Goal: Information Seeking & Learning: Learn about a topic

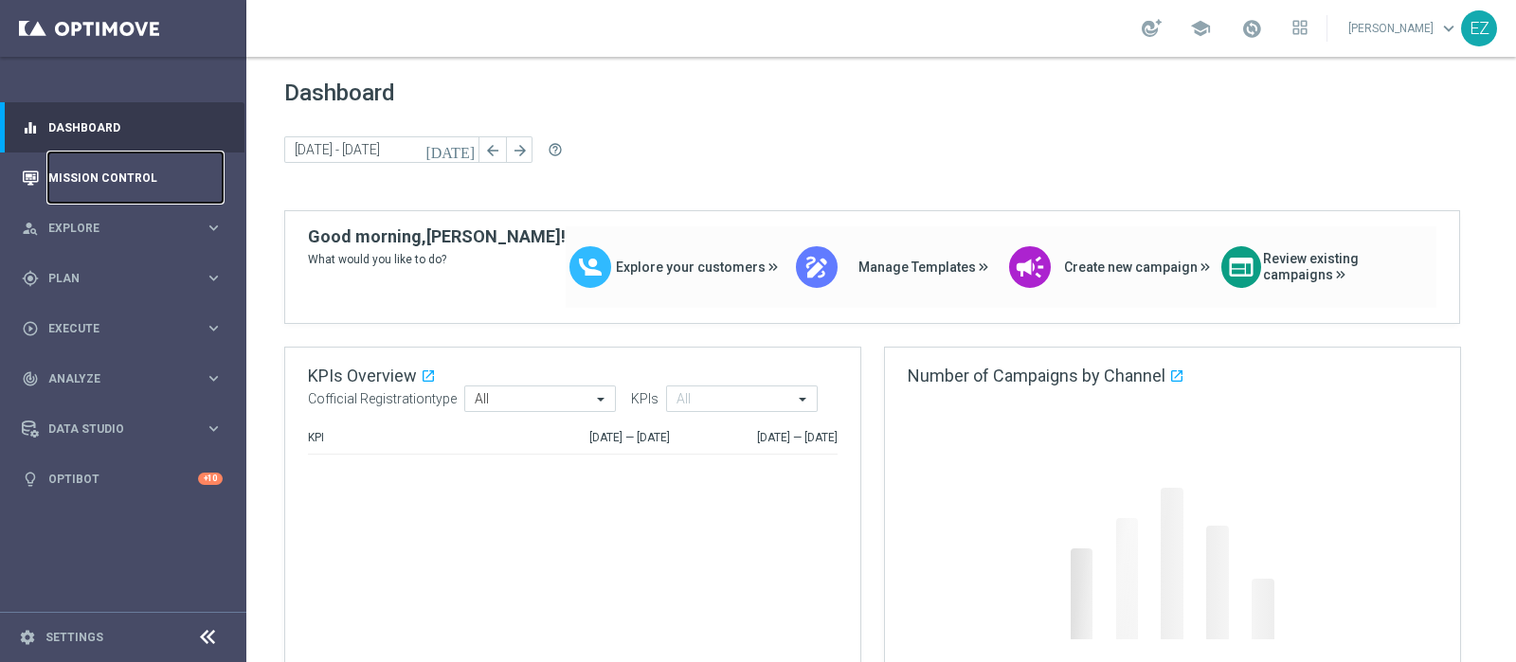
click at [133, 183] on link "Mission Control" at bounding box center [135, 178] width 174 height 50
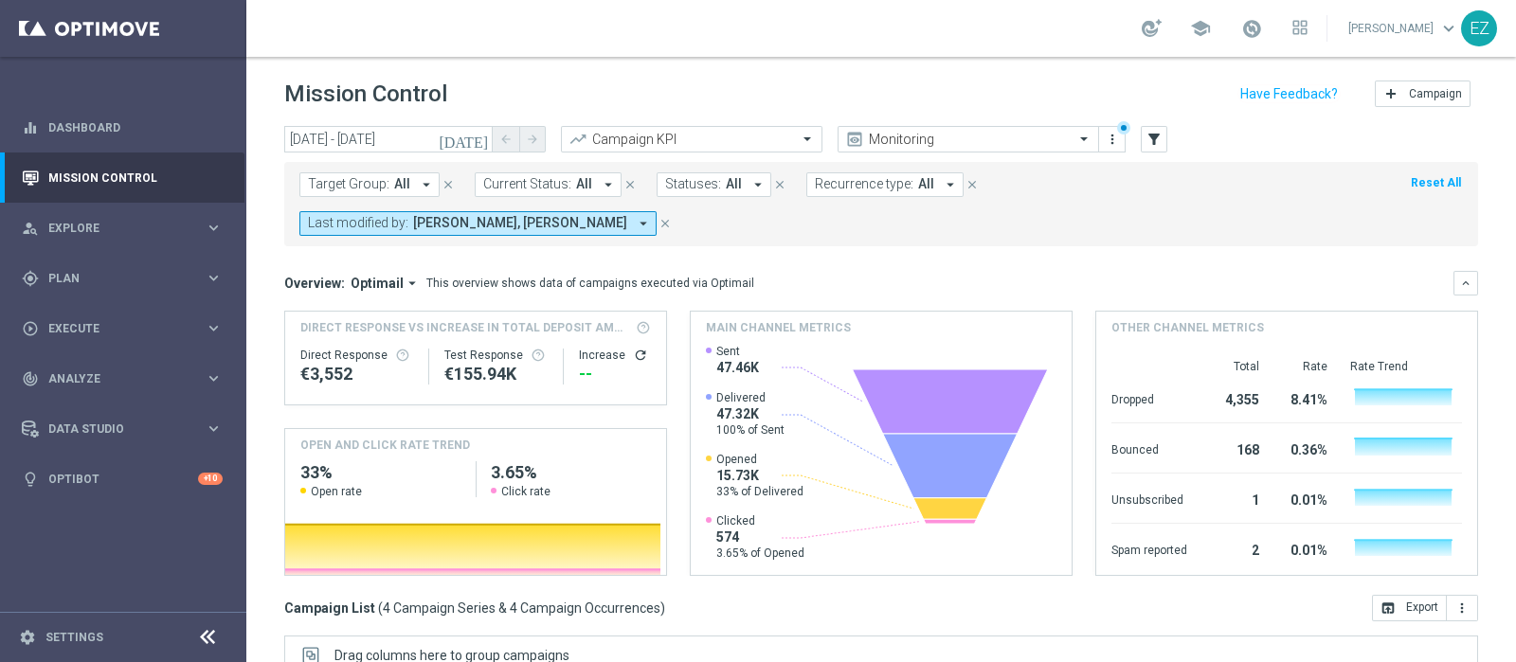
click at [481, 126] on button "[DATE]" at bounding box center [464, 140] width 57 height 28
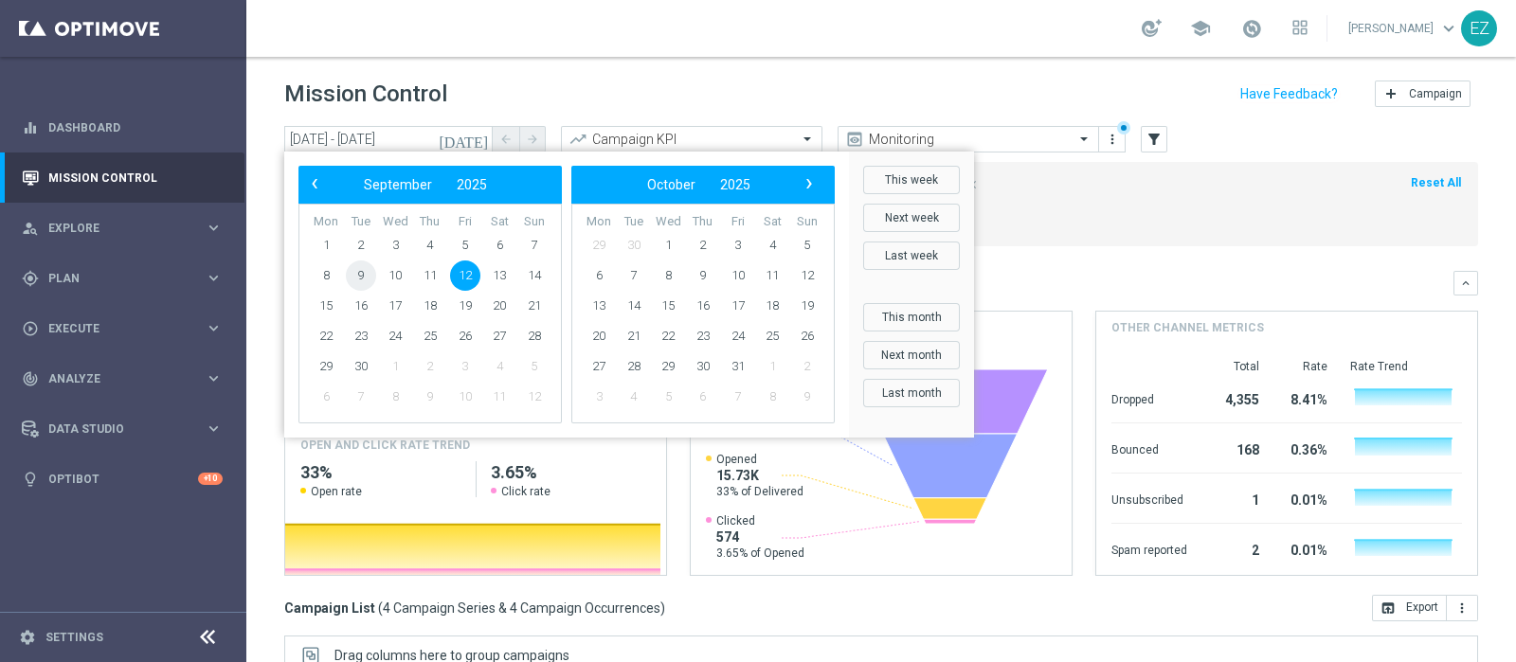
click at [353, 276] on span "9" at bounding box center [361, 276] width 30 height 30
type input "09 Sep 2025 - 09 Sep 2025"
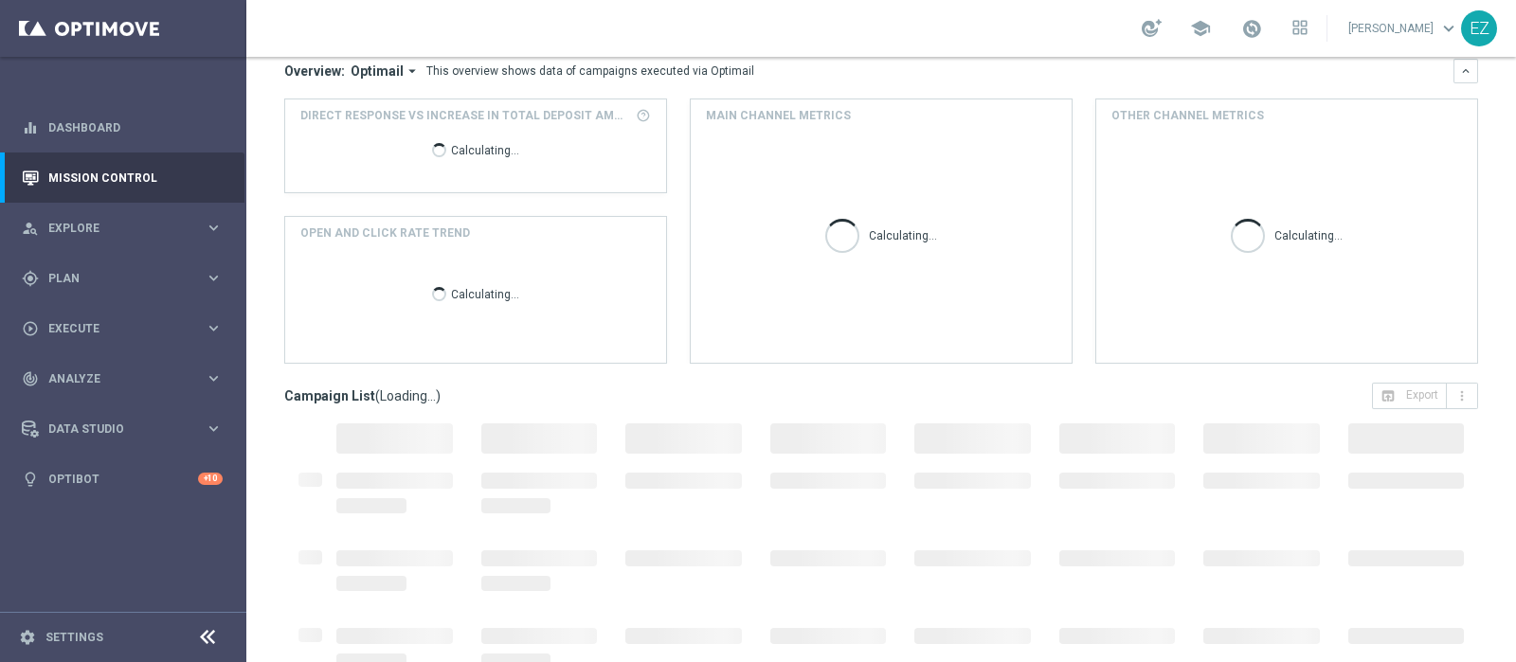
scroll to position [284, 0]
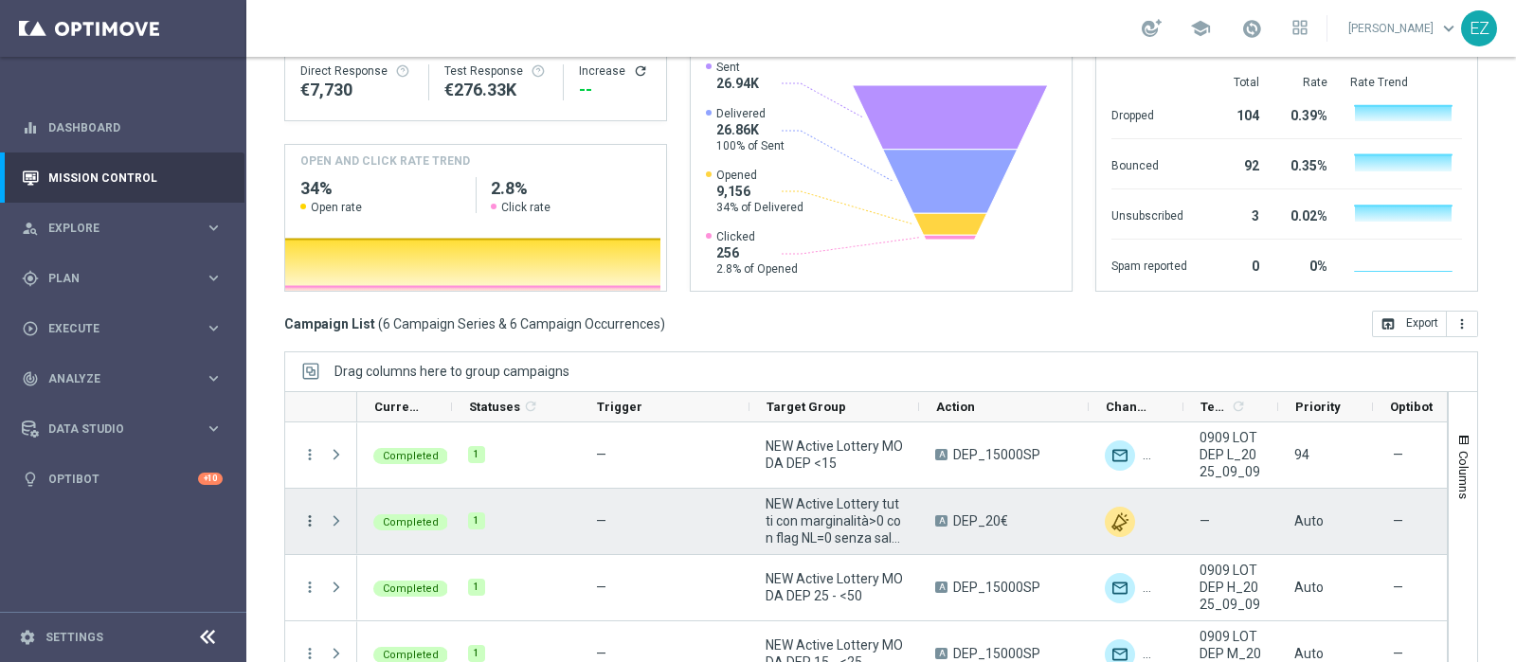
click at [313, 513] on icon "more_vert" at bounding box center [309, 521] width 17 height 17
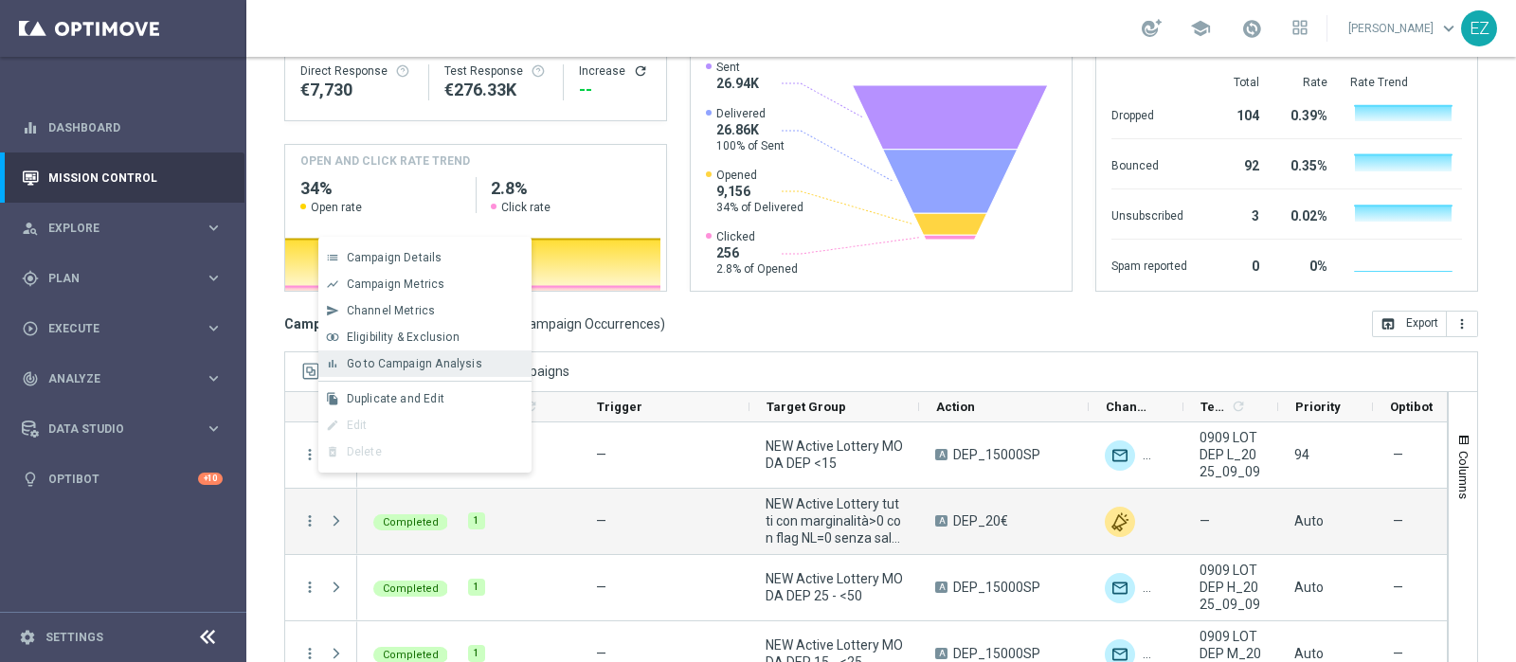
click at [415, 357] on span "Go to Campaign Analysis" at bounding box center [414, 363] width 135 height 13
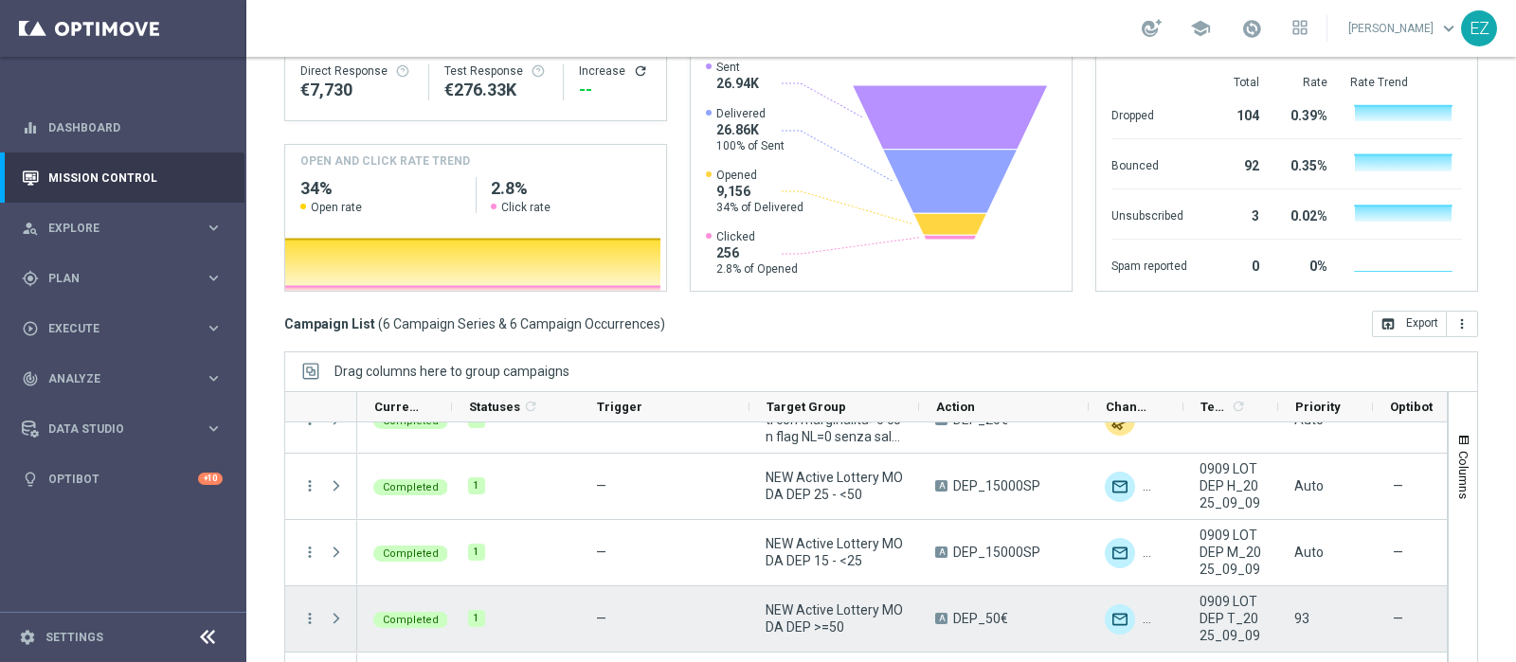
scroll to position [156, 0]
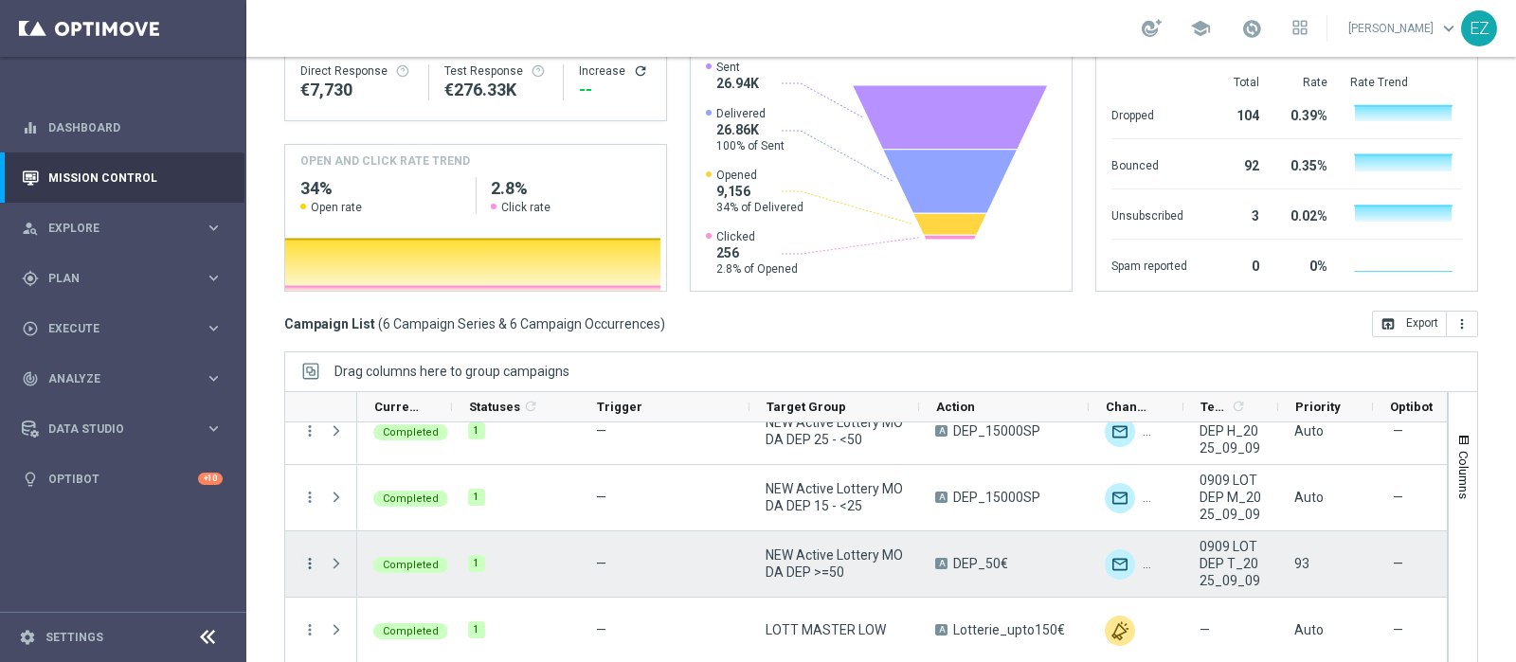
click at [306, 555] on icon "more_vert" at bounding box center [309, 563] width 17 height 17
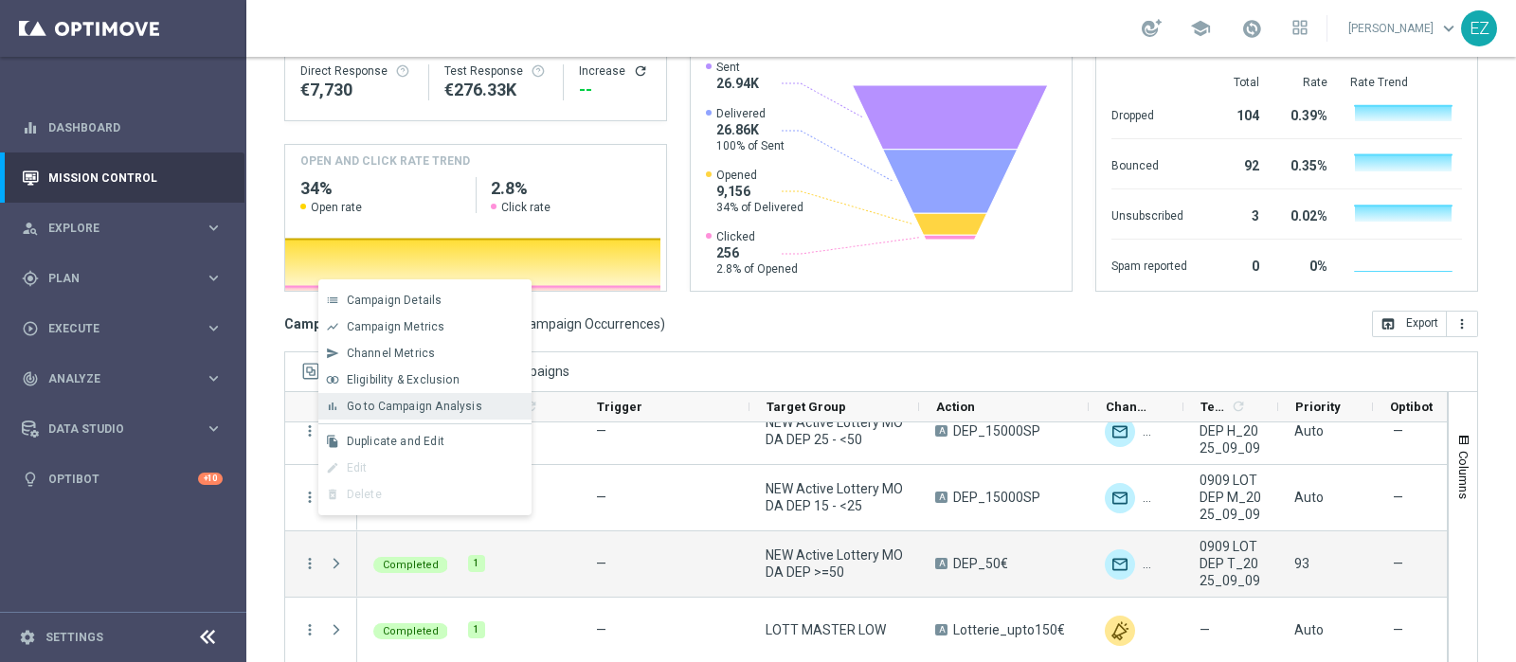
click at [397, 415] on div "bar_chart Go to Campaign Analysis" at bounding box center [424, 406] width 213 height 27
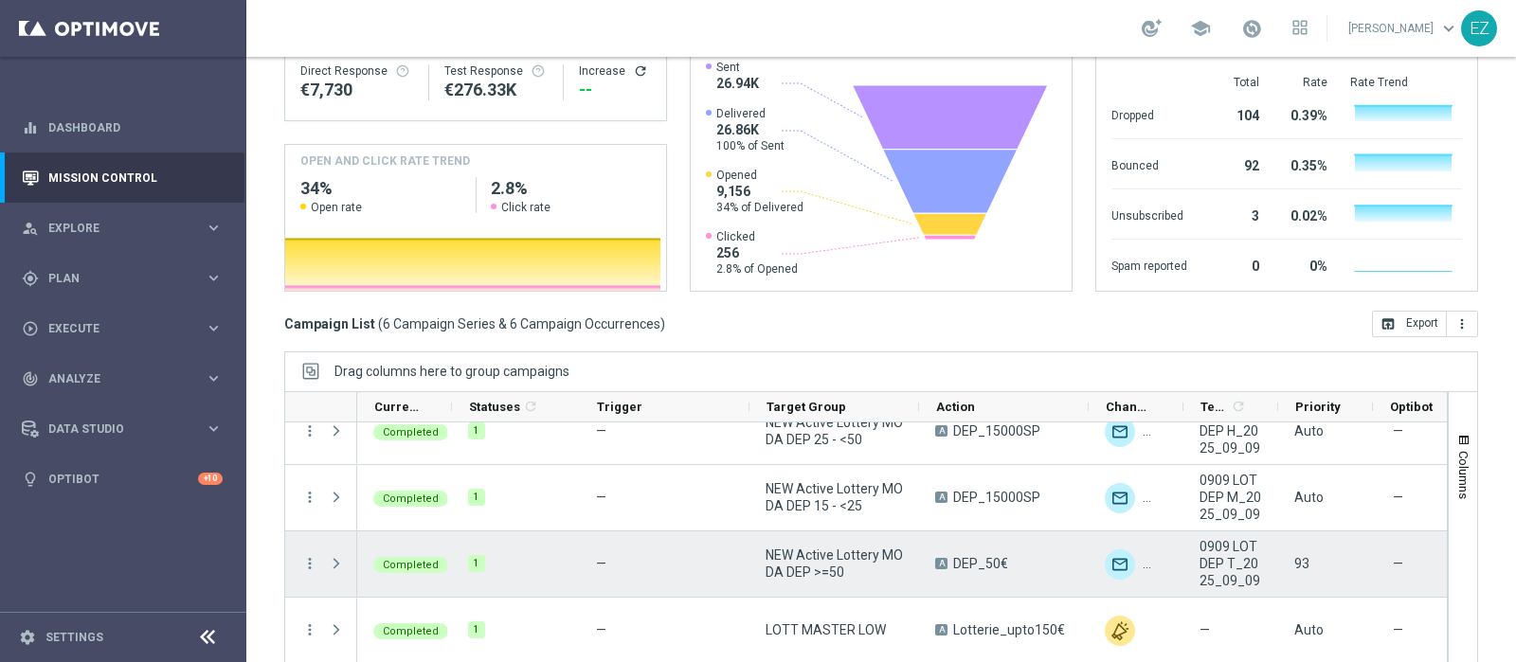
scroll to position [99, 0]
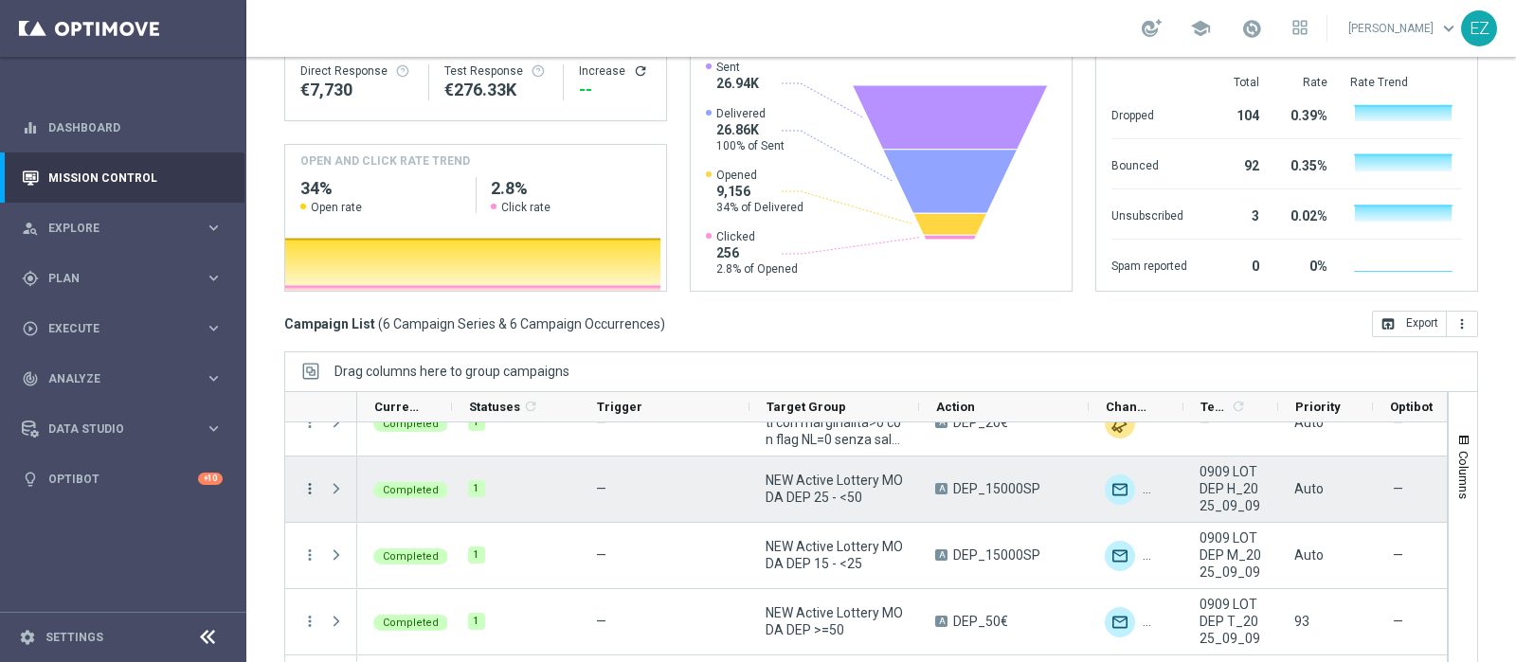
click at [306, 480] on icon "more_vert" at bounding box center [309, 488] width 17 height 17
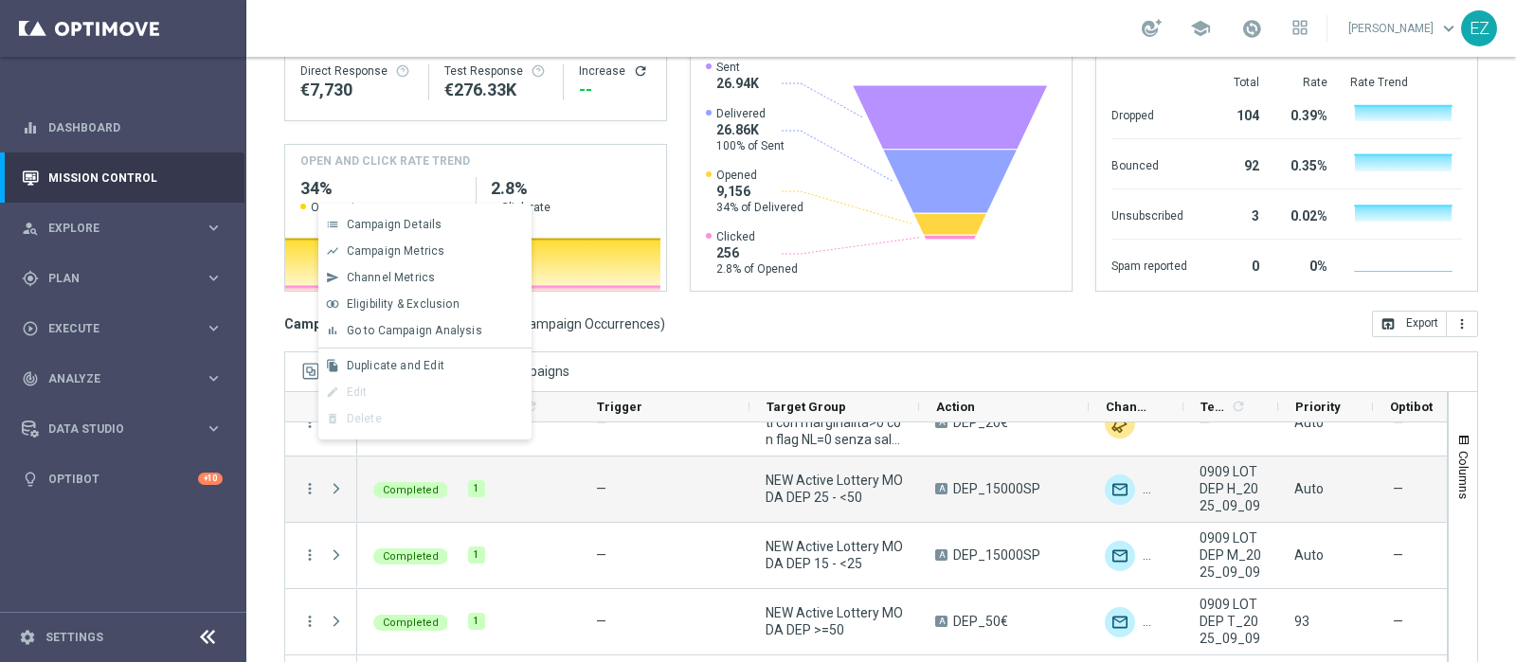
click at [450, 336] on span "Go to Campaign Analysis" at bounding box center [414, 330] width 135 height 13
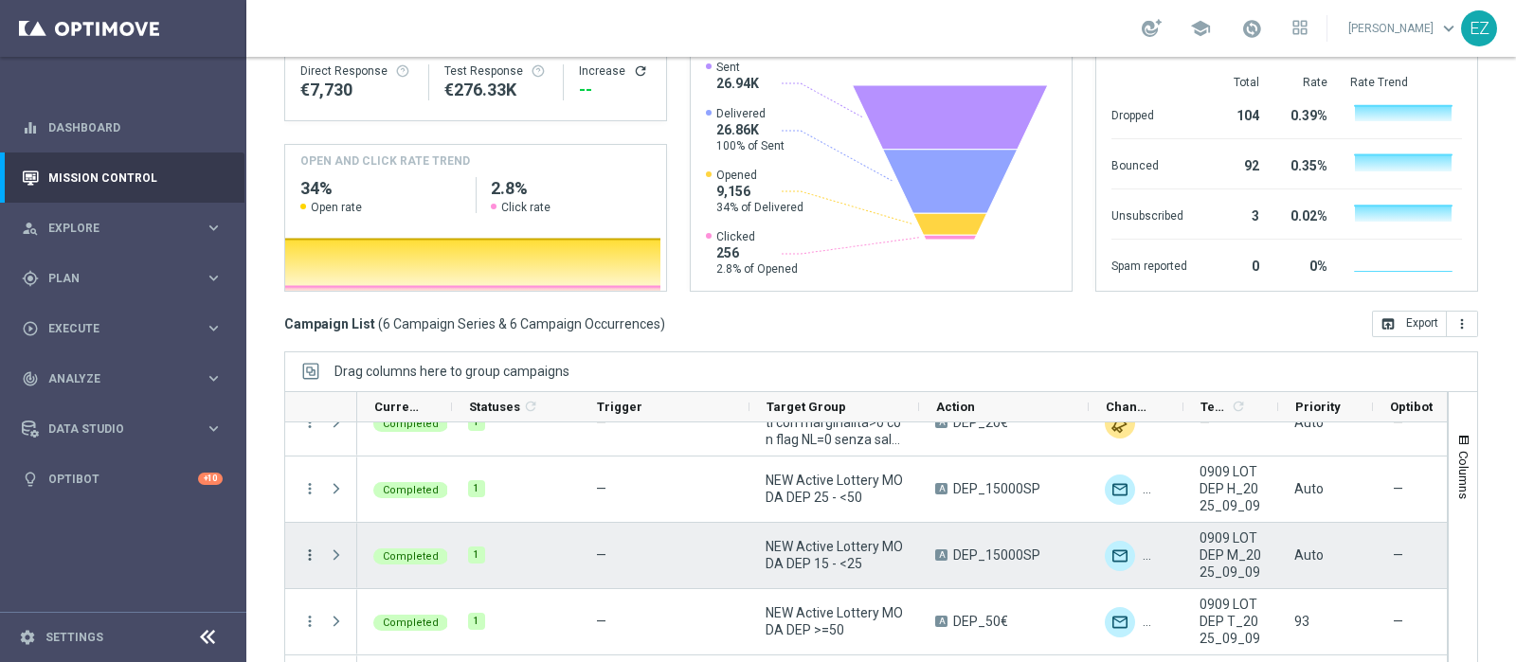
click at [309, 547] on icon "more_vert" at bounding box center [309, 555] width 17 height 17
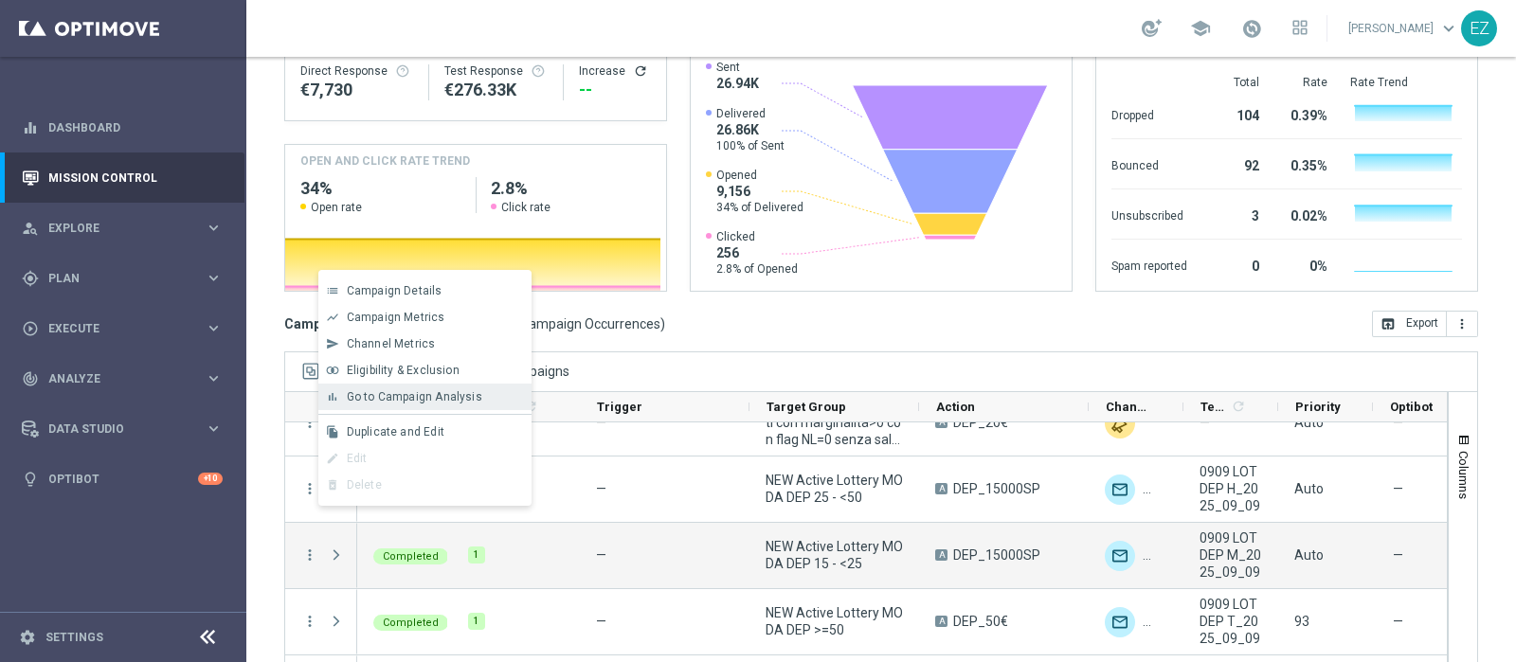
click at [417, 401] on span "Go to Campaign Analysis" at bounding box center [414, 396] width 135 height 13
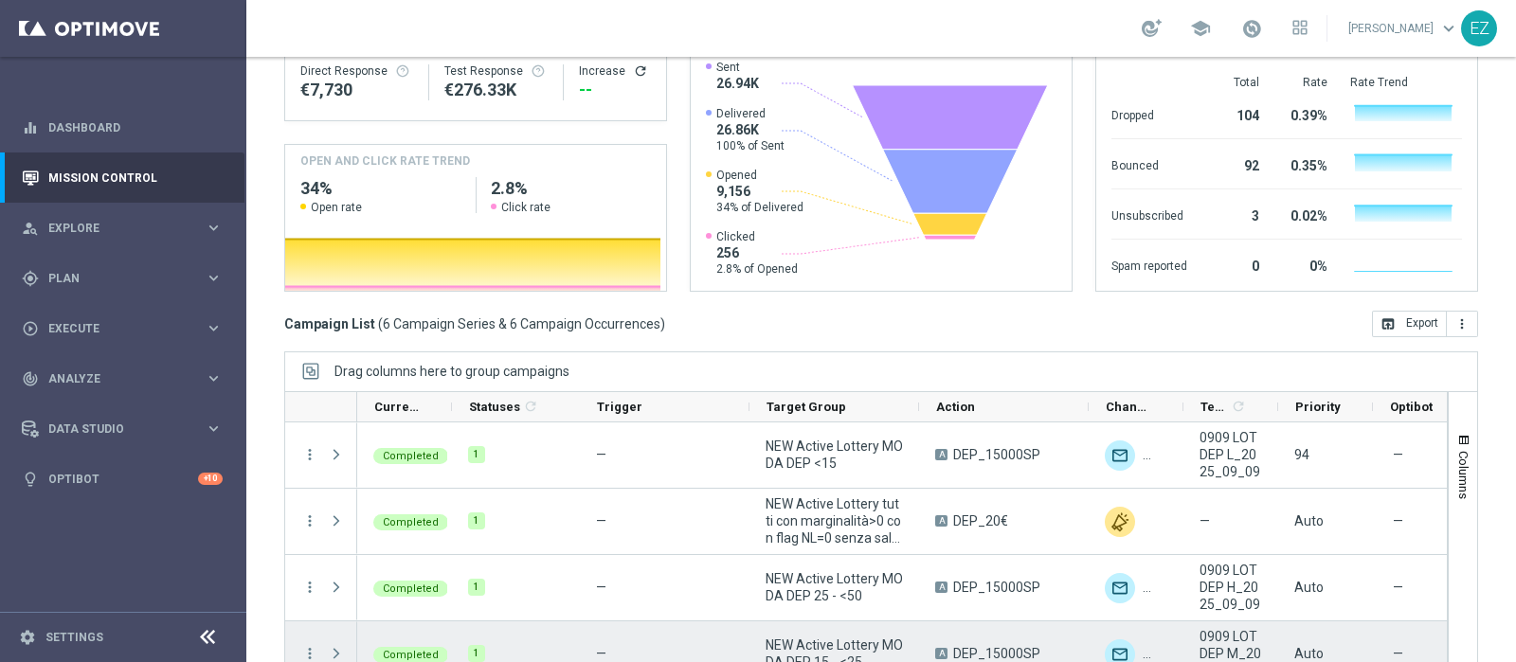
scroll to position [0, 0]
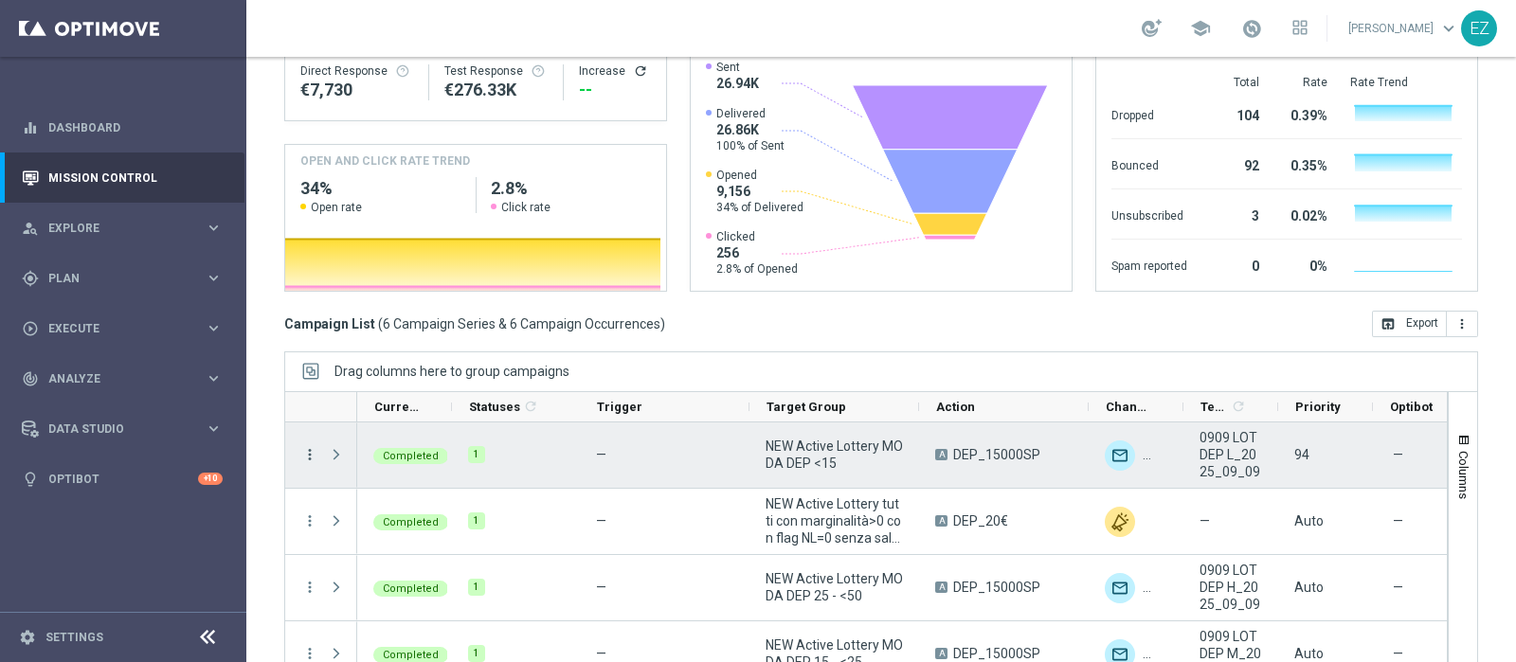
click at [306, 446] on icon "more_vert" at bounding box center [309, 454] width 17 height 17
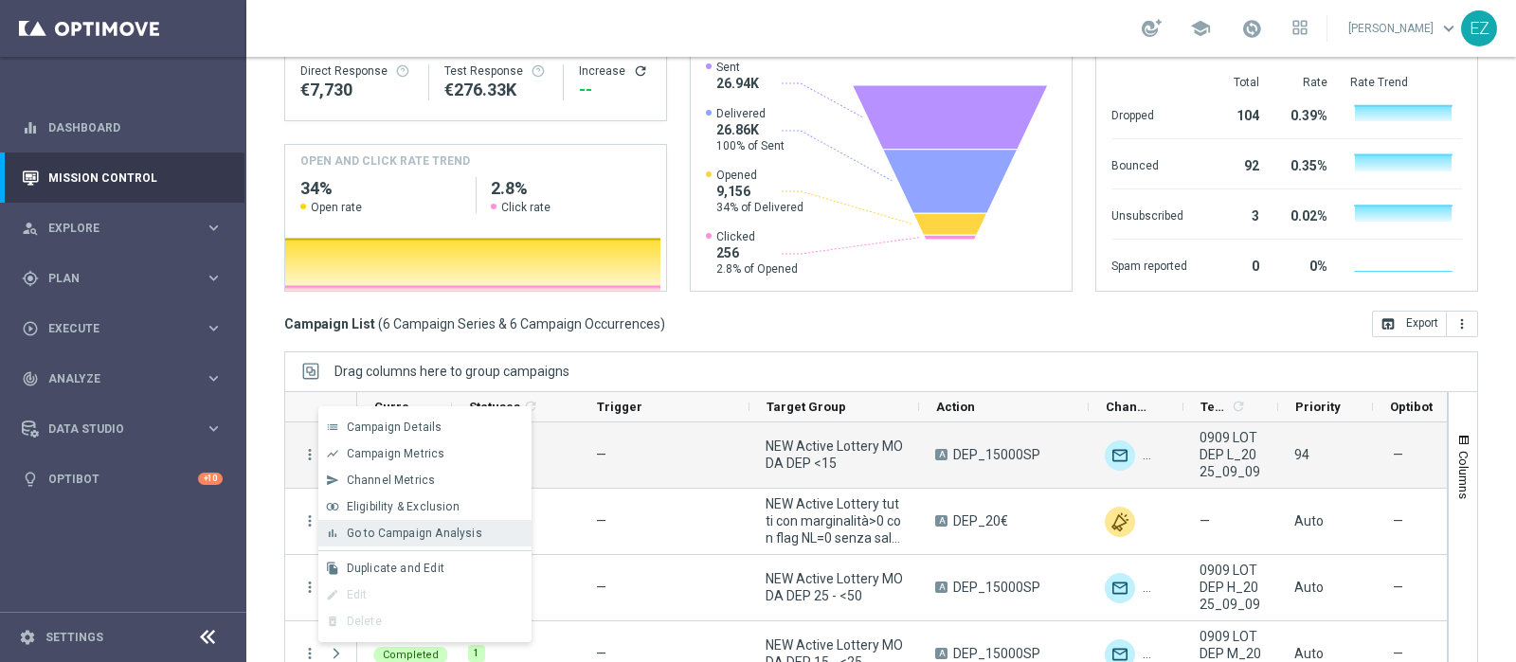
click at [422, 538] on span "Go to Campaign Analysis" at bounding box center [414, 533] width 135 height 13
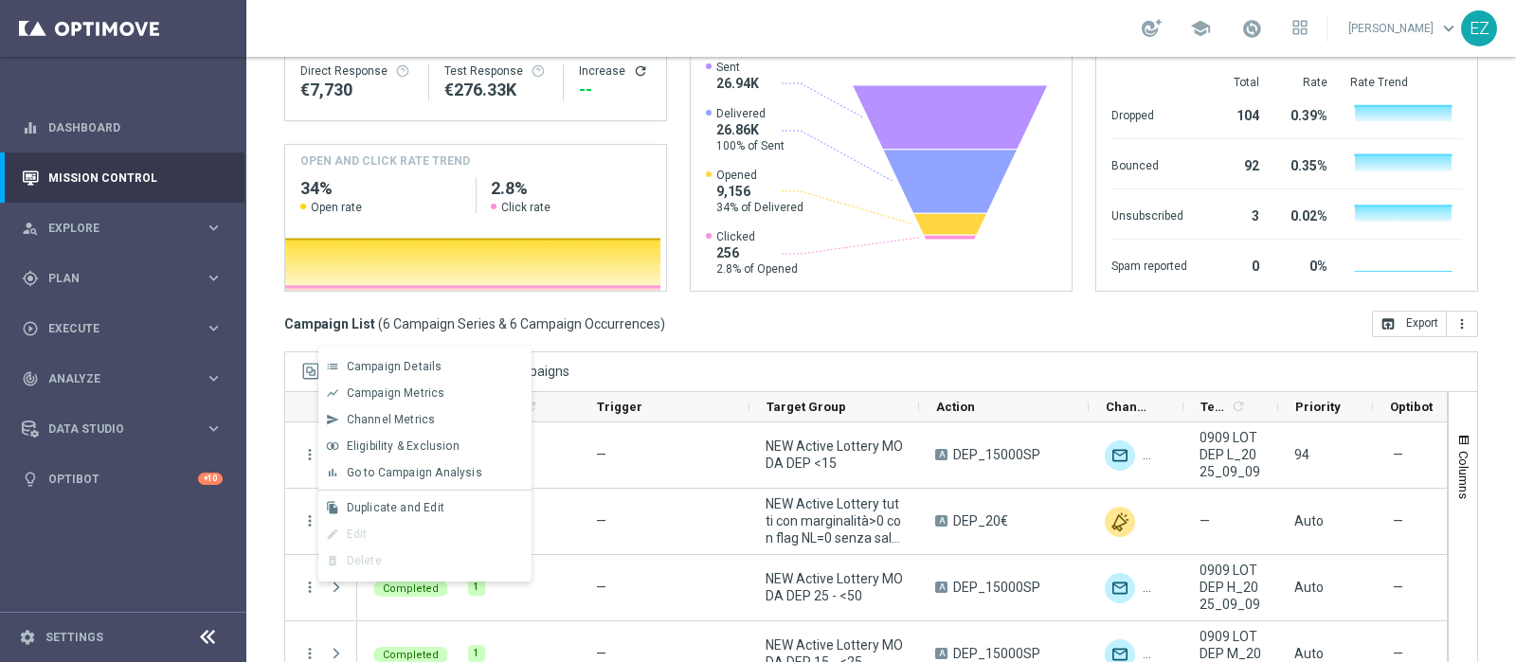
scroll to position [156, 0]
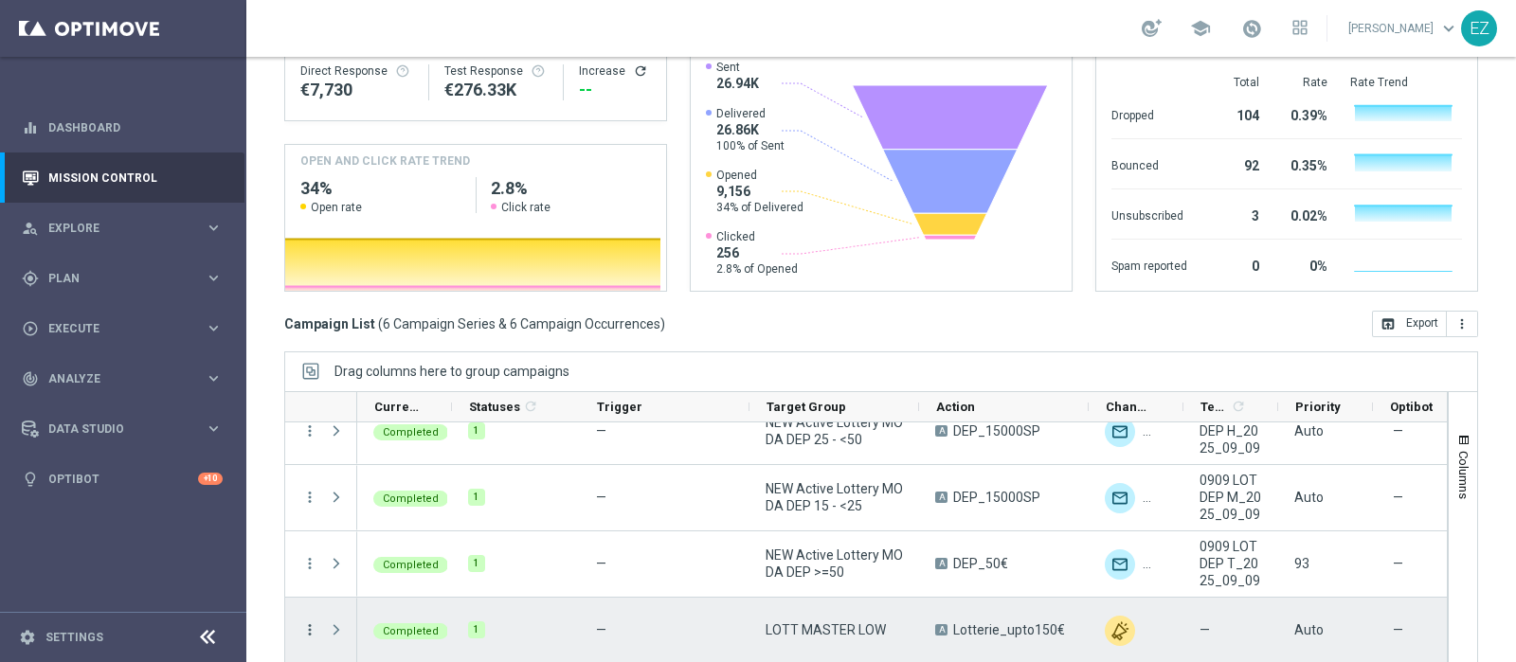
click at [314, 621] on icon "more_vert" at bounding box center [309, 629] width 17 height 17
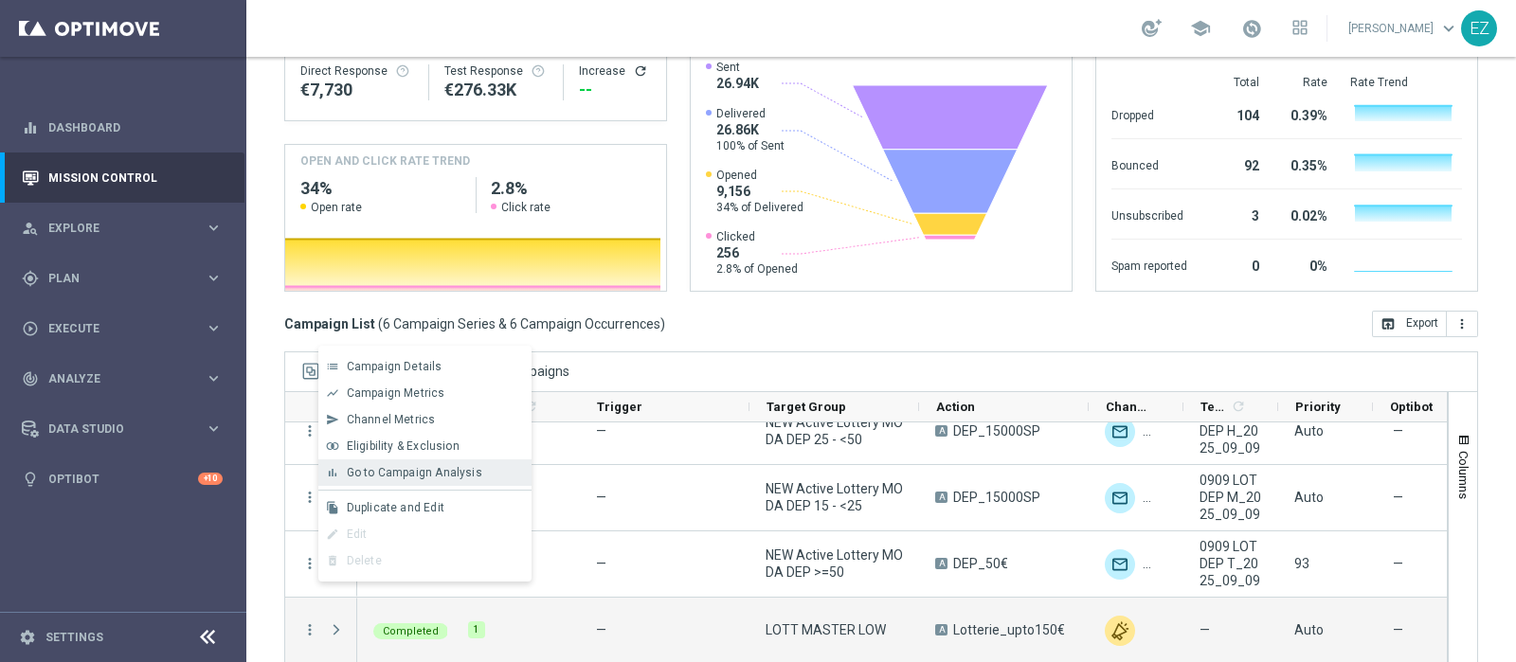
click at [384, 467] on span "Go to Campaign Analysis" at bounding box center [414, 472] width 135 height 13
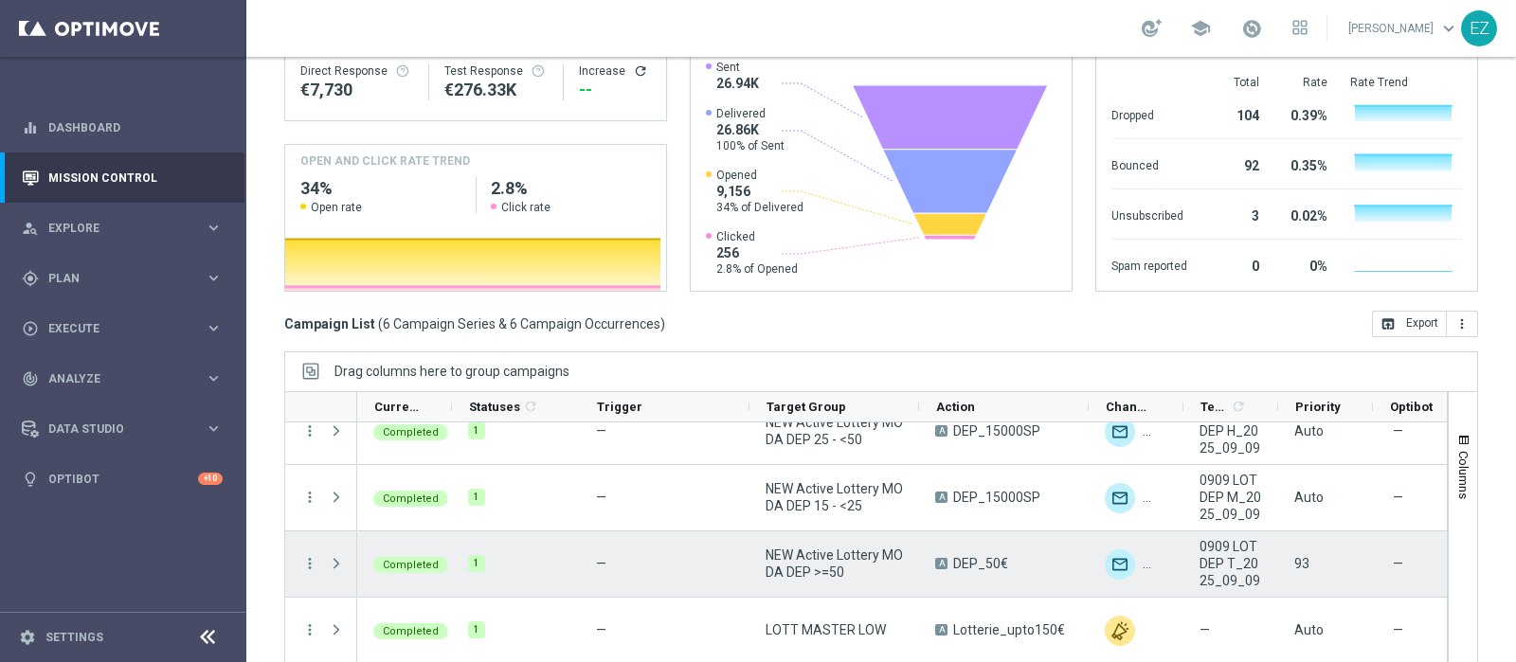
scroll to position [0, 0]
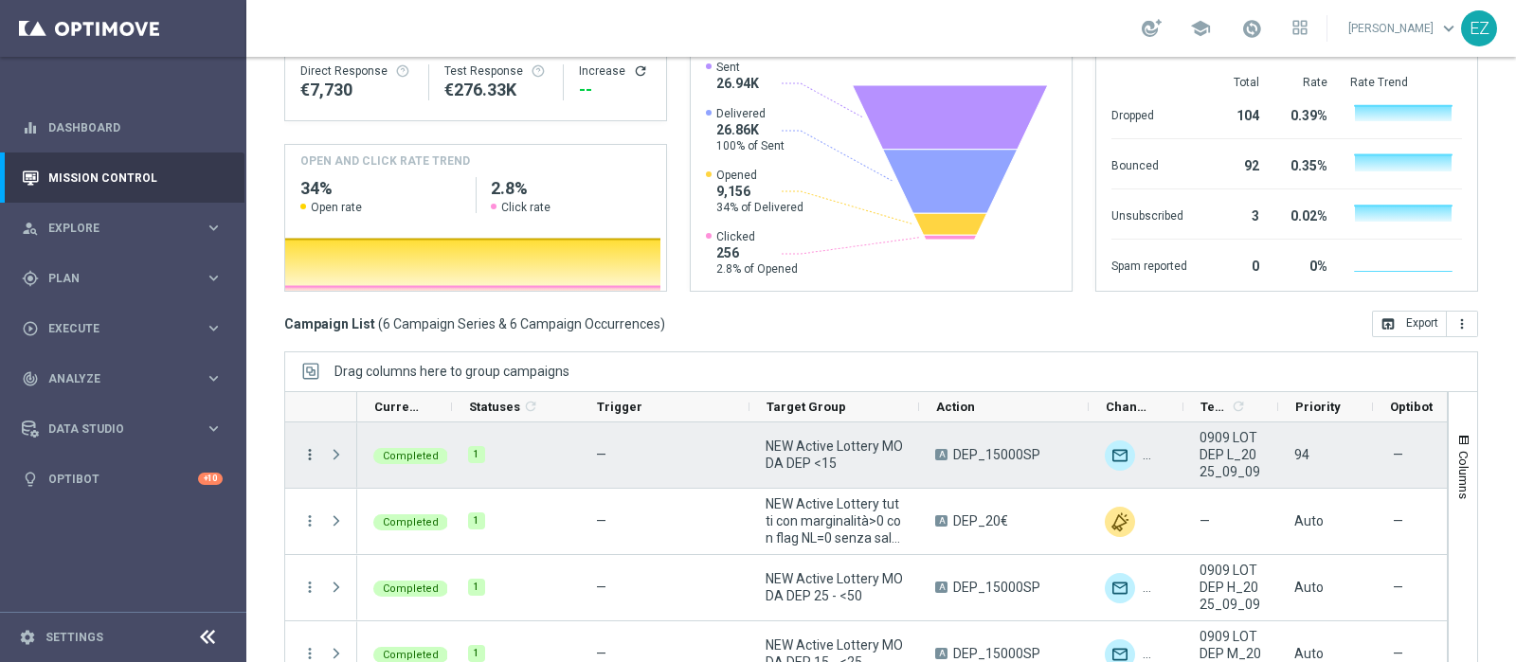
click at [307, 446] on icon "more_vert" at bounding box center [309, 454] width 17 height 17
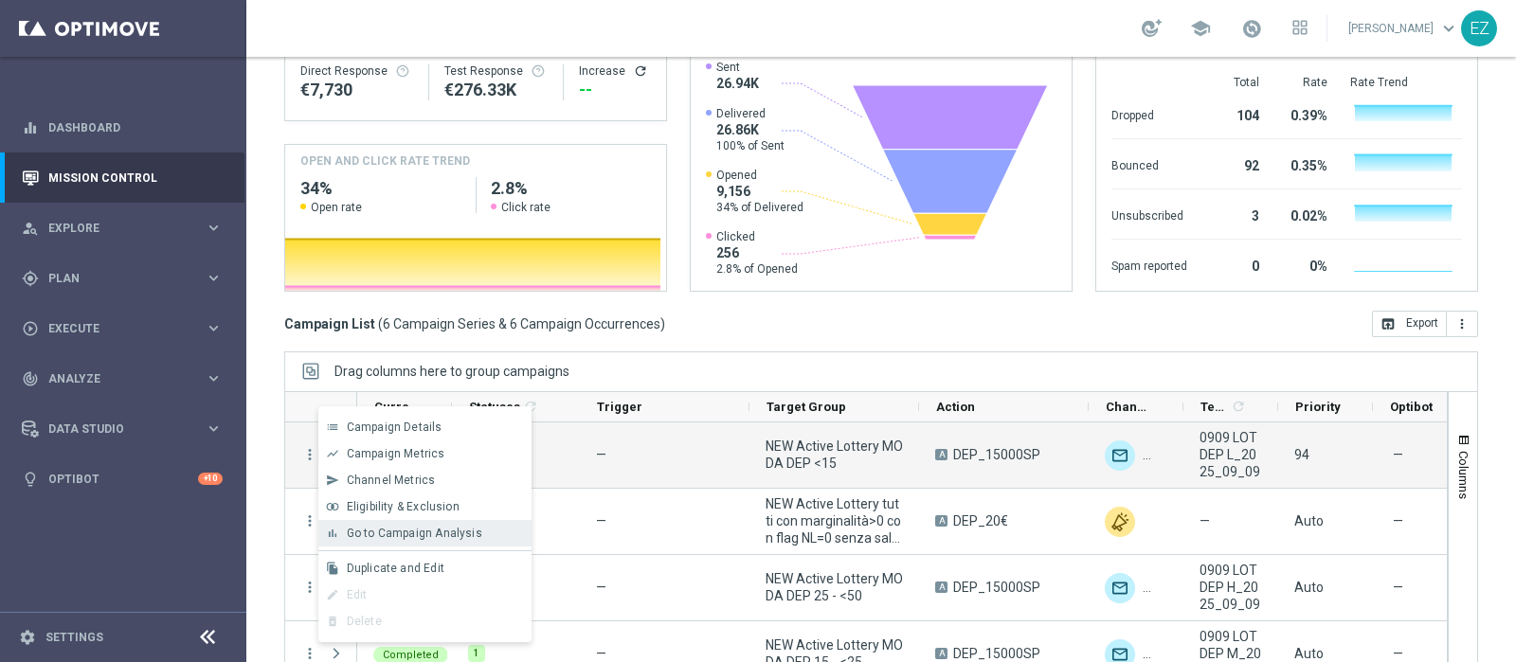
click at [400, 528] on span "Go to Campaign Analysis" at bounding box center [414, 533] width 135 height 13
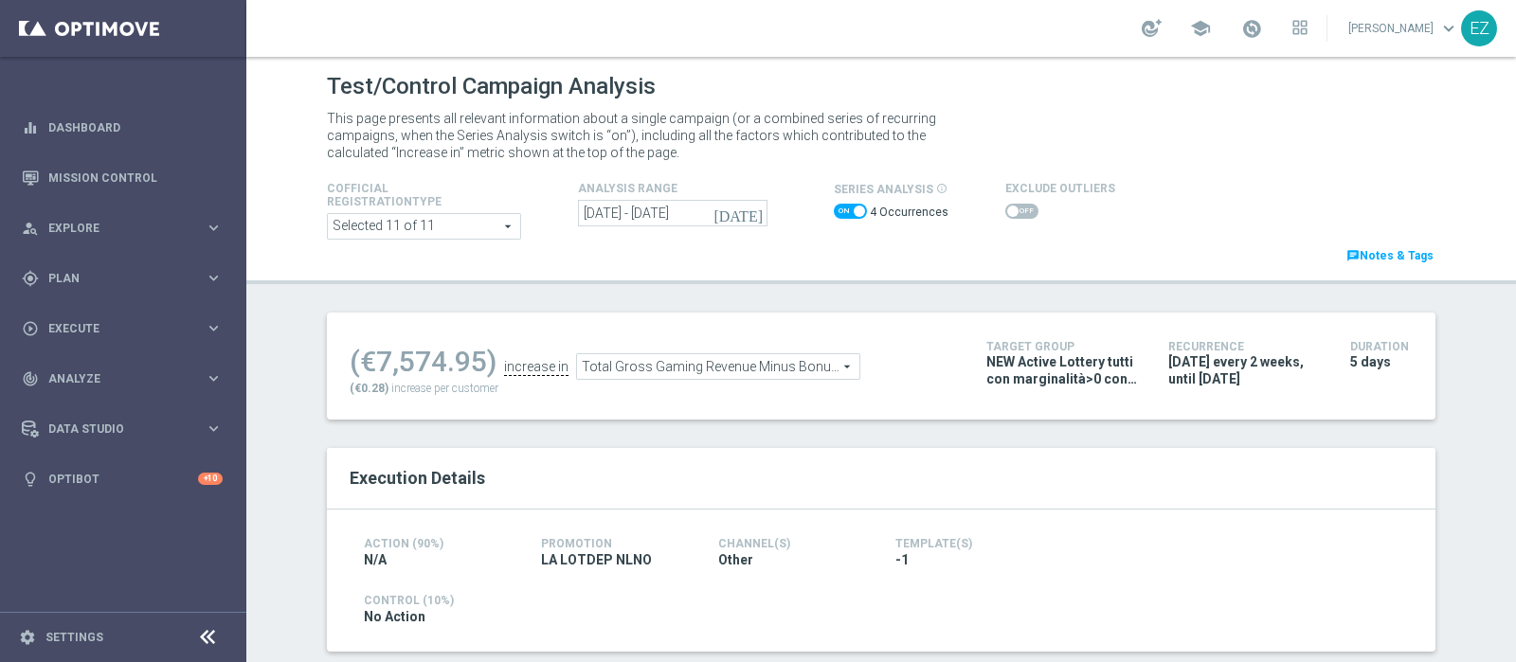
click at [834, 209] on span at bounding box center [850, 211] width 33 height 15
click at [834, 209] on input "checkbox" at bounding box center [850, 211] width 33 height 15
checkbox input "false"
click at [1004, 204] on label at bounding box center [1020, 211] width 33 height 15
click at [1007, 206] on span at bounding box center [1020, 211] width 33 height 15
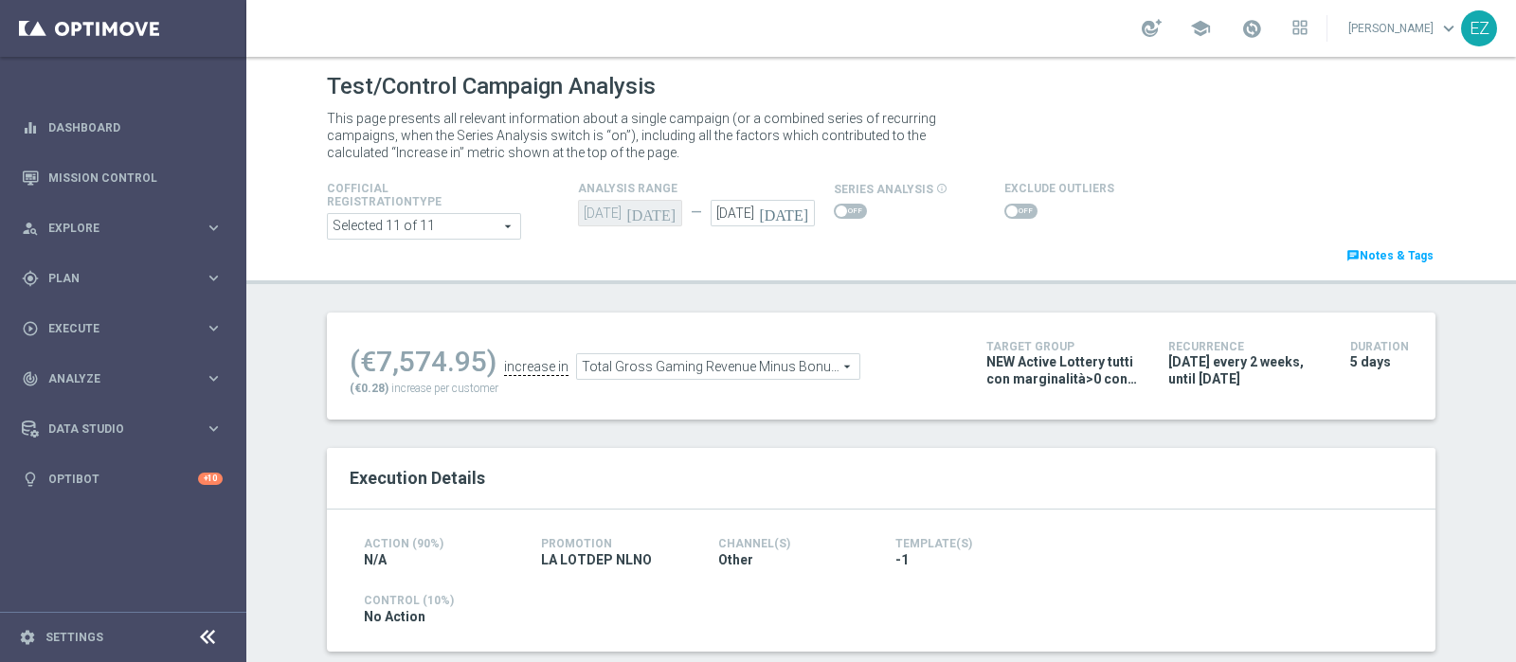
click at [1007, 206] on input "checkbox" at bounding box center [1020, 211] width 33 height 15
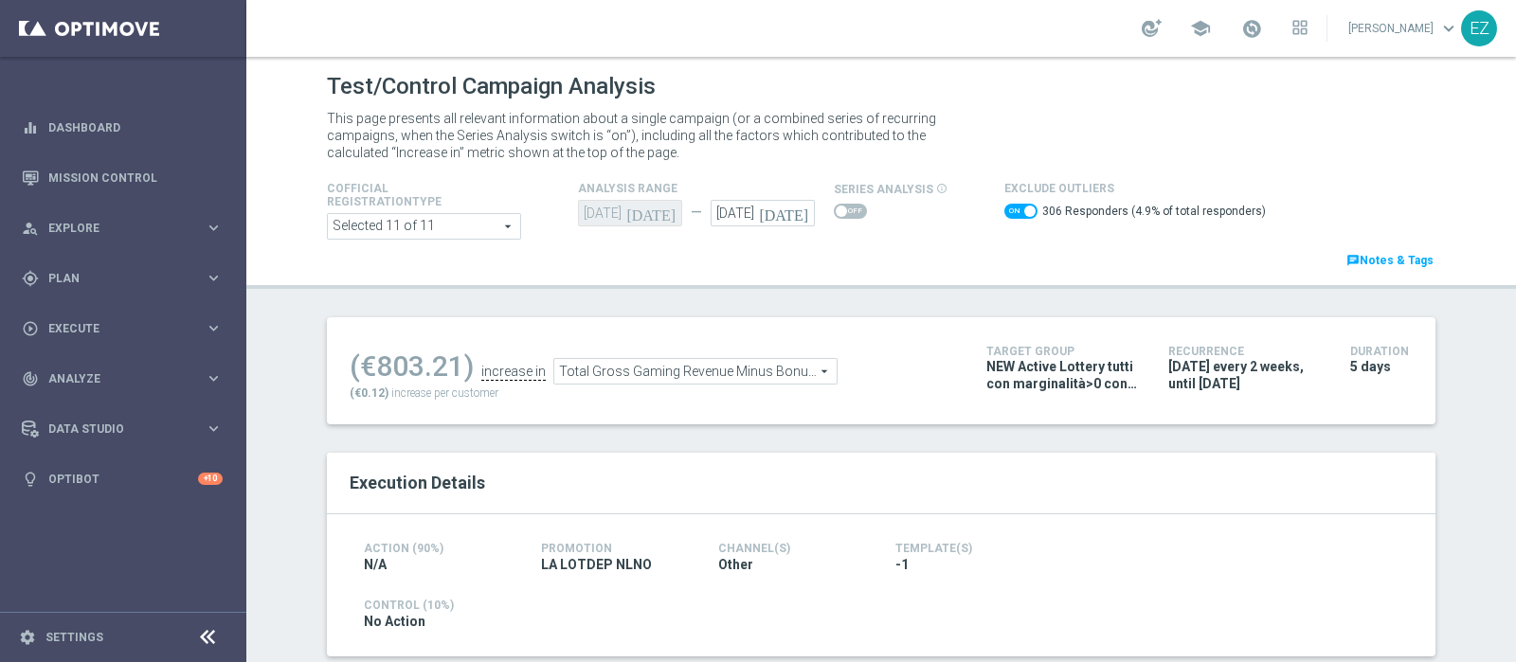
click at [1009, 217] on span at bounding box center [1020, 211] width 33 height 15
click at [1009, 217] on input "checkbox" at bounding box center [1020, 211] width 33 height 15
checkbox input "false"
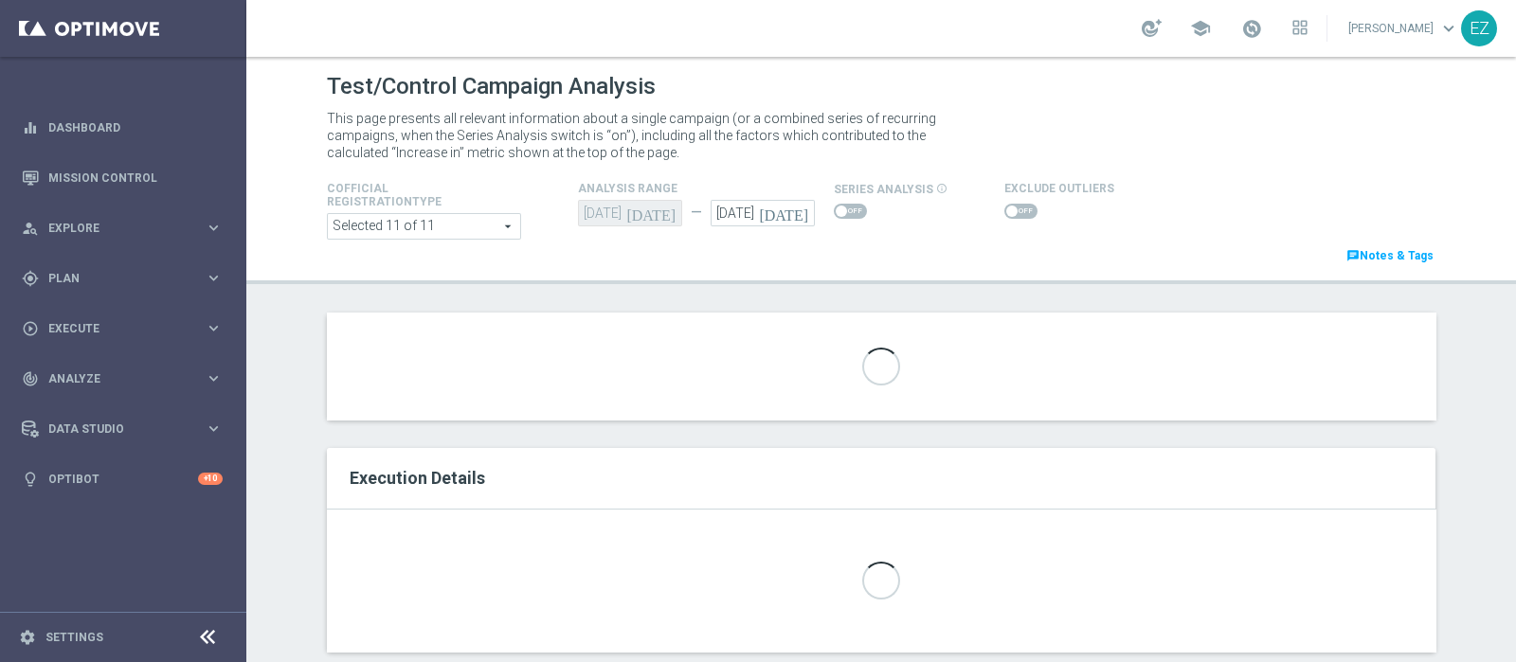
click at [742, 359] on div "Loading..." at bounding box center [881, 366] width 1108 height 107
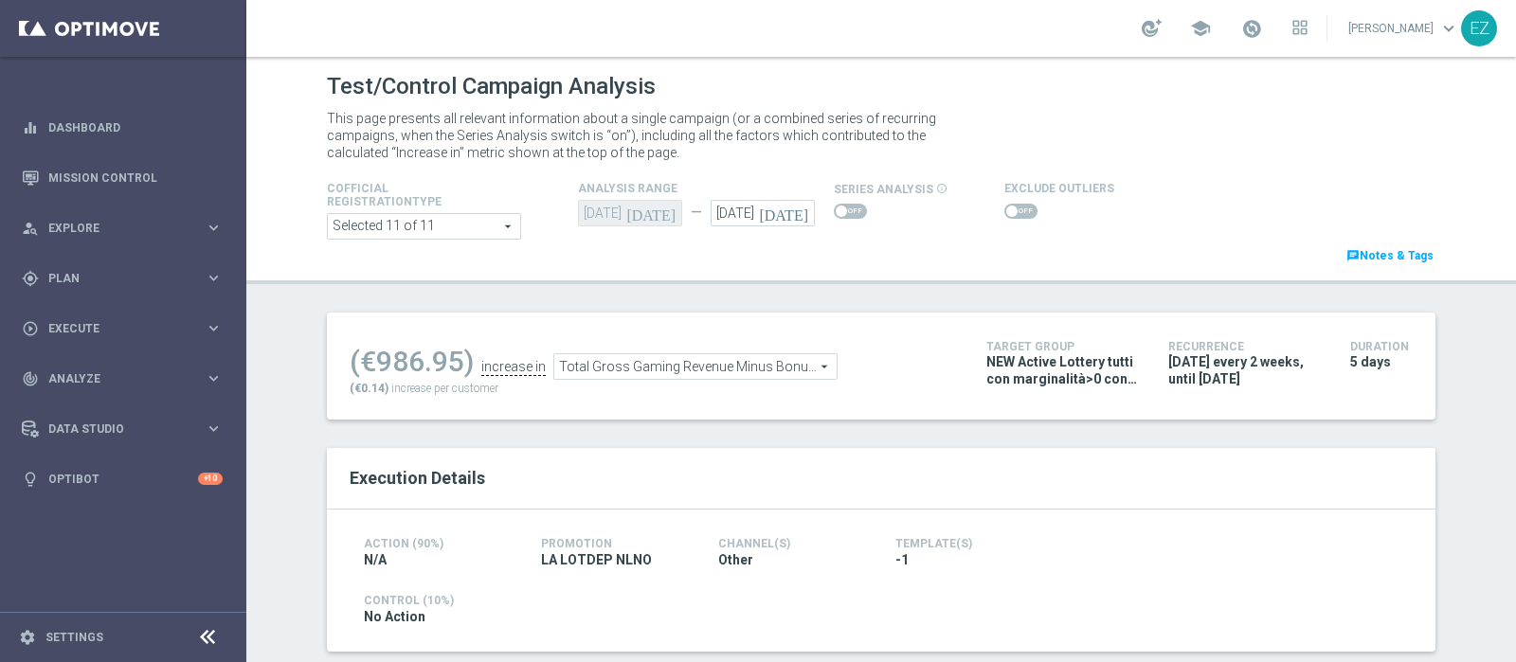
click at [736, 365] on span "Total Gross Gaming Revenue Minus Bonus Wagared" at bounding box center [695, 366] width 282 height 25
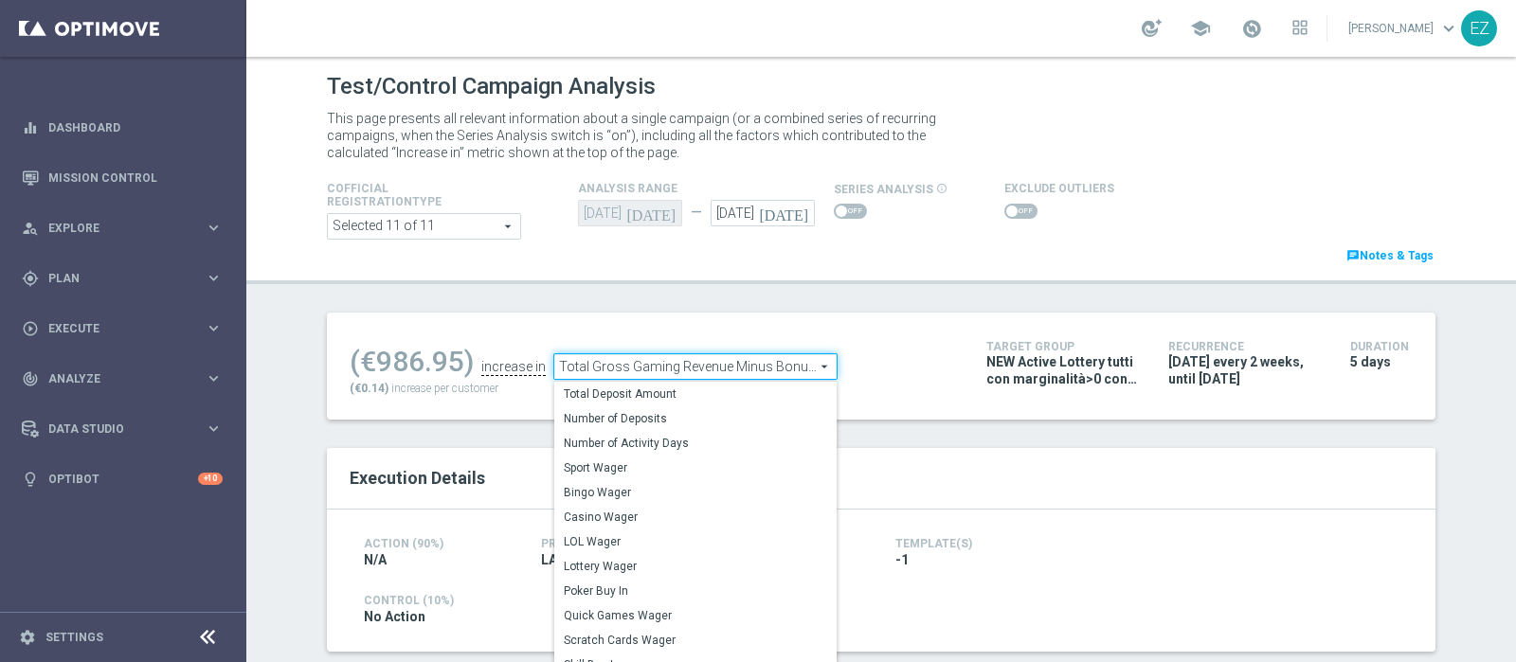
click at [691, 397] on span "Total Deposit Amount" at bounding box center [695, 394] width 263 height 15
type input "Total Deposit Amount"
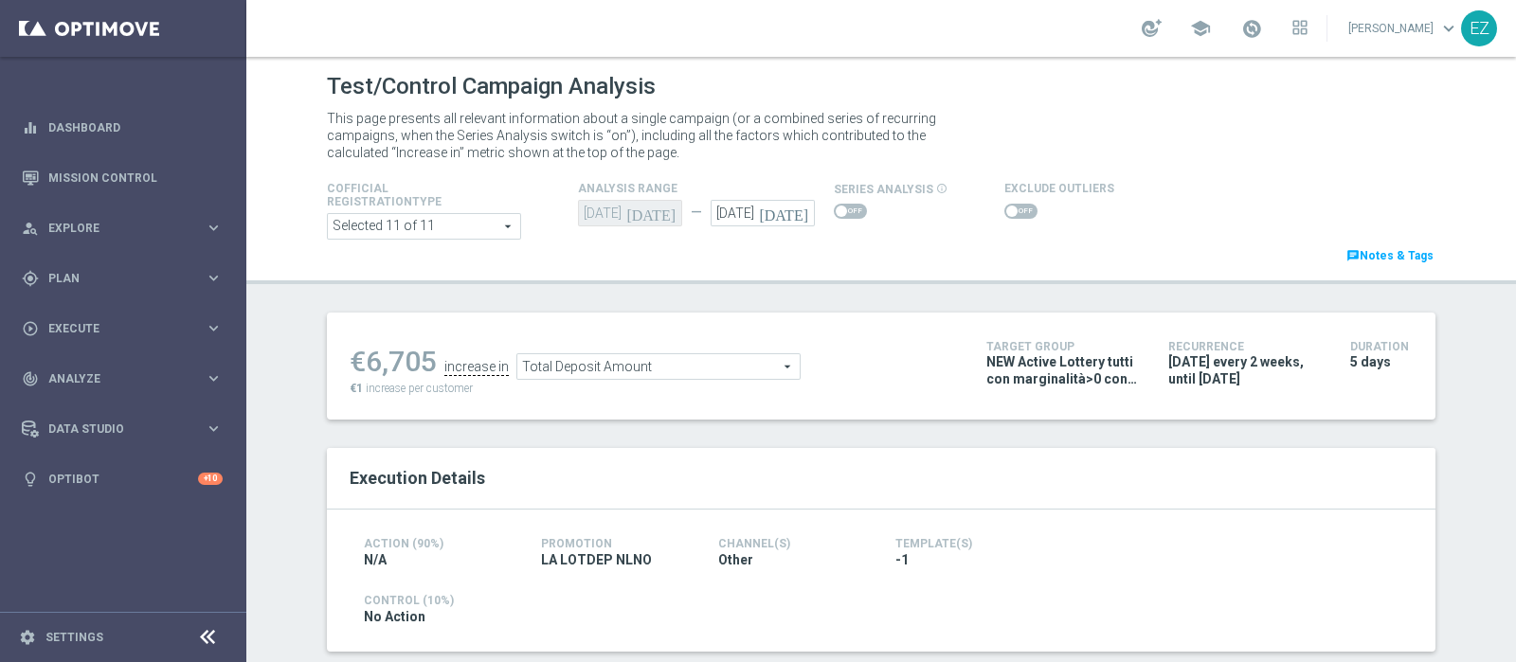
click at [1010, 209] on span at bounding box center [1020, 211] width 33 height 15
click at [1010, 209] on input "checkbox" at bounding box center [1020, 211] width 33 height 15
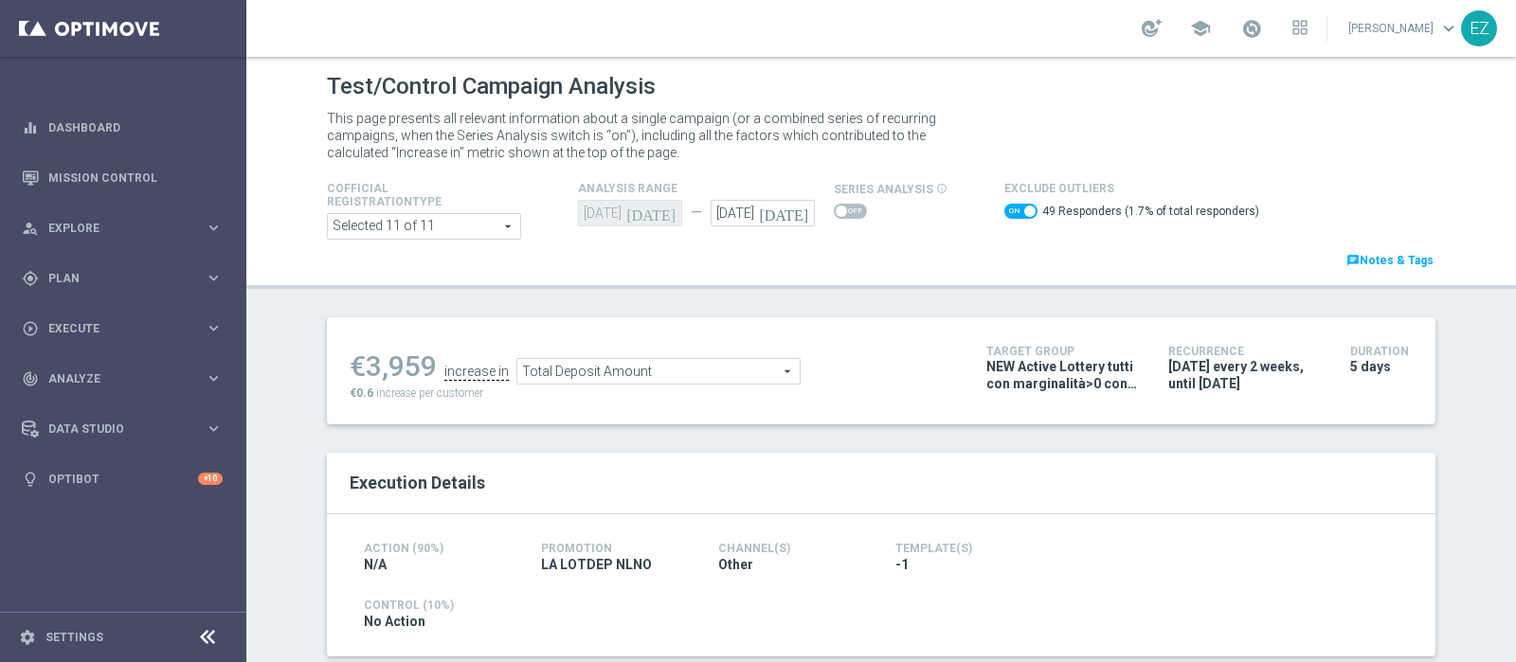
click at [745, 370] on span "Total Deposit Amount" at bounding box center [658, 371] width 282 height 25
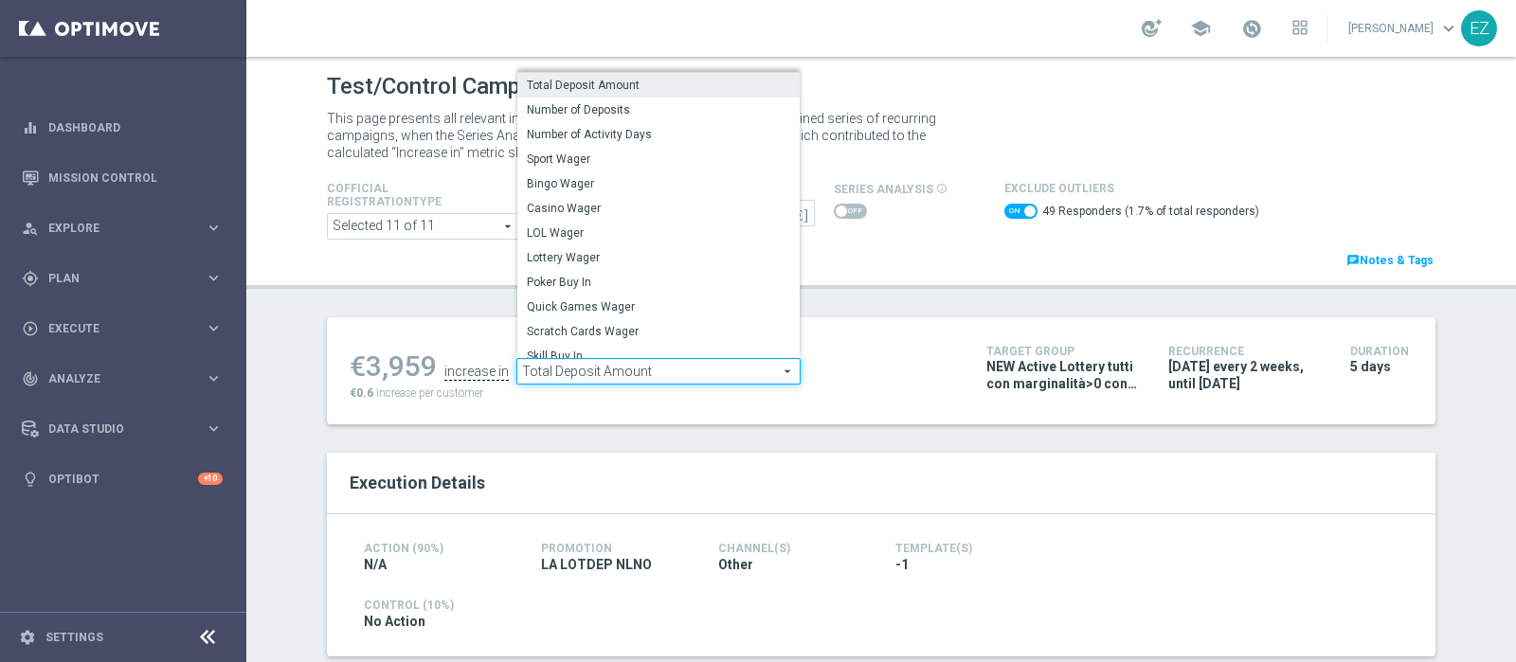
drag, startPoint x: 611, startPoint y: 225, endPoint x: 645, endPoint y: 225, distance: 34.1
click at [611, 225] on span "LOL Wager" at bounding box center [658, 232] width 263 height 15
checkbox input "false"
type input "LOL Wager"
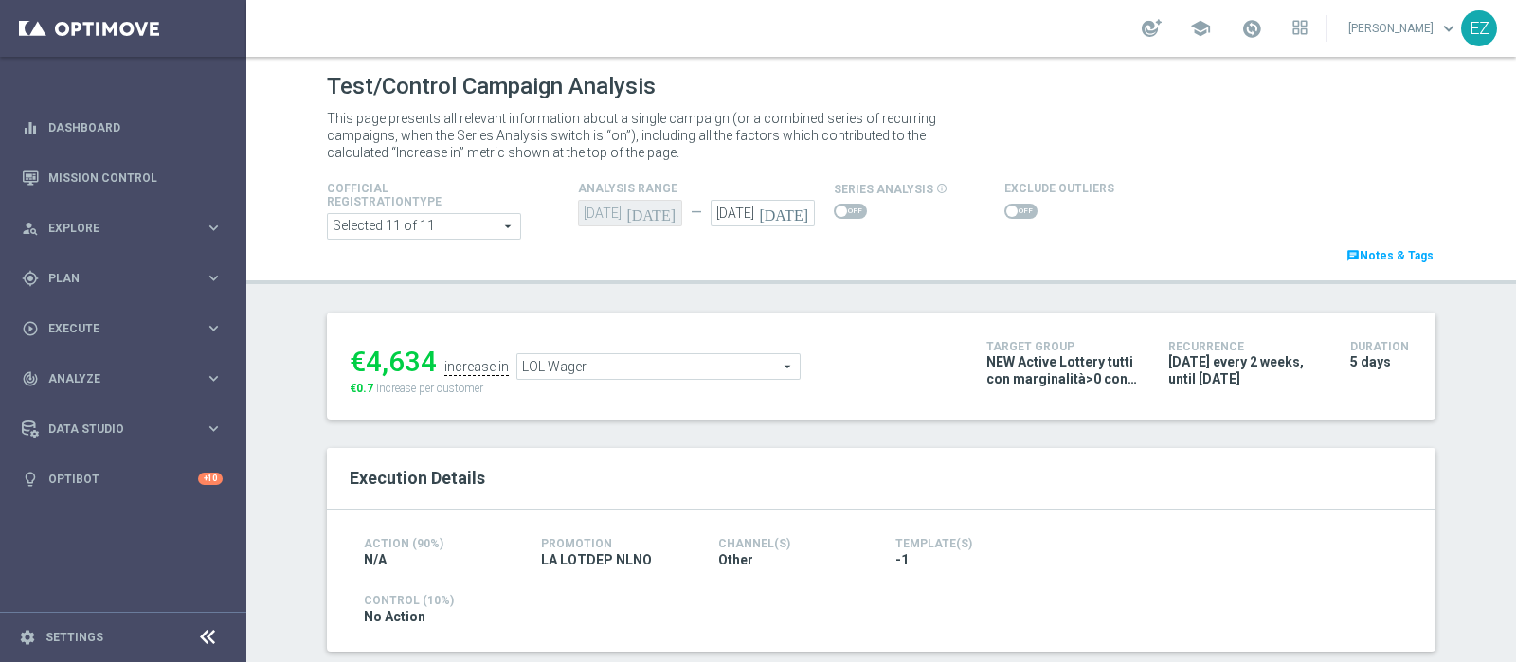
click at [1006, 210] on span at bounding box center [1011, 211] width 11 height 11
click at [1004, 210] on input "checkbox" at bounding box center [1020, 211] width 33 height 15
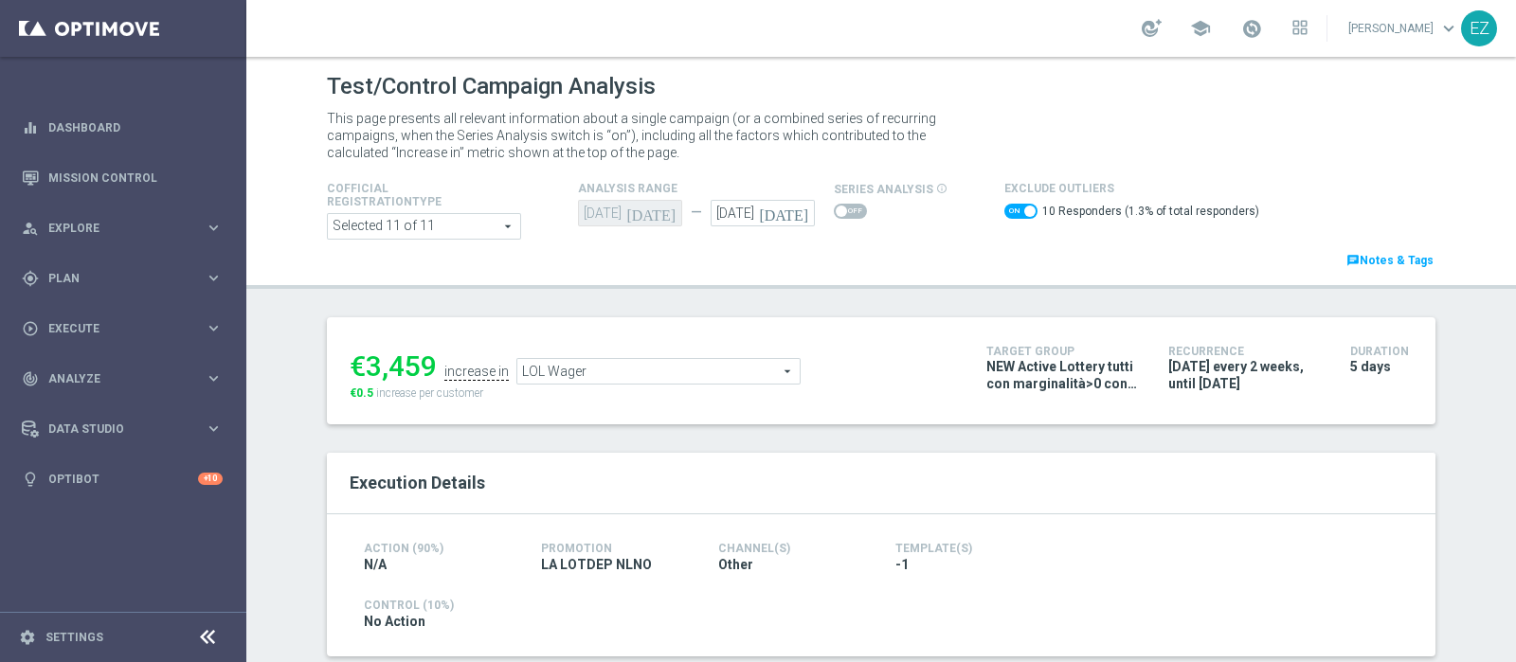
click at [693, 359] on span "LOL Wager" at bounding box center [658, 371] width 282 height 25
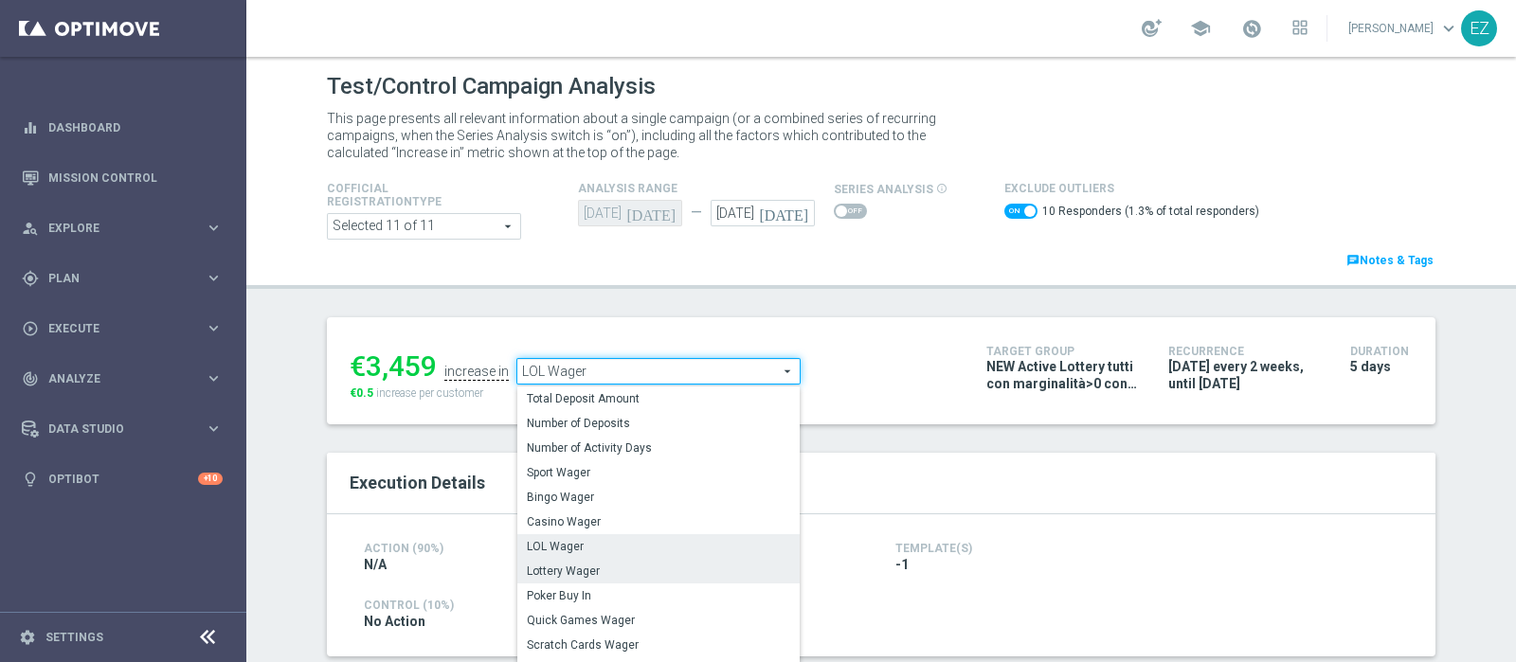
drag, startPoint x: 581, startPoint y: 483, endPoint x: 582, endPoint y: 472, distance: 11.4
click at [581, 482] on div "Total Deposit Amount Number of Deposits Number of Activity Days Sport Wager Bin…" at bounding box center [658, 529] width 282 height 284
click at [583, 559] on label "Lottery Wager" at bounding box center [658, 571] width 282 height 25
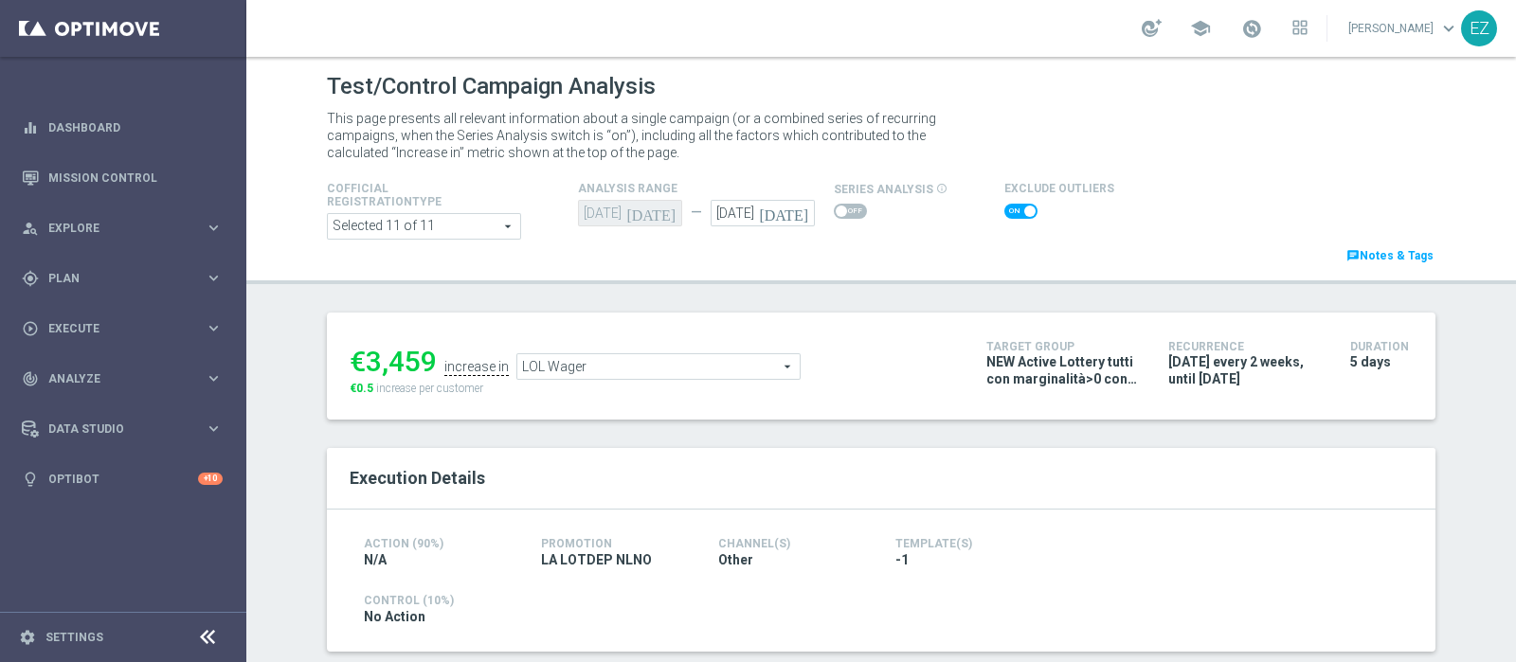
checkbox input "false"
type input "Lottery Wager"
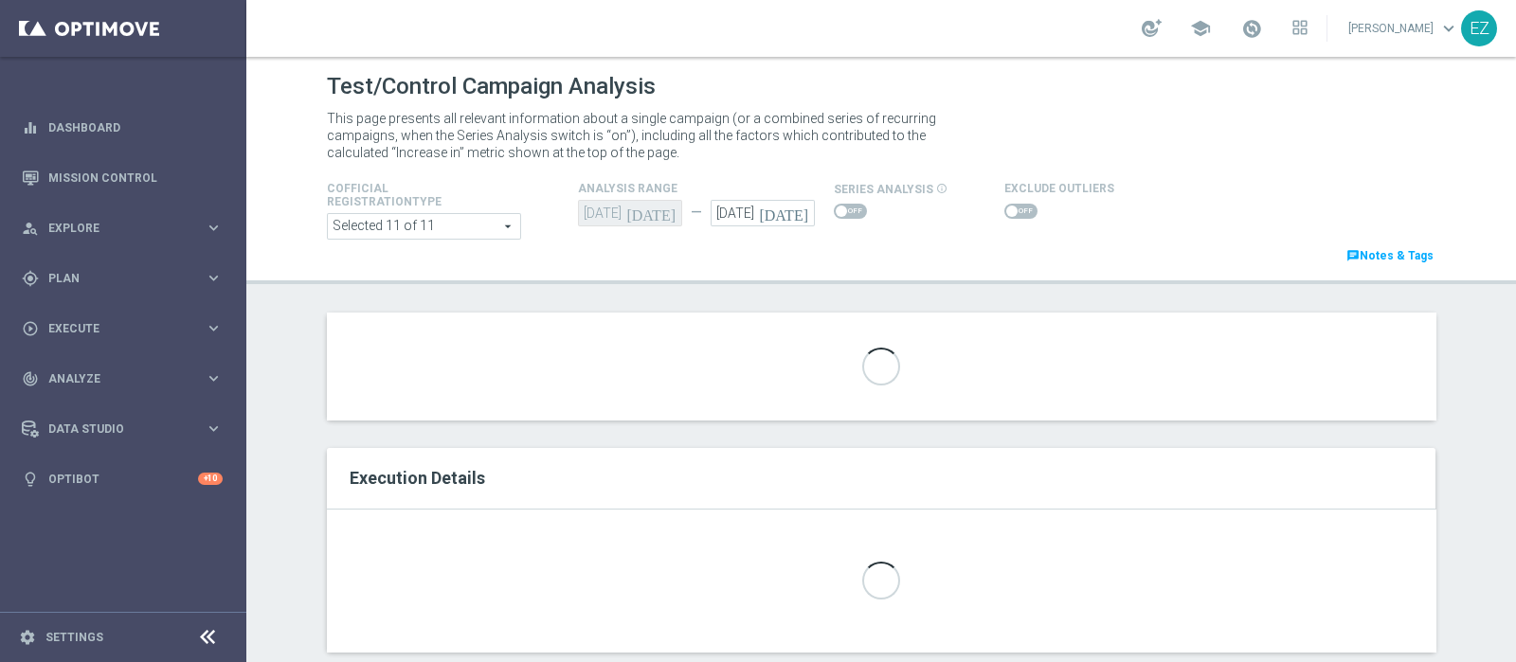
scroll to position [23, 0]
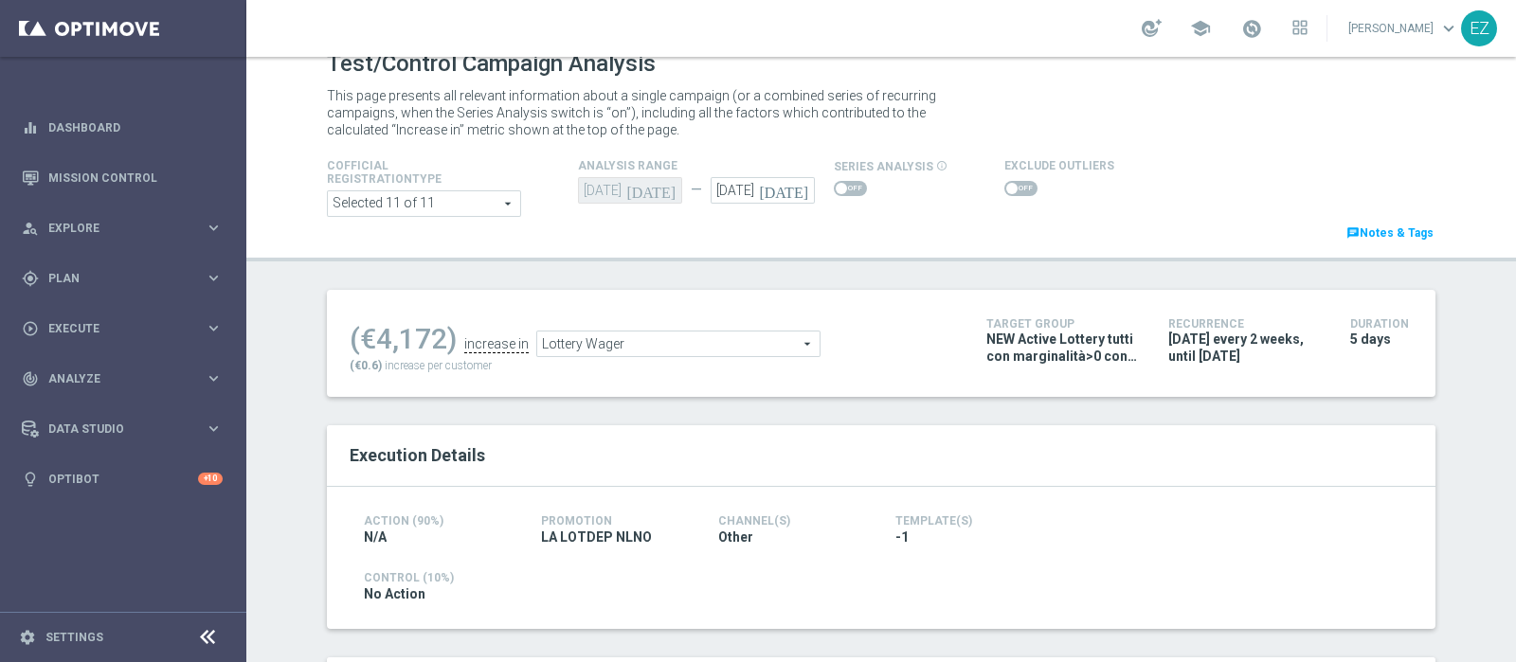
click at [1006, 187] on span at bounding box center [1020, 188] width 33 height 15
click at [1006, 187] on input "checkbox" at bounding box center [1020, 188] width 33 height 15
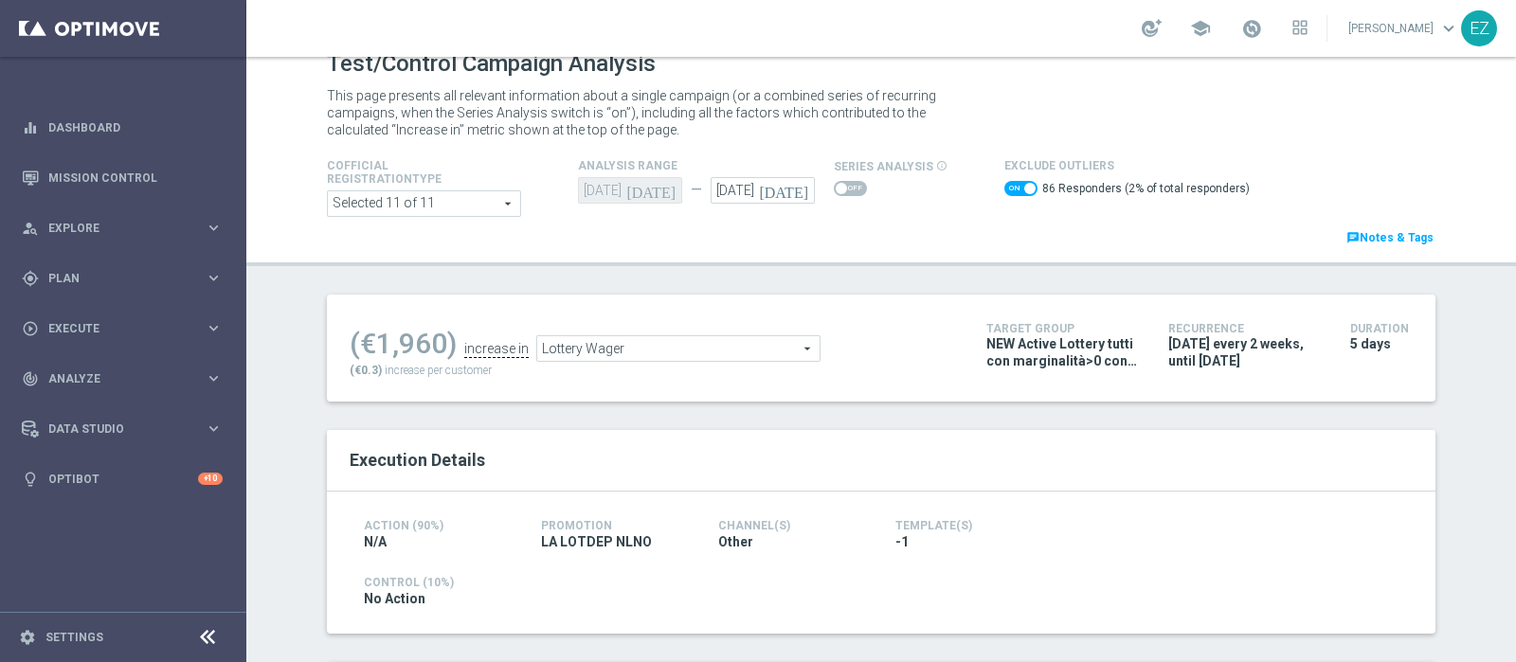
click at [599, 357] on span "Lottery Wager" at bounding box center [678, 348] width 282 height 25
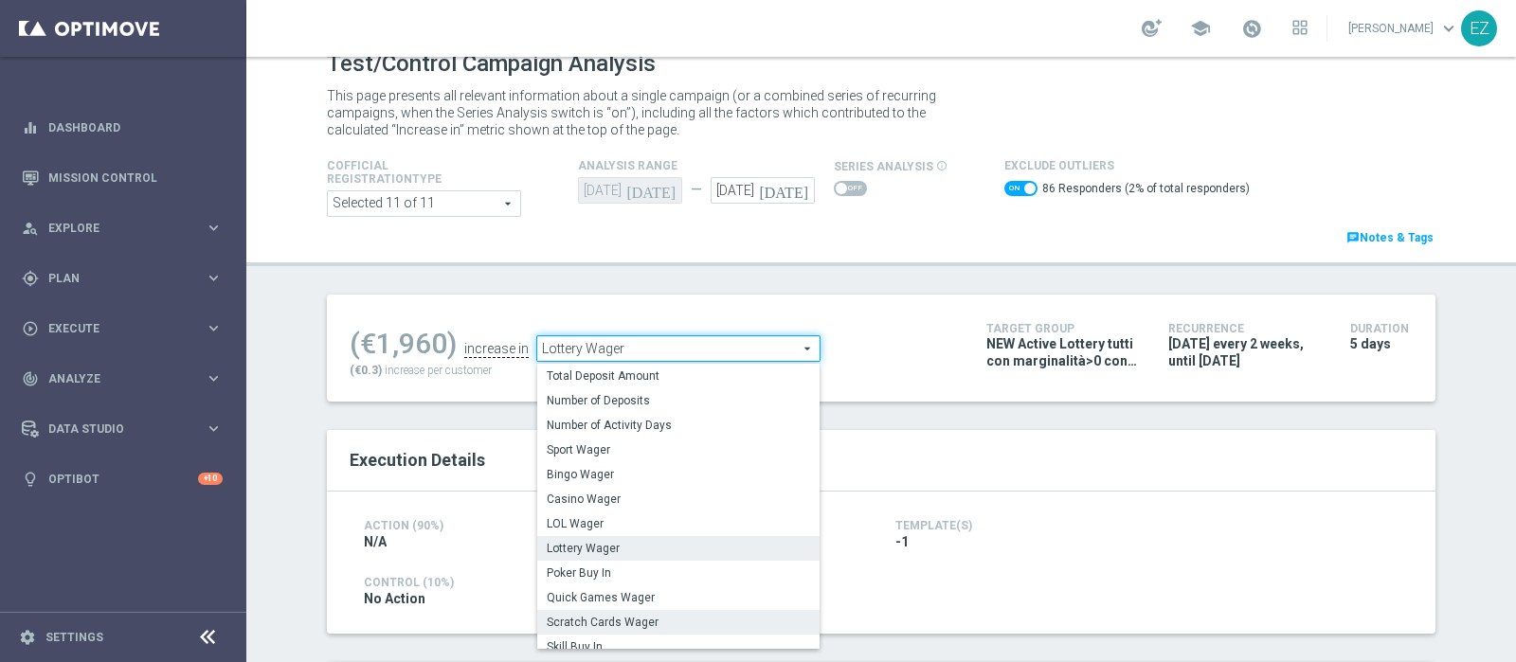
click at [603, 623] on span "Scratch Cards Wager" at bounding box center [678, 622] width 263 height 15
checkbox input "false"
type input "Scratch Cards Wager"
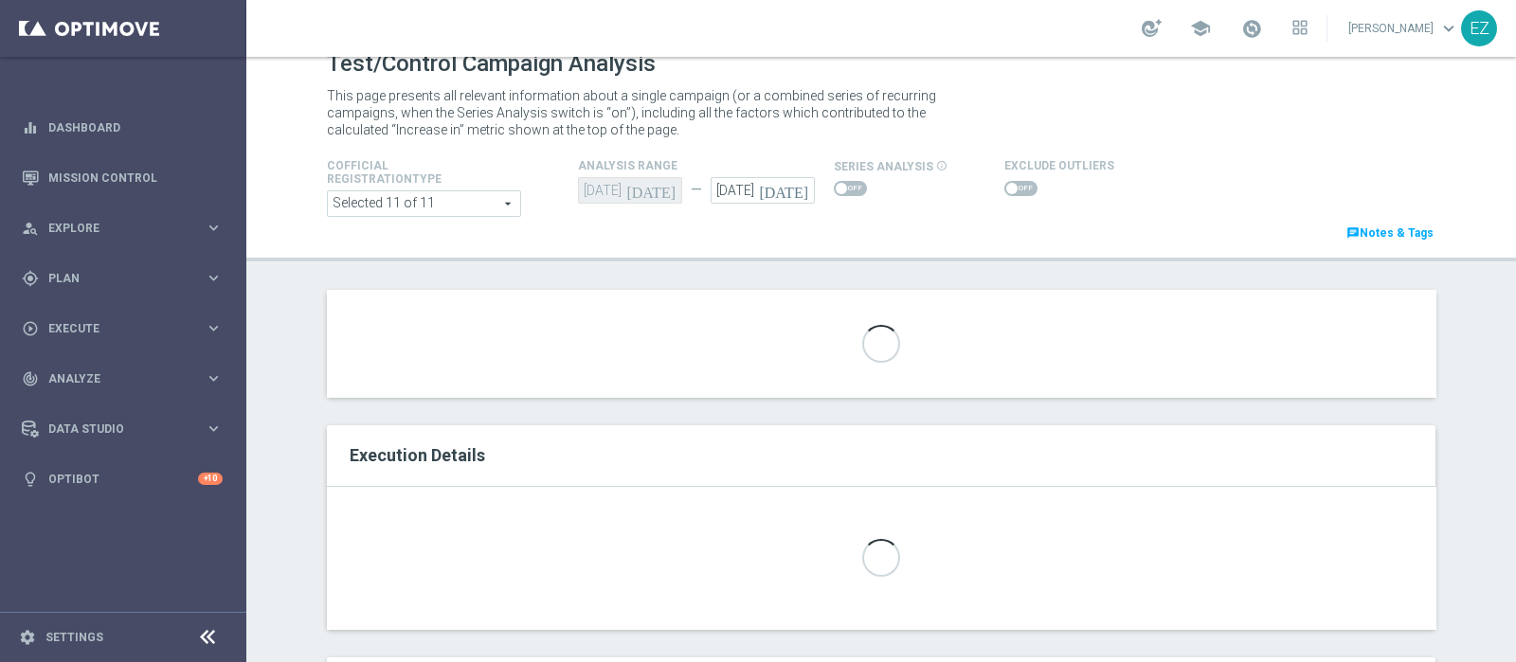
scroll to position [9, 0]
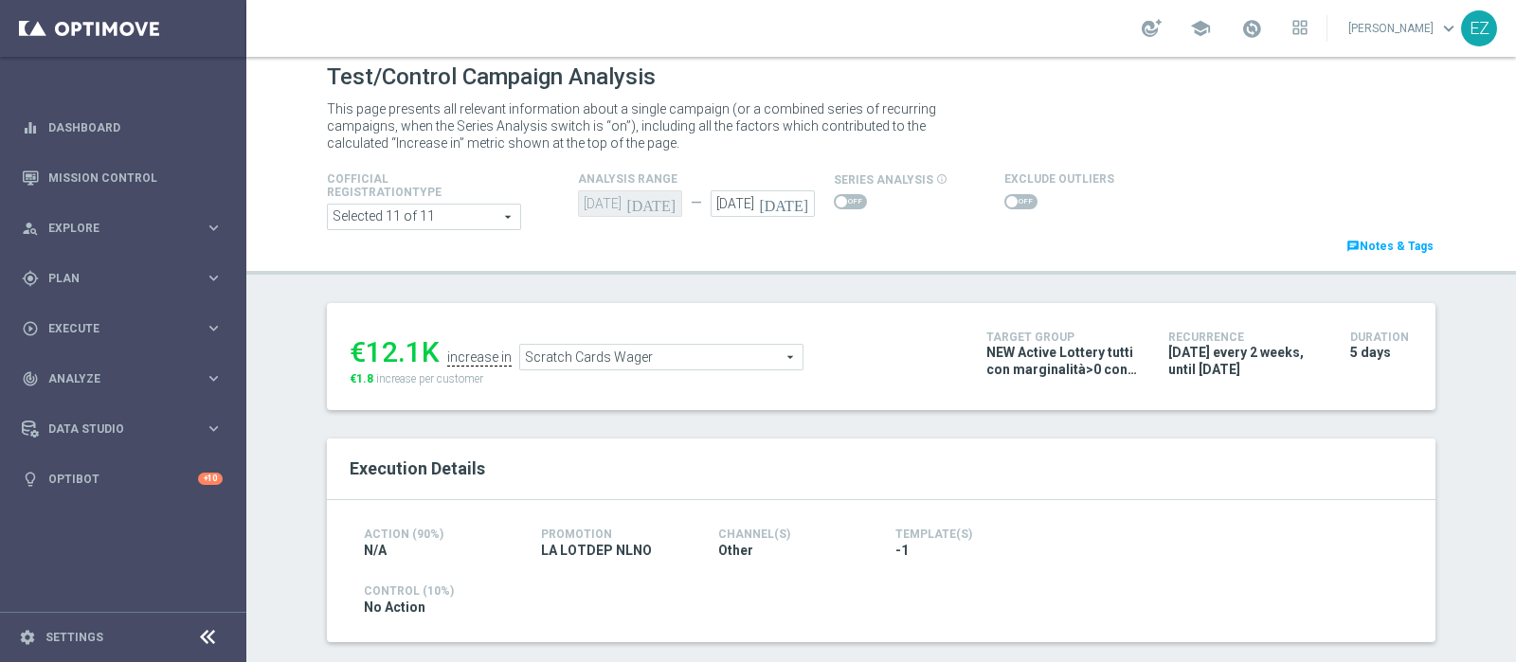
click at [1004, 195] on span at bounding box center [1020, 201] width 33 height 15
click at [1004, 195] on input "checkbox" at bounding box center [1020, 201] width 33 height 15
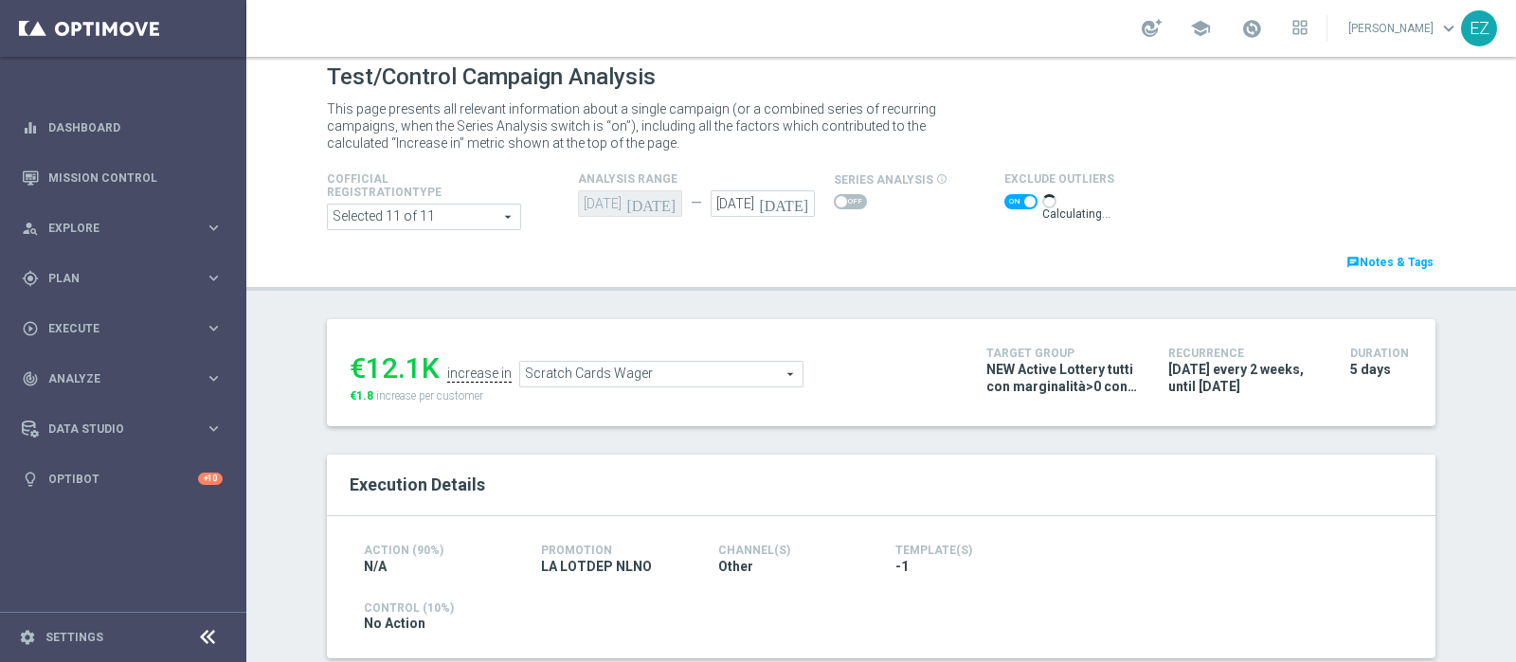
scroll to position [51, 0]
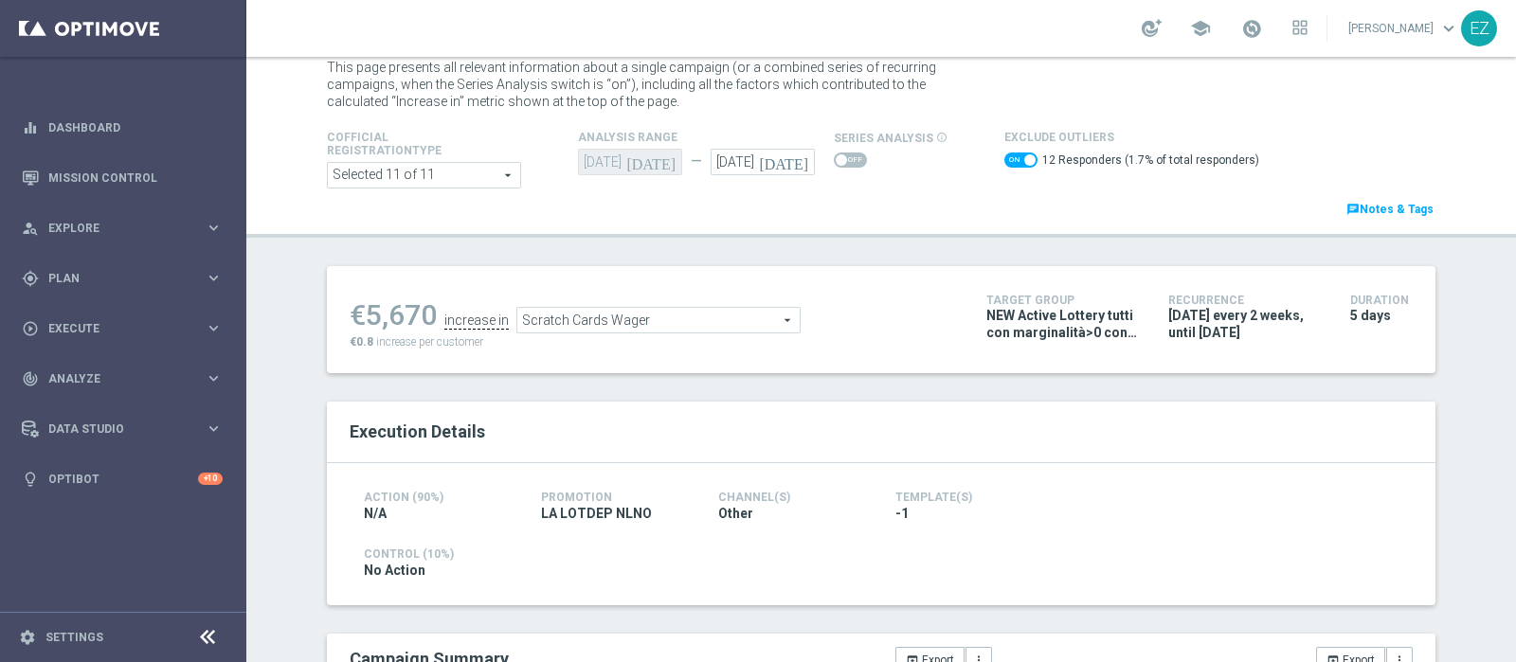
click at [670, 315] on span "Scratch Cards Wager" at bounding box center [658, 320] width 282 height 25
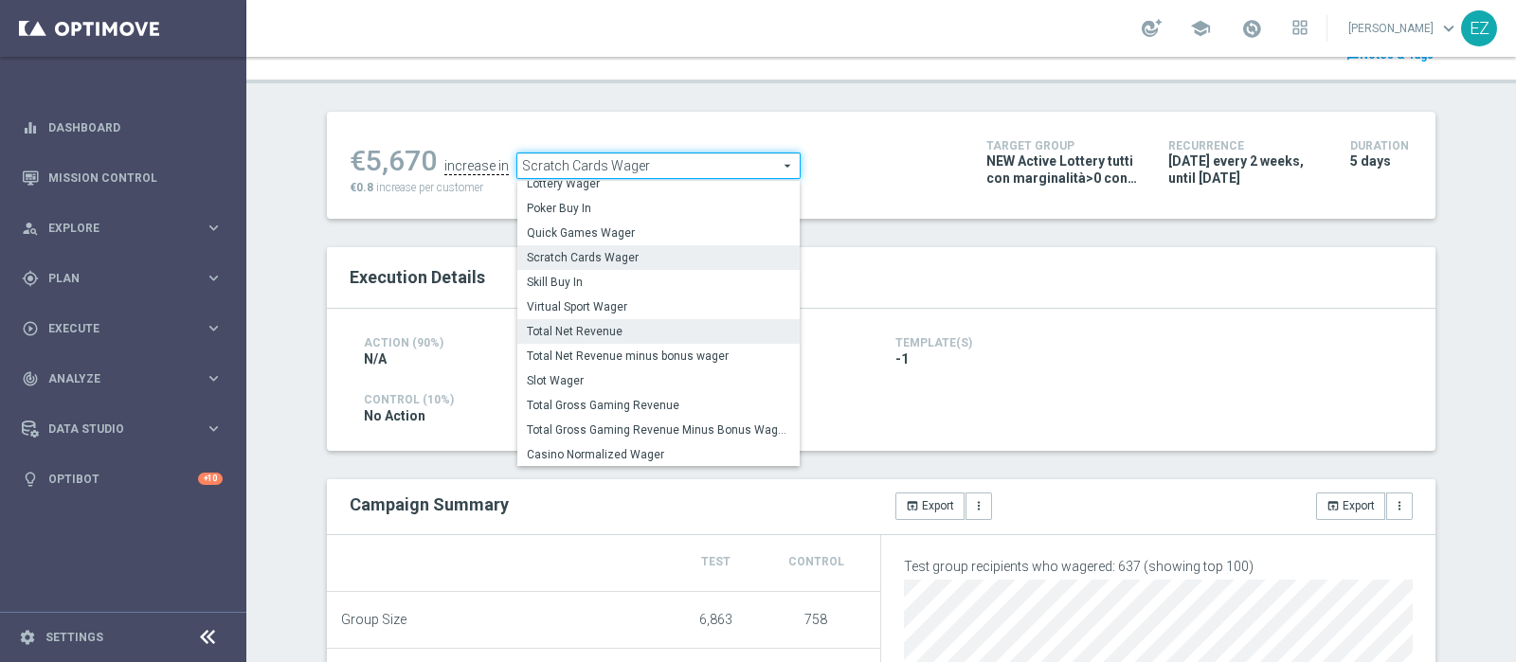
scroll to position [180, 0]
click at [579, 420] on span "Total Gross Gaming Revenue Minus Bonus Wagared" at bounding box center [658, 425] width 263 height 15
checkbox input "false"
type input "Total Gross Gaming Revenue Minus Bonus Wagared"
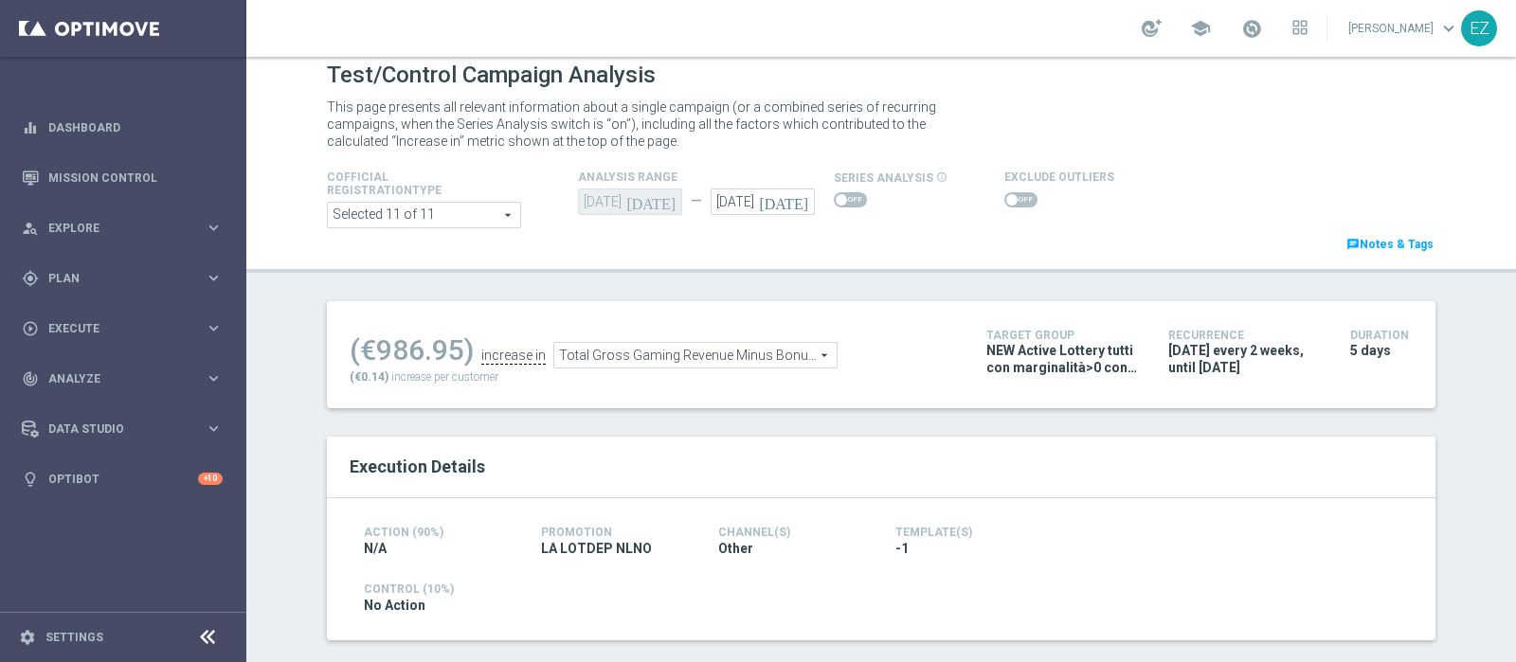
scroll to position [9, 0]
click at [1004, 201] on span at bounding box center [1020, 201] width 33 height 15
click at [1004, 201] on input "checkbox" at bounding box center [1020, 201] width 33 height 15
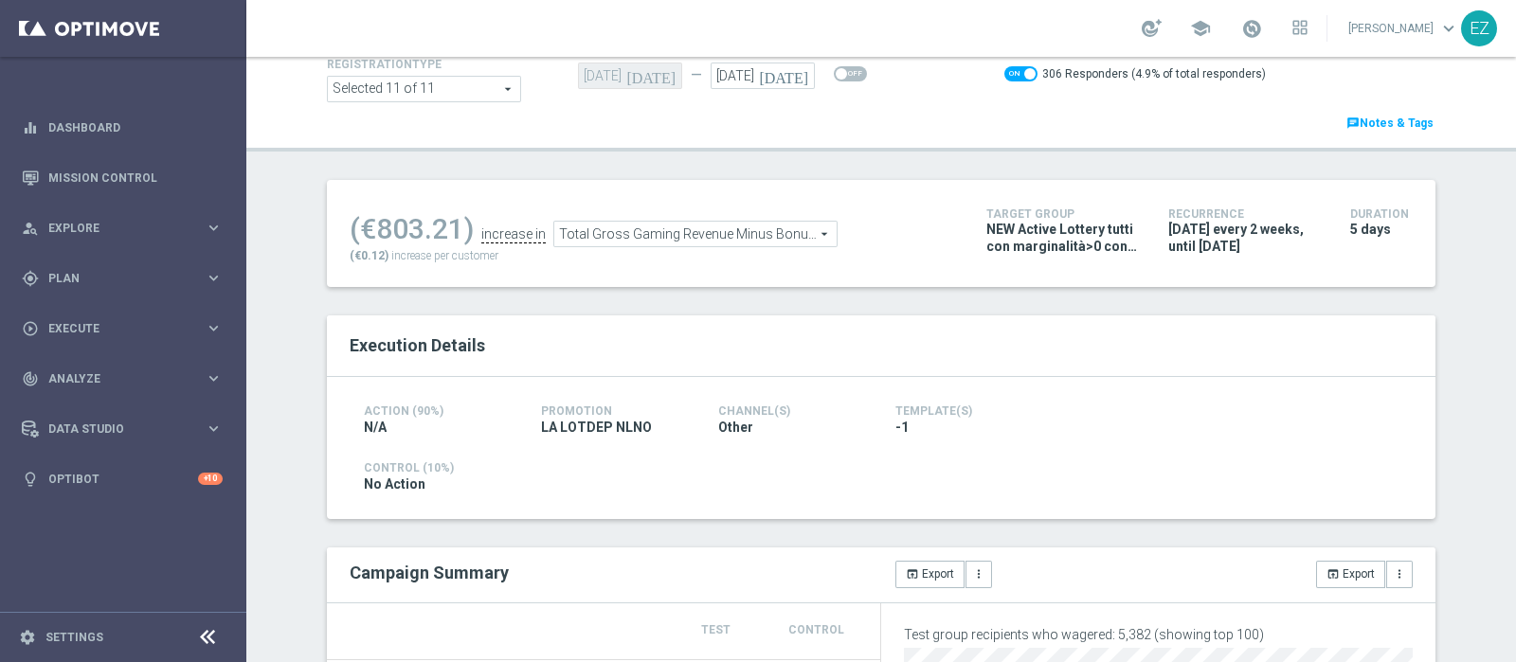
scroll to position [96, 0]
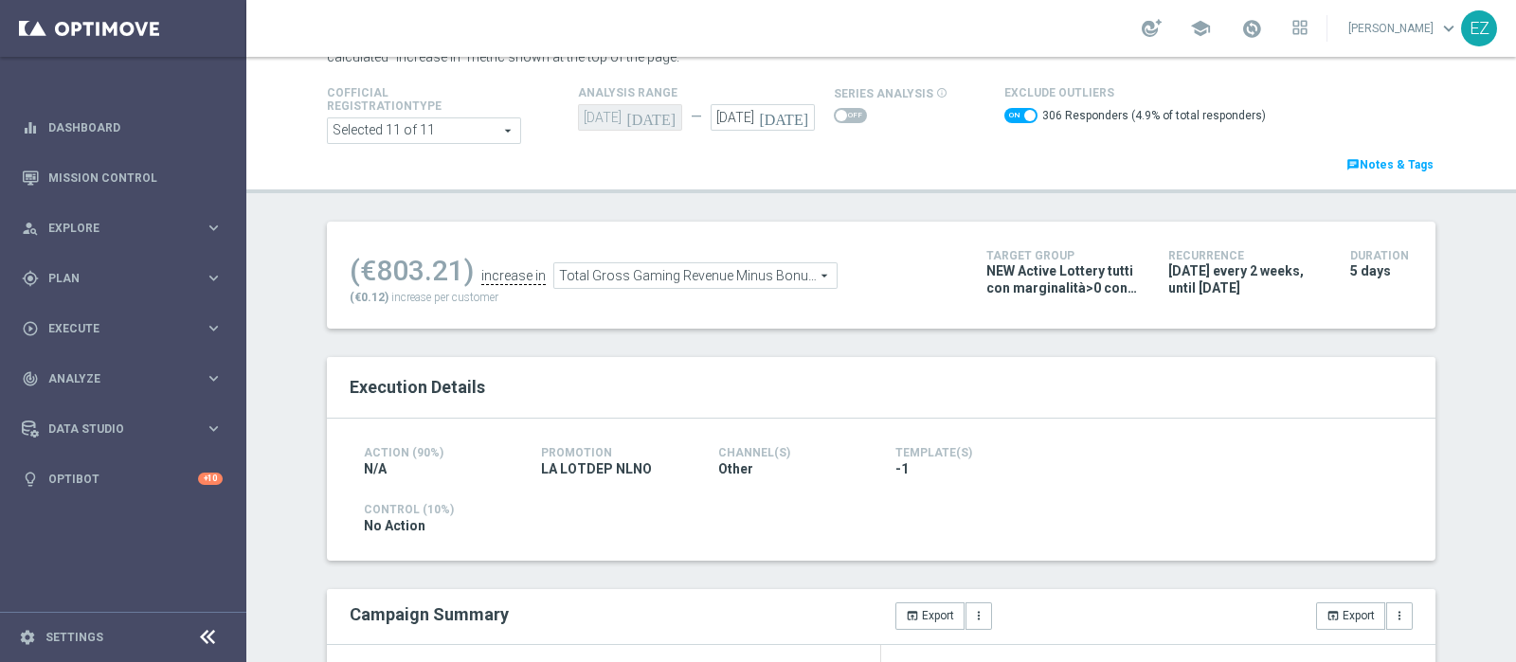
click at [1004, 110] on span at bounding box center [1020, 115] width 33 height 15
click at [1004, 110] on input "checkbox" at bounding box center [1020, 115] width 33 height 15
checkbox input "false"
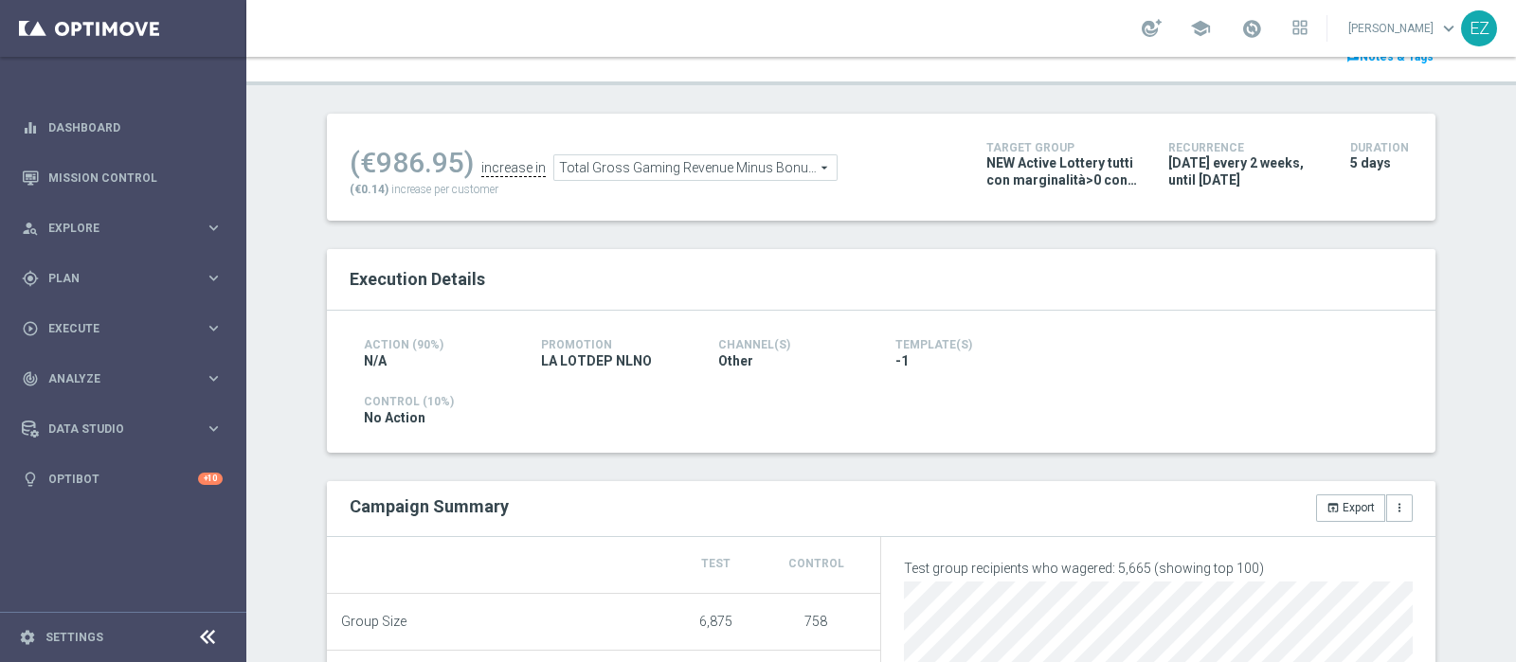
scroll to position [0, 0]
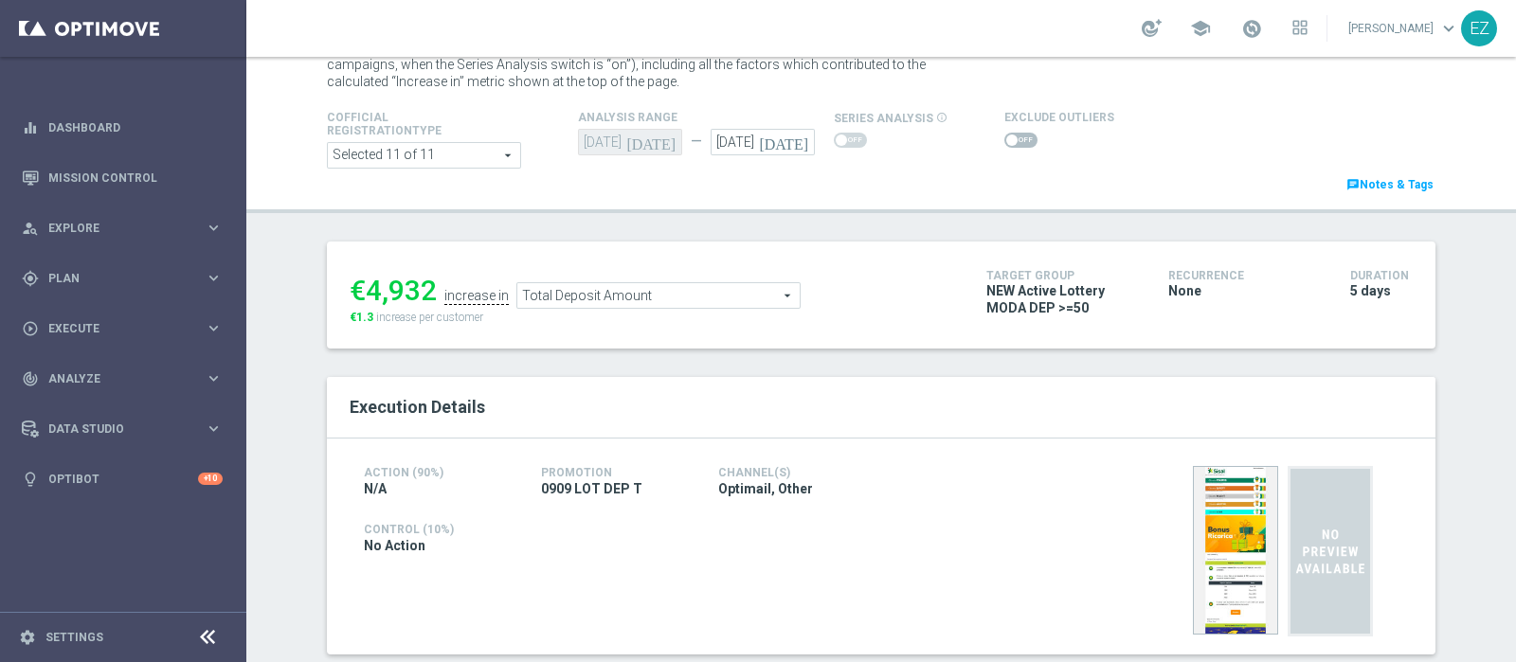
scroll to position [61, 0]
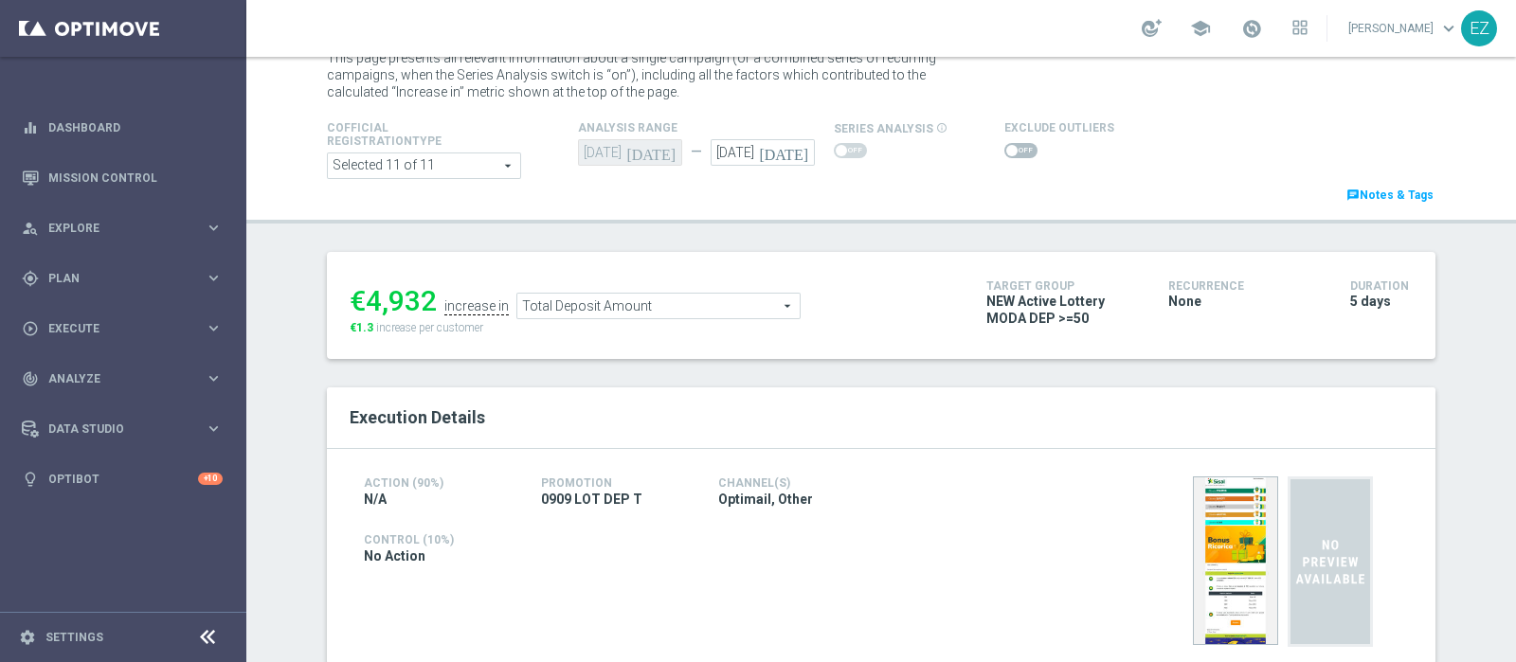
click at [1009, 153] on span at bounding box center [1020, 150] width 33 height 15
click at [1009, 153] on input "checkbox" at bounding box center [1020, 150] width 33 height 15
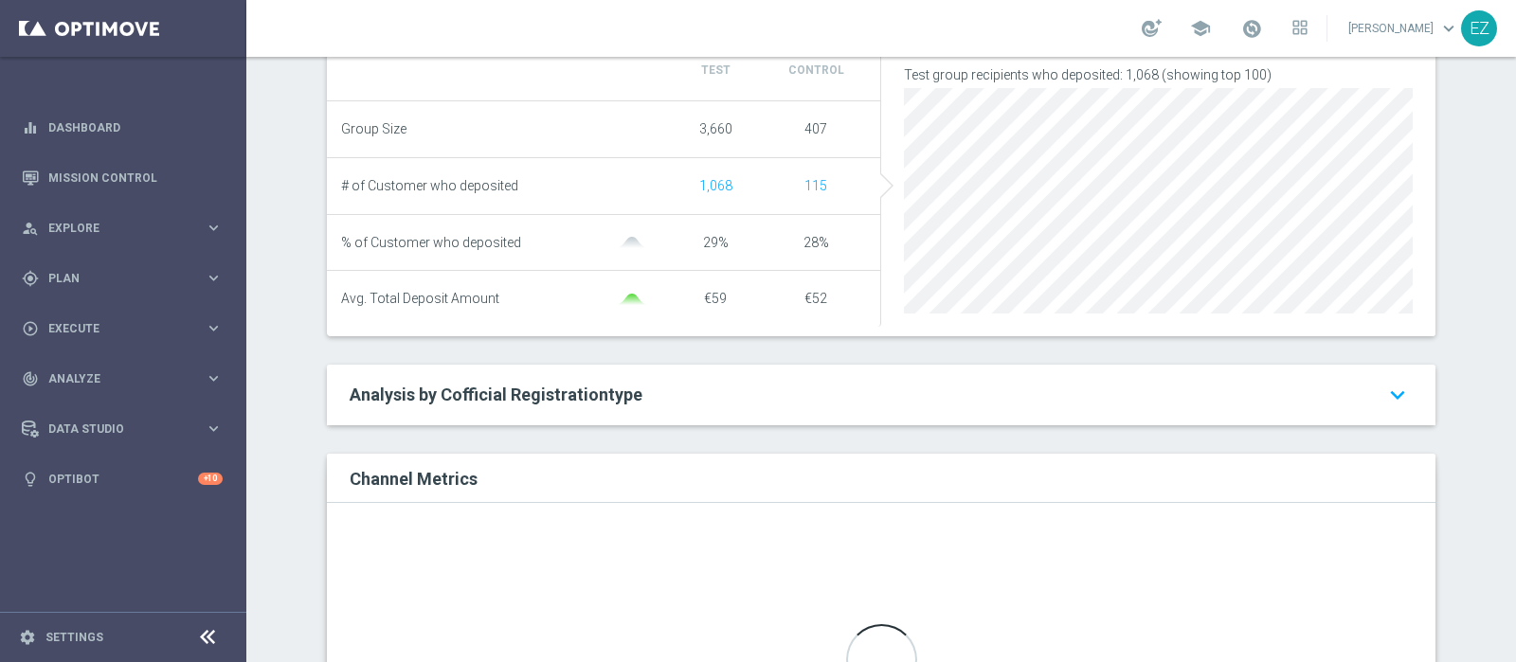
scroll to position [113, 0]
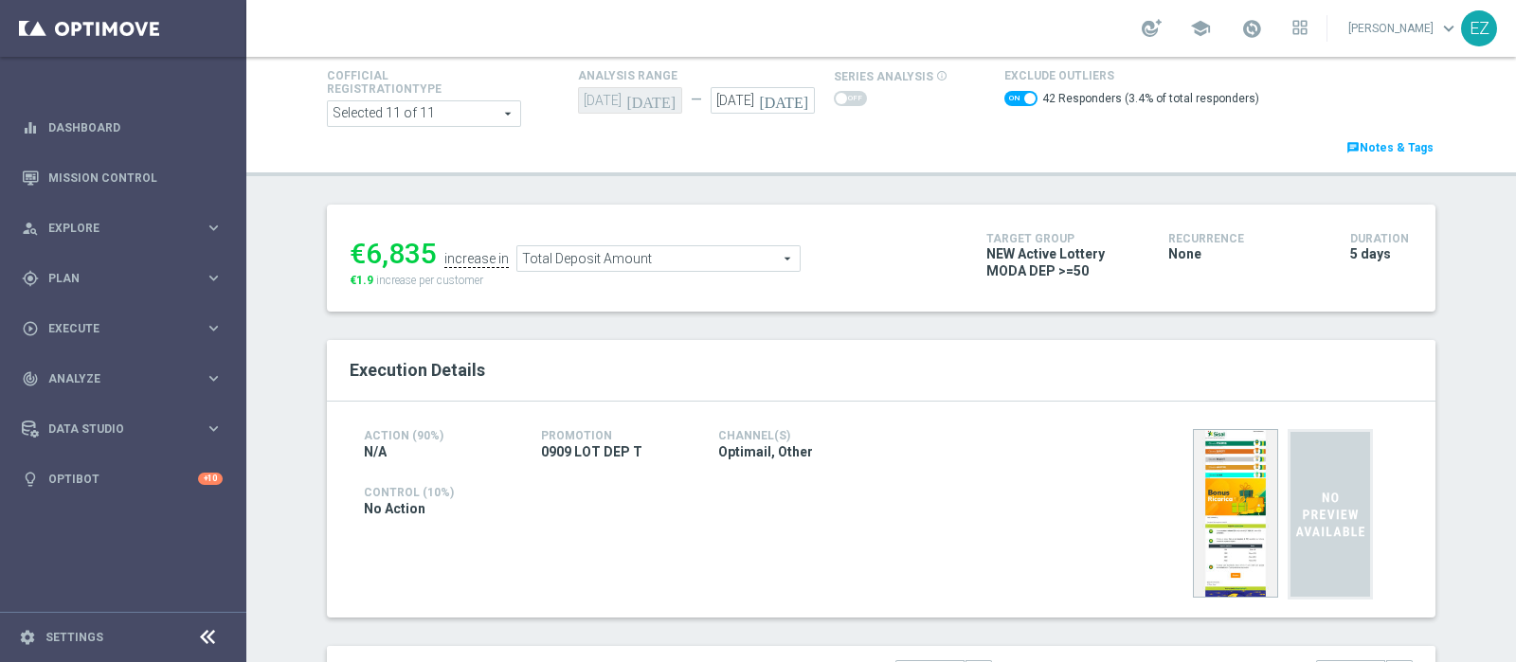
click at [741, 258] on span "Total Deposit Amount" at bounding box center [658, 258] width 282 height 25
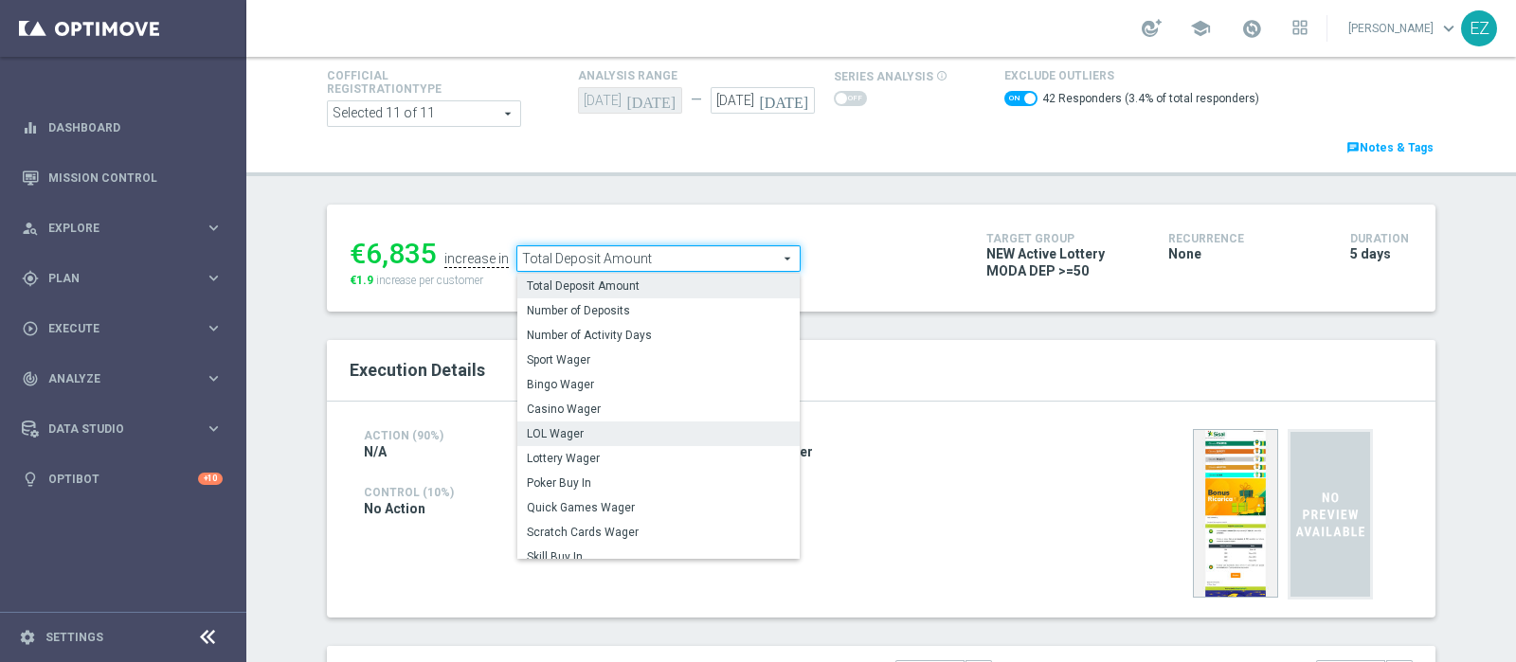
click at [560, 434] on span "LOL Wager" at bounding box center [658, 433] width 263 height 15
checkbox input "false"
type input "LOL Wager"
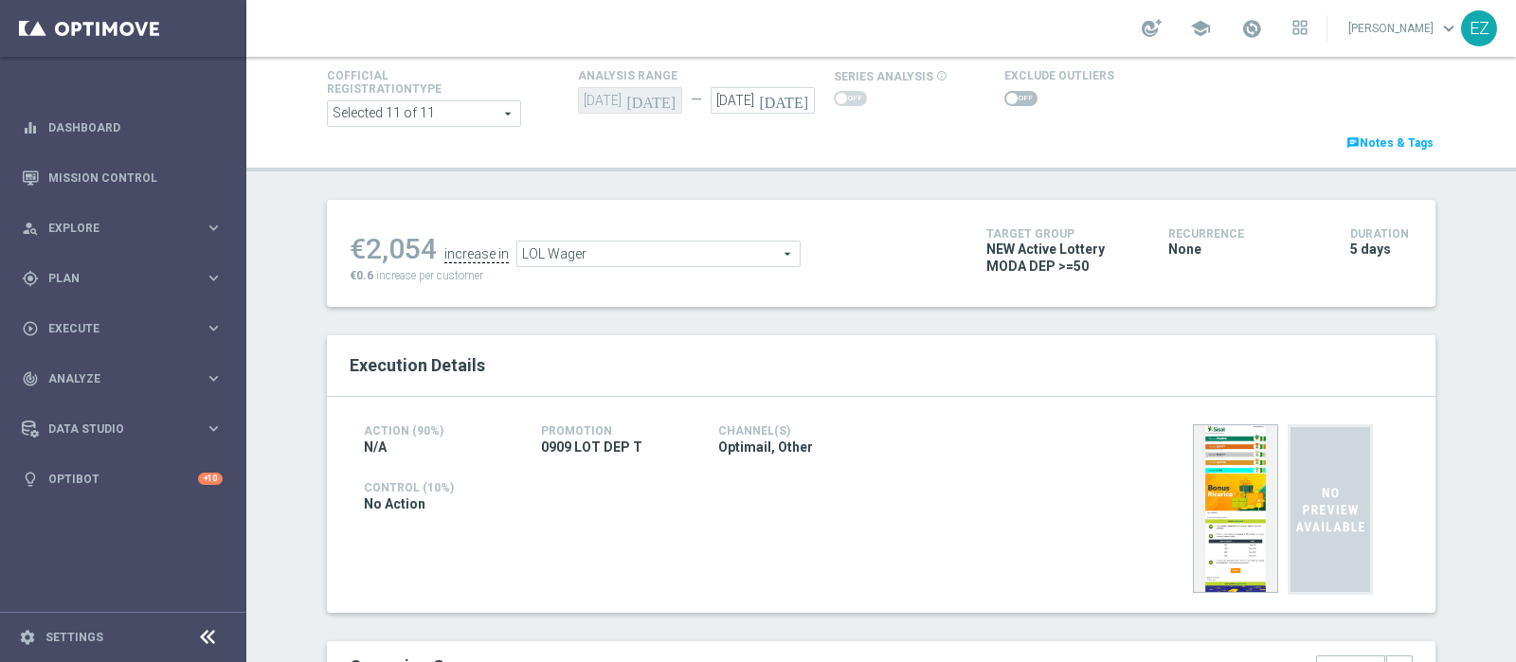
click at [1006, 97] on span at bounding box center [1011, 98] width 11 height 11
click at [1004, 97] on input "checkbox" at bounding box center [1020, 98] width 33 height 15
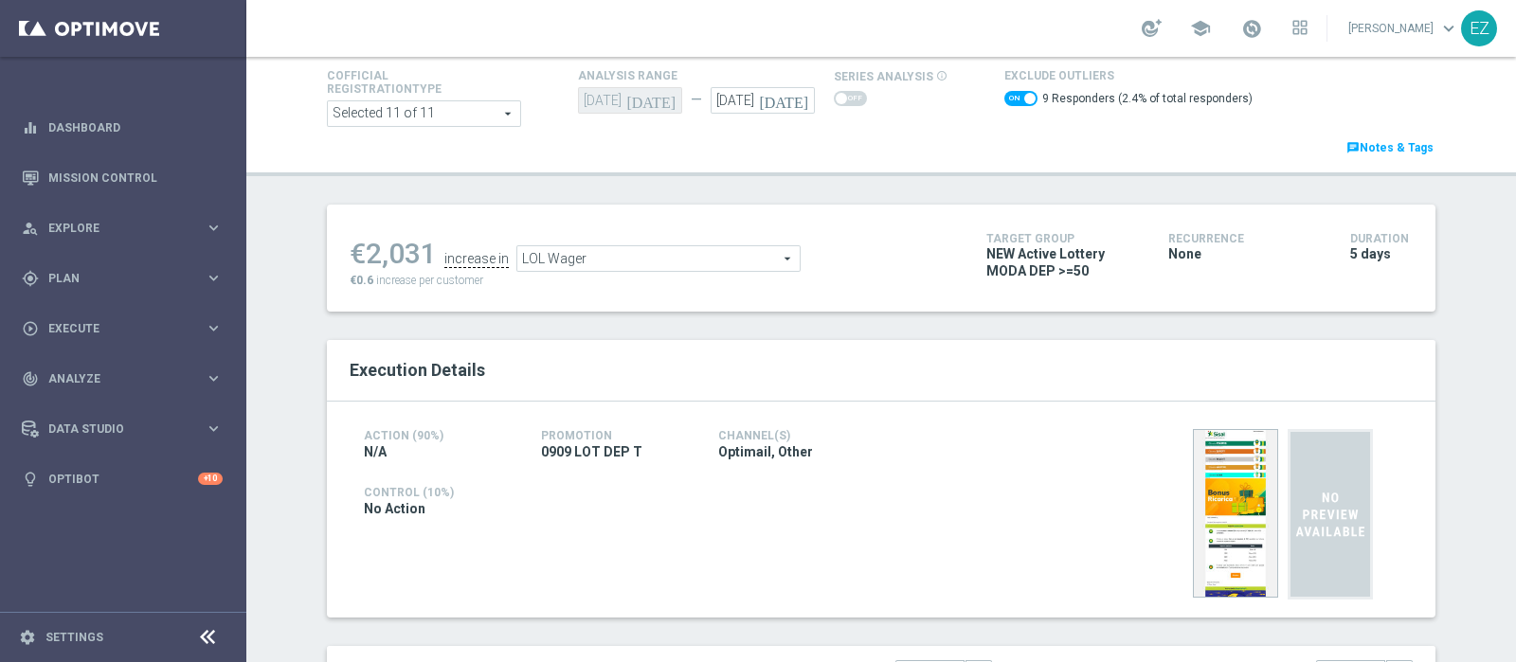
click at [521, 264] on span "LOL Wager" at bounding box center [658, 258] width 282 height 25
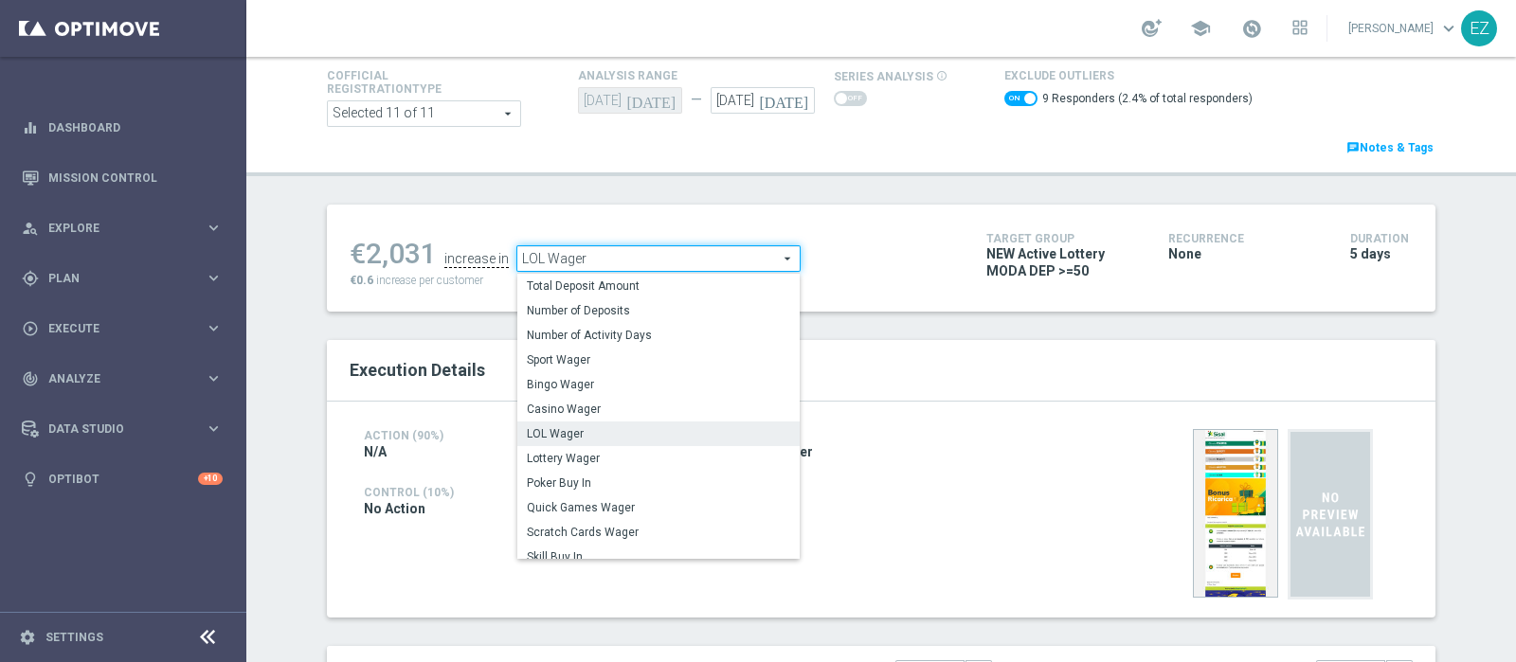
click at [558, 451] on span "Lottery Wager" at bounding box center [658, 458] width 263 height 15
checkbox input "false"
type input "Lottery Wager"
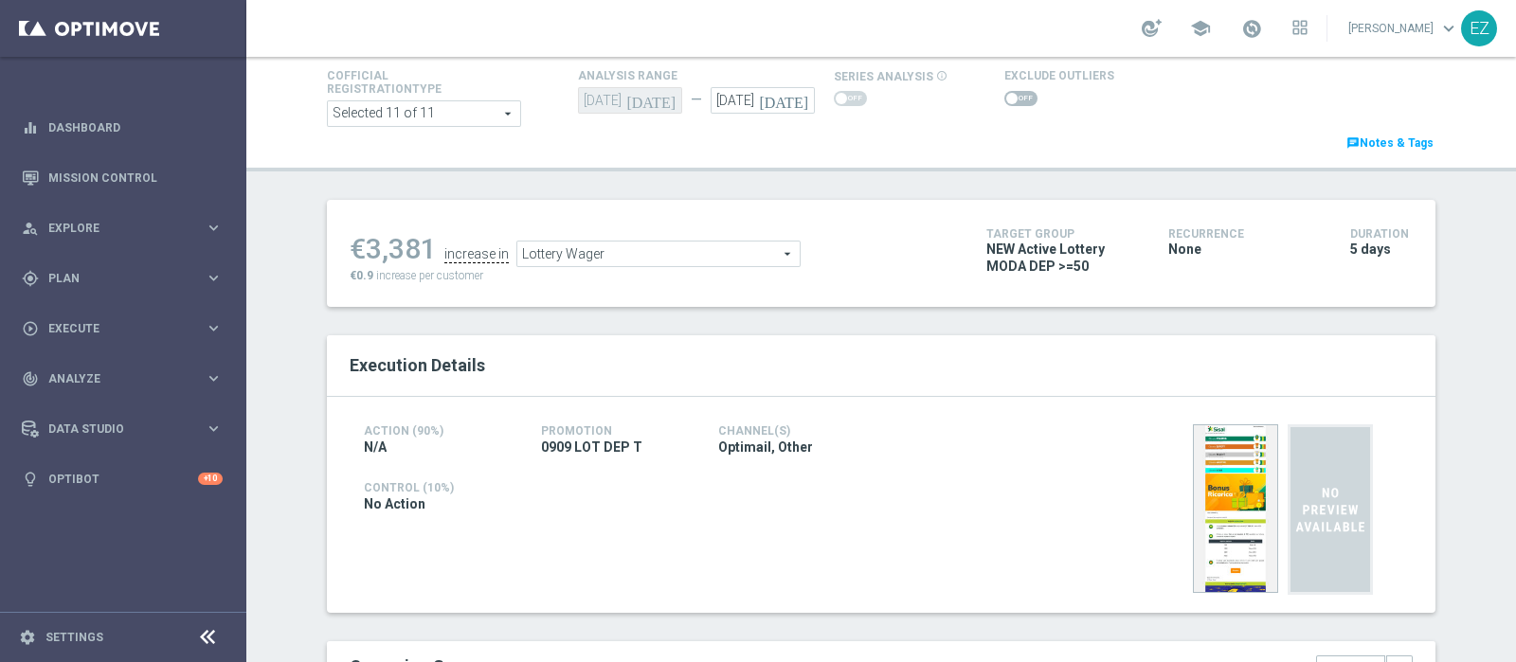
click at [1007, 97] on span at bounding box center [1020, 98] width 33 height 15
click at [1007, 97] on input "checkbox" at bounding box center [1020, 98] width 33 height 15
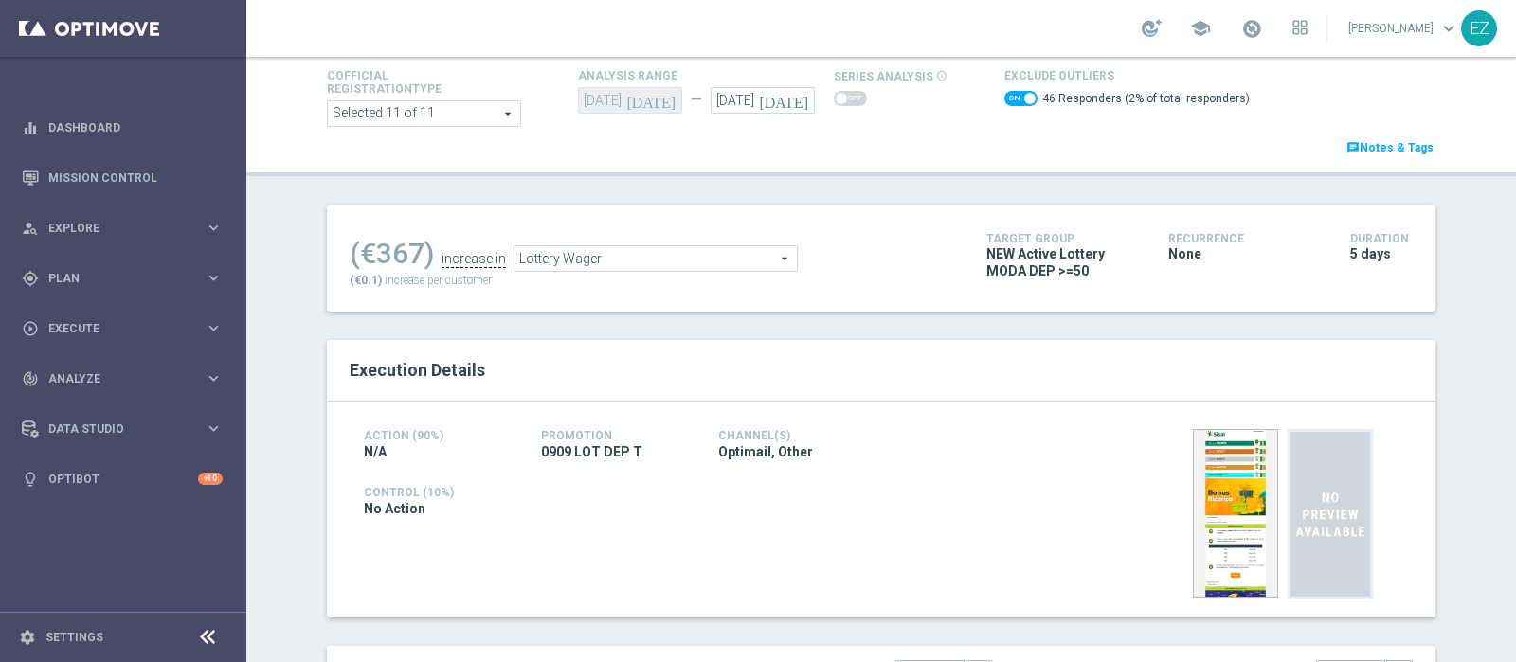
click at [760, 266] on span "Lottery Wager" at bounding box center [655, 258] width 282 height 25
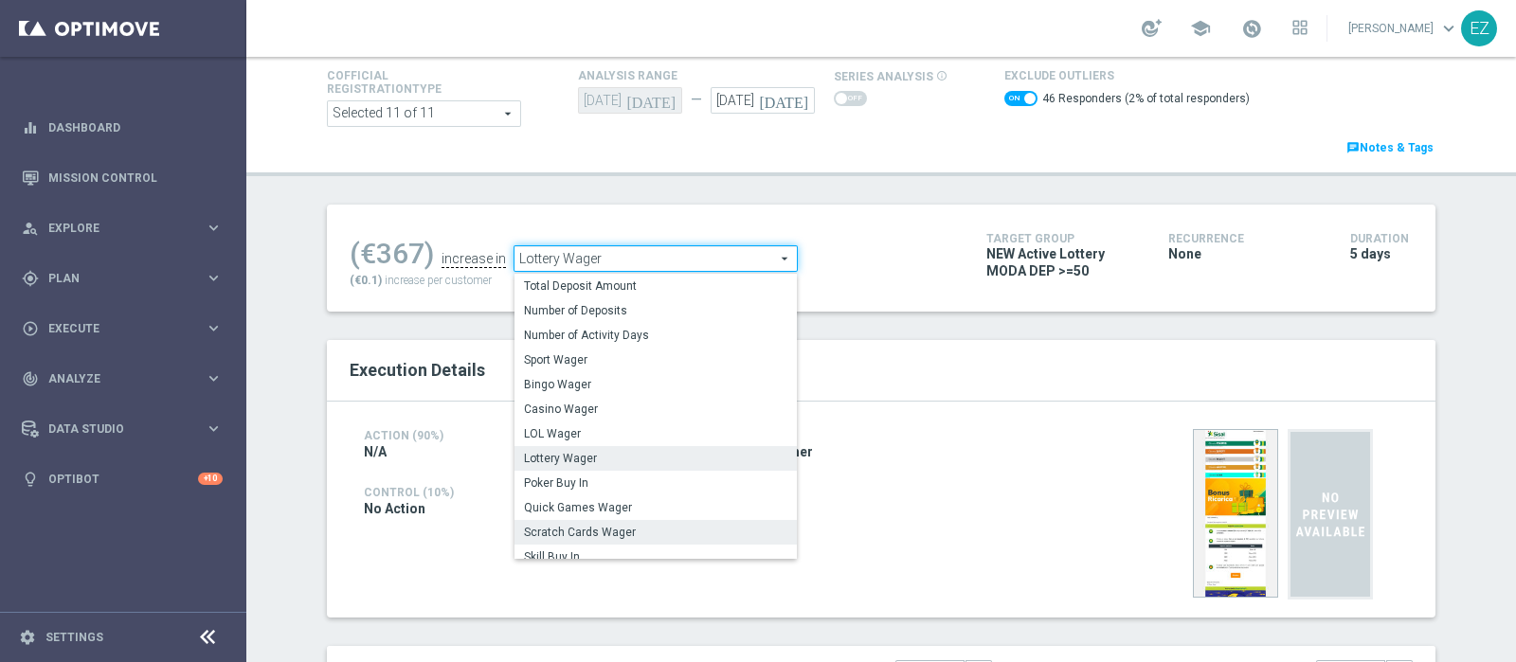
click at [583, 534] on span "Scratch Cards Wager" at bounding box center [655, 532] width 263 height 15
checkbox input "false"
type input "Scratch Cards Wager"
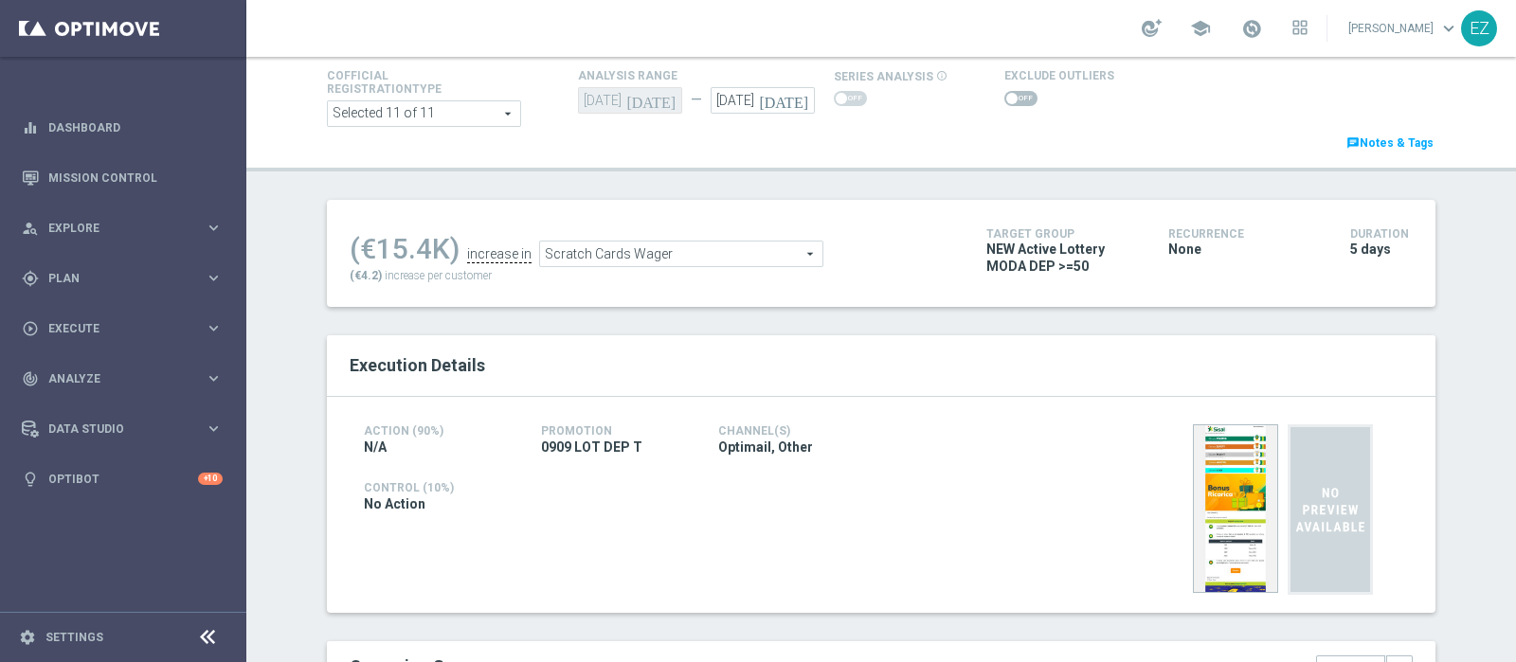
click at [1004, 94] on span at bounding box center [1020, 98] width 33 height 15
click at [1004, 94] on input "checkbox" at bounding box center [1020, 98] width 33 height 15
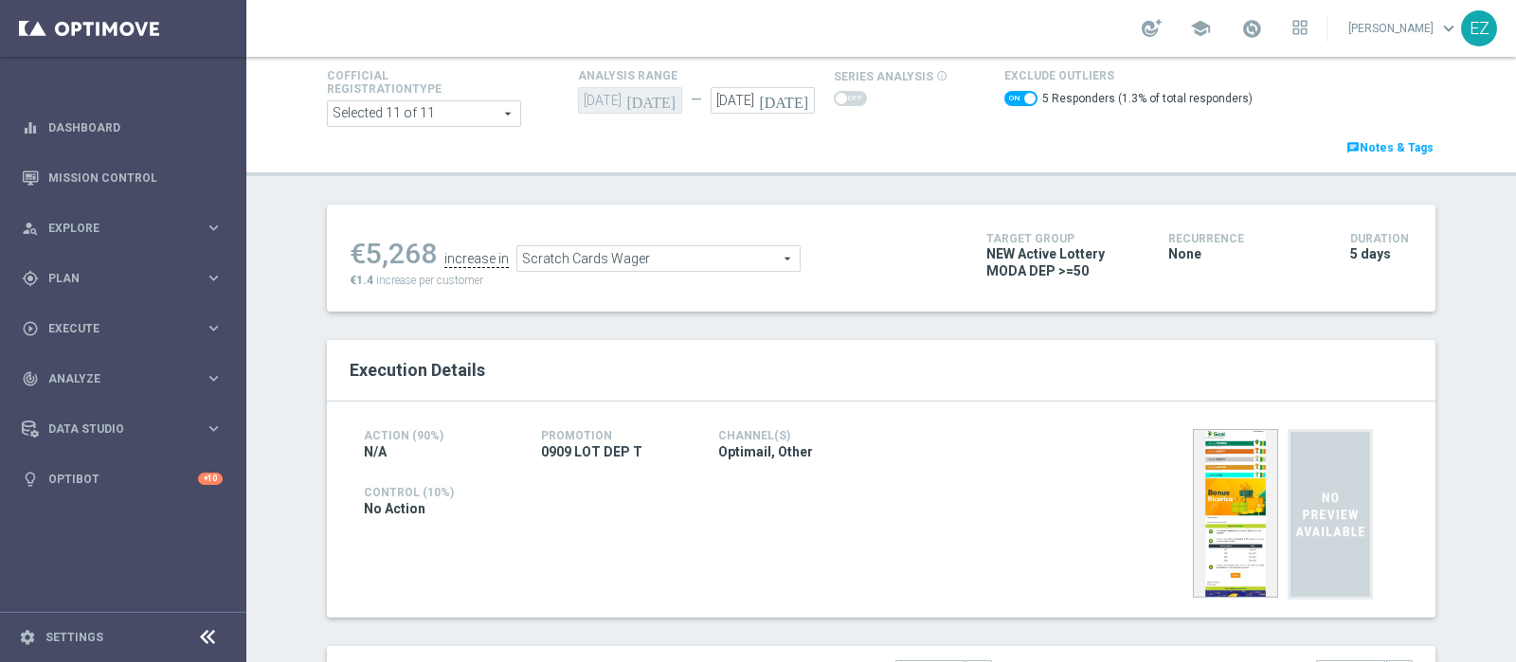
click at [571, 264] on span "Scratch Cards Wager" at bounding box center [658, 258] width 282 height 25
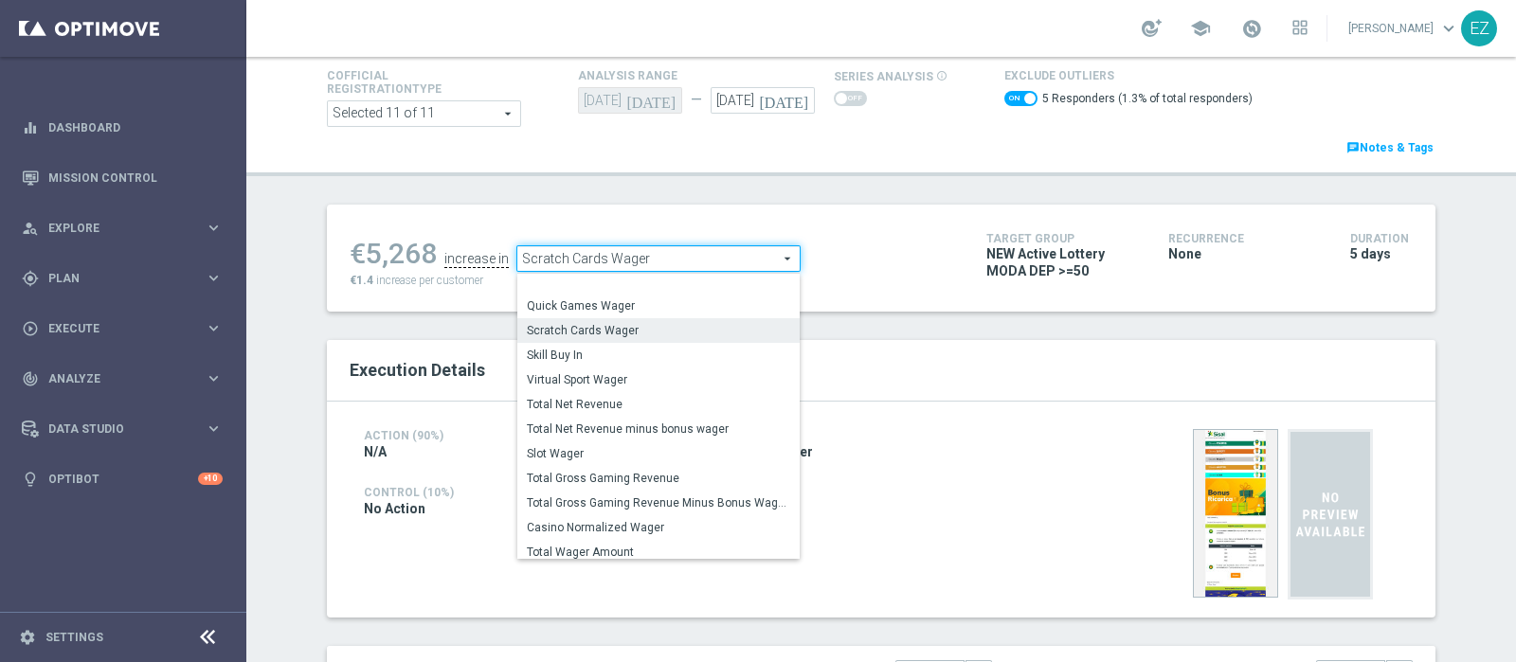
scroll to position [229, 0]
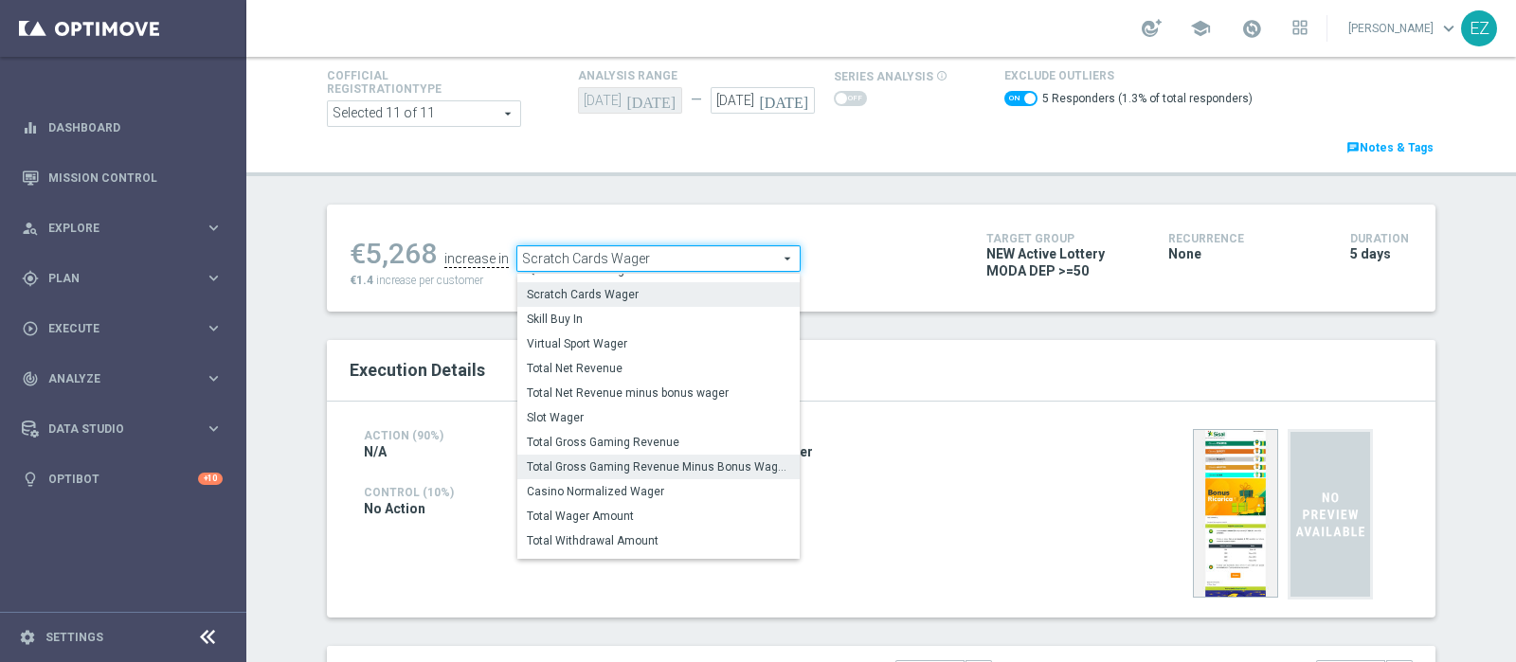
click at [658, 461] on span "Total Gross Gaming Revenue Minus Bonus Wagared" at bounding box center [658, 466] width 263 height 15
checkbox input "false"
type input "Total Gross Gaming Revenue Minus Bonus Wagared"
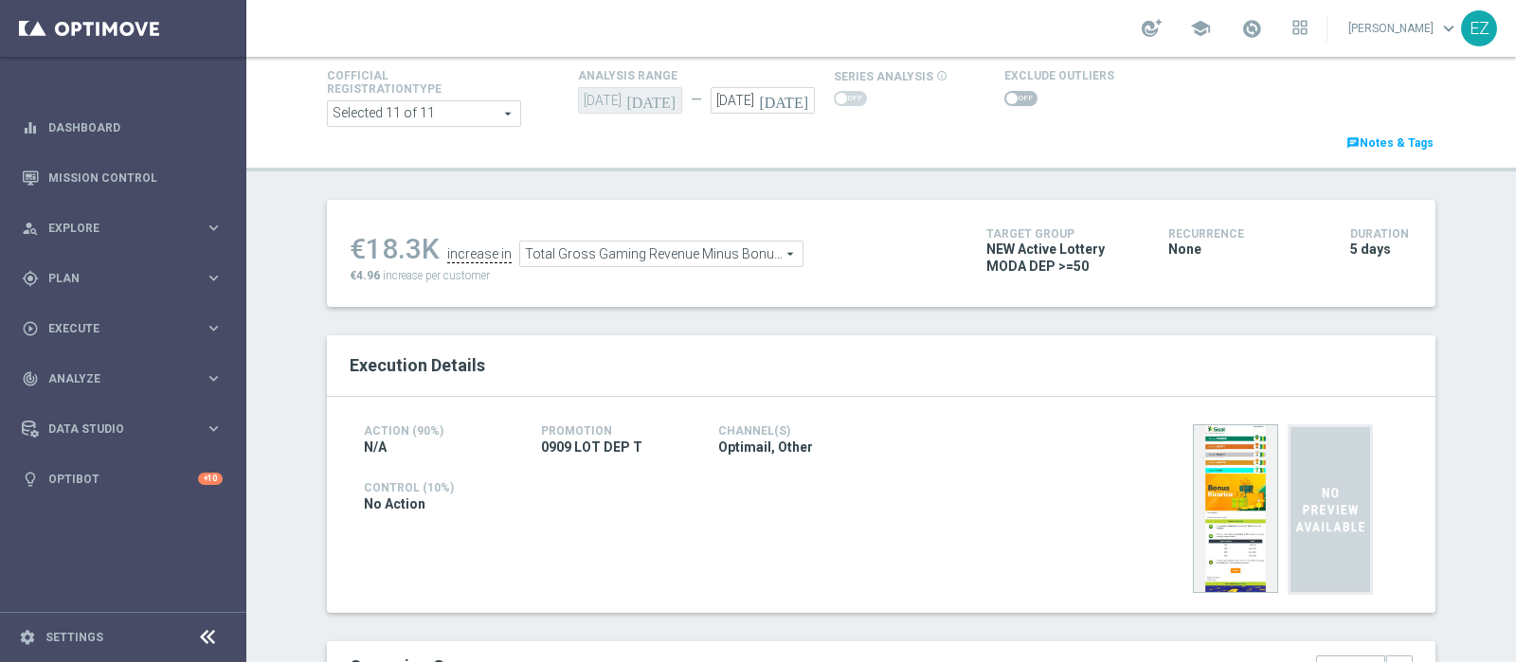
click at [1004, 97] on span at bounding box center [1020, 98] width 33 height 15
click at [1004, 97] on input "checkbox" at bounding box center [1020, 98] width 33 height 15
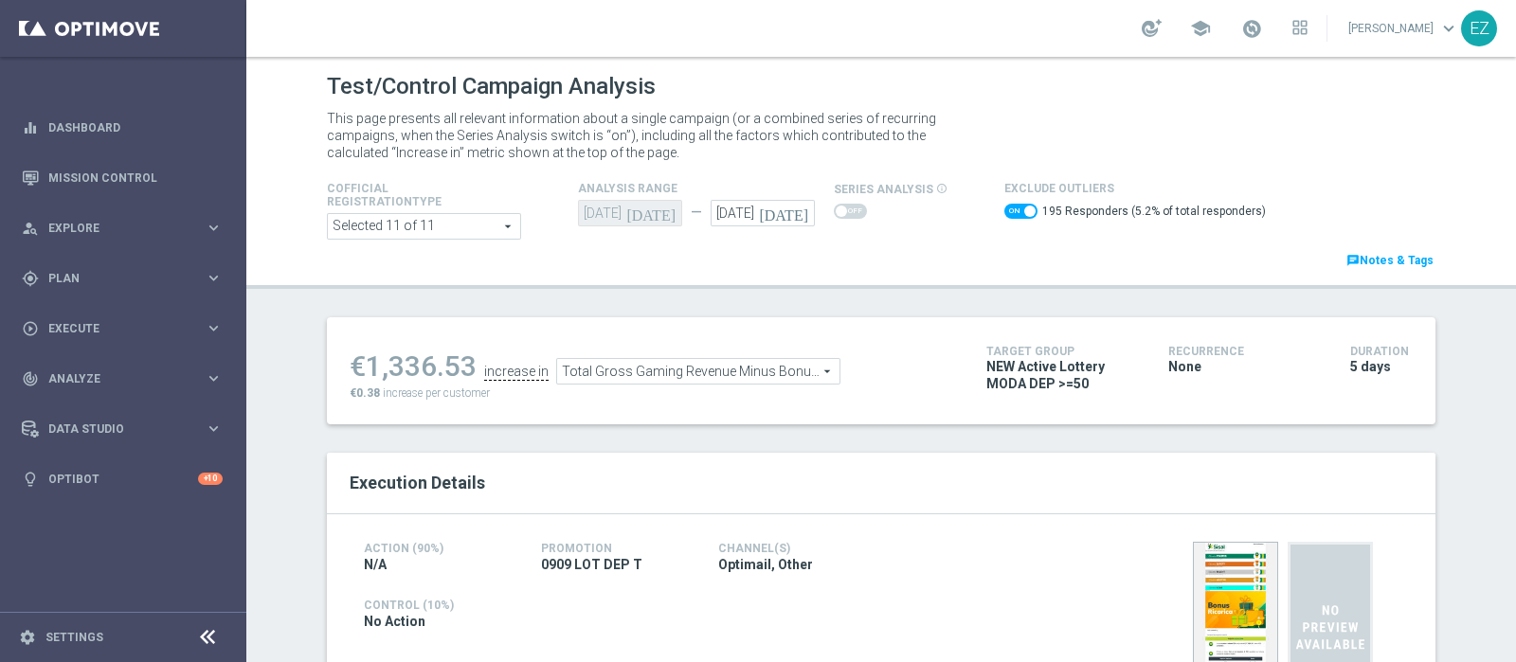
click at [733, 365] on span "Total Gross Gaming Revenue Minus Bonus Wagared" at bounding box center [698, 371] width 282 height 25
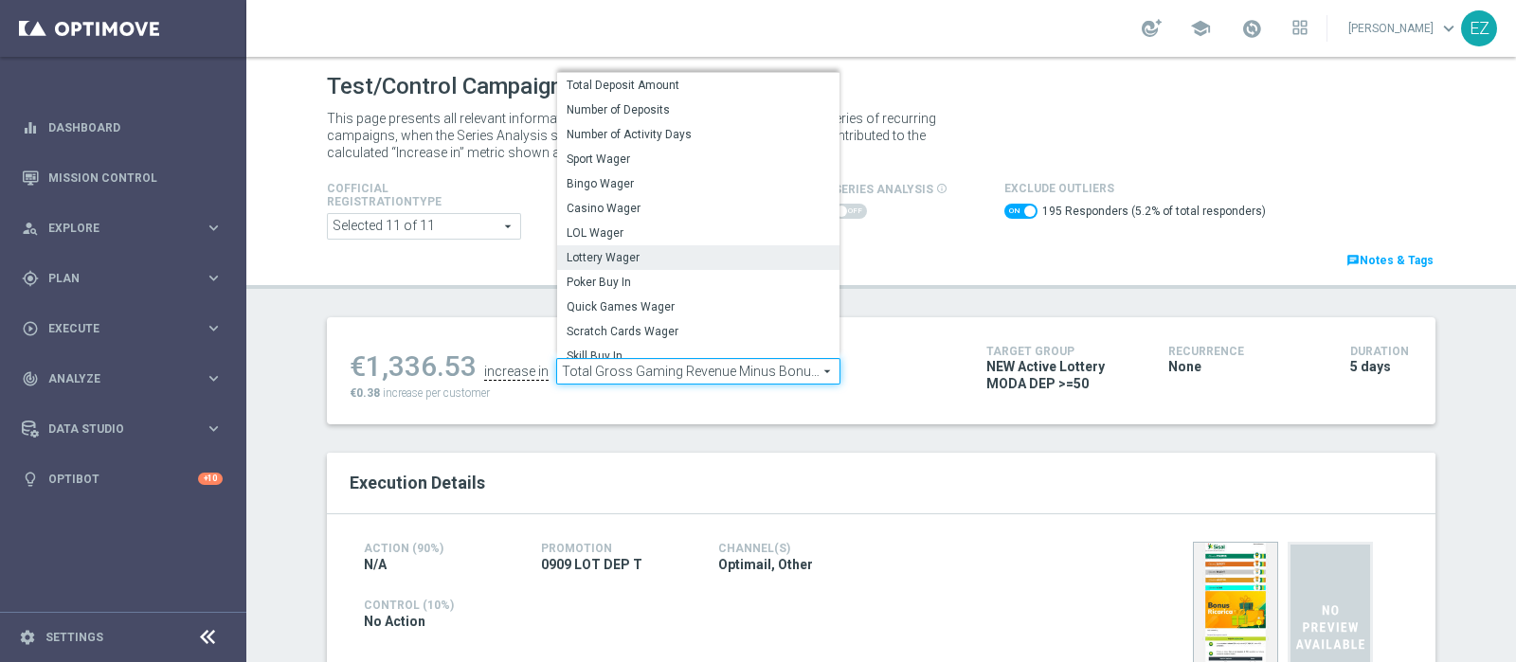
click at [647, 264] on label "Lottery Wager" at bounding box center [698, 257] width 282 height 25
checkbox input "false"
type input "Lottery Wager"
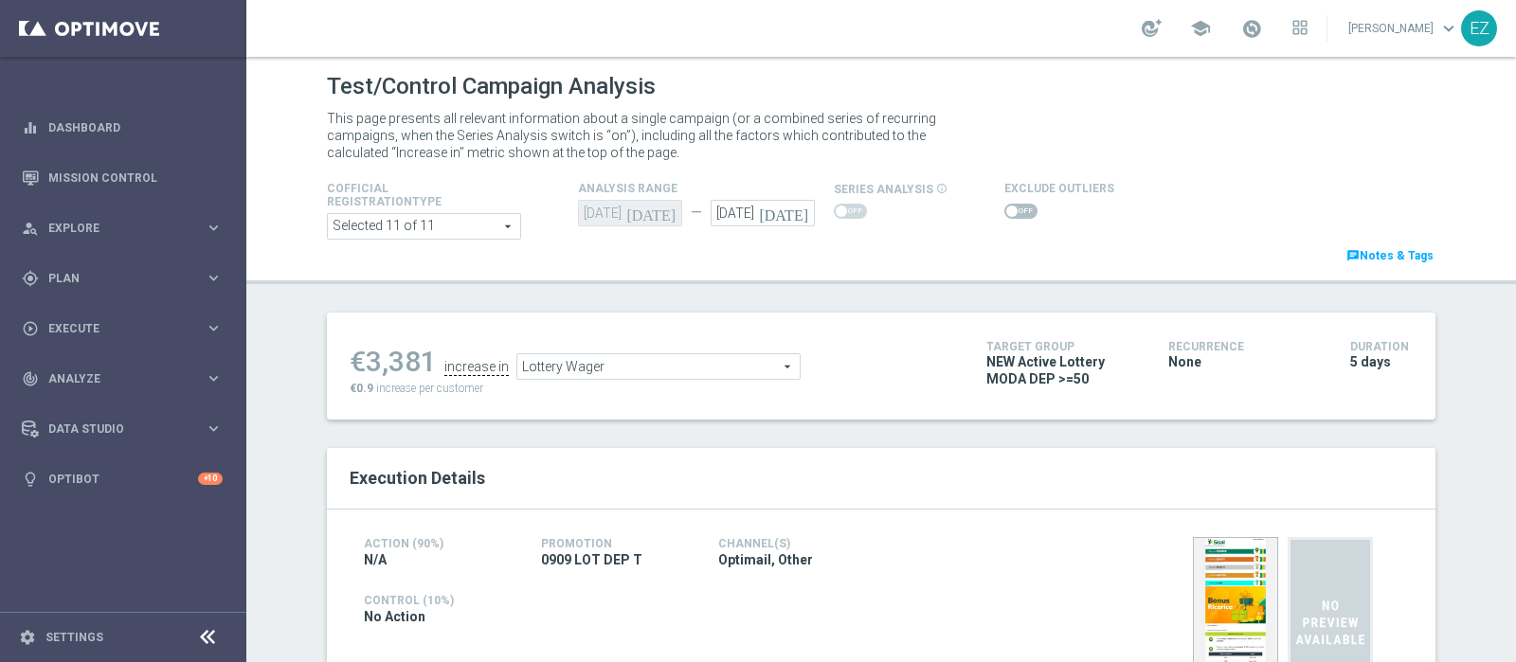
click at [1006, 212] on span at bounding box center [1011, 211] width 11 height 11
click at [1004, 212] on input "checkbox" at bounding box center [1020, 211] width 33 height 15
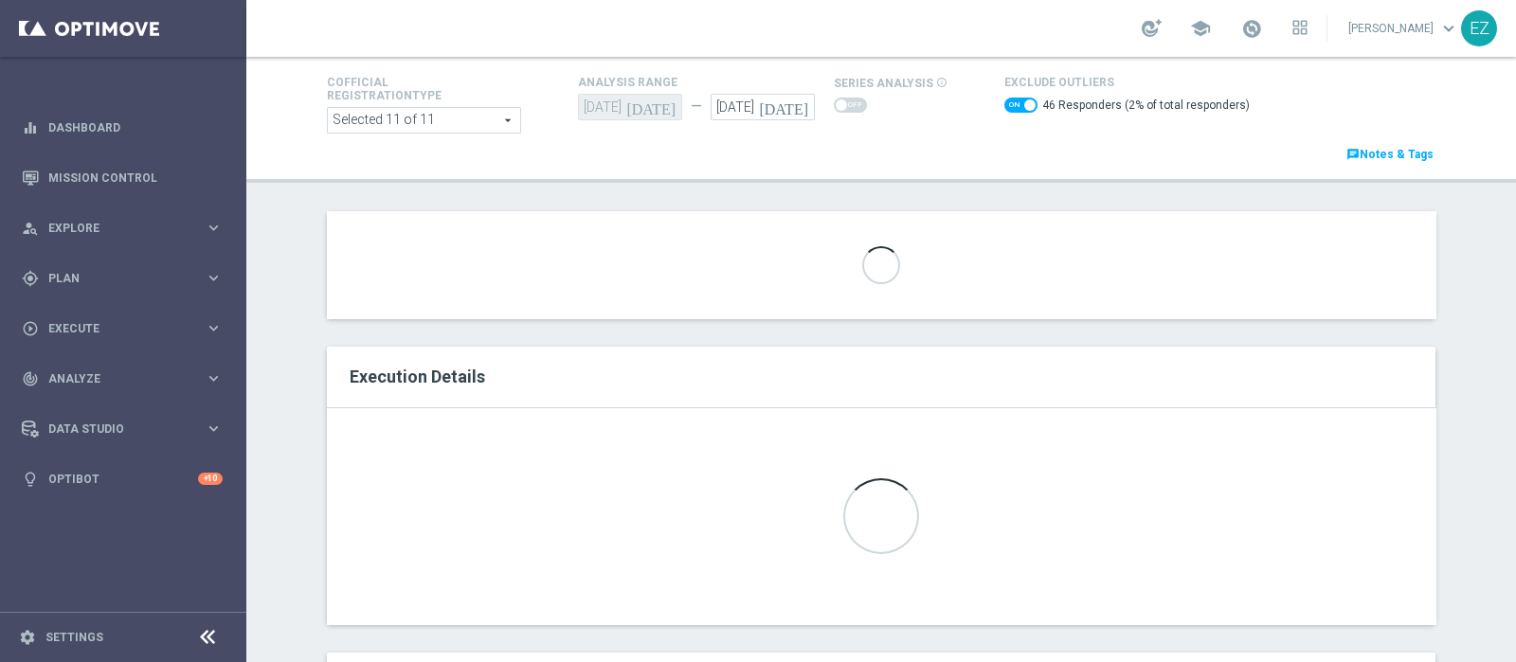
scroll to position [39, 0]
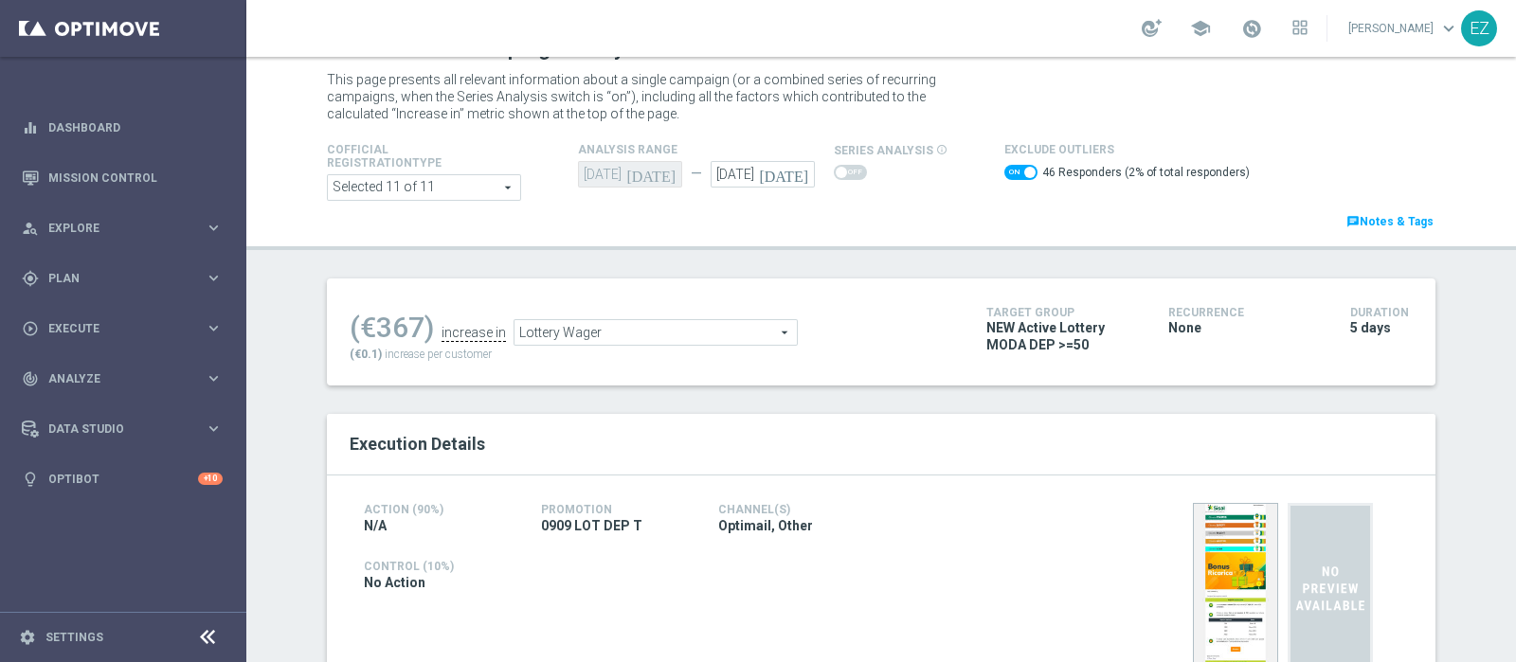
click at [714, 323] on span "Lottery Wager" at bounding box center [655, 332] width 282 height 25
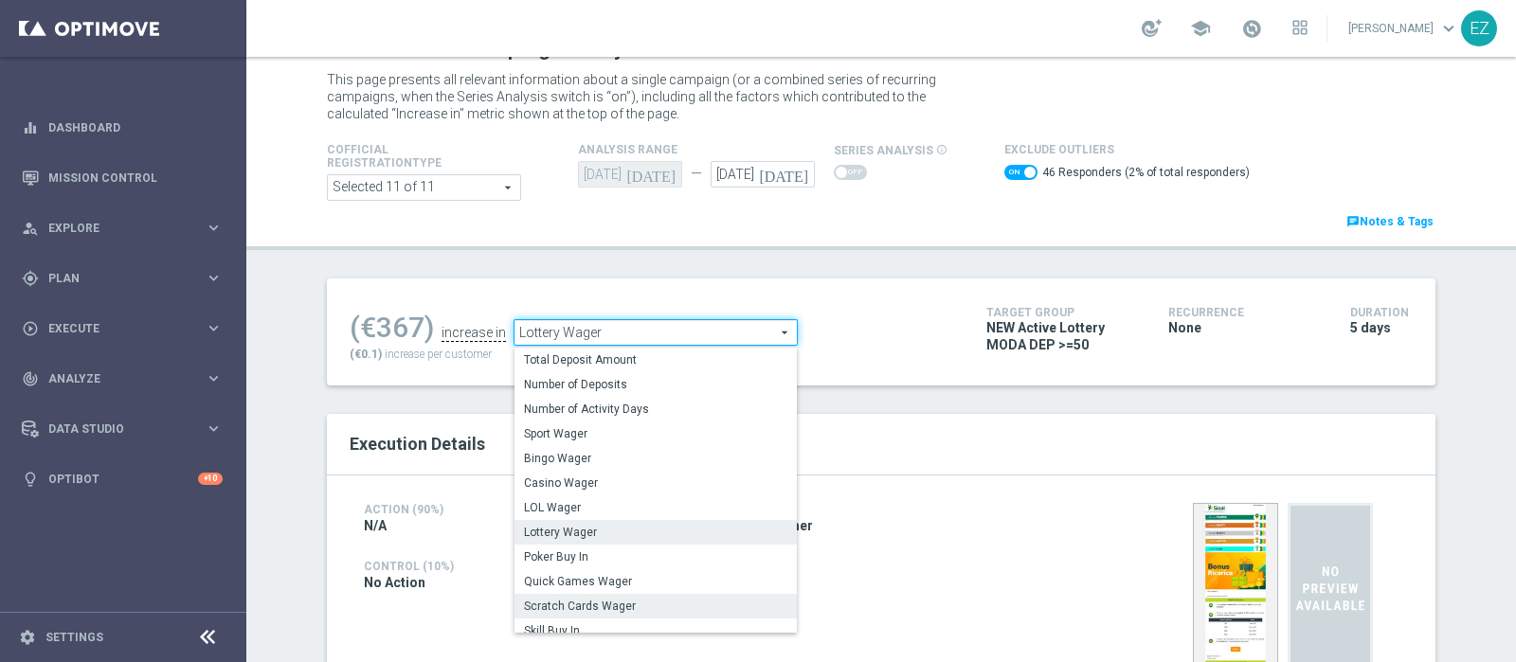
click at [612, 599] on span "Scratch Cards Wager" at bounding box center [655, 606] width 263 height 15
checkbox input "false"
type input "Scratch Cards Wager"
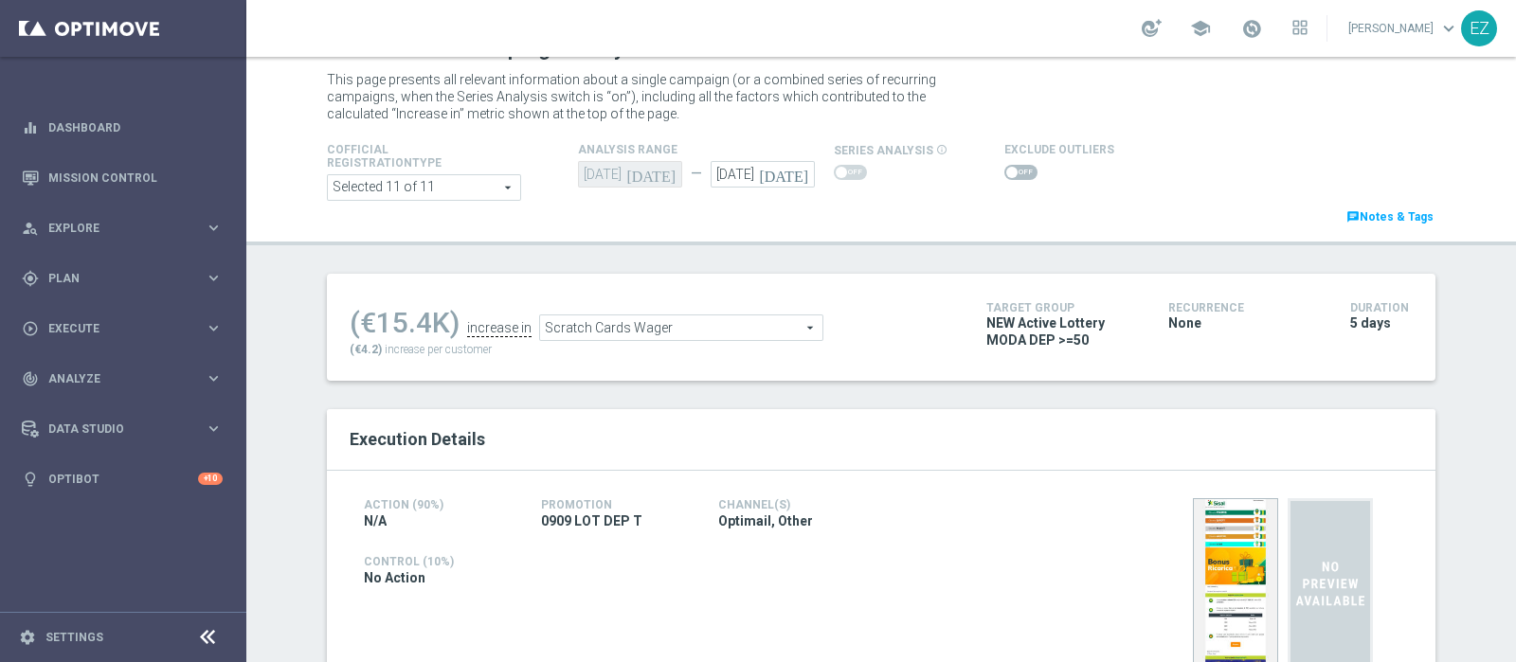
click at [1004, 171] on span at bounding box center [1020, 172] width 33 height 15
click at [1004, 171] on input "checkbox" at bounding box center [1020, 172] width 33 height 15
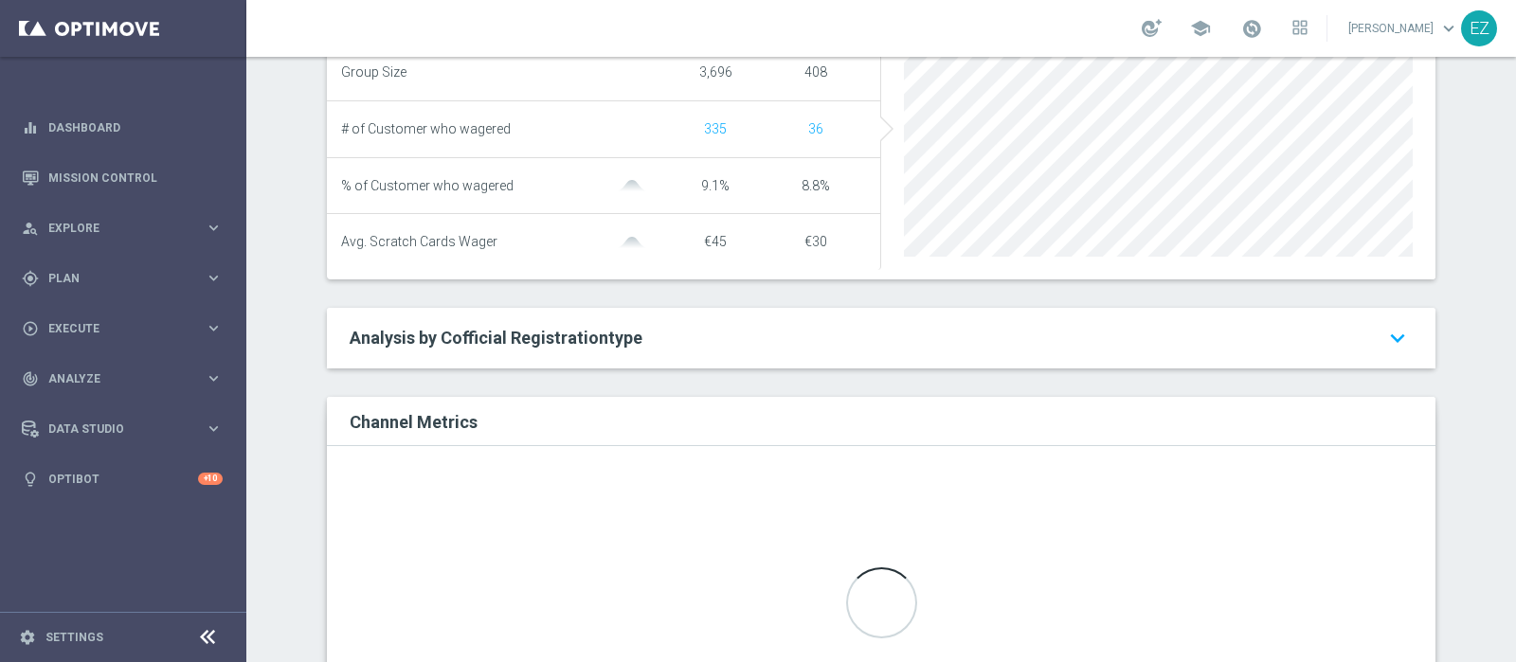
scroll to position [980, 0]
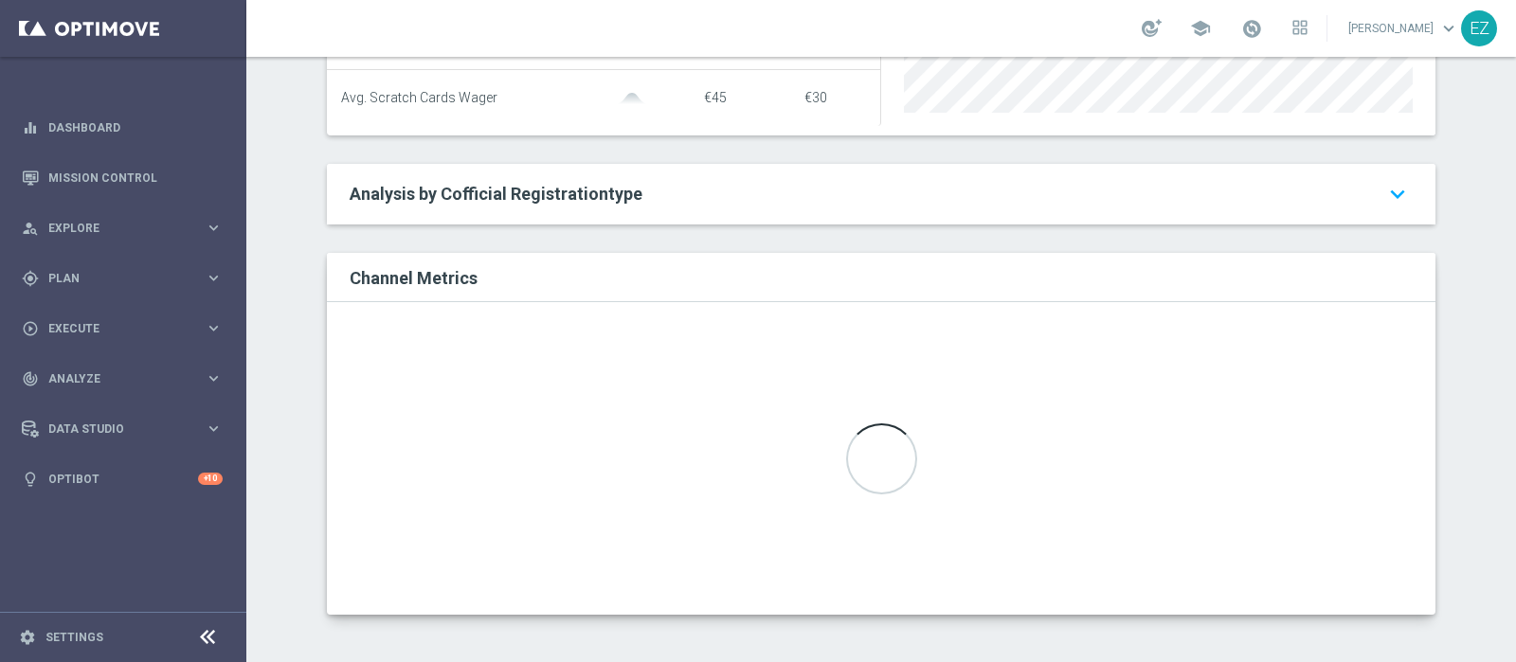
checkbox input "false"
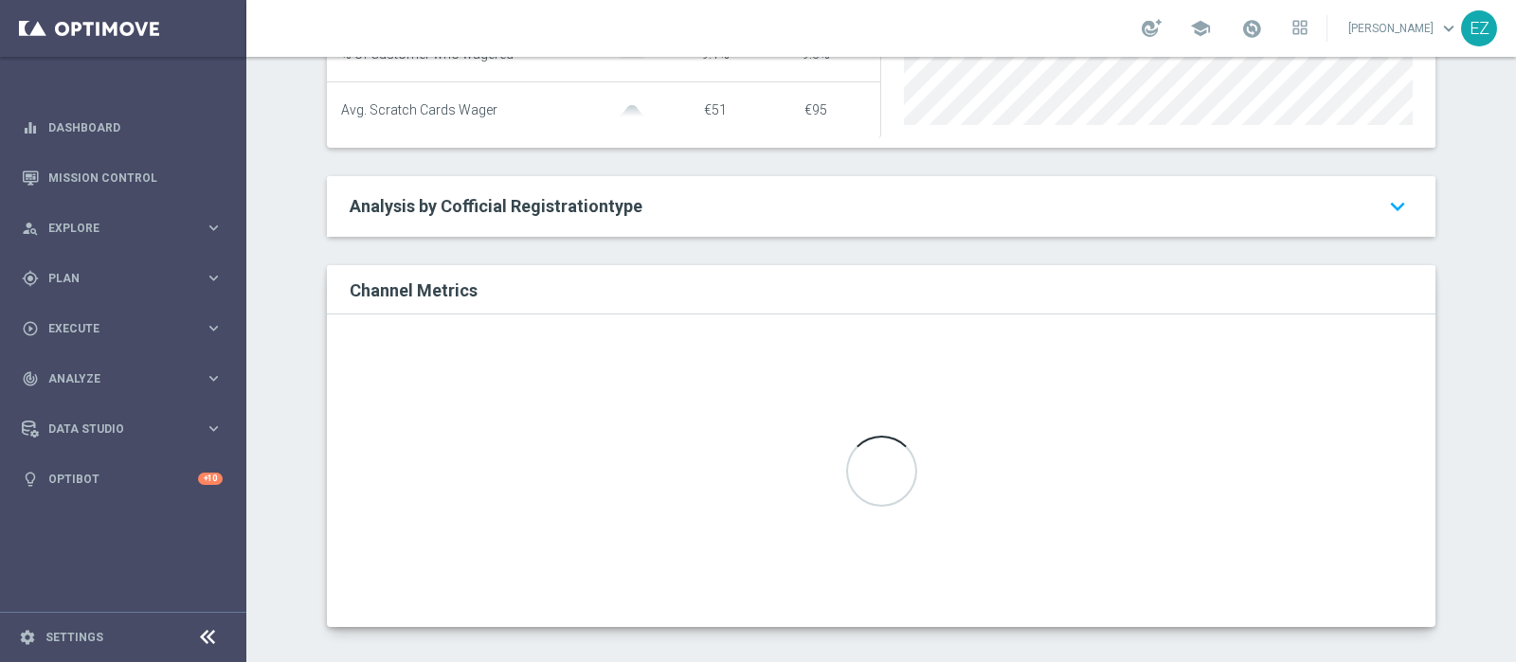
scroll to position [975, 0]
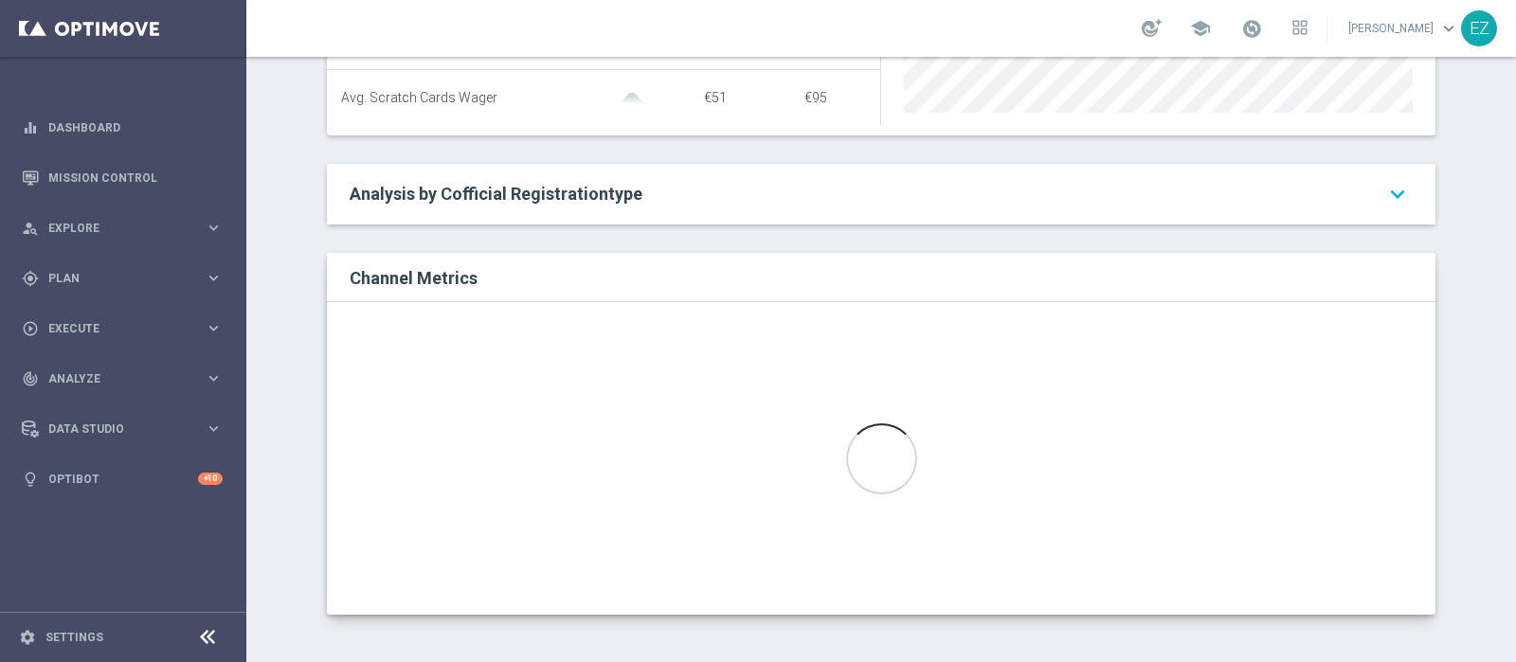
type input "Total Deposit Amount"
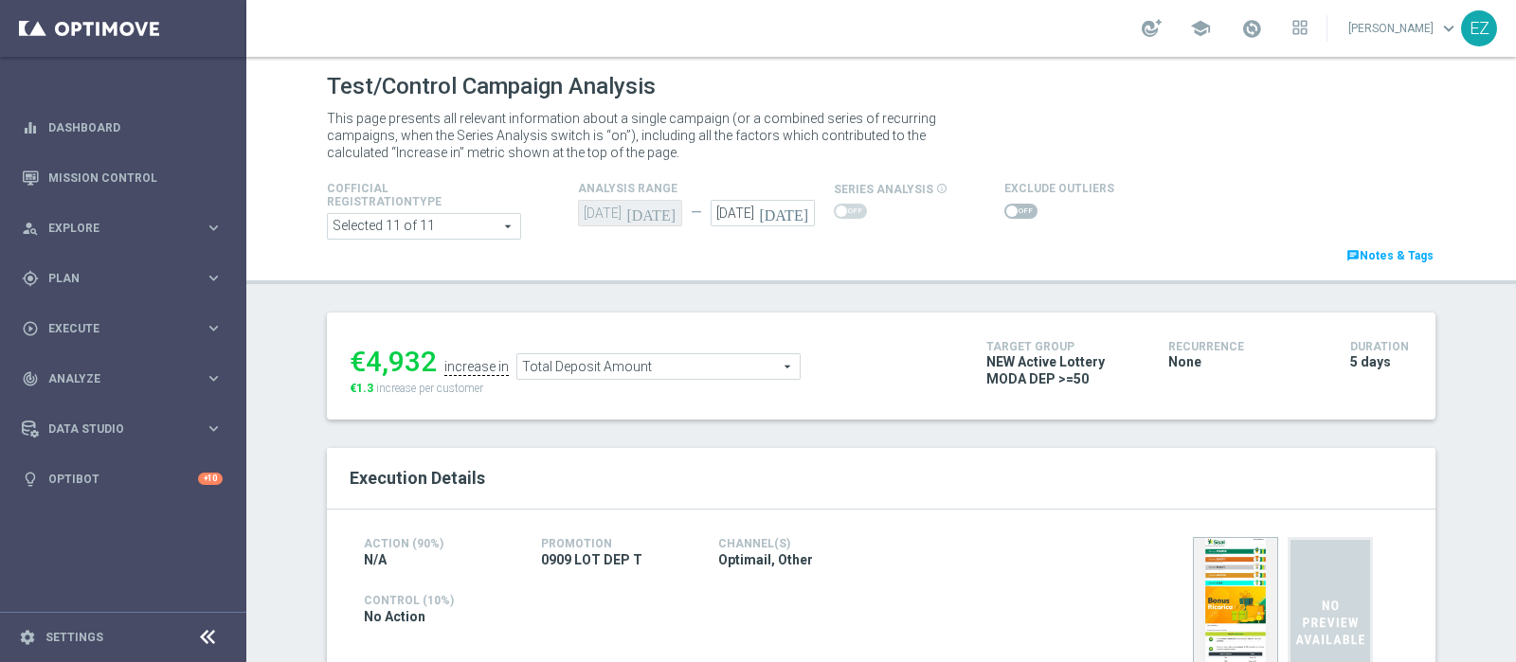
scroll to position [975, 0]
click at [1012, 204] on span at bounding box center [1020, 211] width 33 height 15
click at [1012, 204] on input "checkbox" at bounding box center [1020, 211] width 33 height 15
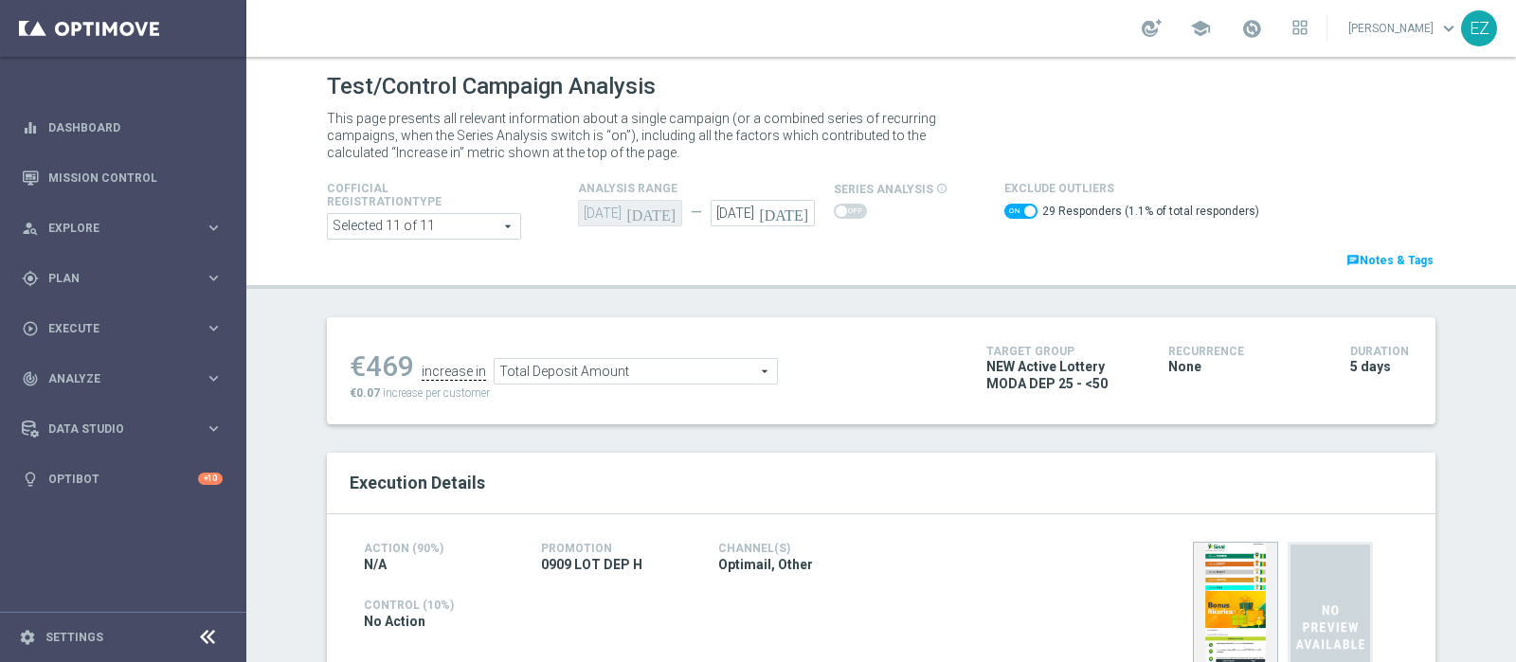
click at [726, 375] on span "Total Deposit Amount" at bounding box center [636, 371] width 282 height 25
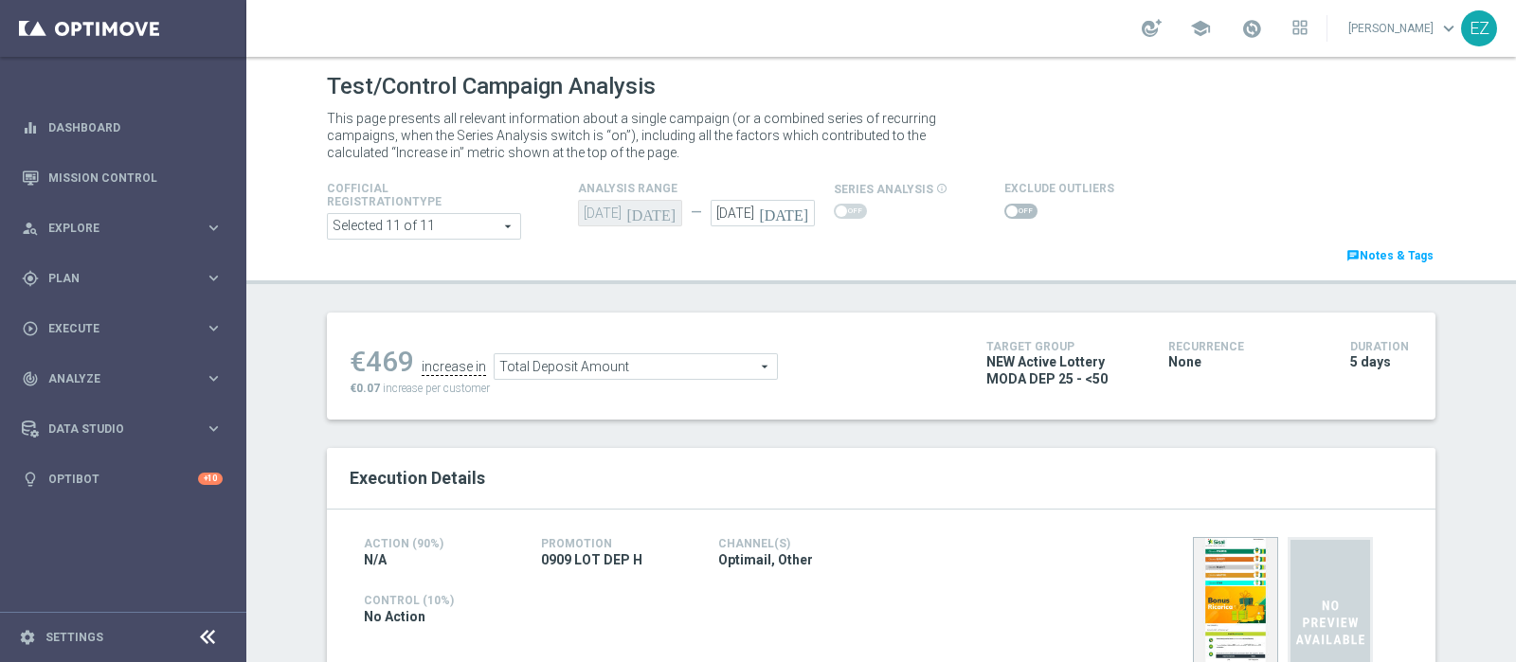
checkbox input "false"
type input "LOL Wager"
click at [1009, 211] on span at bounding box center [1020, 211] width 33 height 15
click at [1009, 211] on input "checkbox" at bounding box center [1020, 211] width 33 height 15
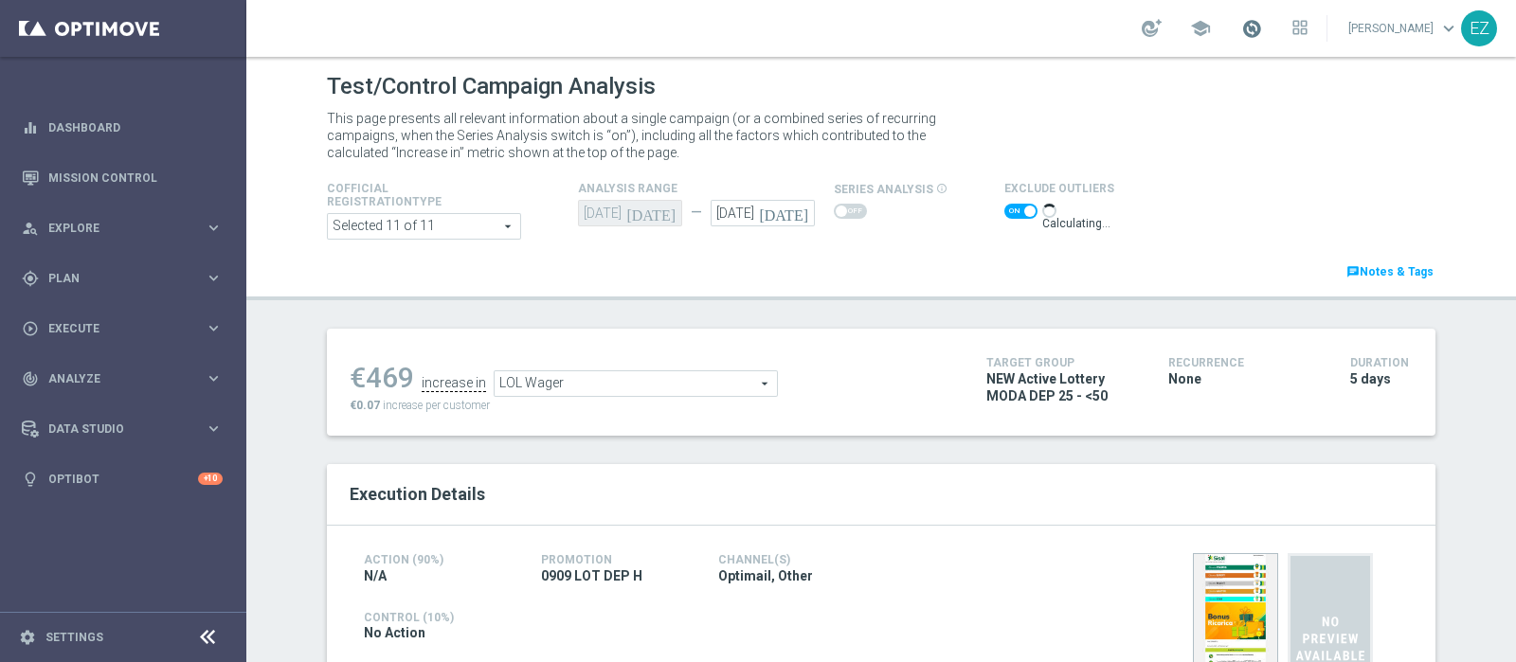
click at [1262, 28] on span at bounding box center [1251, 28] width 21 height 21
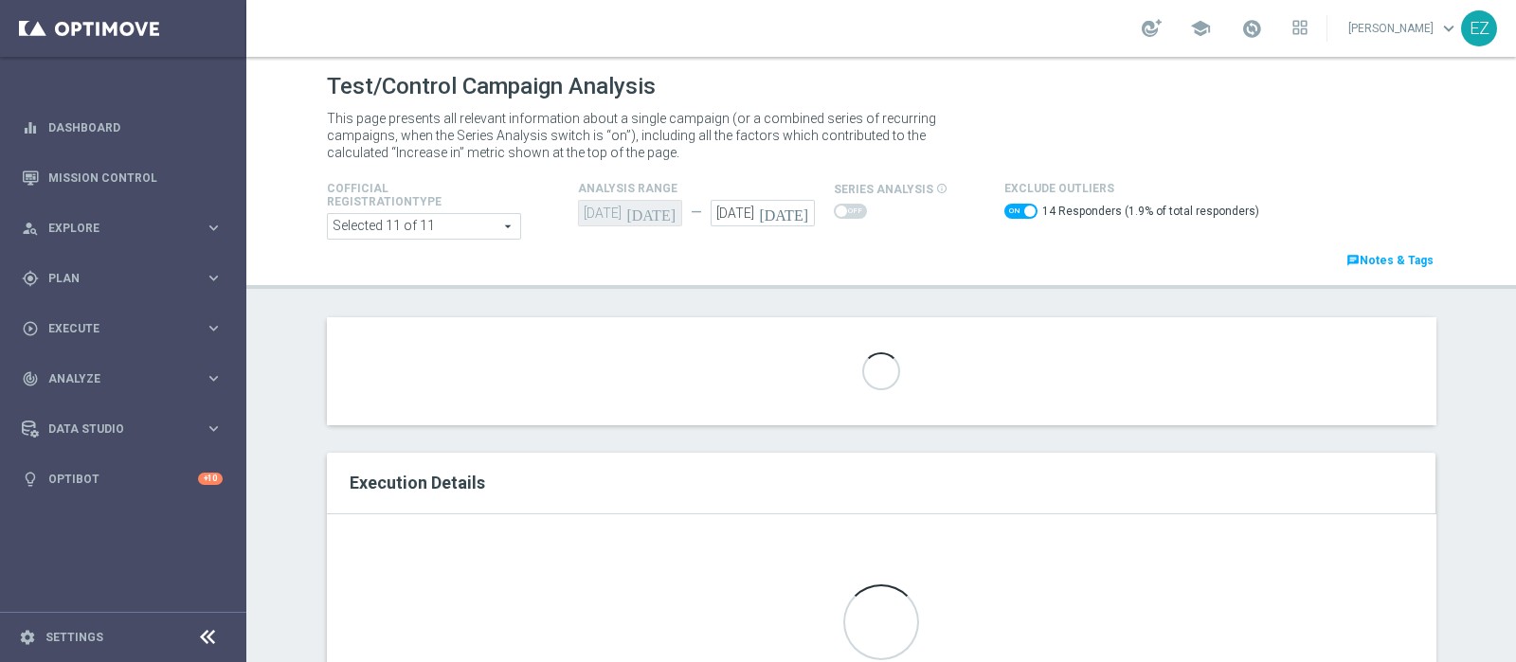
scroll to position [120, 0]
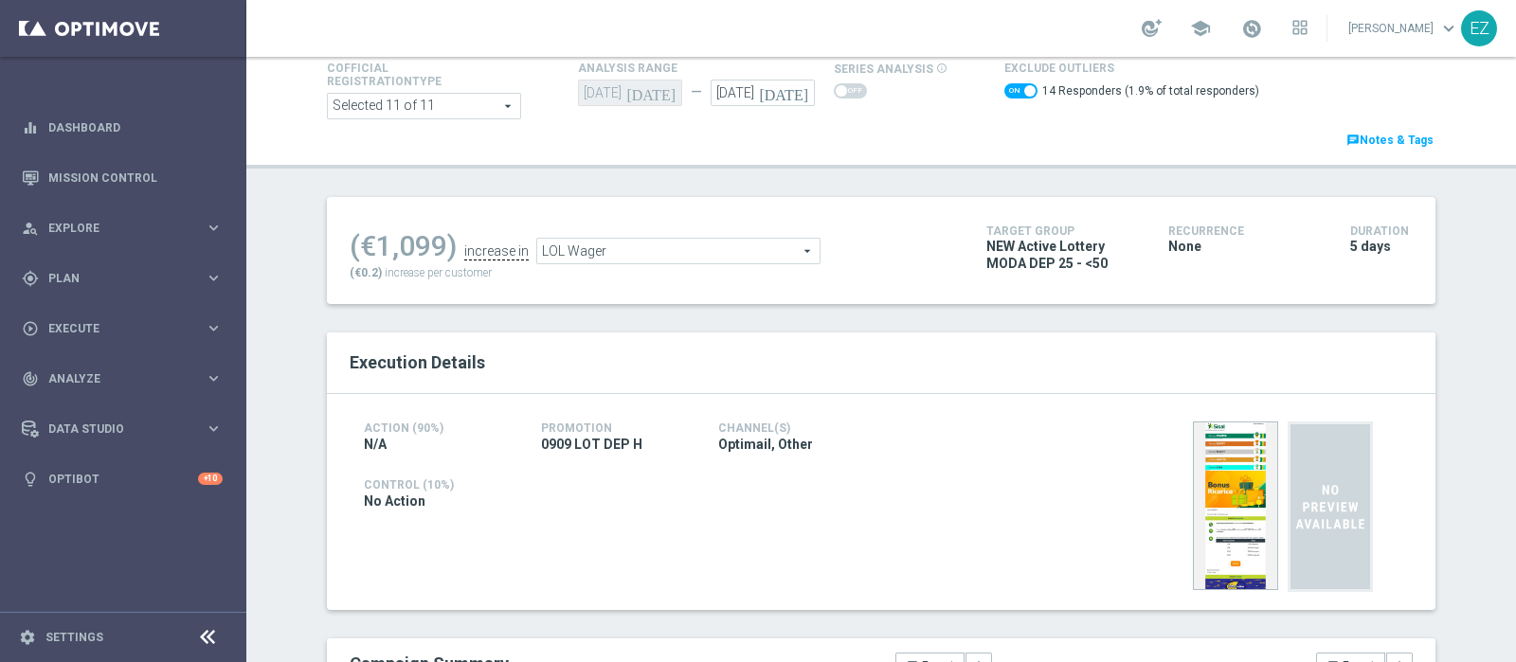
click at [1004, 90] on span at bounding box center [1020, 90] width 33 height 15
click at [1004, 90] on input "checkbox" at bounding box center [1020, 90] width 33 height 15
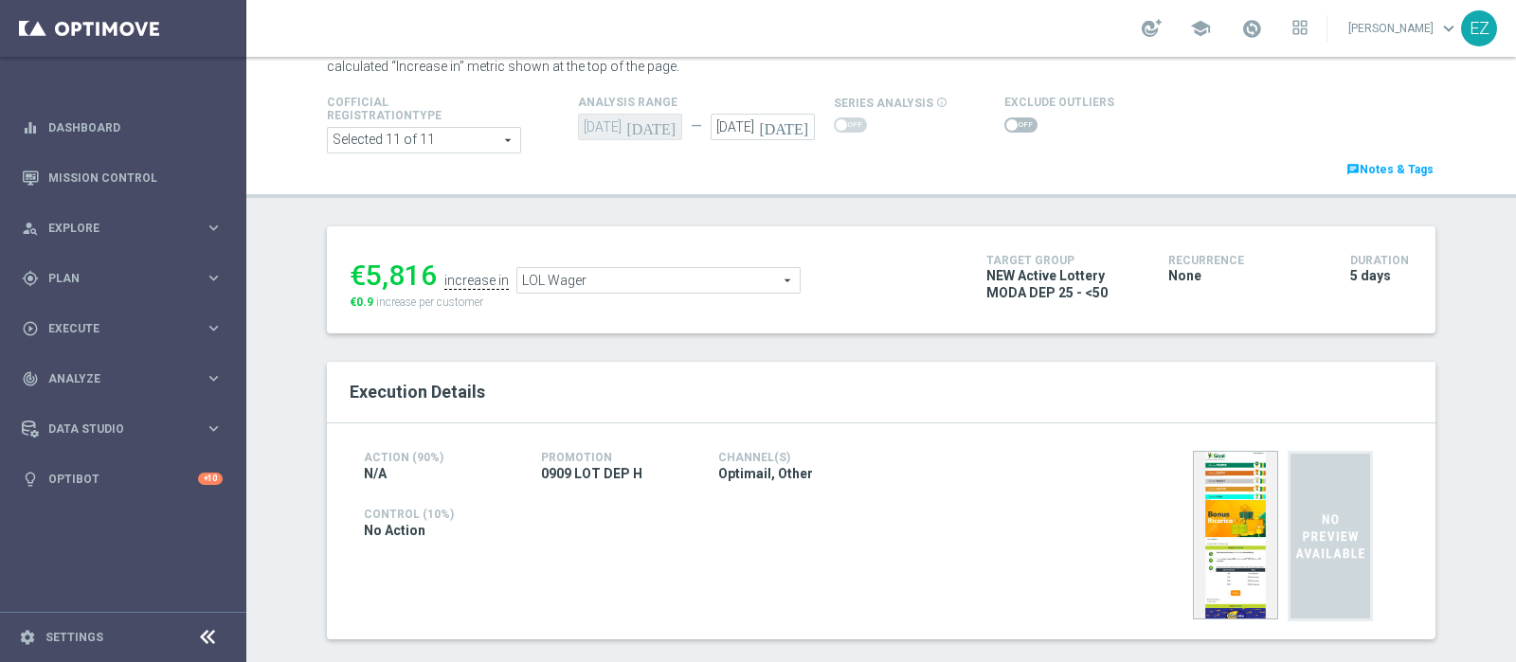
scroll to position [87, 0]
drag, startPoint x: 1002, startPoint y: 129, endPoint x: 972, endPoint y: 70, distance: 66.1
click at [1004, 129] on span at bounding box center [1020, 124] width 33 height 15
click at [1004, 129] on input "checkbox" at bounding box center [1020, 124] width 33 height 15
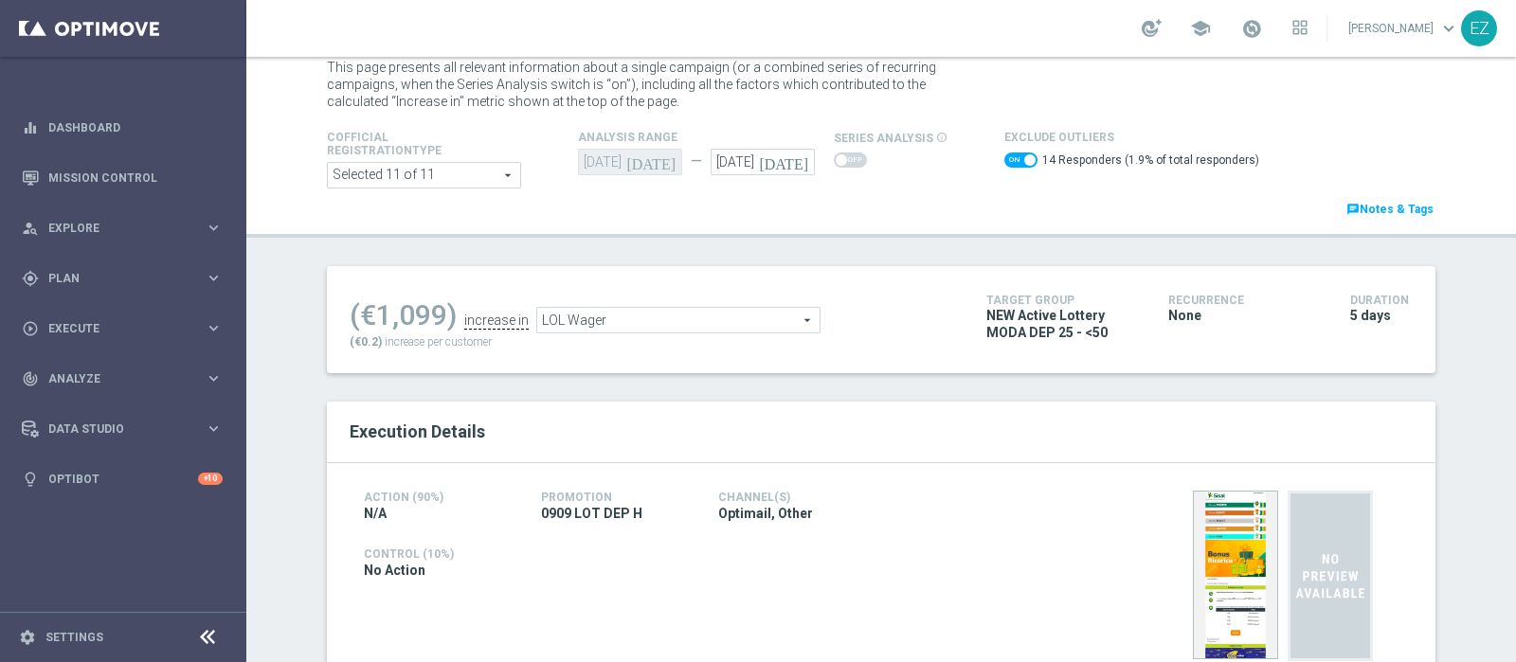
scroll to position [46, 0]
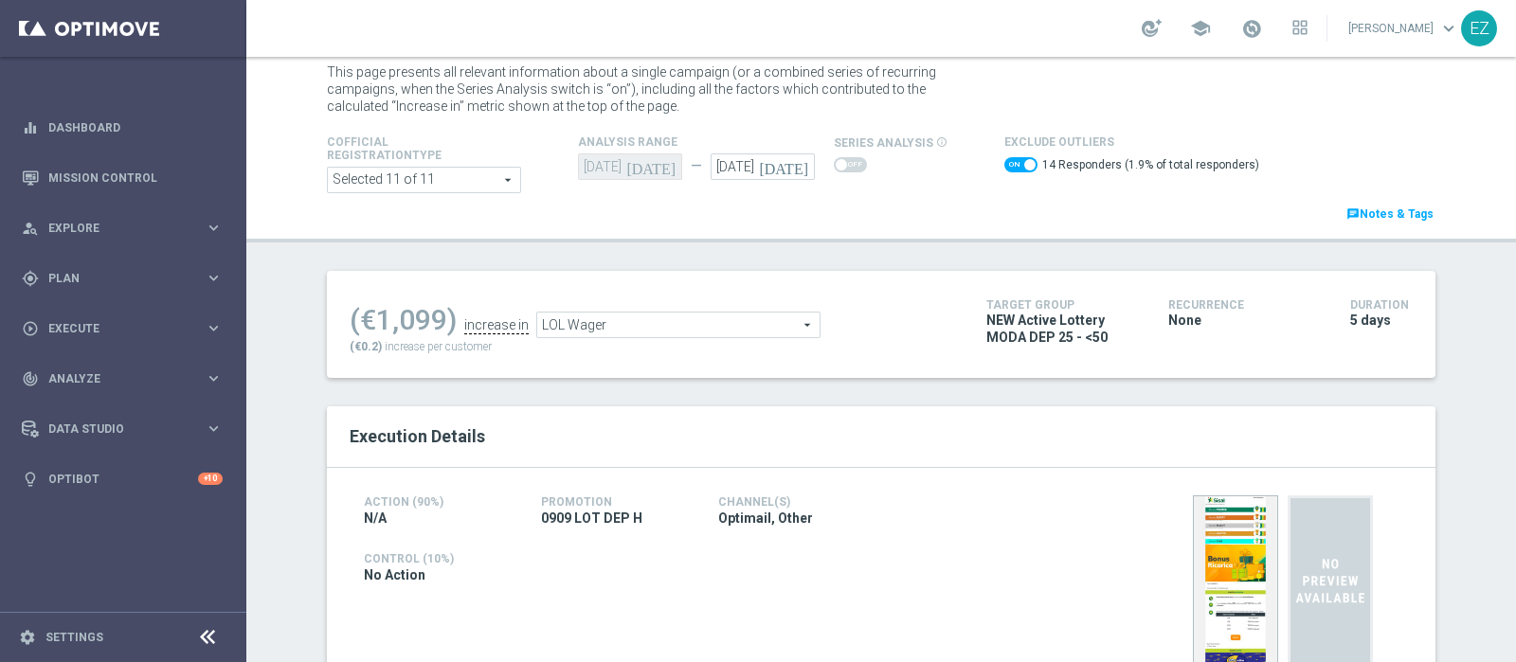
click at [743, 327] on span "LOL Wager" at bounding box center [678, 325] width 282 height 25
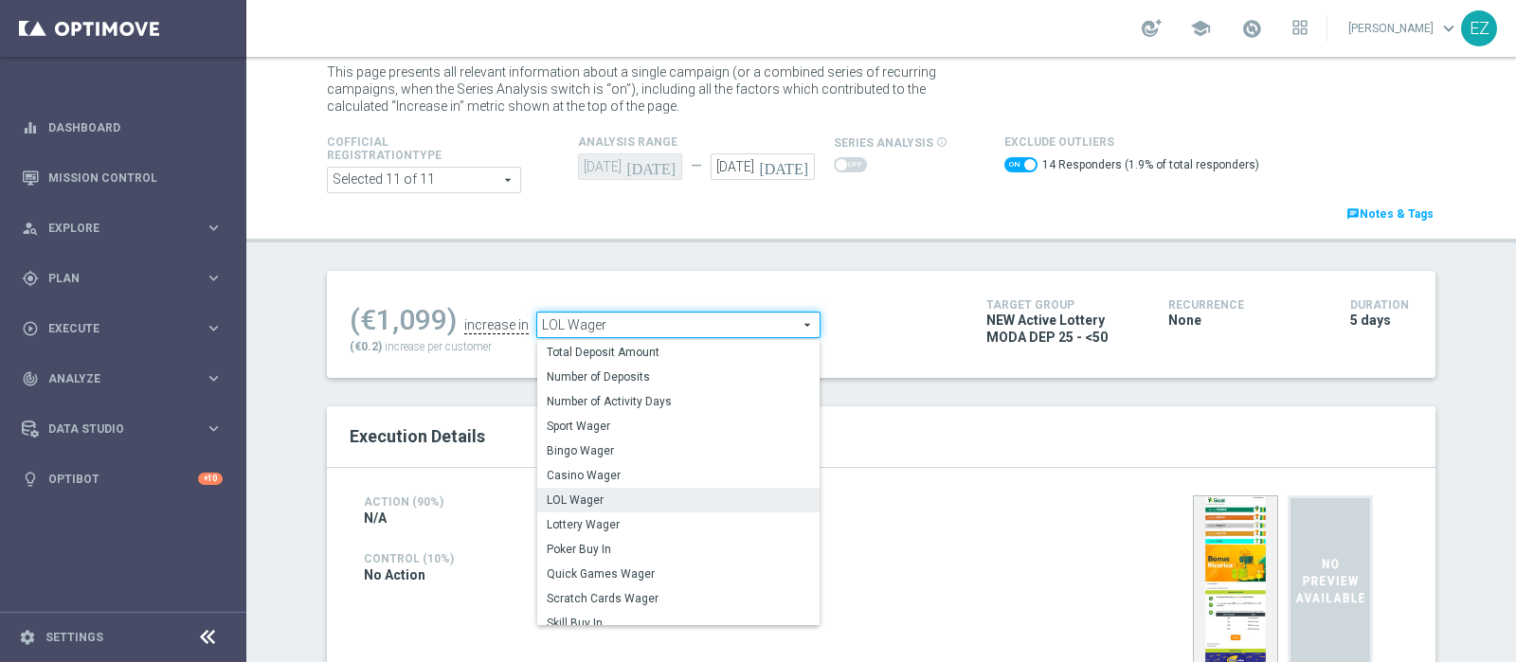
click at [626, 360] on label "Total Deposit Amount" at bounding box center [678, 352] width 282 height 25
checkbox input "false"
type input "Total Deposit Amount"
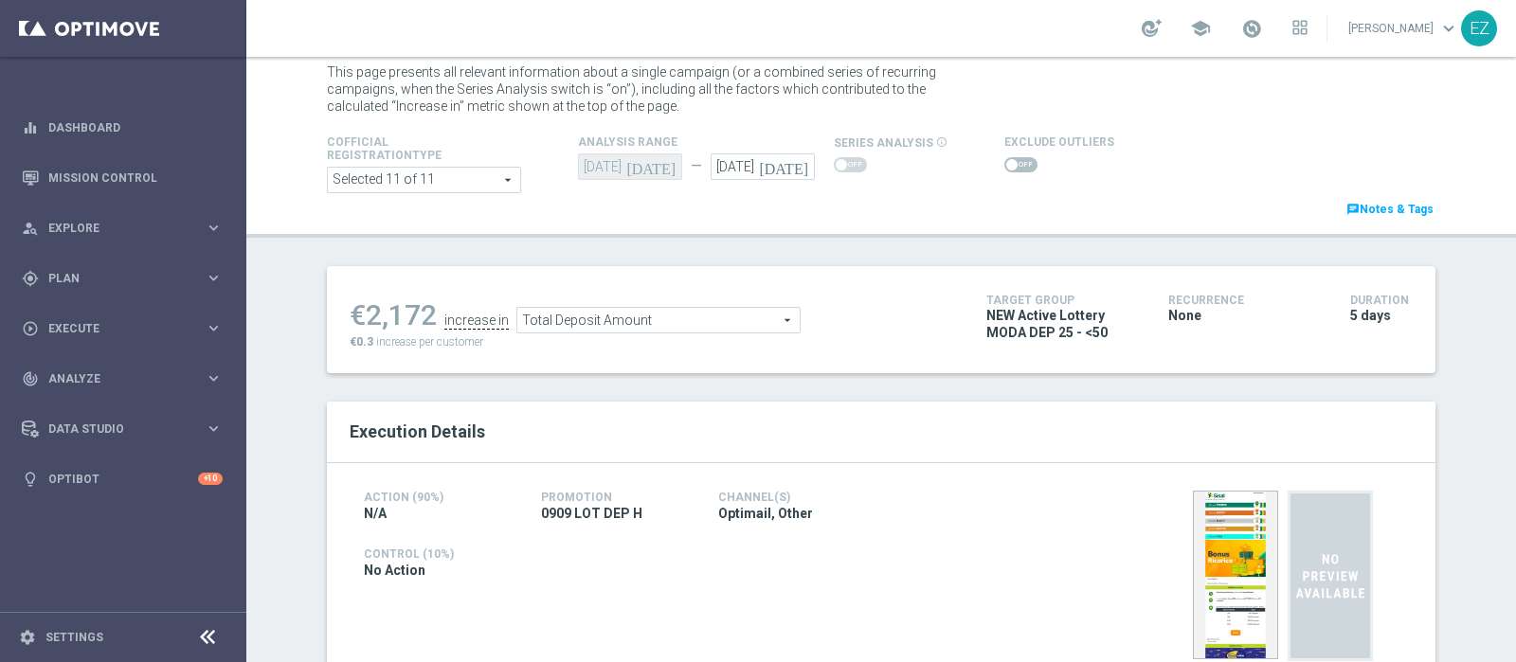
click at [1004, 163] on span at bounding box center [1020, 164] width 33 height 15
click at [1004, 163] on input "checkbox" at bounding box center [1020, 164] width 33 height 15
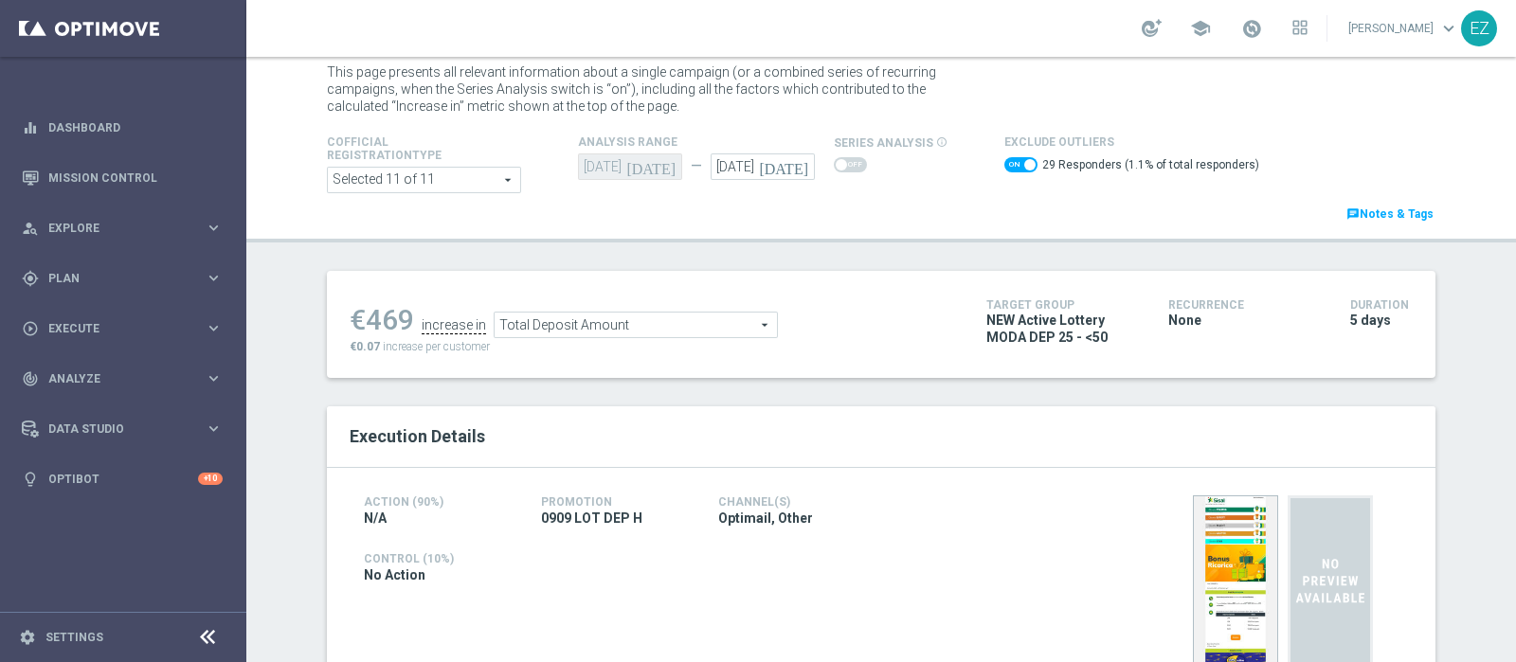
click at [747, 324] on span "Total Deposit Amount" at bounding box center [636, 325] width 282 height 25
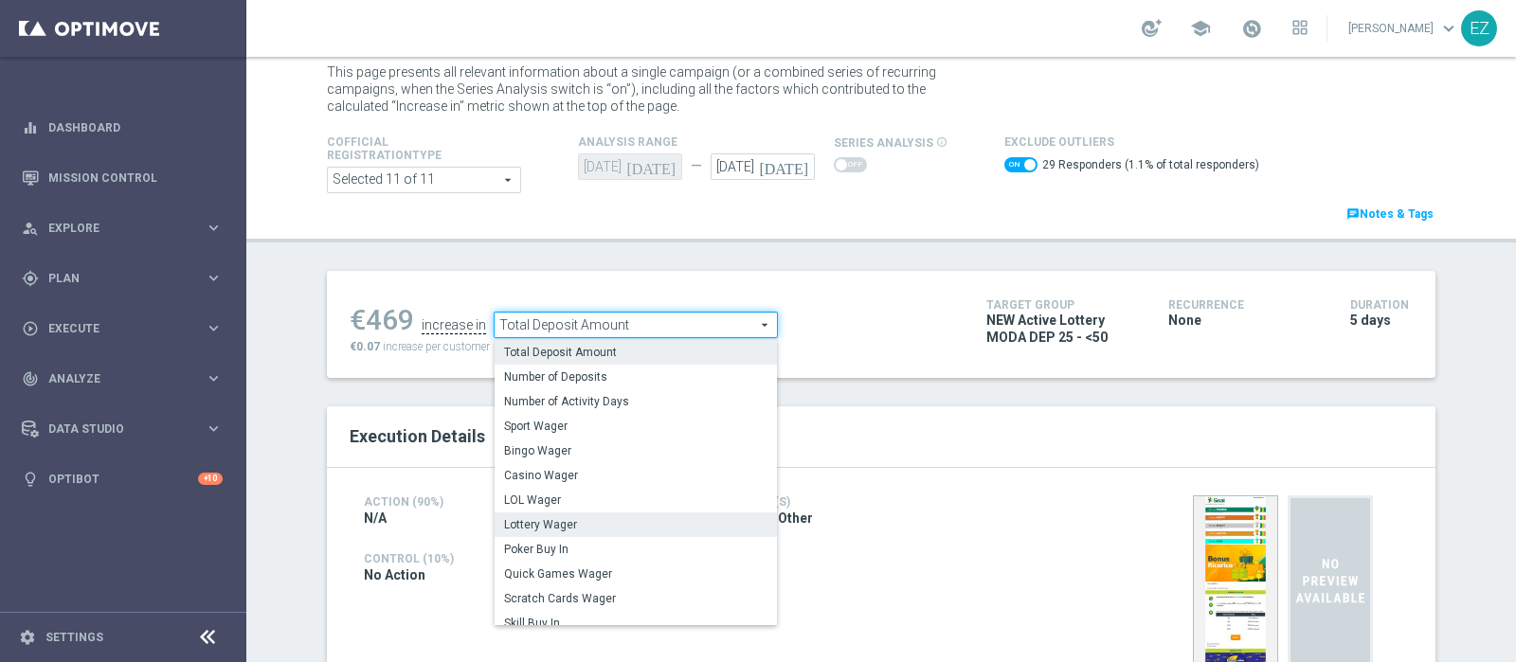
click at [584, 532] on label "Lottery Wager" at bounding box center [636, 525] width 282 height 25
checkbox input "false"
type input "Lottery Wager"
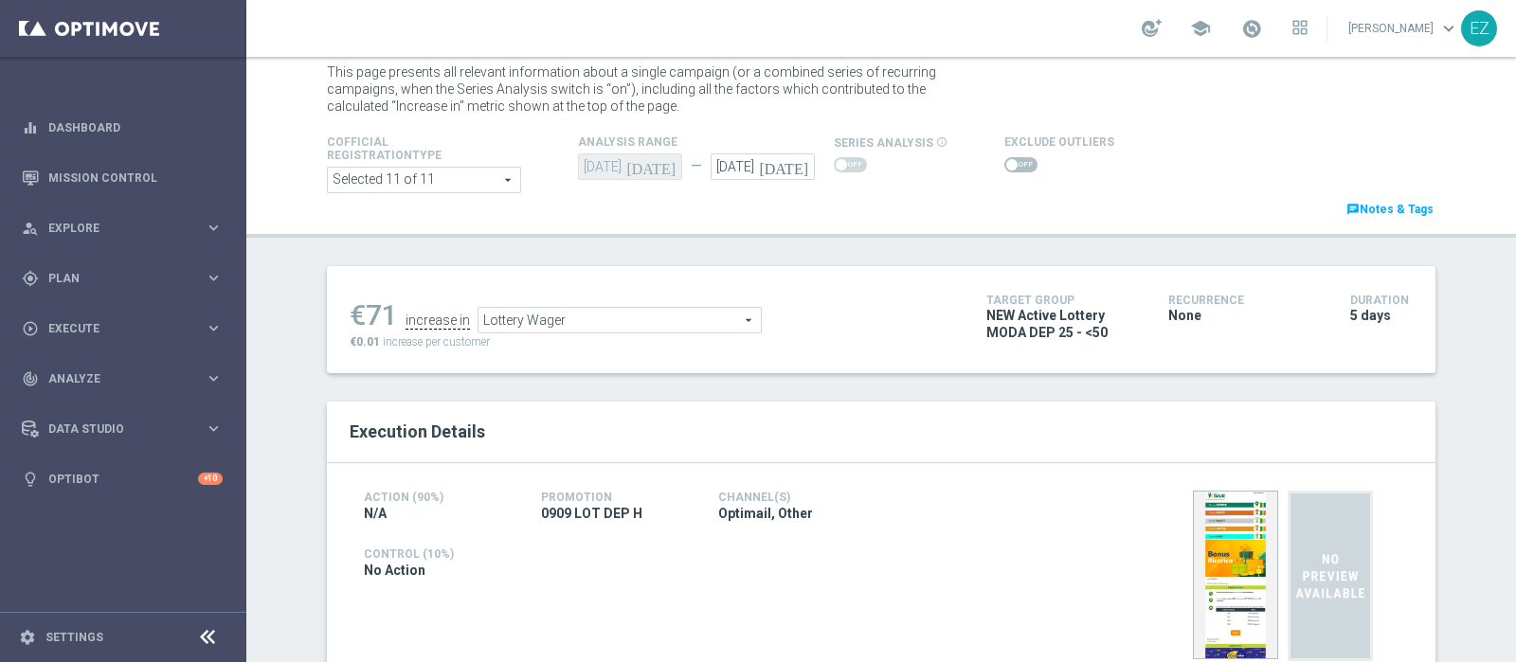
click at [1004, 168] on span at bounding box center [1020, 164] width 33 height 15
click at [1004, 168] on input "checkbox" at bounding box center [1020, 164] width 33 height 15
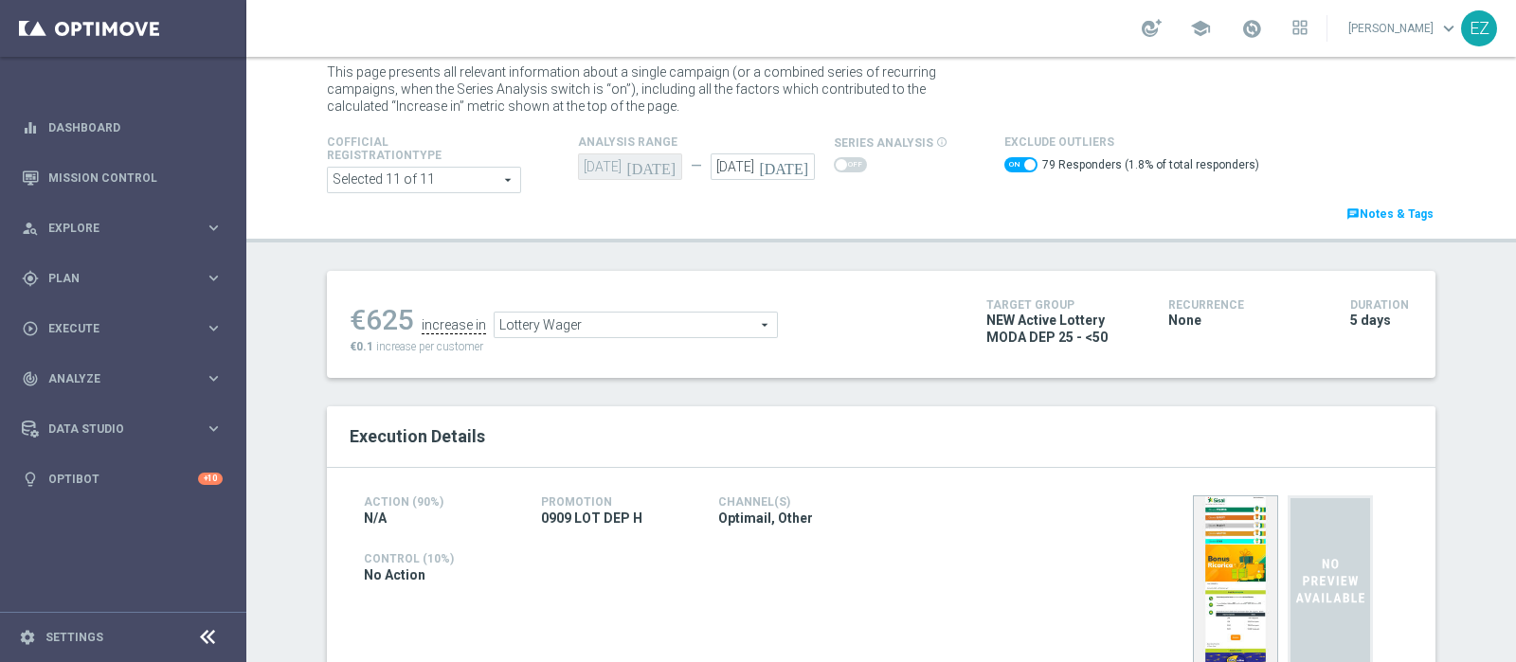
click at [716, 318] on span "Lottery Wager" at bounding box center [636, 325] width 282 height 25
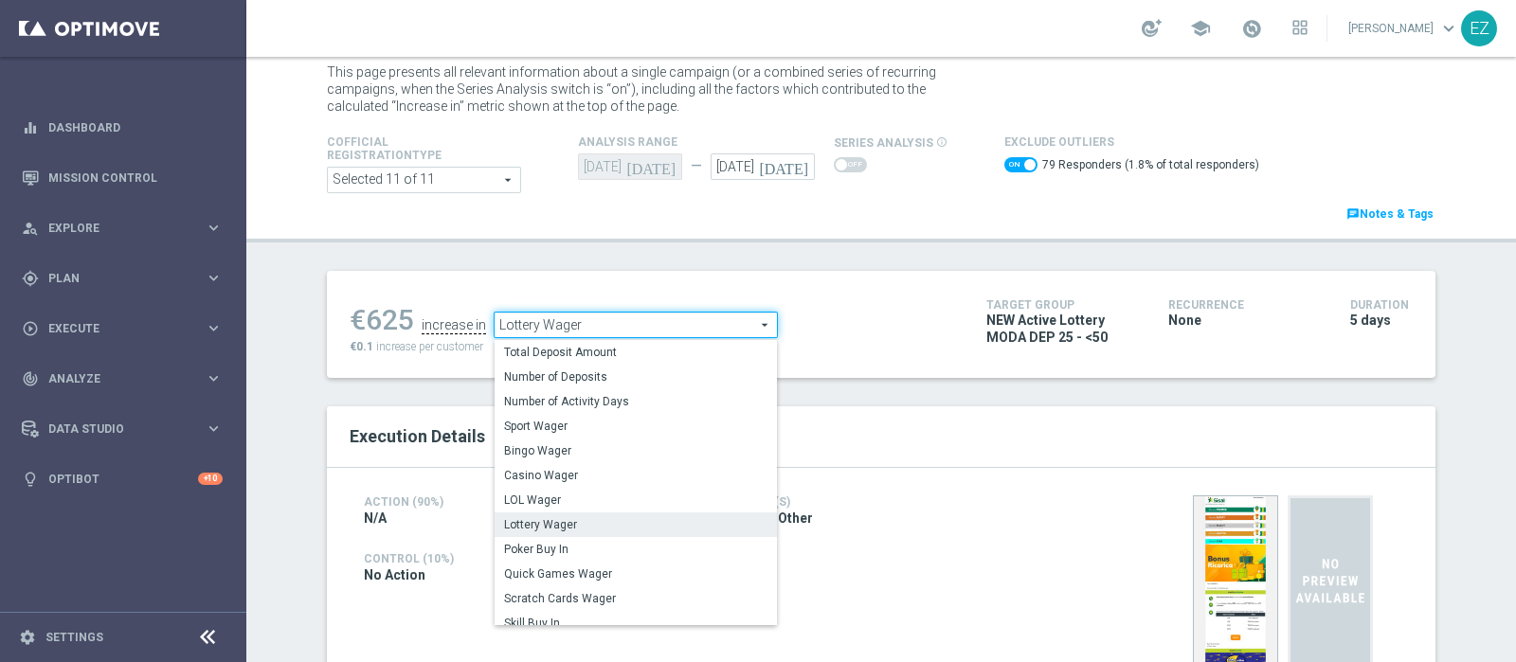
drag, startPoint x: 525, startPoint y: 599, endPoint x: 621, endPoint y: 475, distance: 156.7
click at [526, 599] on span "Scratch Cards Wager" at bounding box center [635, 598] width 263 height 15
checkbox input "false"
type input "Scratch Cards Wager"
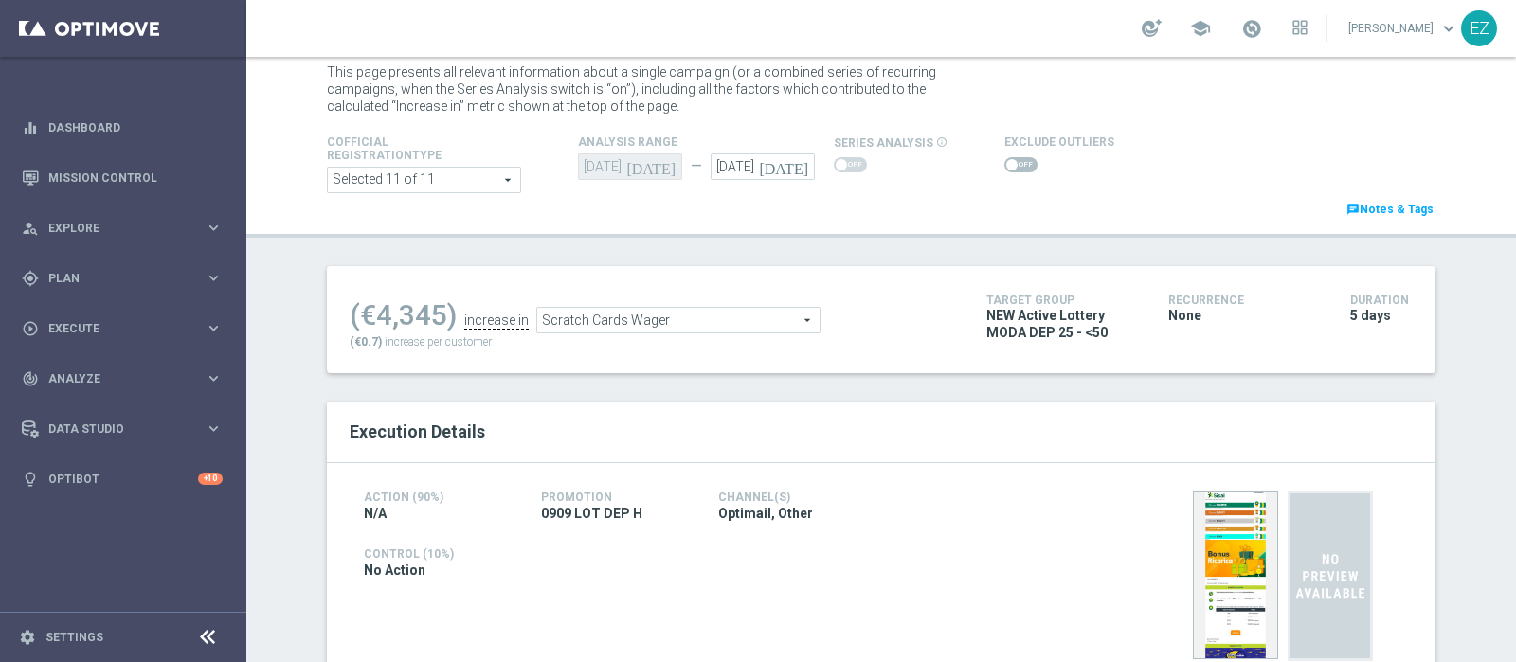
click at [1007, 168] on span at bounding box center [1020, 164] width 33 height 15
click at [1007, 168] on input "checkbox" at bounding box center [1020, 164] width 33 height 15
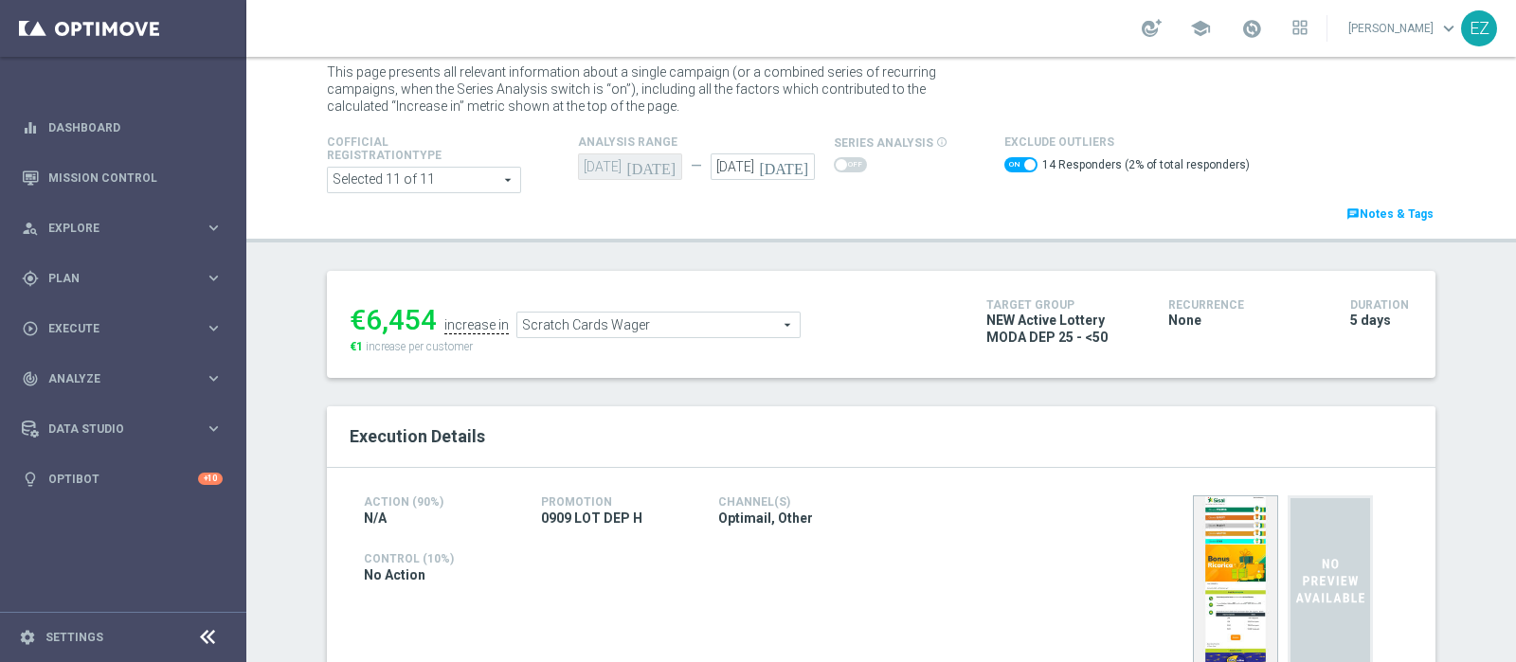
scroll to position [13, 0]
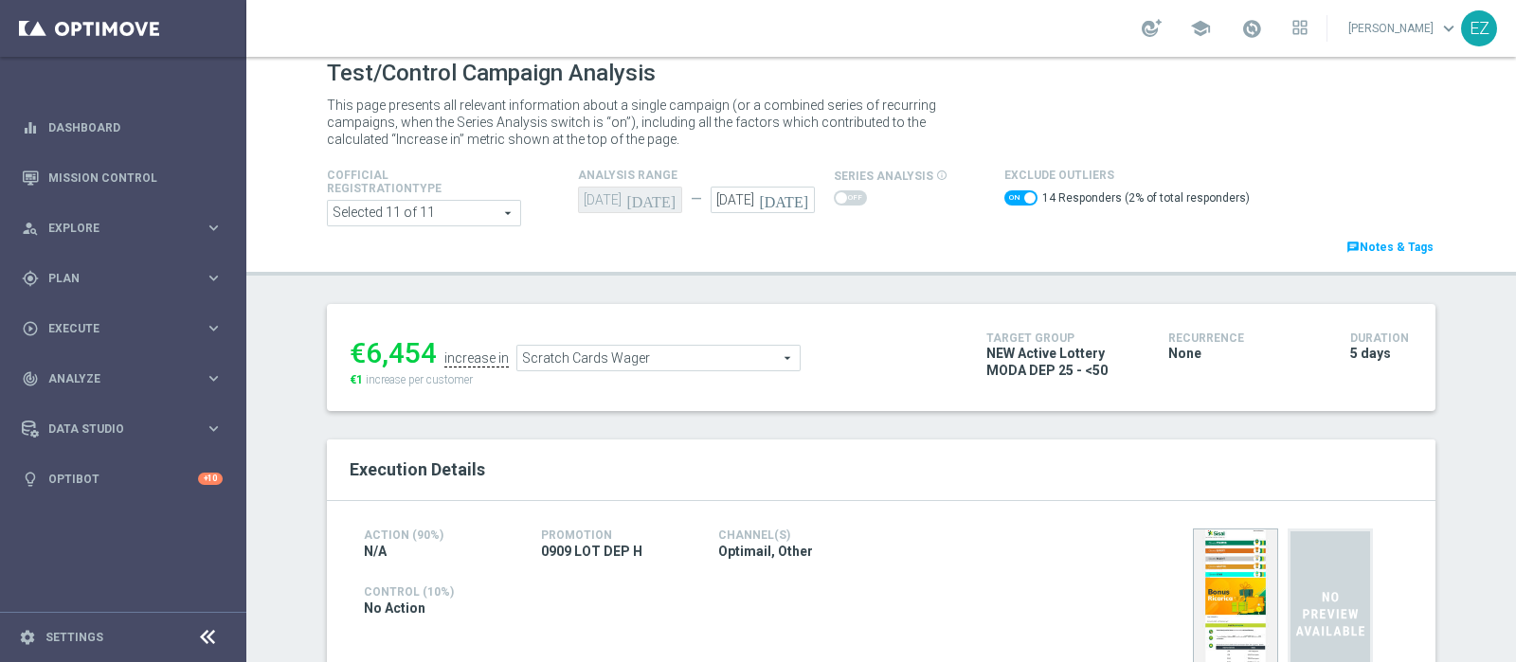
click at [1004, 203] on span at bounding box center [1020, 197] width 33 height 15
click at [1004, 203] on input "checkbox" at bounding box center [1020, 197] width 33 height 15
checkbox input "false"
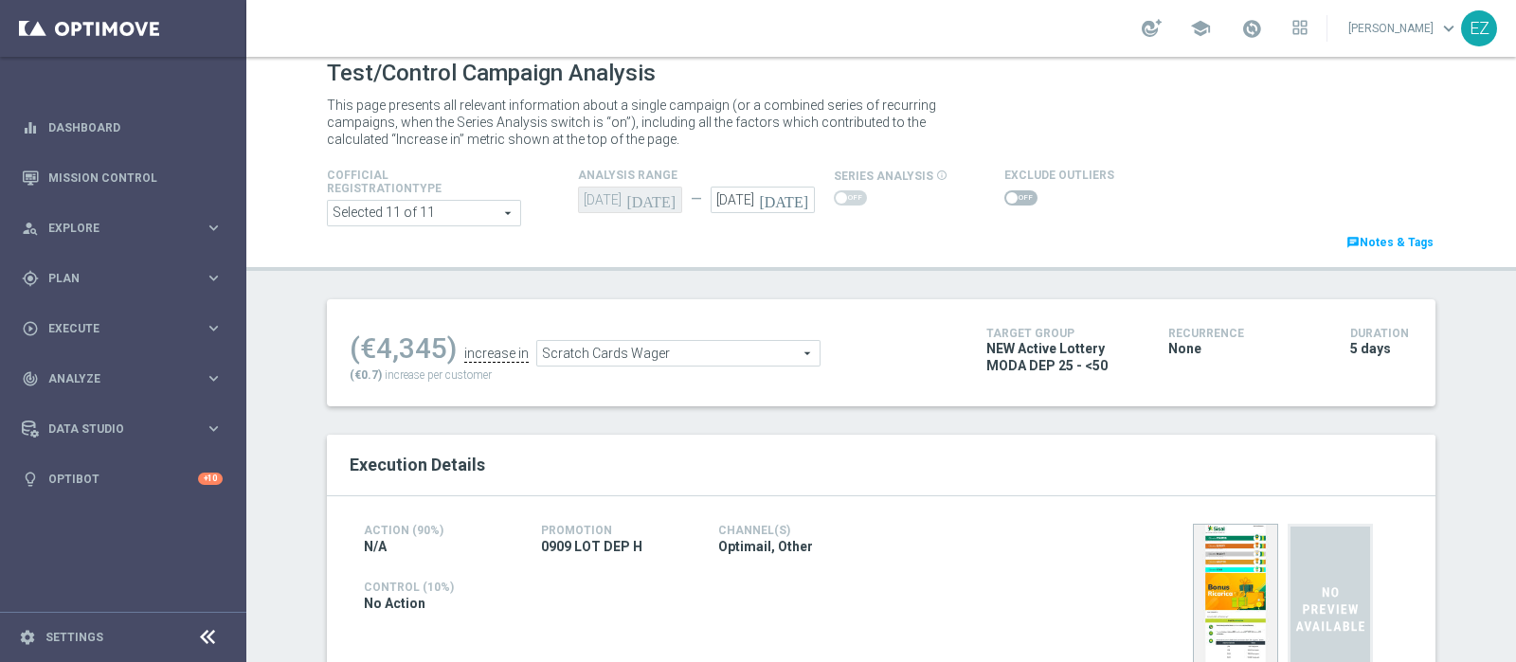
click at [781, 348] on span "Scratch Cards Wager" at bounding box center [678, 353] width 282 height 25
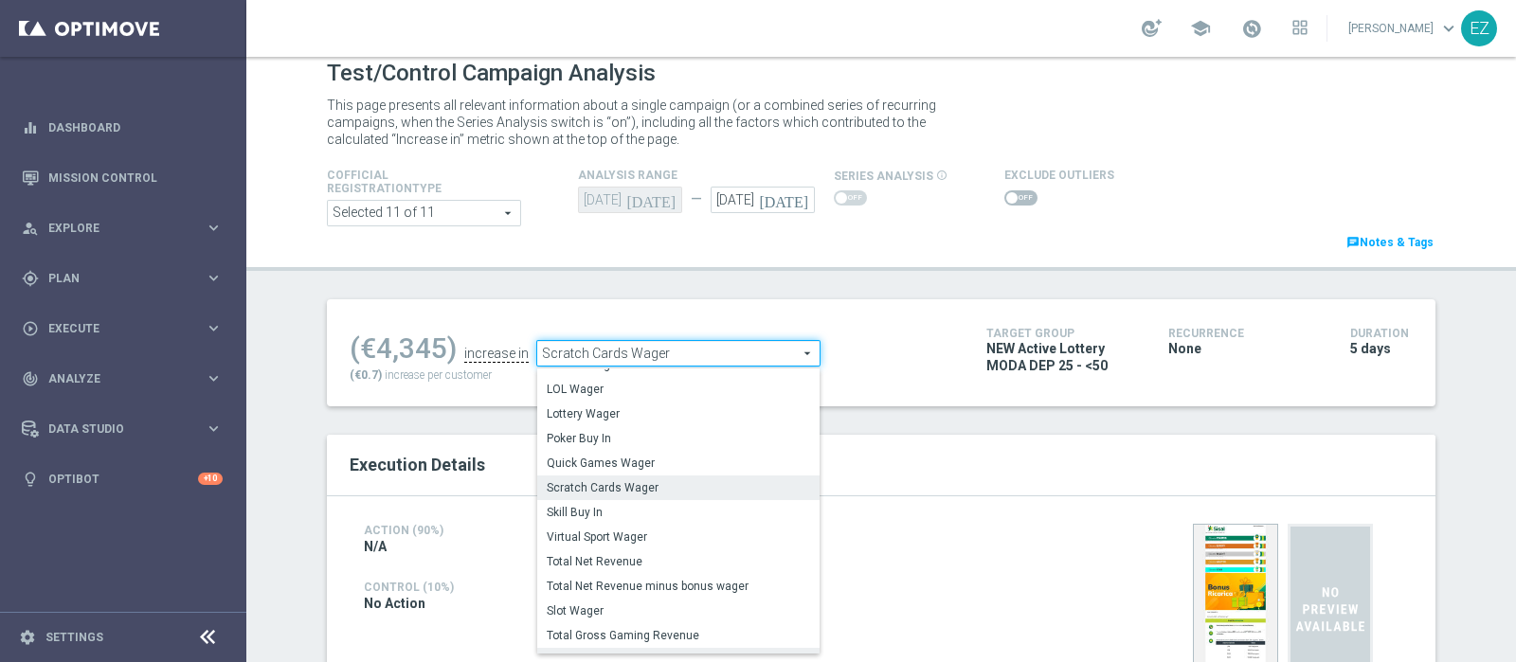
scroll to position [253, 0]
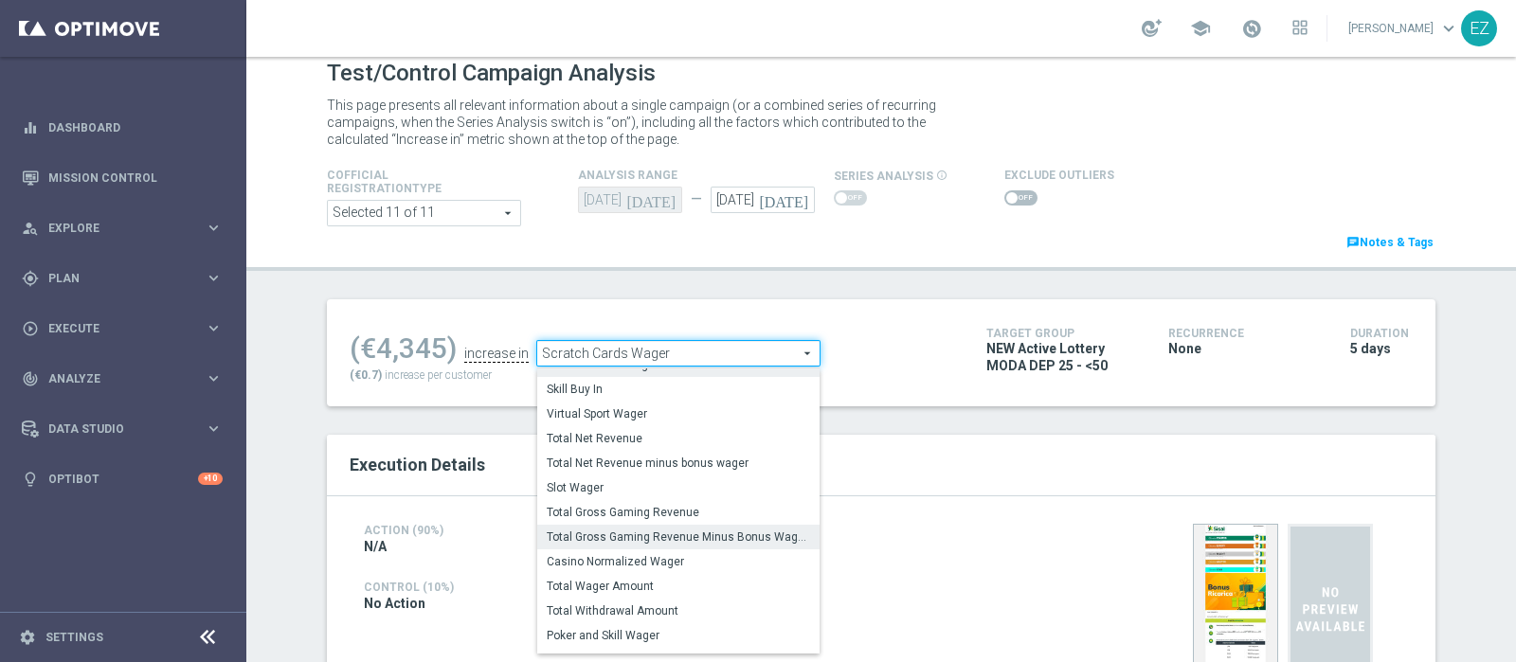
click at [672, 538] on span "Total Gross Gaming Revenue Minus Bonus Wagared" at bounding box center [678, 537] width 263 height 15
type input "Total Gross Gaming Revenue Minus Bonus Wagared"
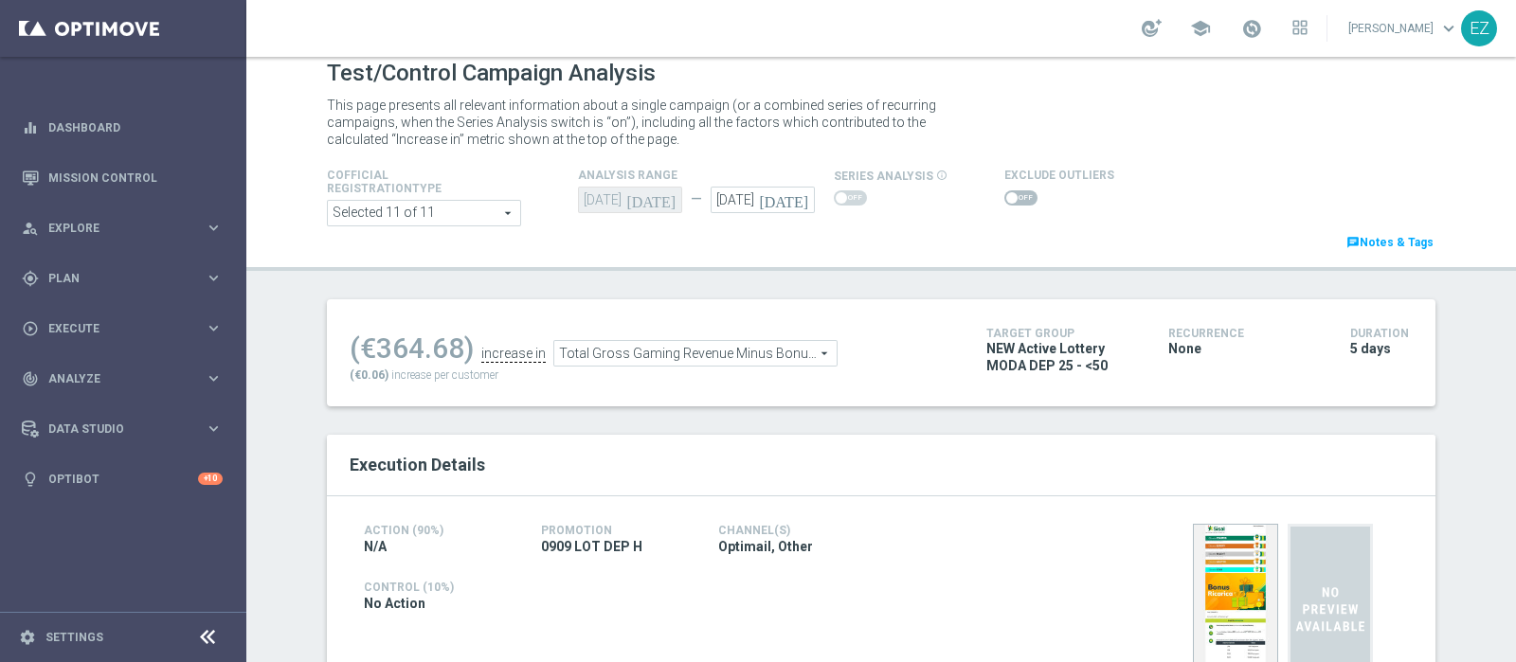
click at [1004, 198] on span at bounding box center [1020, 197] width 33 height 15
click at [1004, 198] on input "checkbox" at bounding box center [1020, 197] width 33 height 15
checkbox input "true"
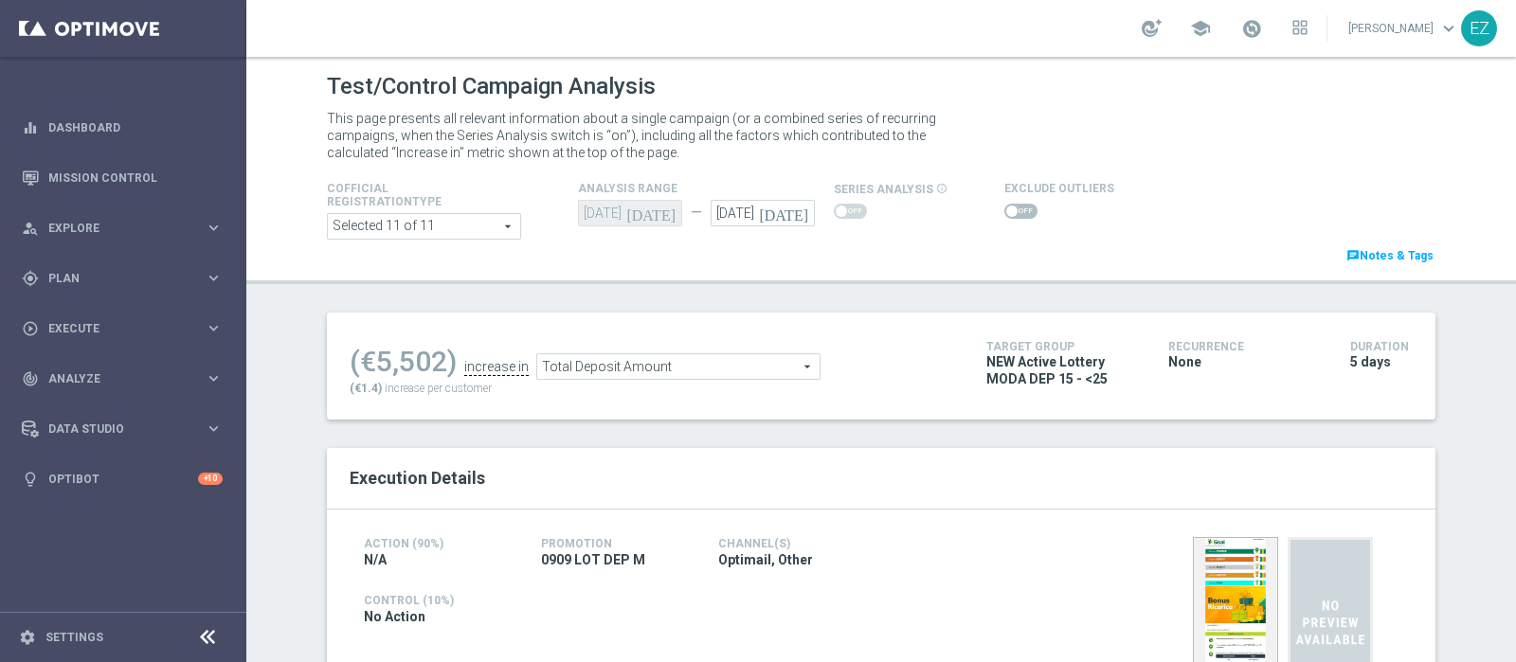
click at [1004, 207] on span at bounding box center [1020, 211] width 33 height 15
click at [1004, 207] on input "checkbox" at bounding box center [1020, 211] width 33 height 15
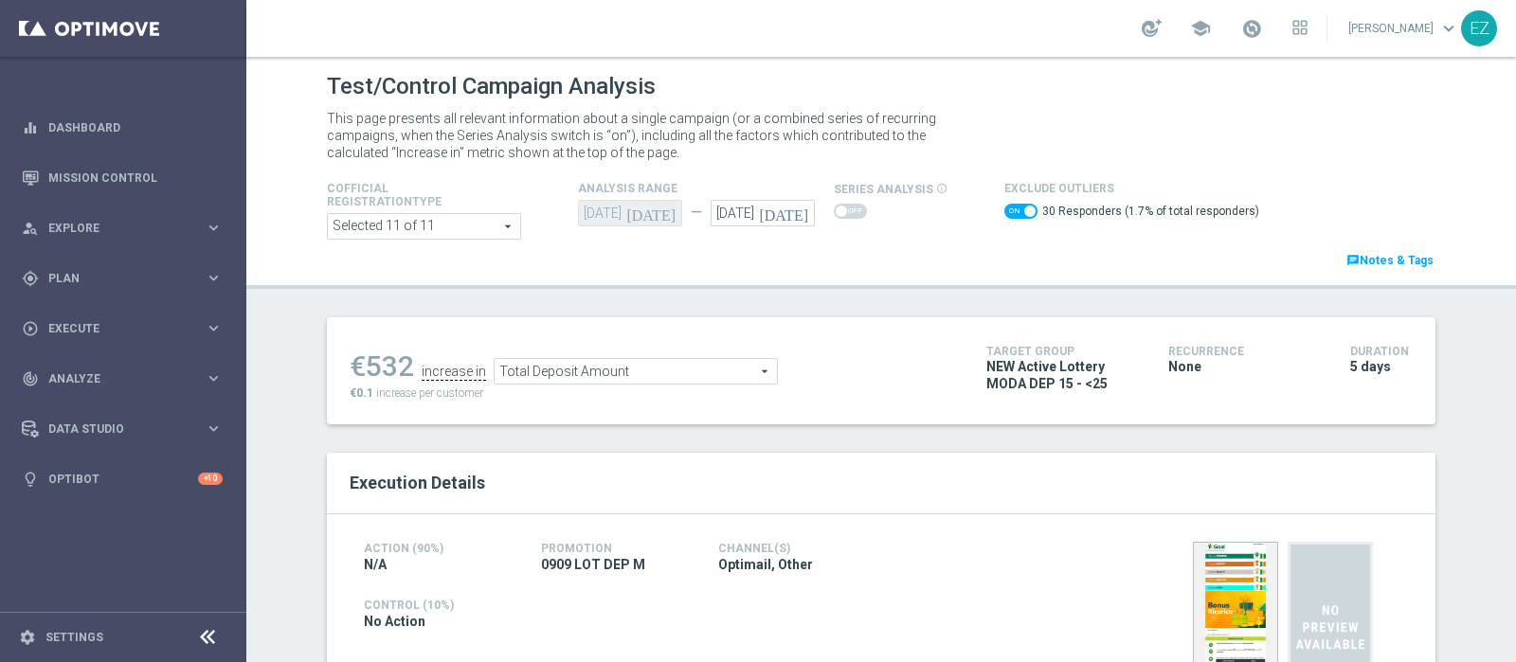
click at [712, 364] on span "Total Deposit Amount" at bounding box center [636, 371] width 282 height 25
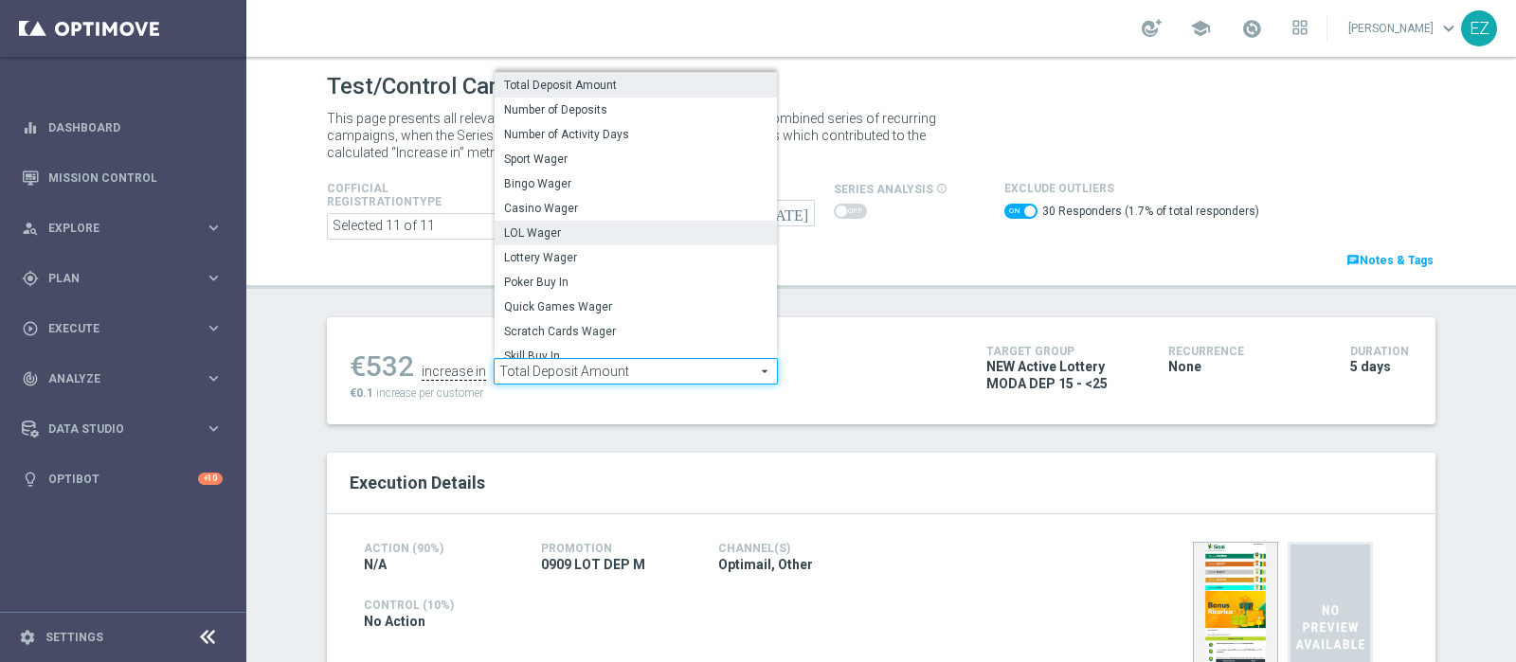
click at [529, 238] on span "LOL Wager" at bounding box center [635, 232] width 263 height 15
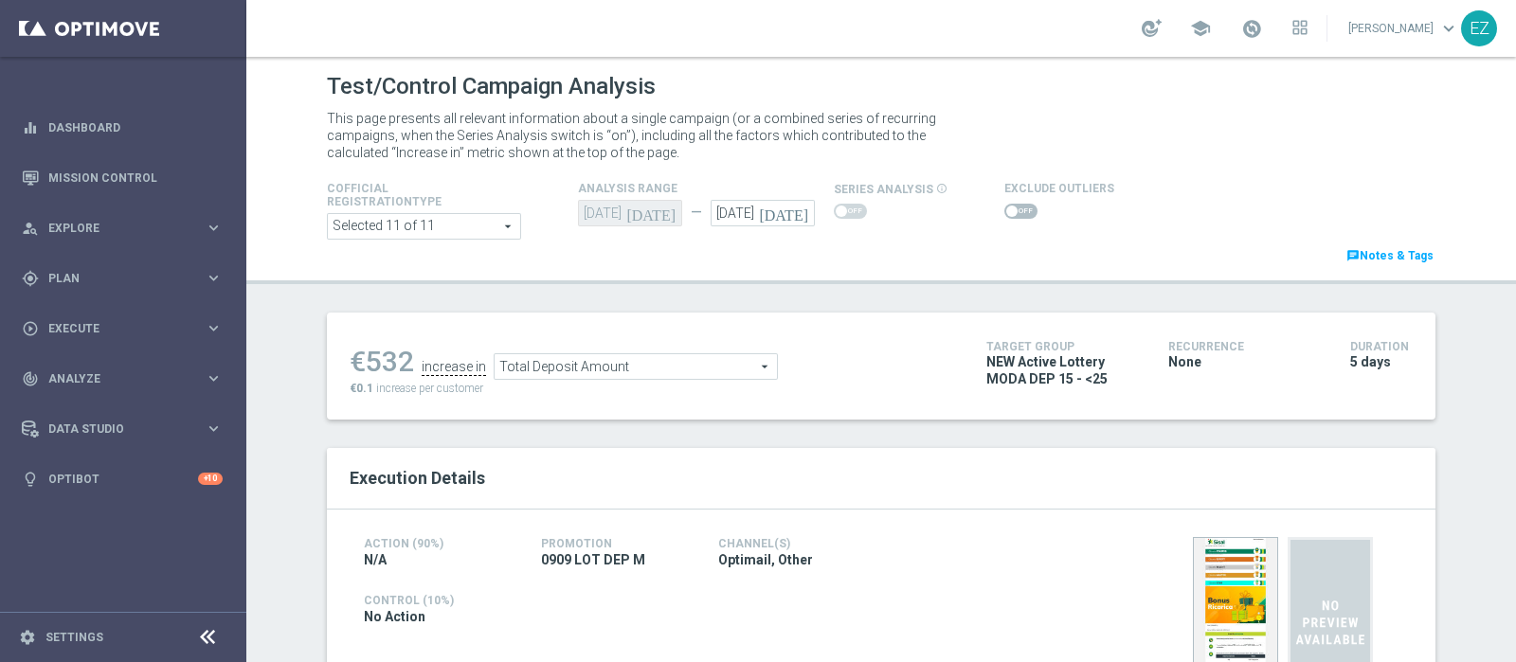
checkbox input "false"
type input "LOL Wager"
click at [1004, 213] on span at bounding box center [1020, 211] width 33 height 15
click at [1004, 213] on input "checkbox" at bounding box center [1020, 211] width 33 height 15
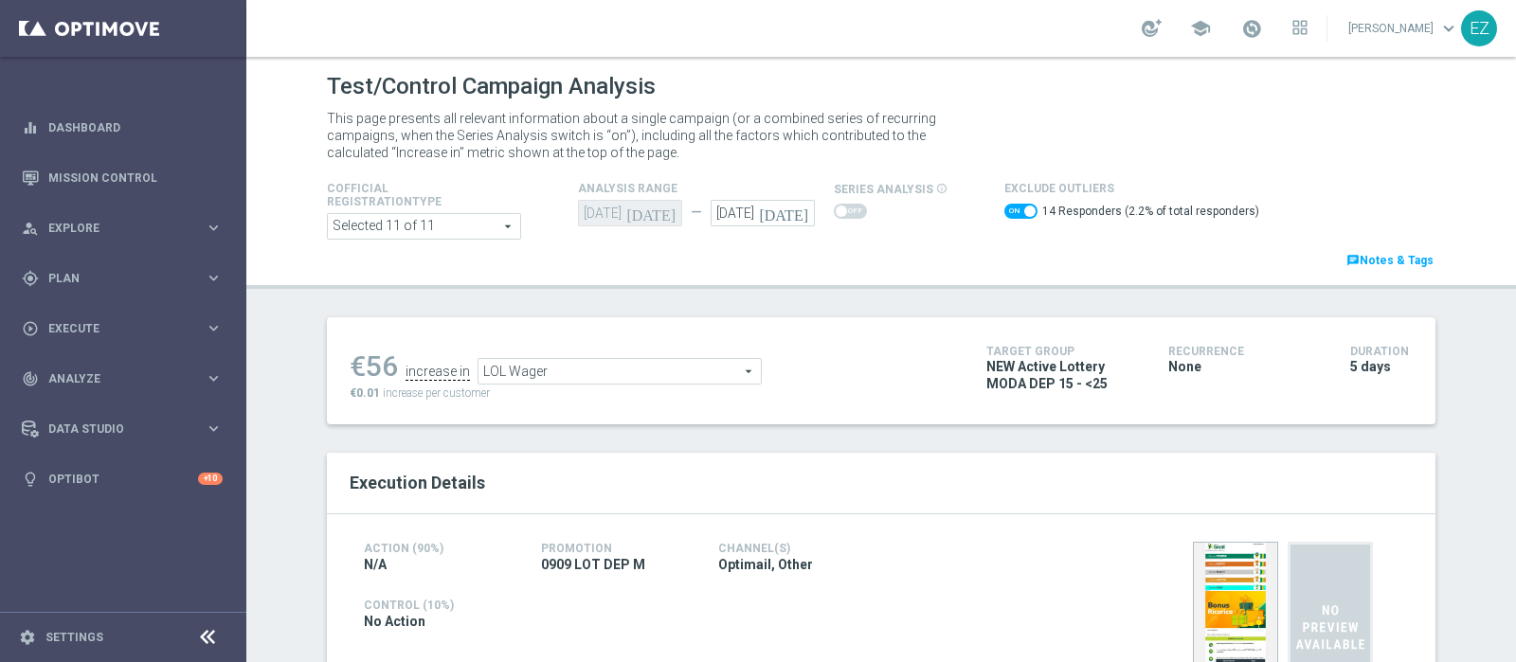
click at [682, 368] on span "LOL Wager" at bounding box center [619, 371] width 282 height 25
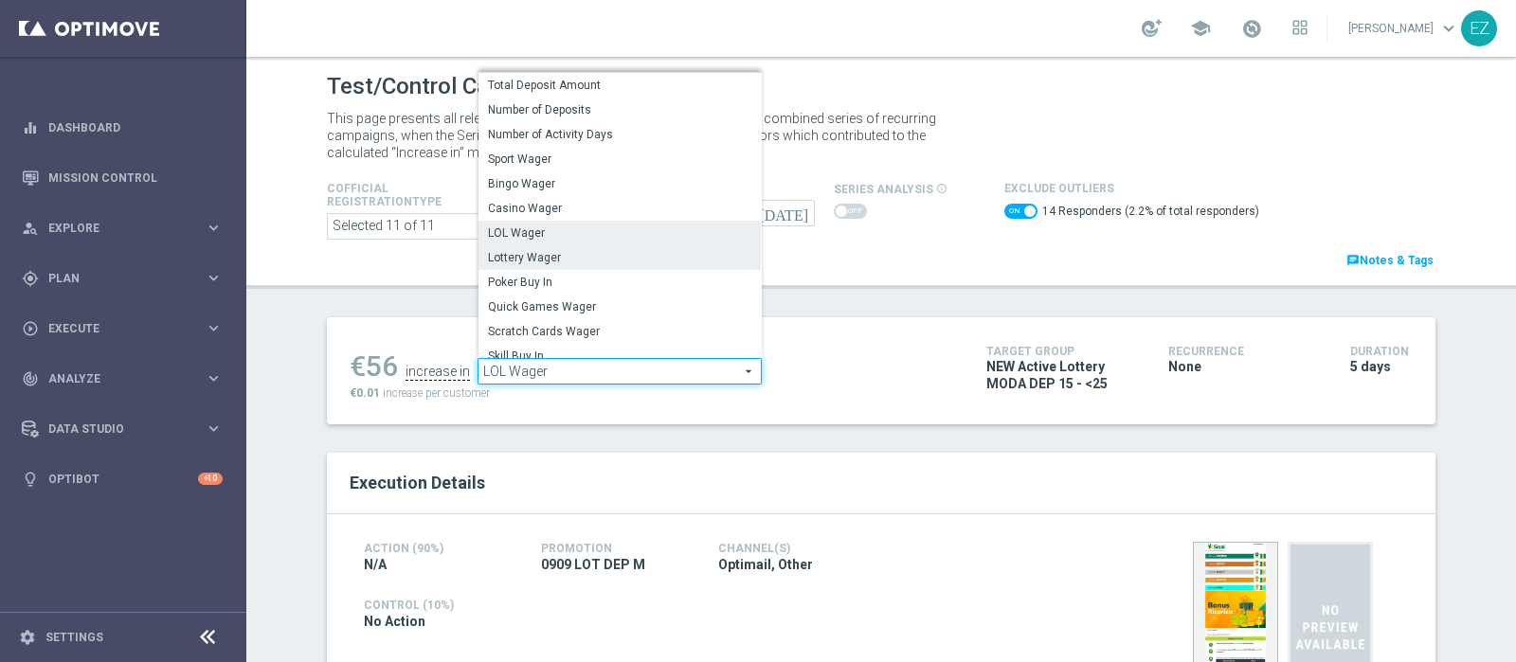
click at [595, 252] on span "Lottery Wager" at bounding box center [619, 257] width 263 height 15
checkbox input "false"
type input "Lottery Wager"
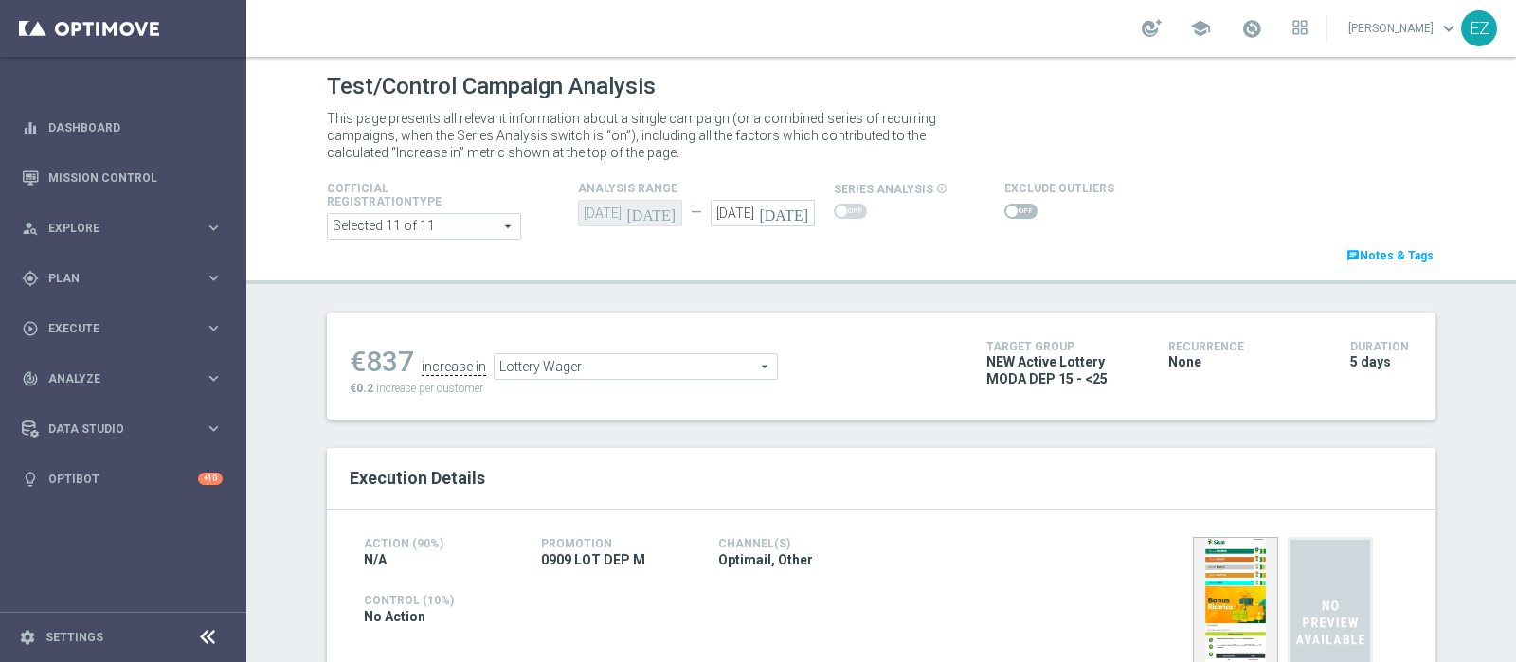
click at [1006, 210] on span at bounding box center [1011, 211] width 11 height 11
click at [1004, 210] on input "checkbox" at bounding box center [1020, 211] width 33 height 15
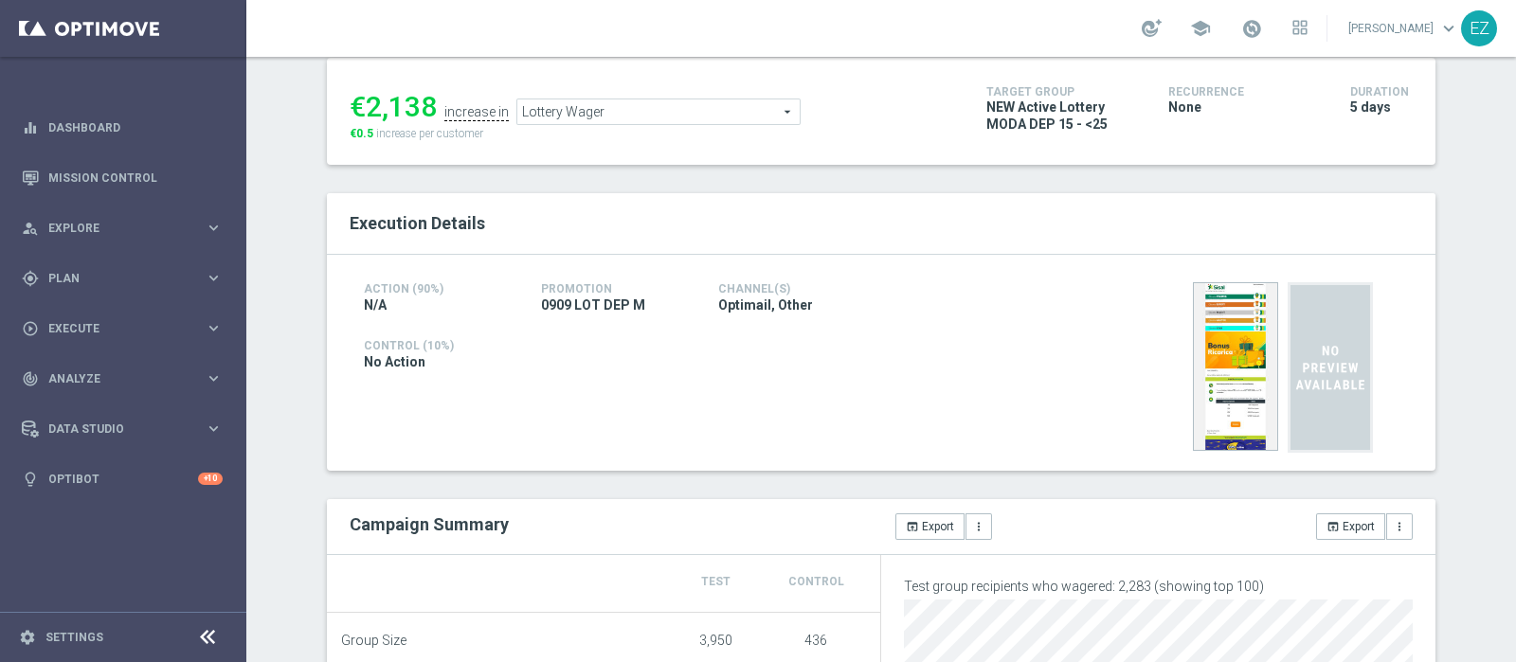
scroll to position [103, 0]
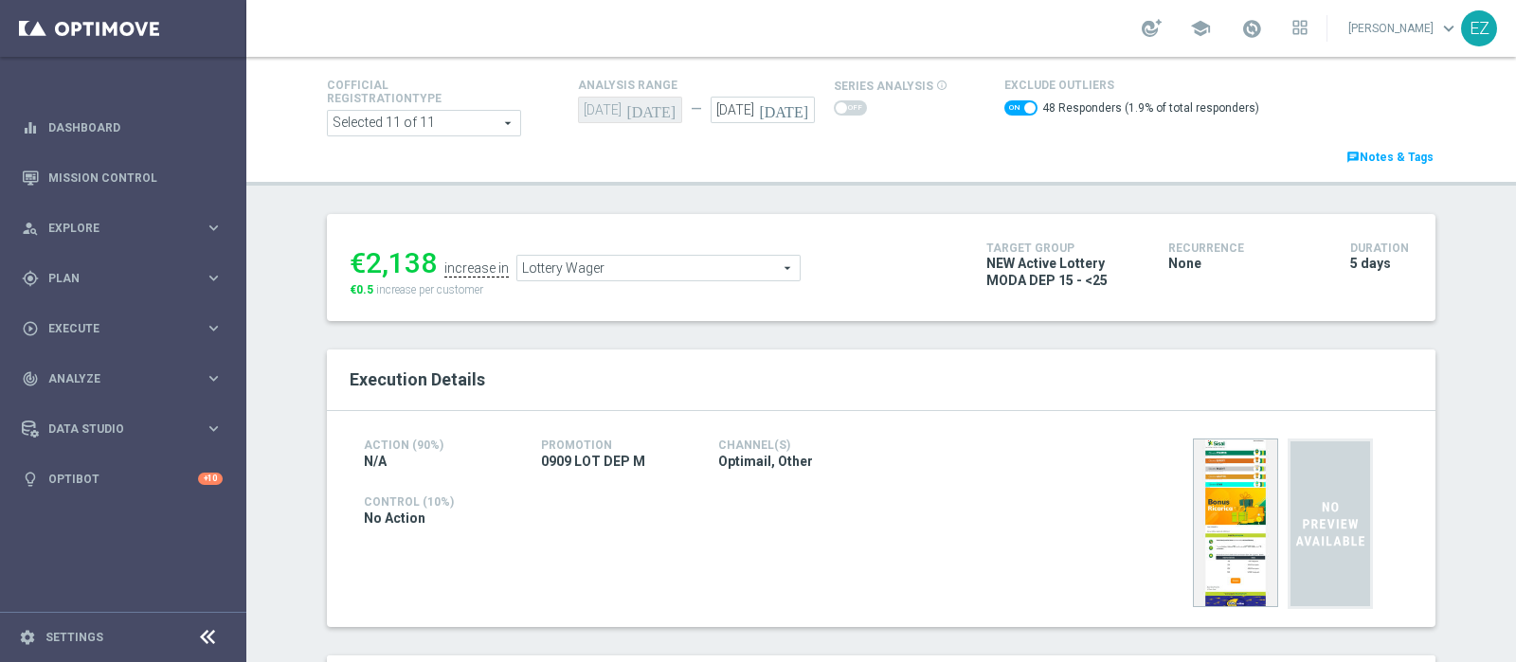
click at [715, 277] on span "Lottery Wager" at bounding box center [658, 268] width 282 height 25
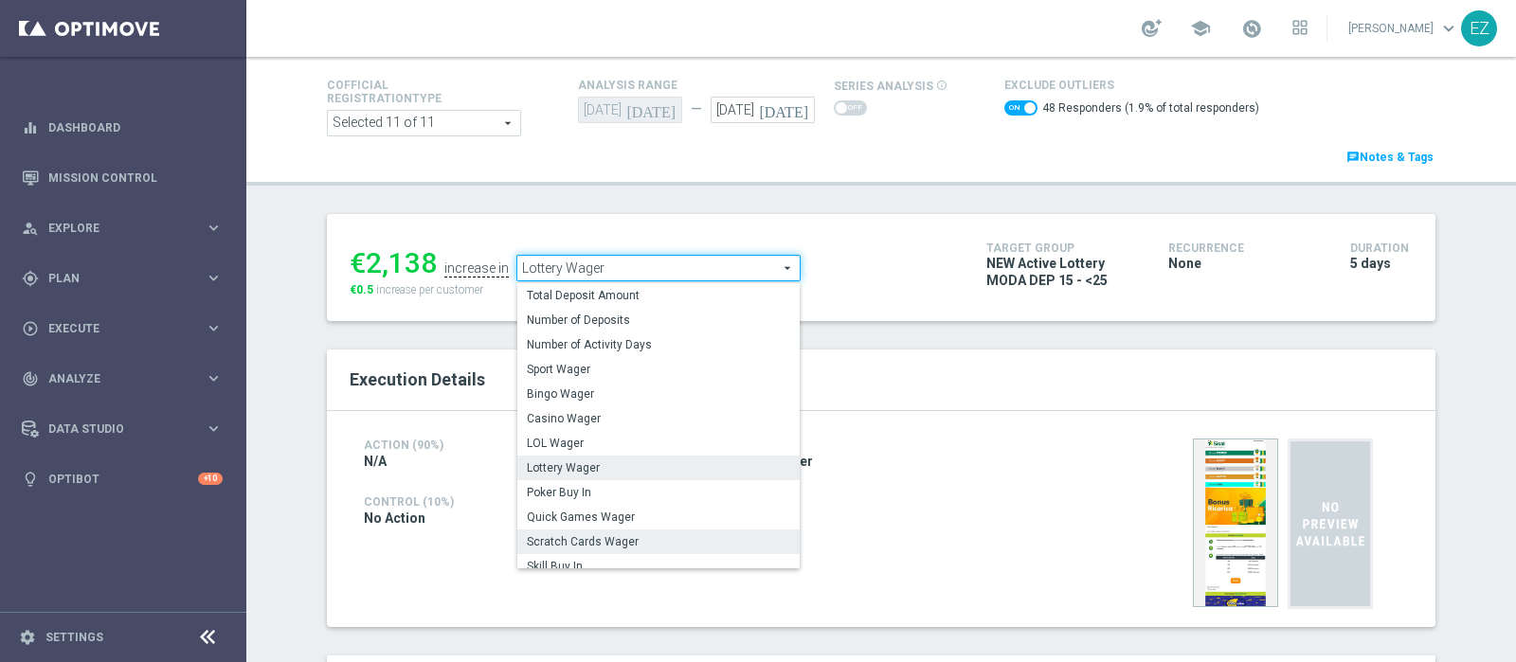
click at [581, 535] on span "Scratch Cards Wager" at bounding box center [658, 541] width 263 height 15
checkbox input "false"
type input "Scratch Cards Wager"
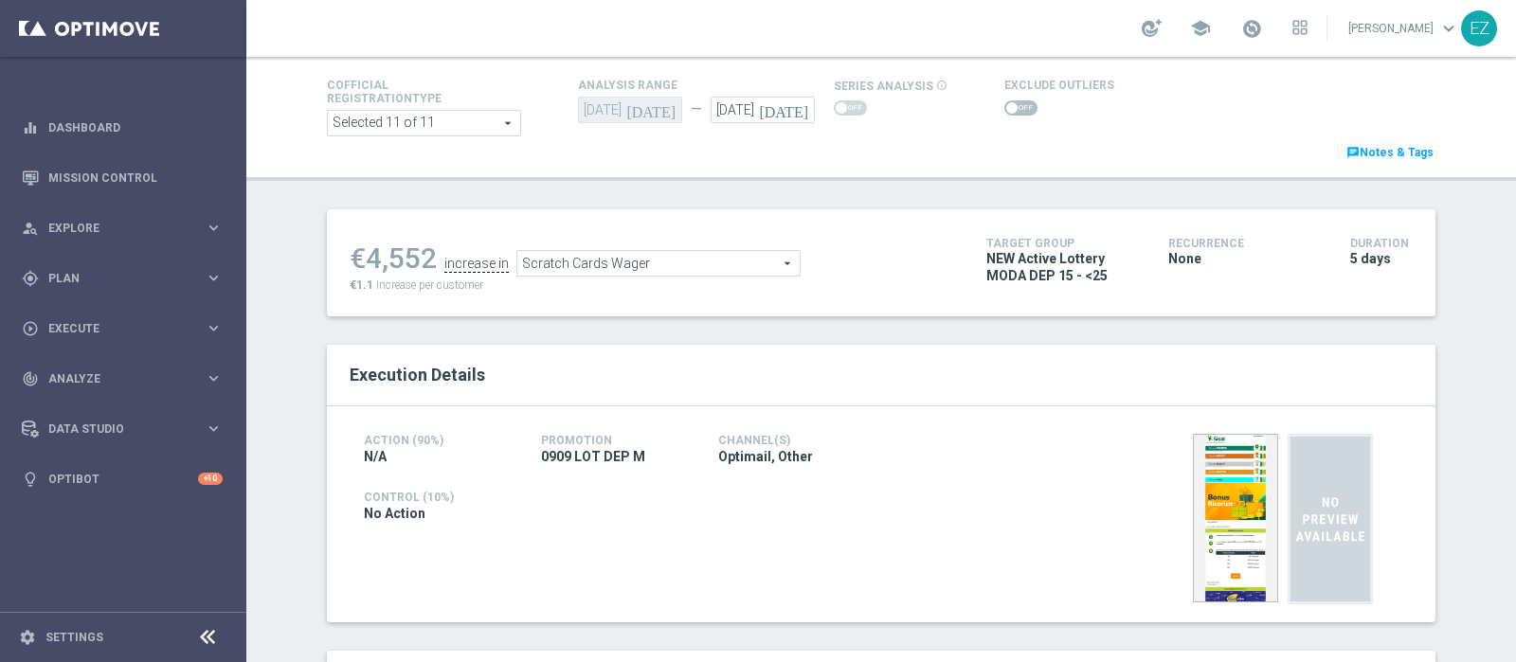
click at [1004, 111] on span at bounding box center [1020, 107] width 33 height 15
click at [1004, 111] on input "checkbox" at bounding box center [1020, 107] width 33 height 15
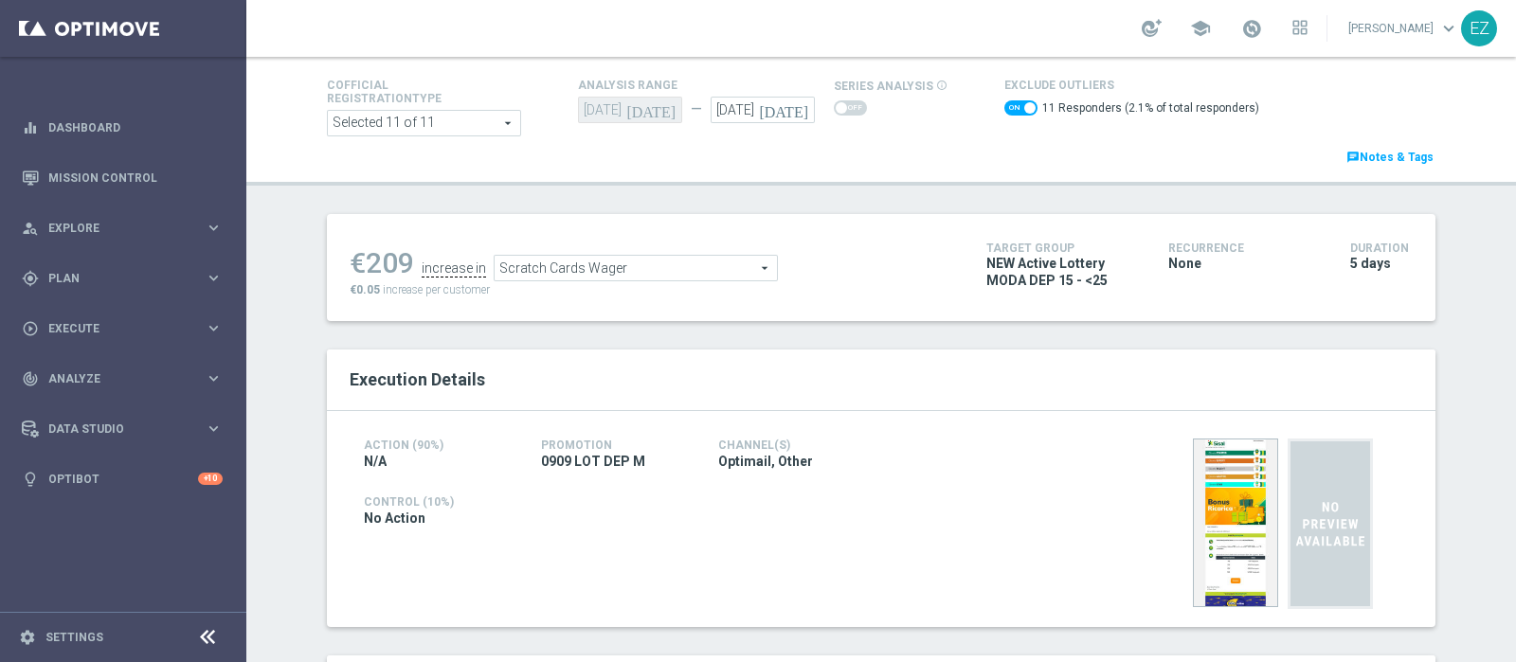
click at [715, 261] on span "Scratch Cards Wager" at bounding box center [636, 268] width 282 height 25
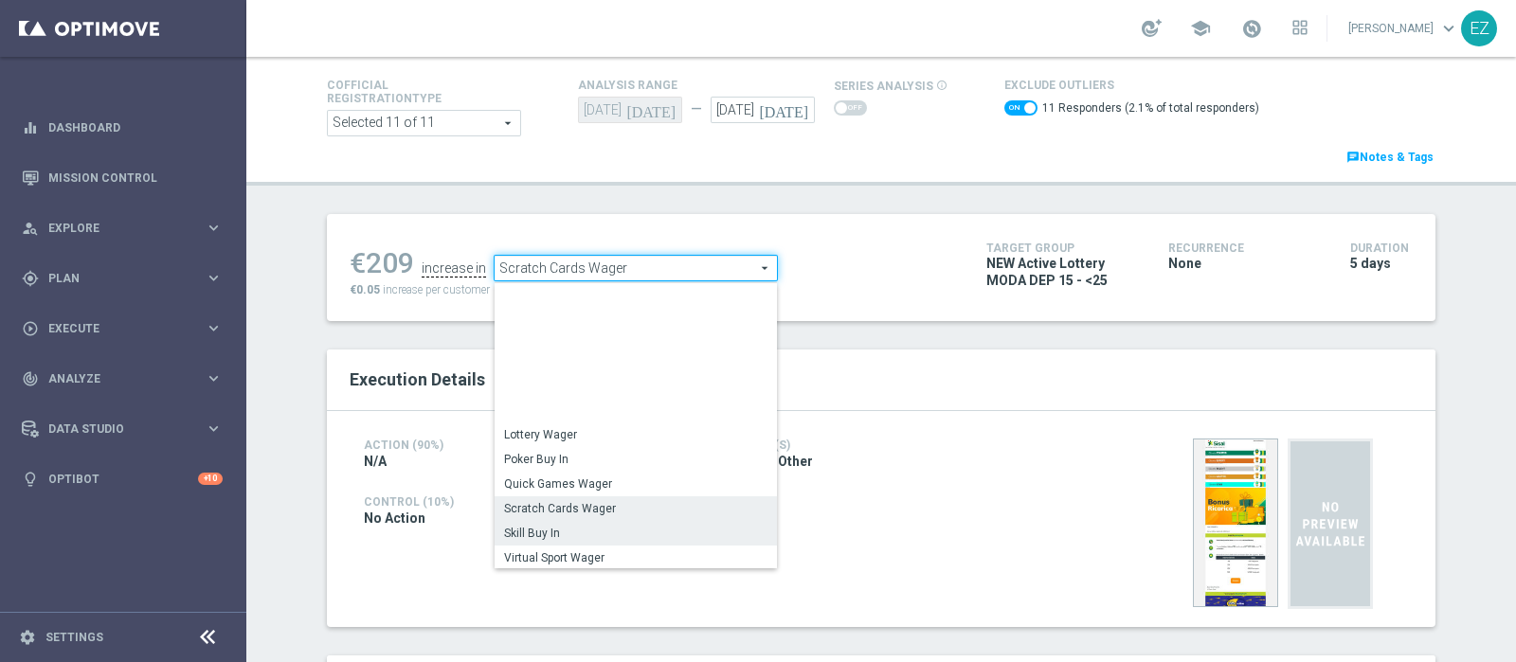
scroll to position [271, 0]
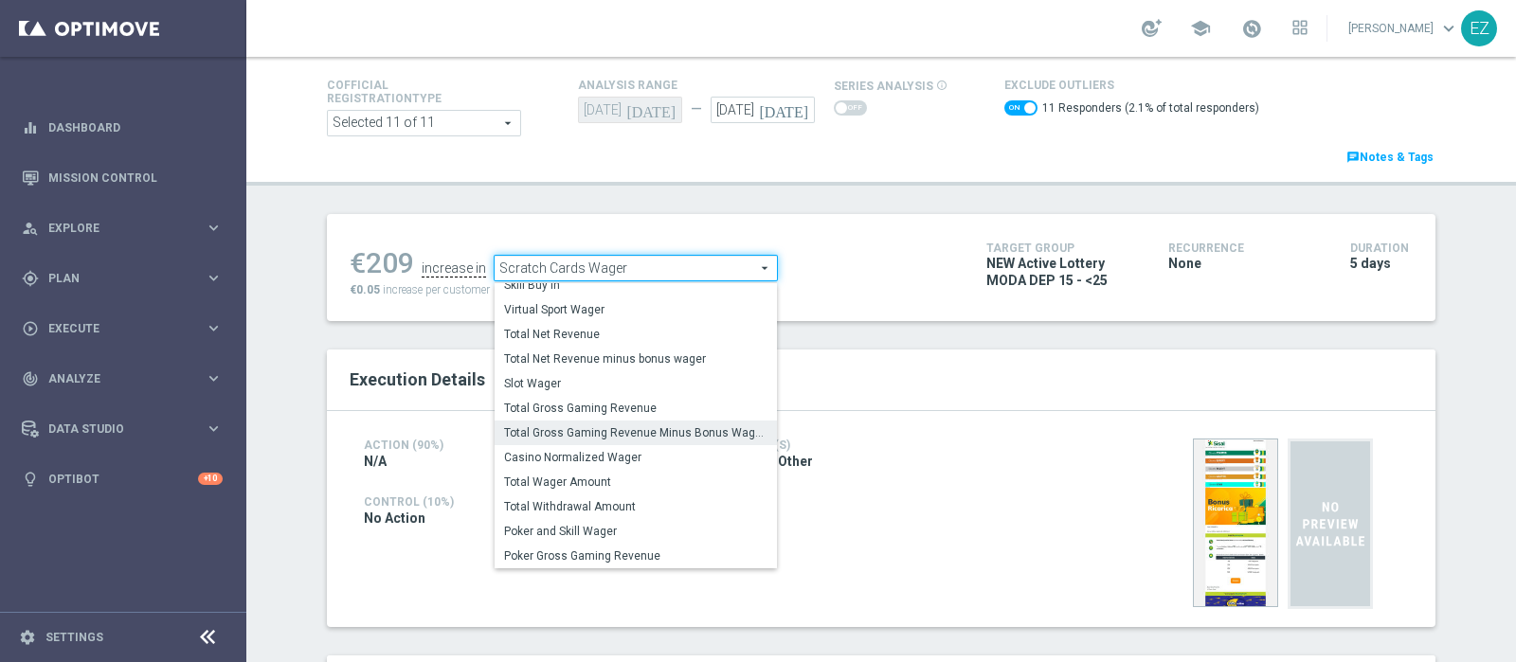
click at [633, 430] on span "Total Gross Gaming Revenue Minus Bonus Wagared" at bounding box center [635, 432] width 263 height 15
checkbox input "false"
type input "Total Gross Gaming Revenue Minus Bonus Wagared"
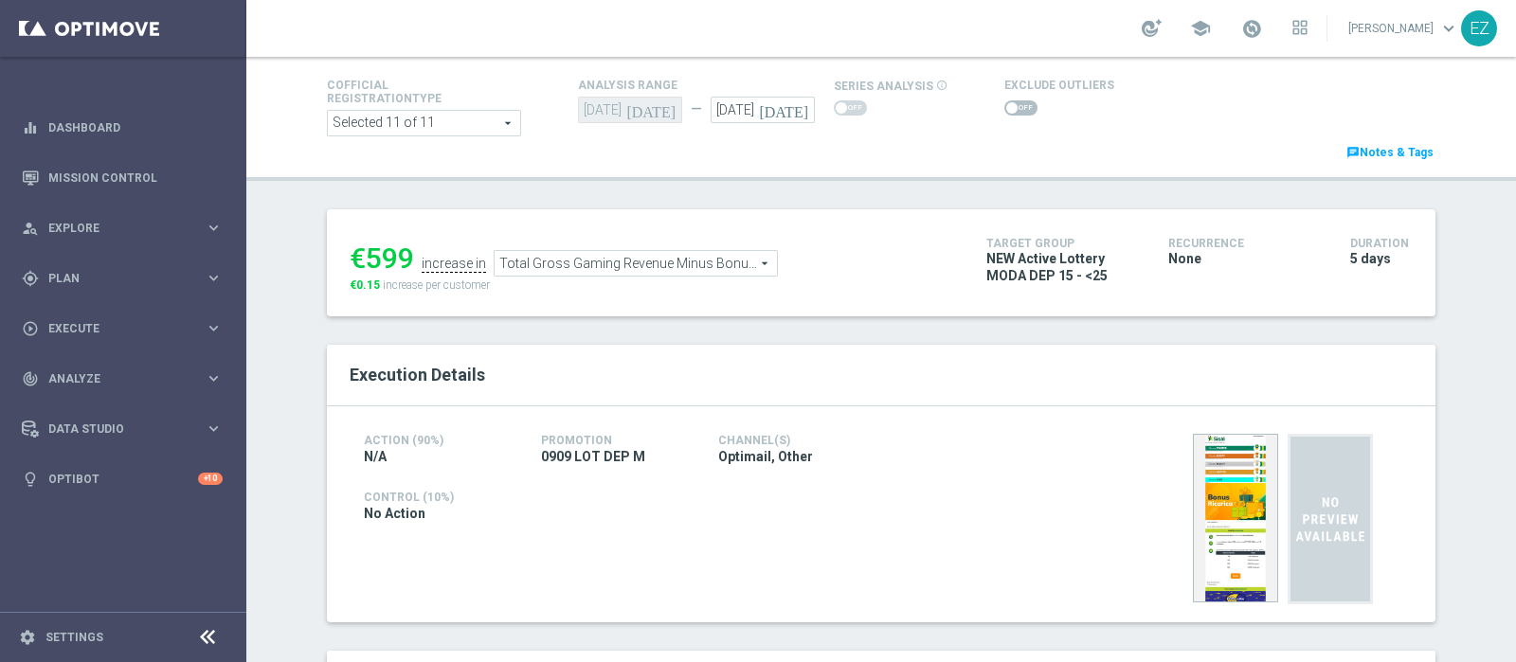
click at [1005, 116] on span at bounding box center [1020, 107] width 33 height 15
click at [1005, 116] on input "checkbox" at bounding box center [1020, 107] width 33 height 15
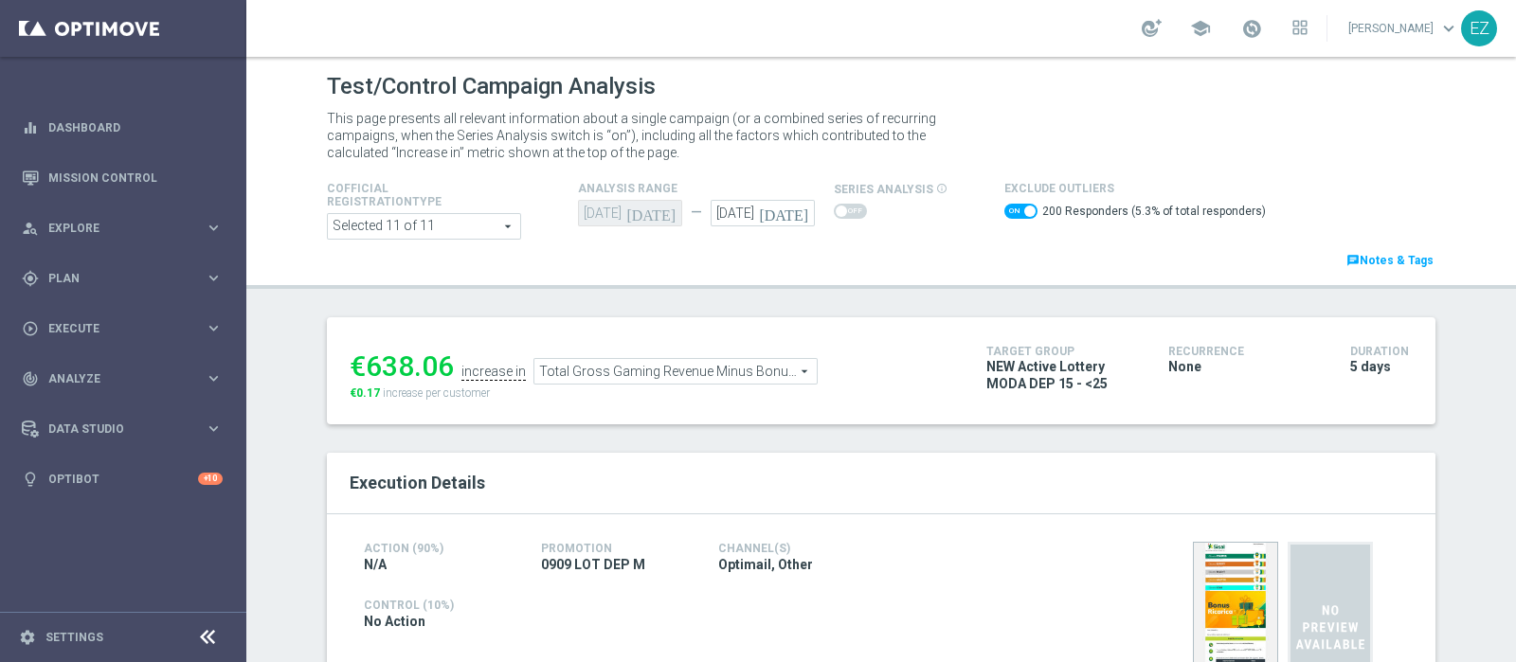
click at [703, 367] on span "Total Gross Gaming Revenue Minus Bonus Wagared" at bounding box center [675, 371] width 282 height 25
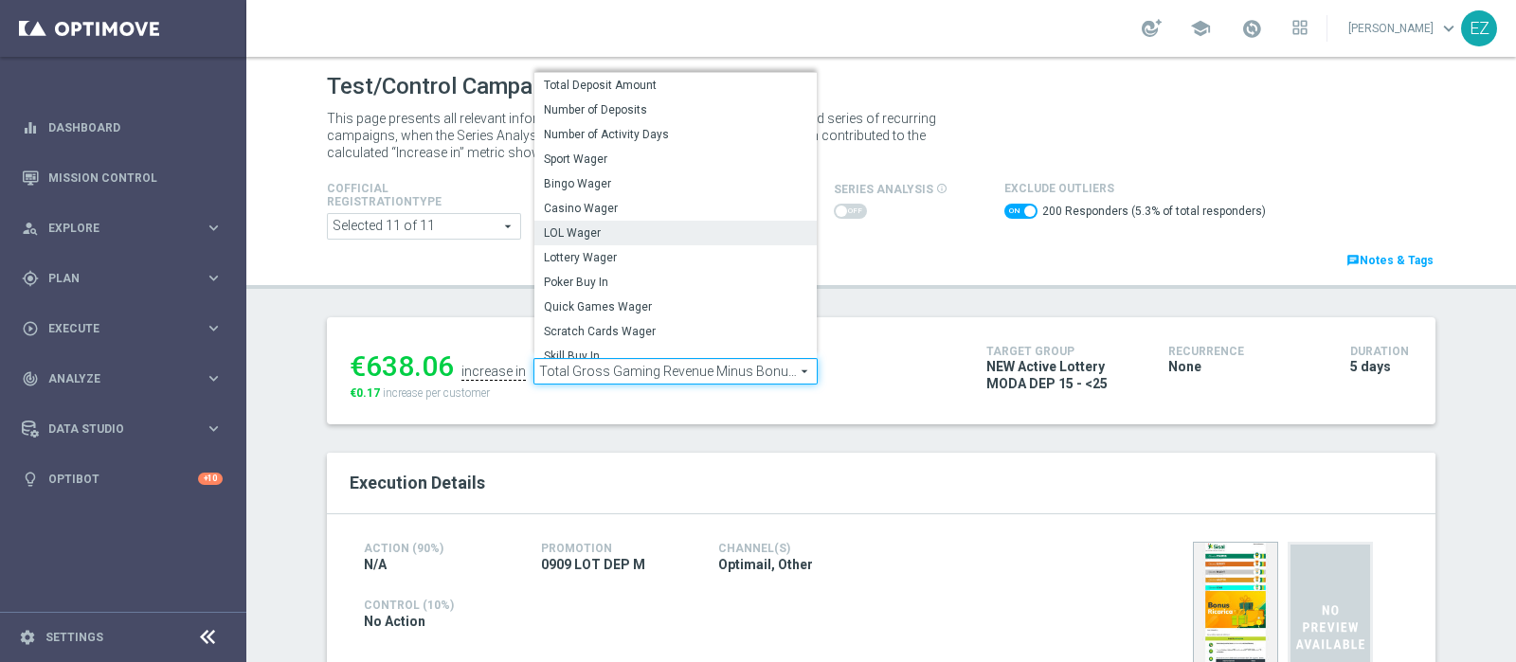
click at [589, 229] on span "LOL Wager" at bounding box center [675, 232] width 263 height 15
checkbox input "false"
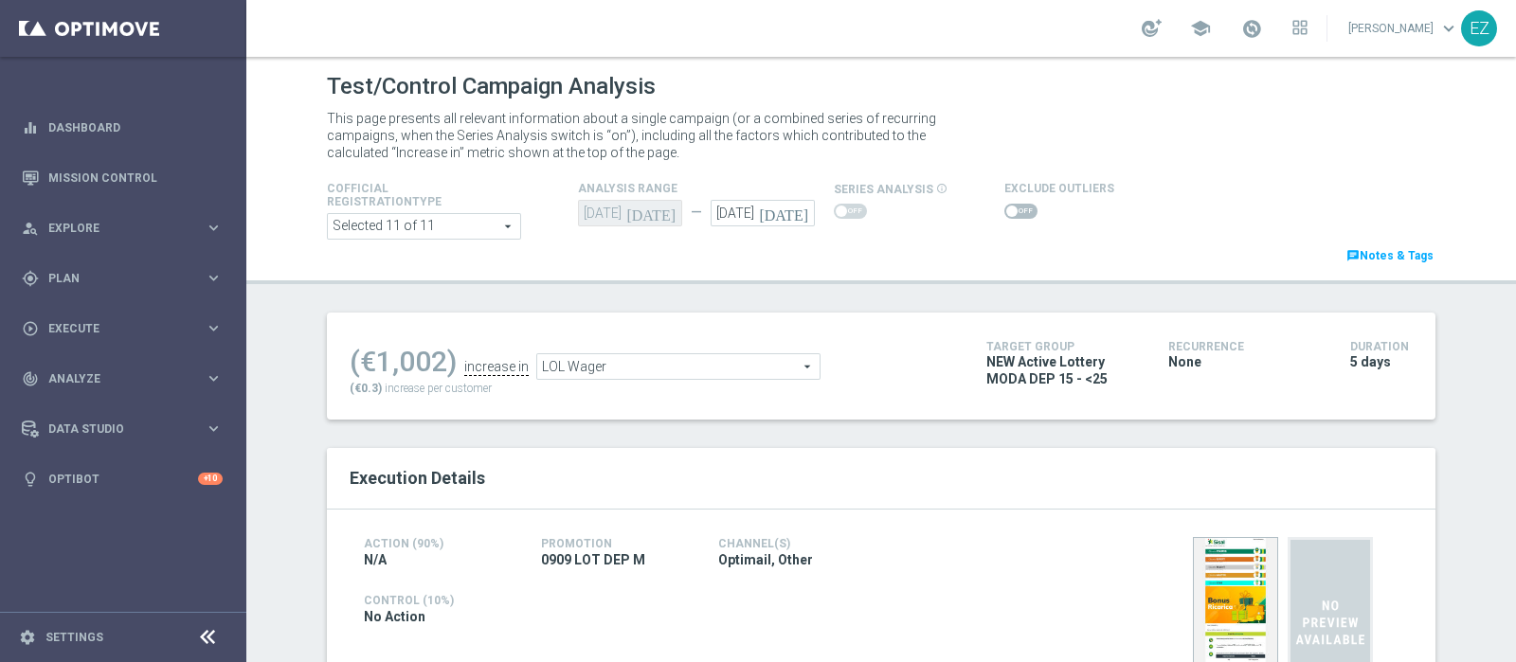
click at [633, 369] on span "LOL Wager" at bounding box center [678, 366] width 282 height 25
type input "Lottery Wager"
click at [592, 568] on div "Action (90%) N/A Promotion 0909 LOT DEP M Channel(s) Optimail, Other Control (1…" at bounding box center [881, 618] width 1108 height 216
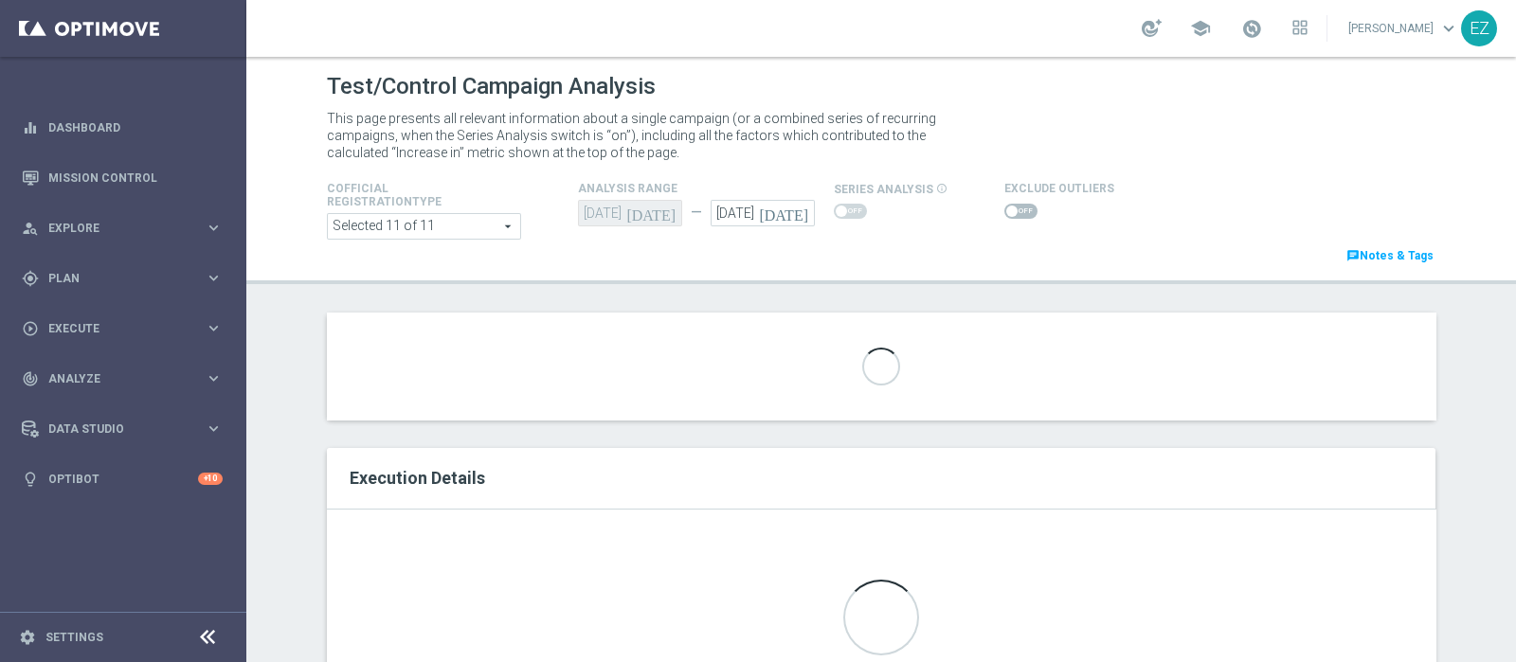
scroll to position [85, 0]
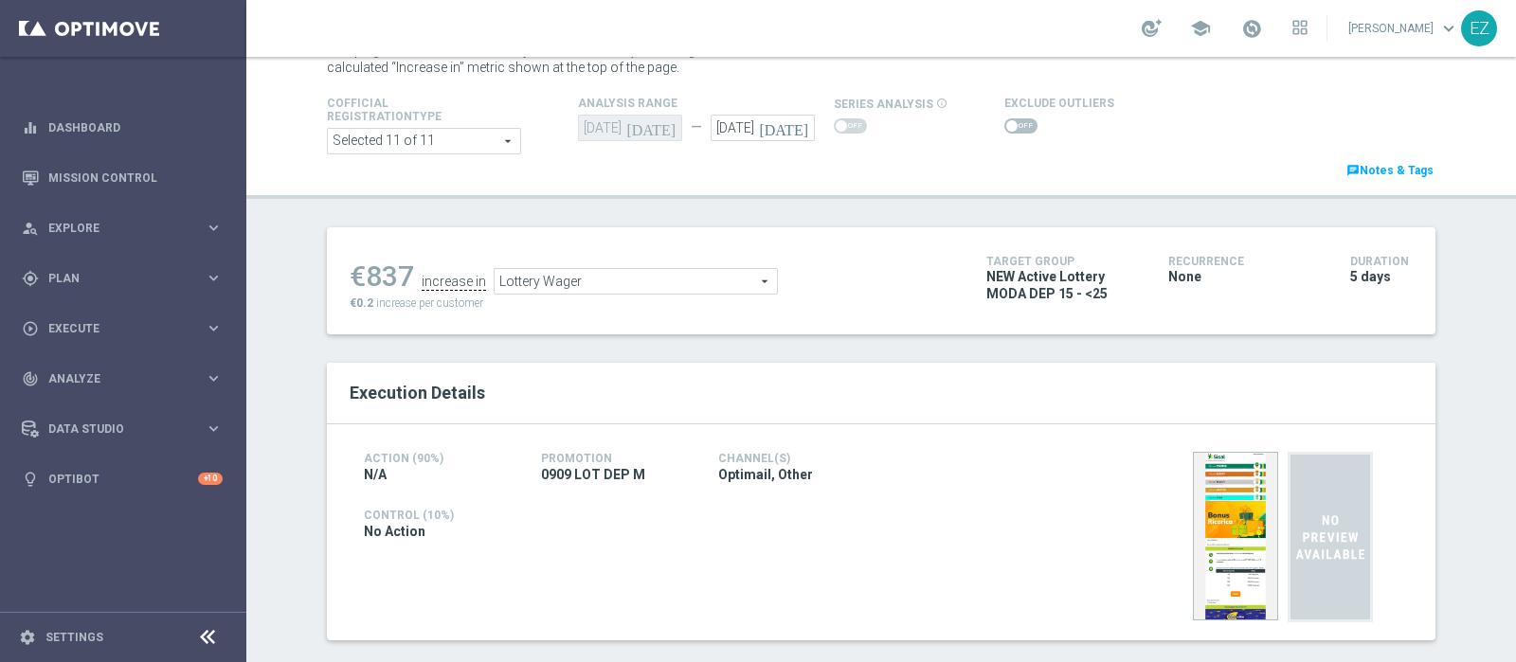
click at [1006, 125] on span at bounding box center [1011, 125] width 11 height 11
click at [1004, 125] on input "checkbox" at bounding box center [1020, 125] width 33 height 15
checkbox input "true"
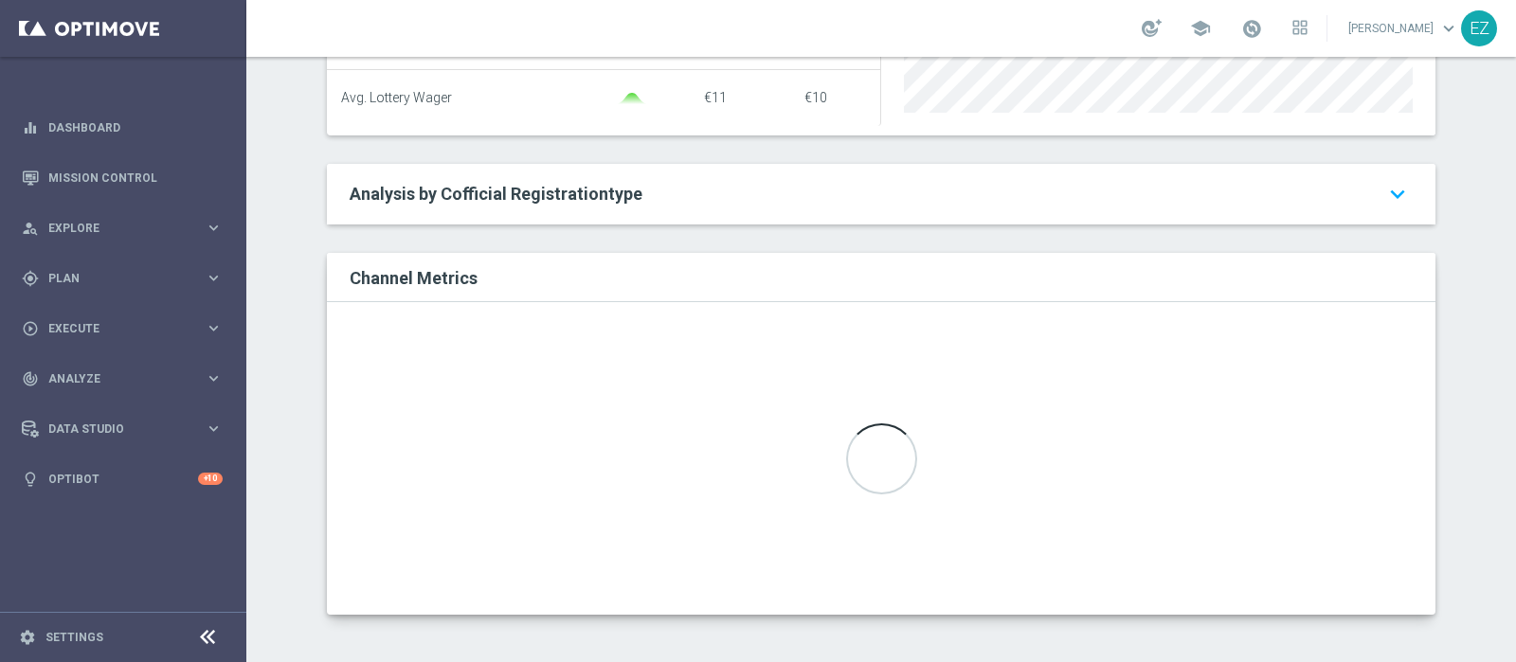
scroll to position [148, 0]
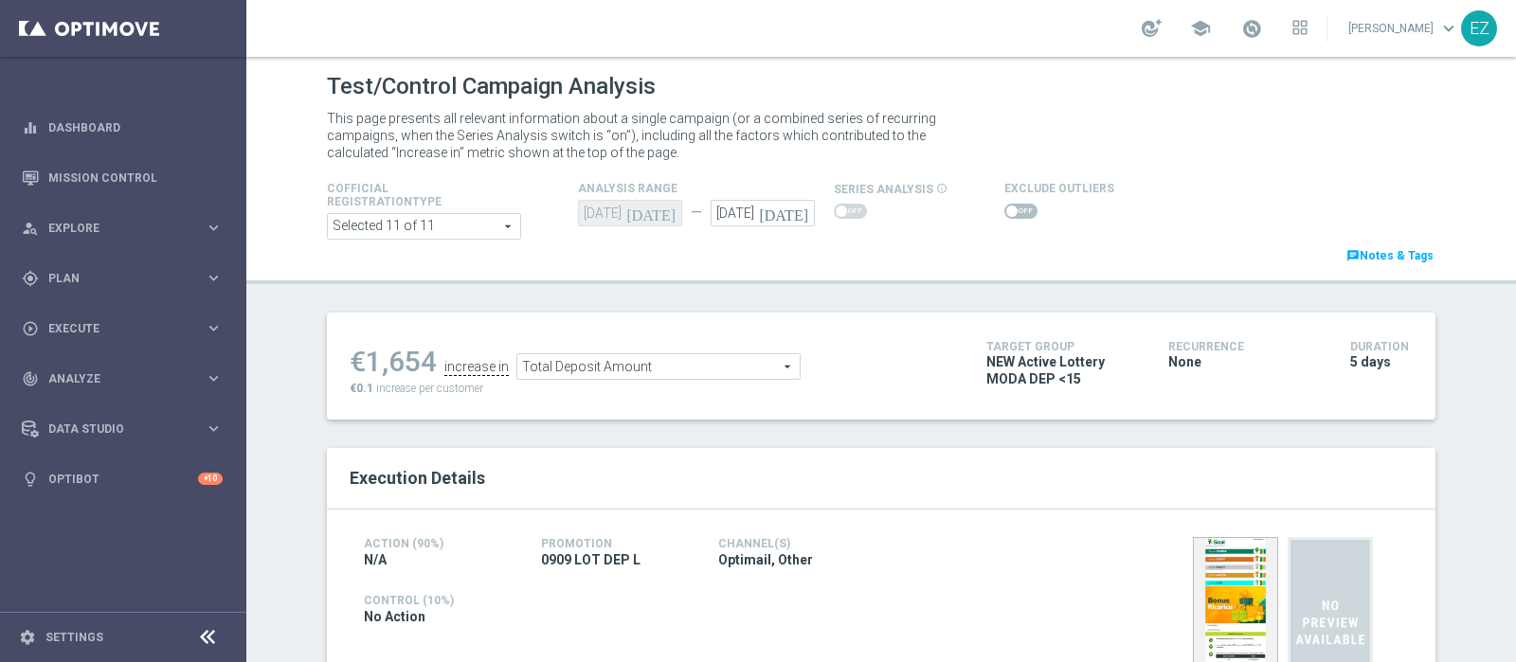
click at [1004, 212] on span at bounding box center [1020, 211] width 33 height 15
click at [1004, 212] on input "checkbox" at bounding box center [1020, 211] width 33 height 15
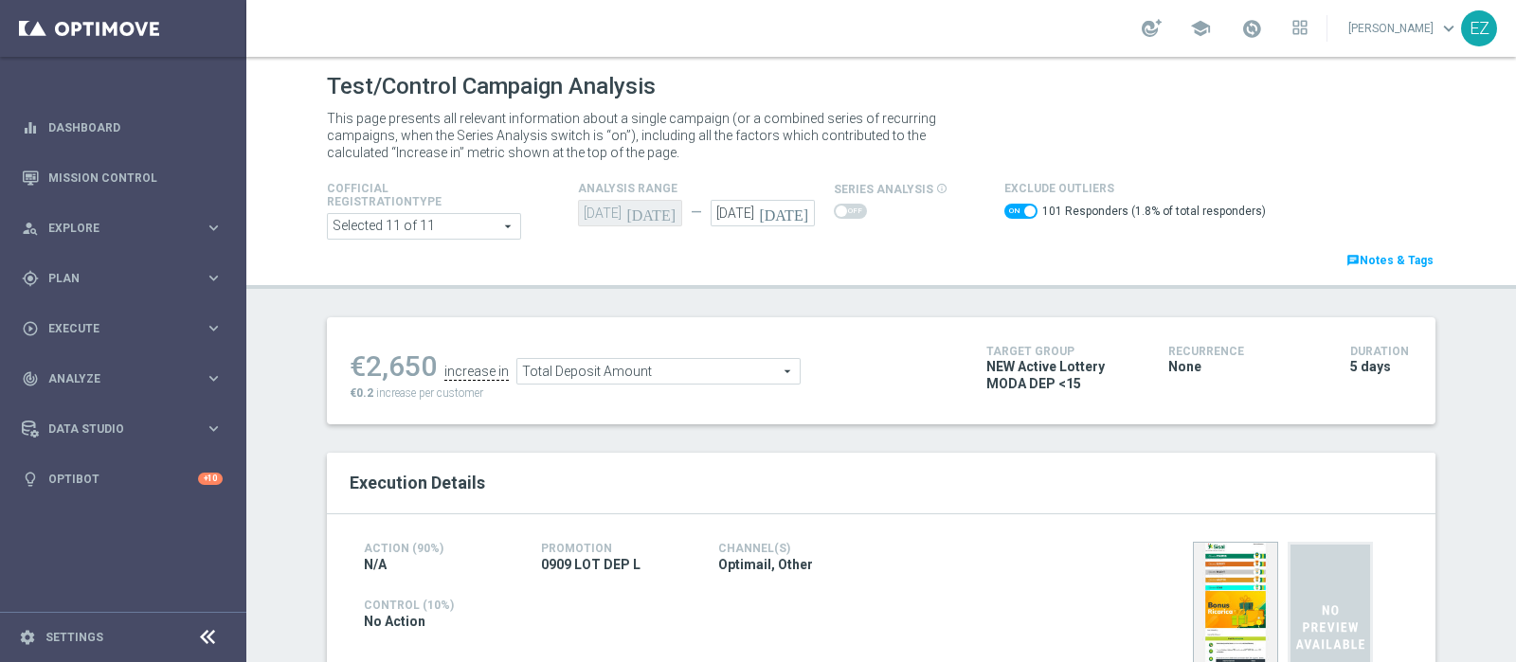
click at [720, 367] on span "Total Deposit Amount" at bounding box center [658, 371] width 282 height 25
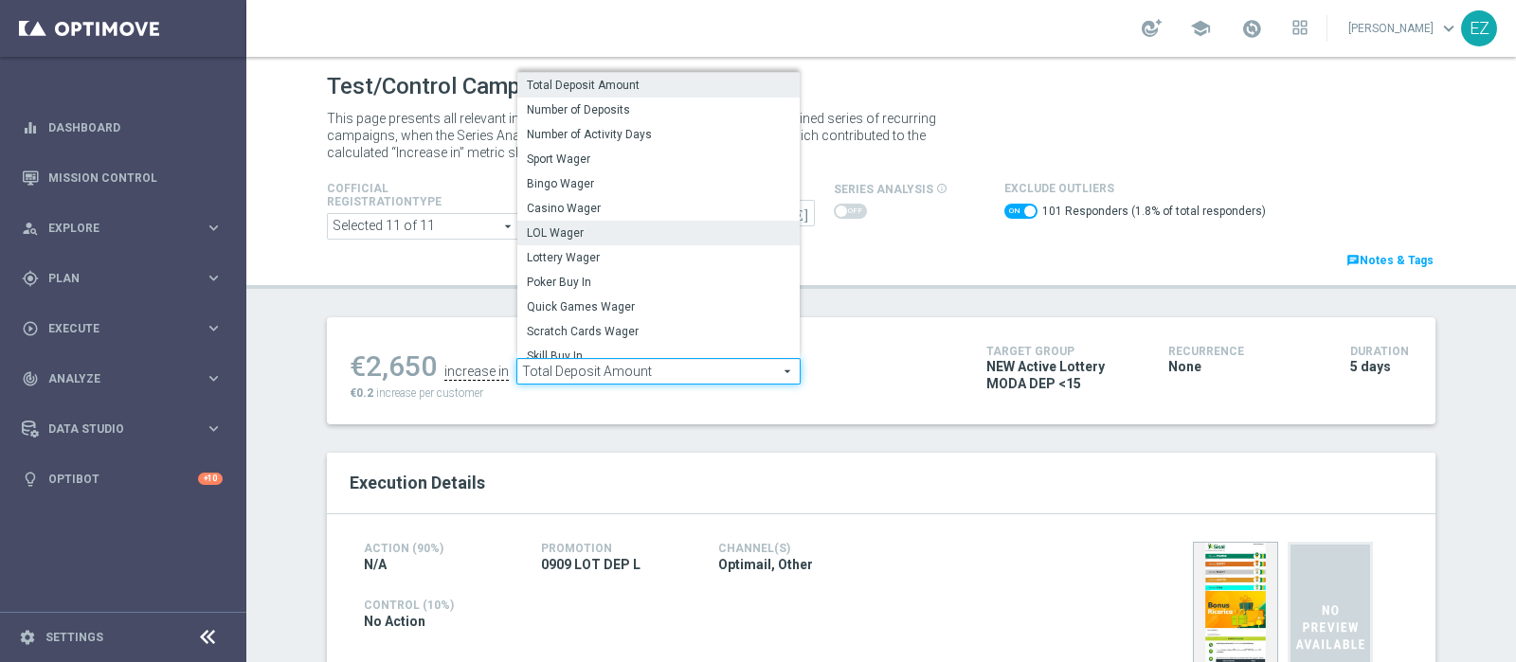
click at [583, 237] on span "LOL Wager" at bounding box center [658, 232] width 263 height 15
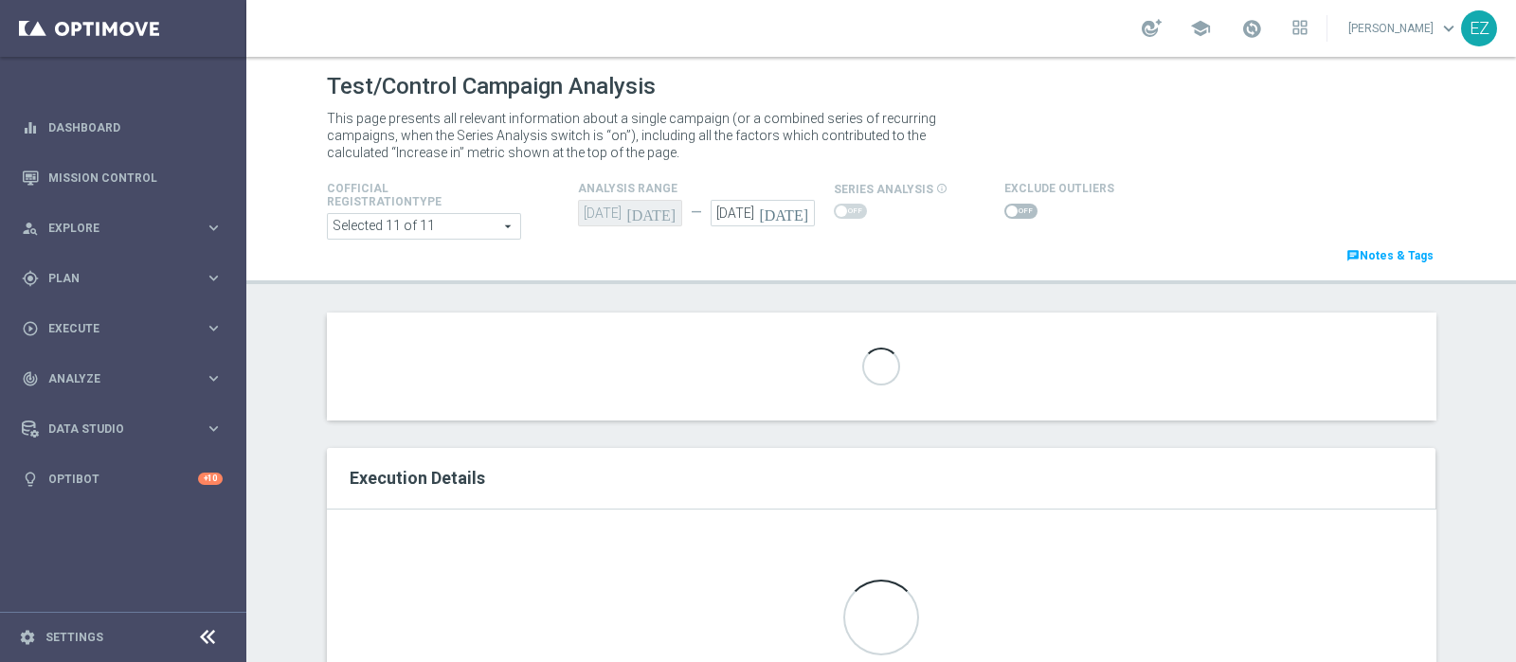
checkbox input "false"
type input "LOL Wager"
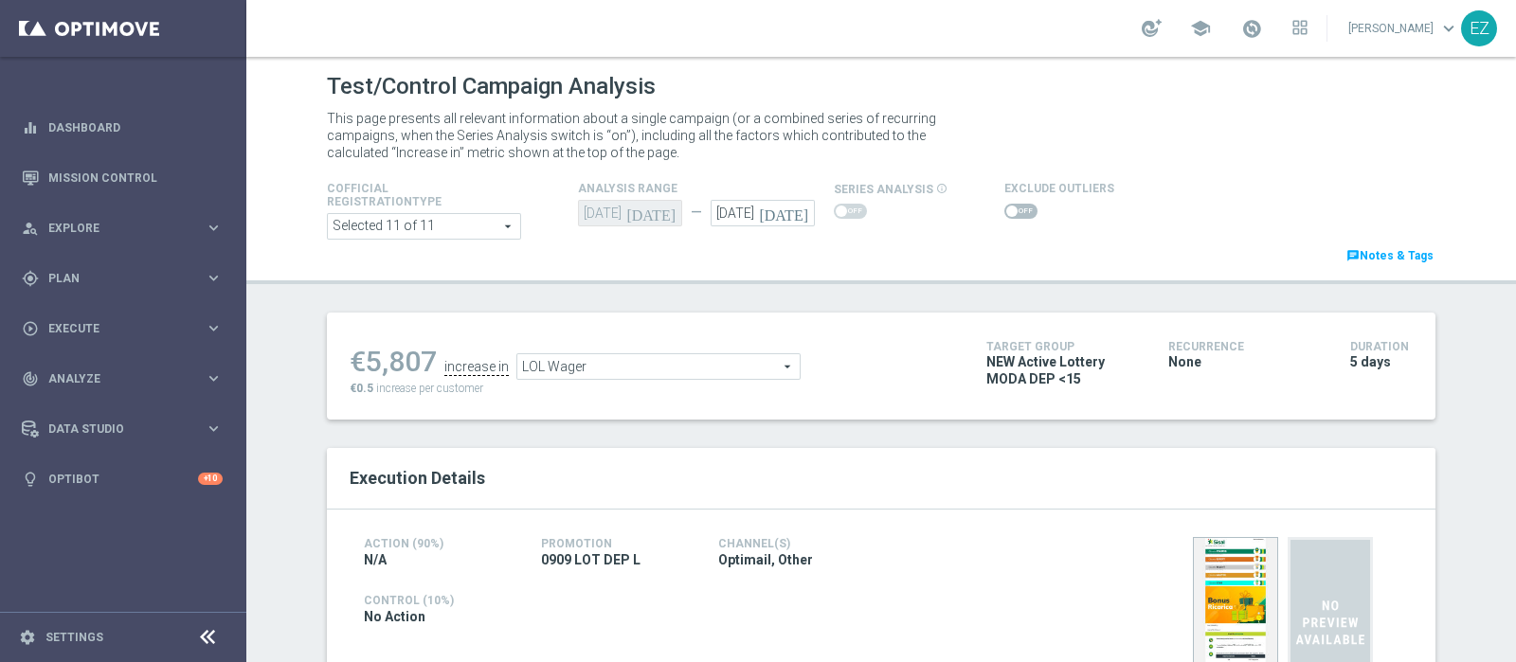
click at [1006, 204] on span at bounding box center [1020, 211] width 33 height 15
click at [1006, 204] on input "checkbox" at bounding box center [1020, 211] width 33 height 15
checkbox input "true"
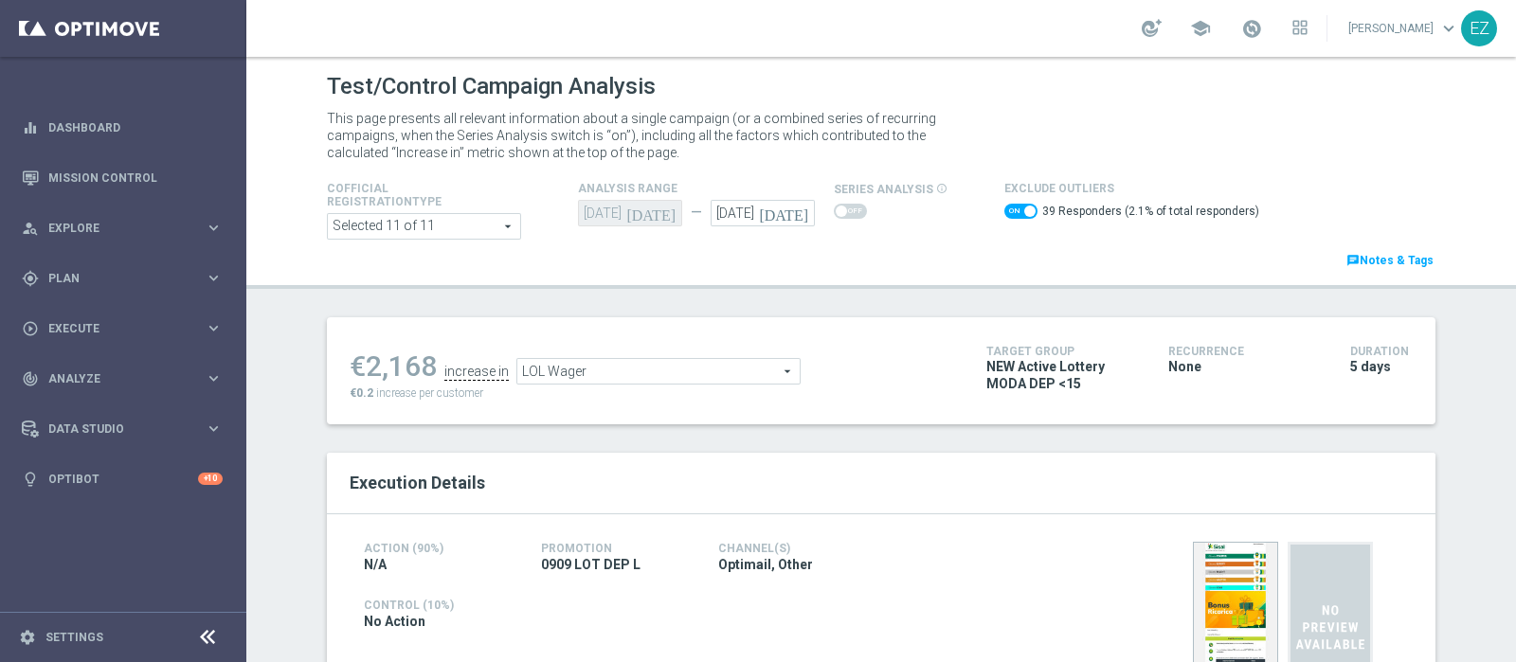
click at [698, 386] on div "€2,168 increase in LOL Wager LOL Wager arrow_drop_down search €0.2 increase per…" at bounding box center [654, 371] width 608 height 62
click at [698, 373] on span "LOL Wager" at bounding box center [658, 371] width 282 height 25
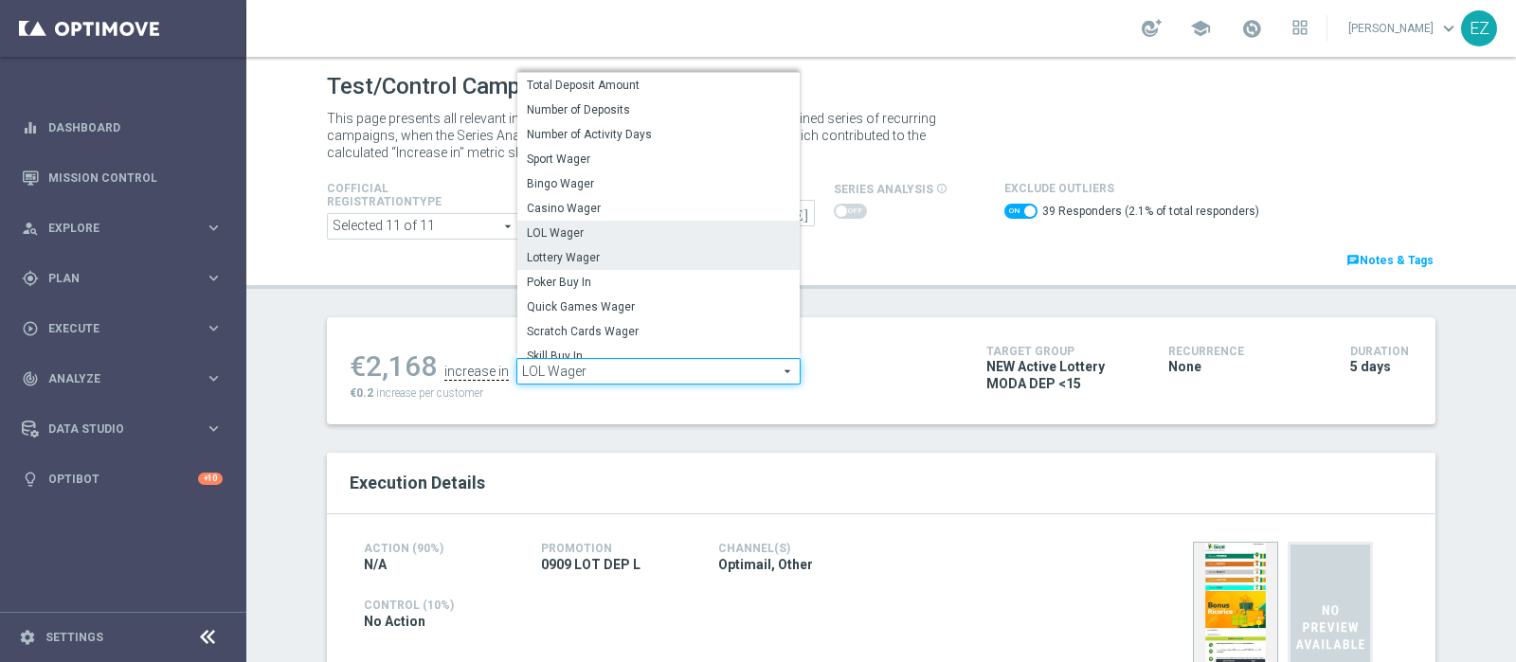
click at [623, 266] on label "Lottery Wager" at bounding box center [658, 257] width 282 height 25
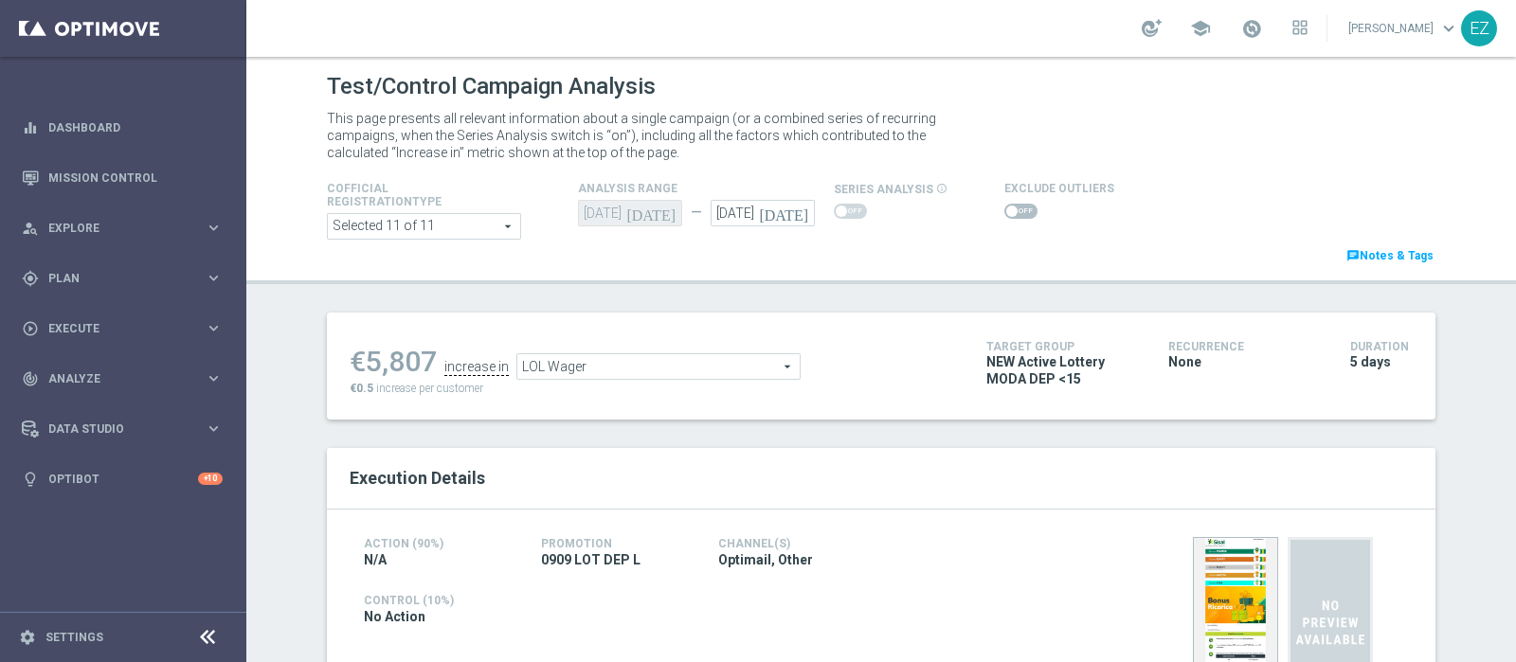
click at [1014, 215] on span at bounding box center [1020, 211] width 33 height 15
click at [1014, 215] on input "checkbox" at bounding box center [1020, 211] width 33 height 15
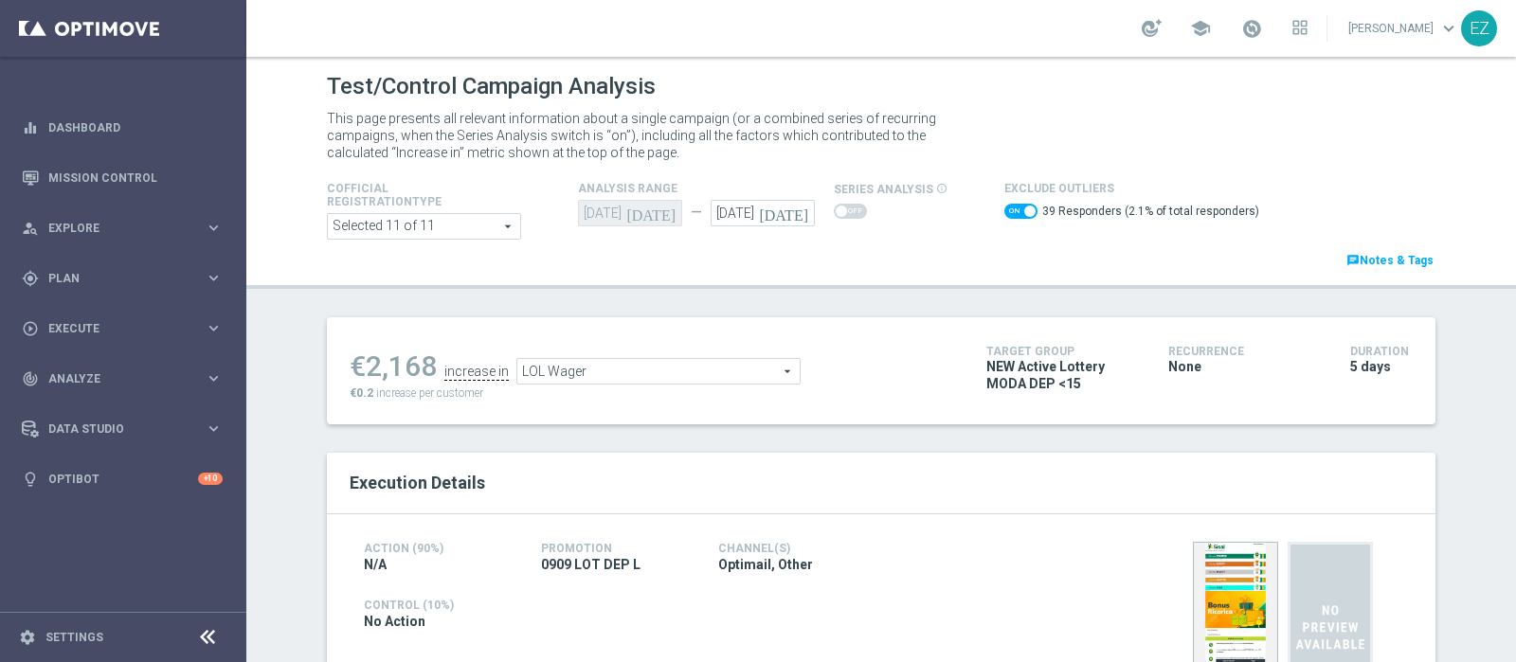
click at [673, 383] on div "LOL Wager LOL Wager arrow_drop_down search" at bounding box center [658, 371] width 284 height 27
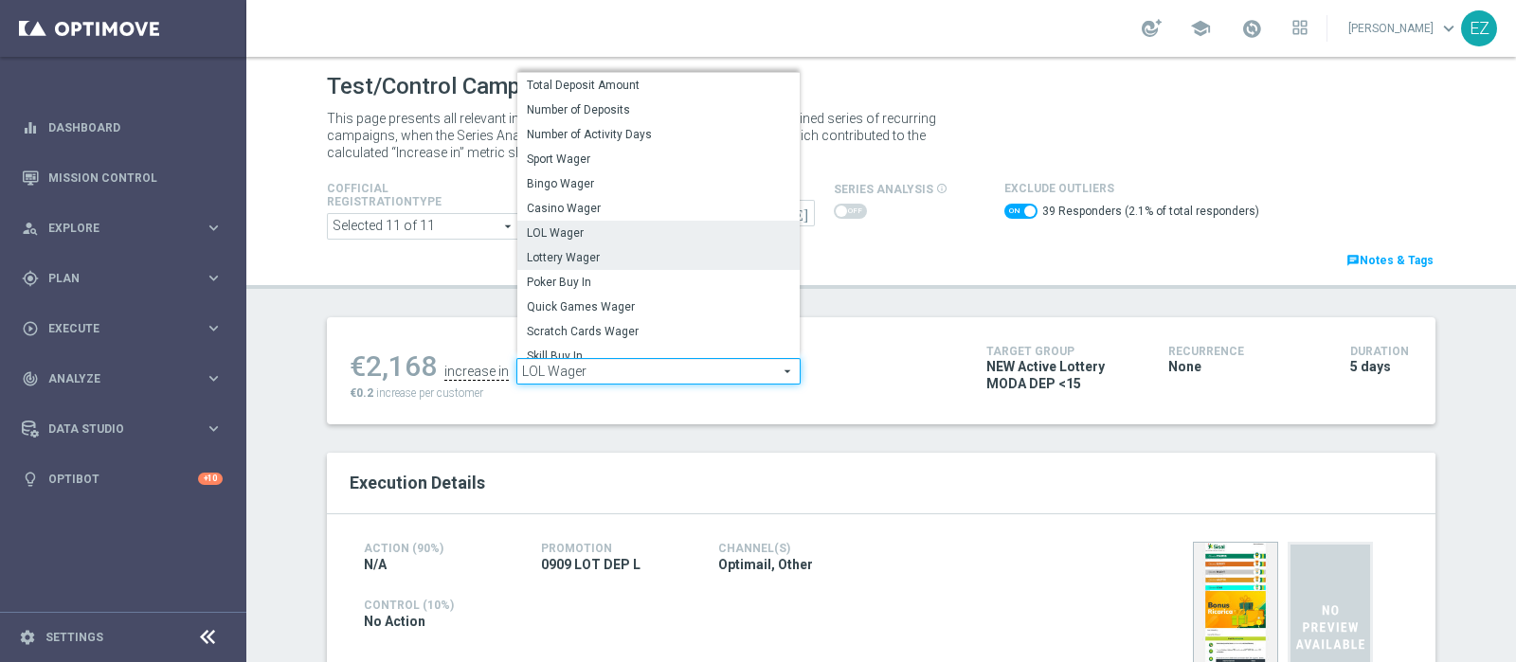
click at [647, 262] on span "Lottery Wager" at bounding box center [658, 257] width 263 height 15
checkbox input "false"
type input "Lottery Wager"
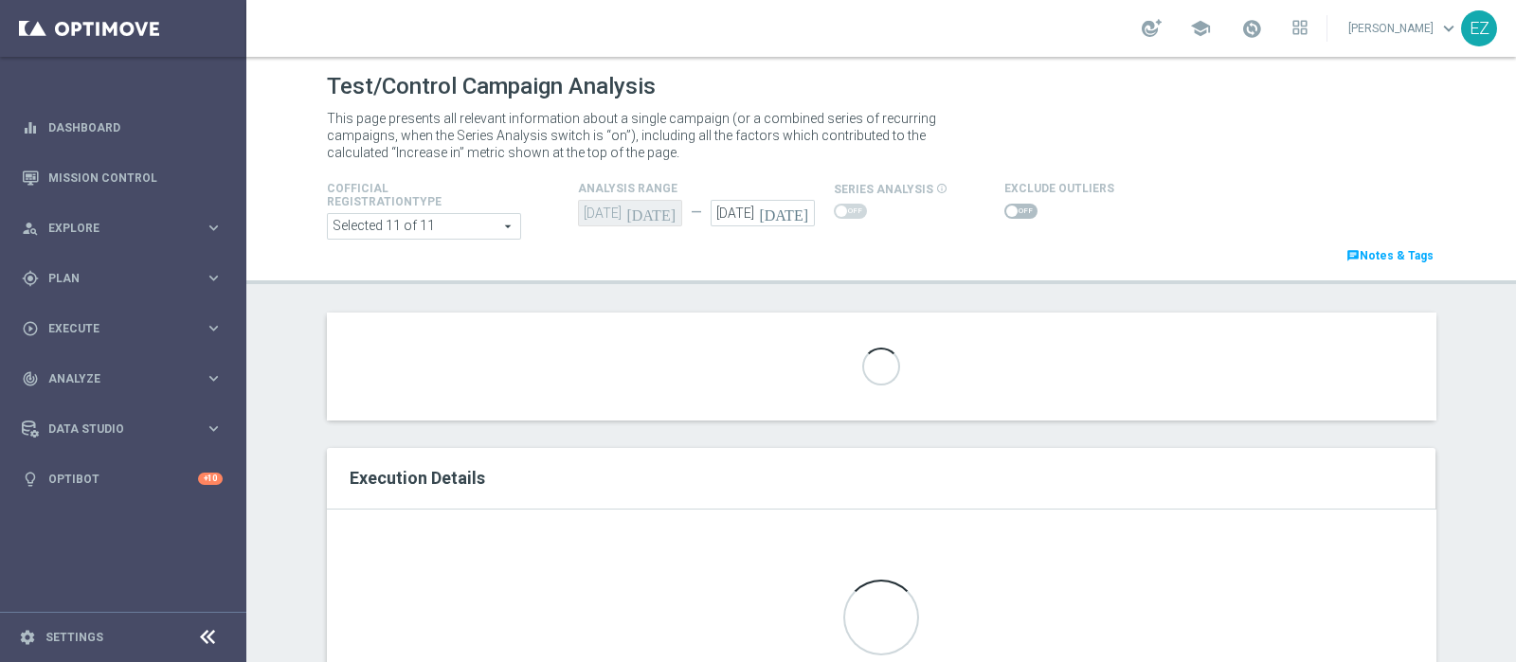
click at [1006, 209] on span at bounding box center [1011, 211] width 11 height 11
click at [1004, 209] on input "checkbox" at bounding box center [1020, 211] width 33 height 15
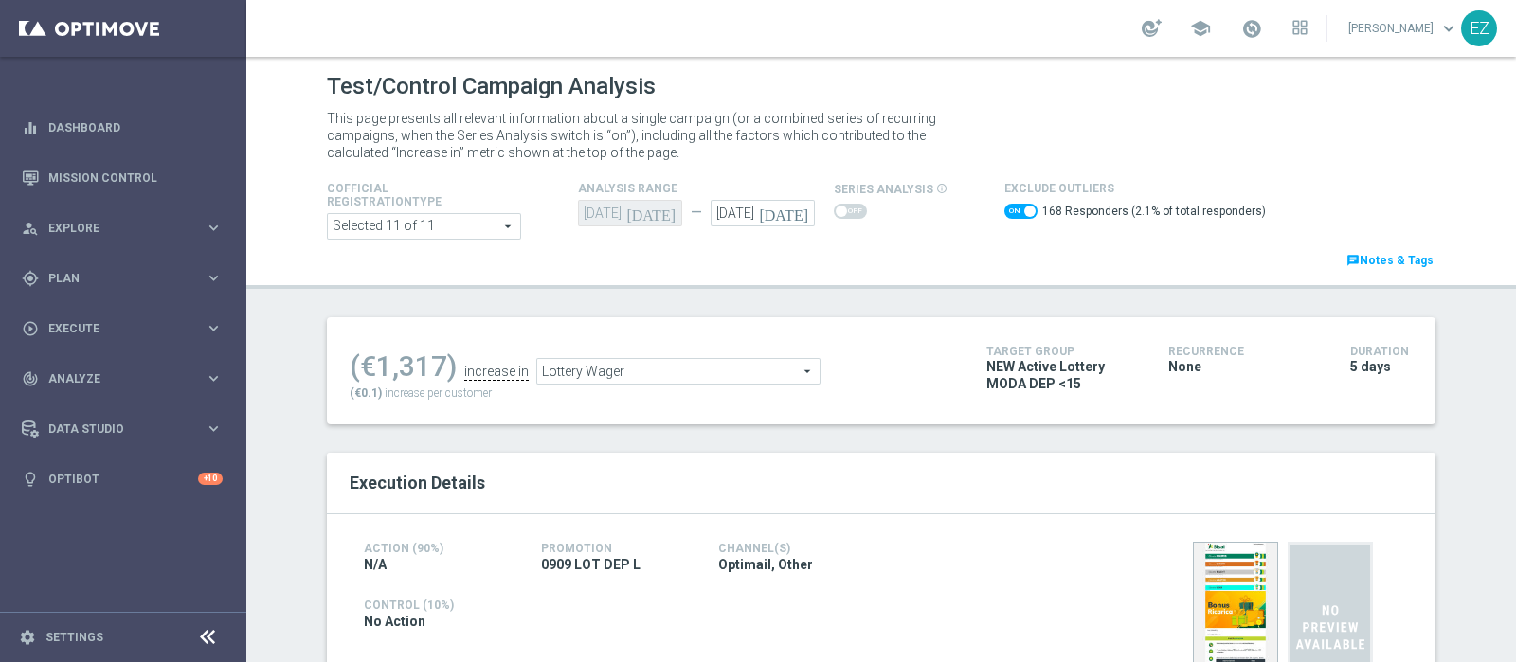
click at [729, 364] on span "Lottery Wager" at bounding box center [678, 371] width 282 height 25
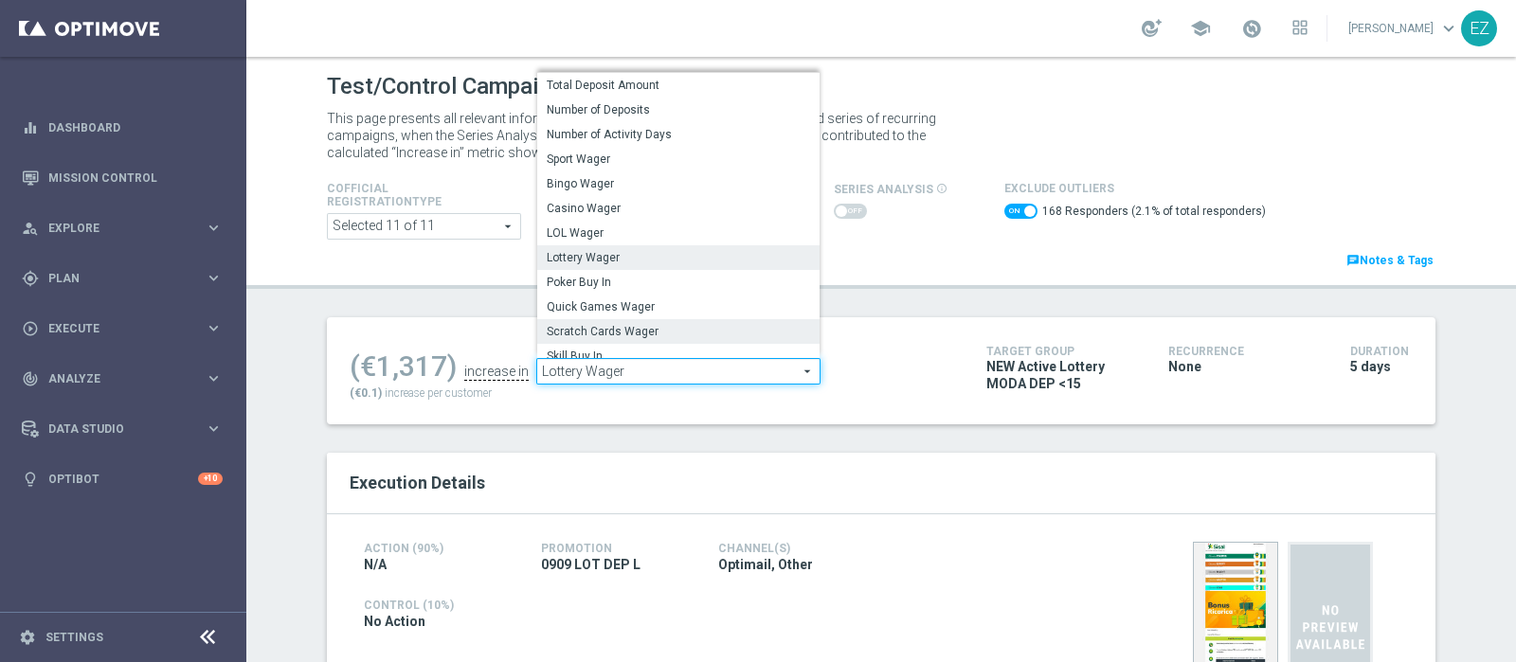
click at [643, 338] on span "Scratch Cards Wager" at bounding box center [678, 331] width 263 height 15
checkbox input "false"
type input "Scratch Cards Wager"
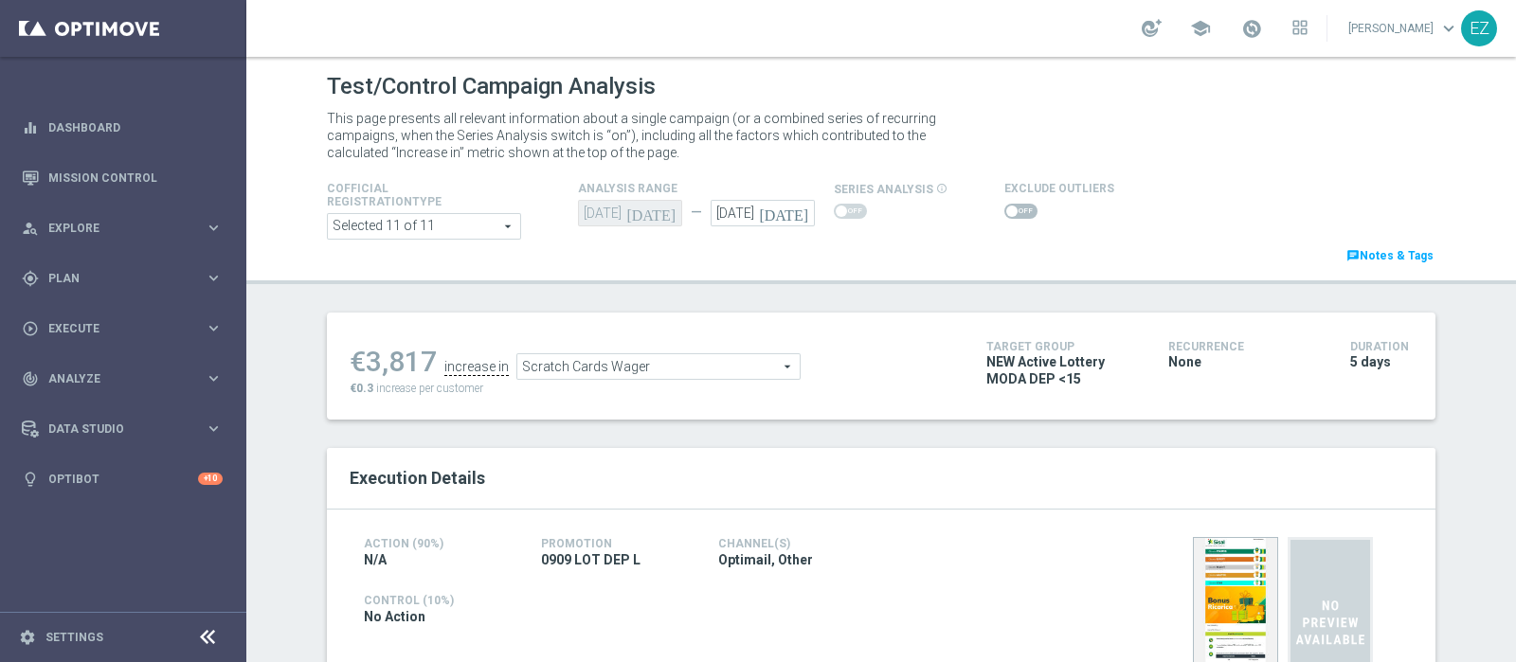
click at [1004, 207] on span at bounding box center [1020, 211] width 33 height 15
click at [1004, 207] on input "checkbox" at bounding box center [1020, 211] width 33 height 15
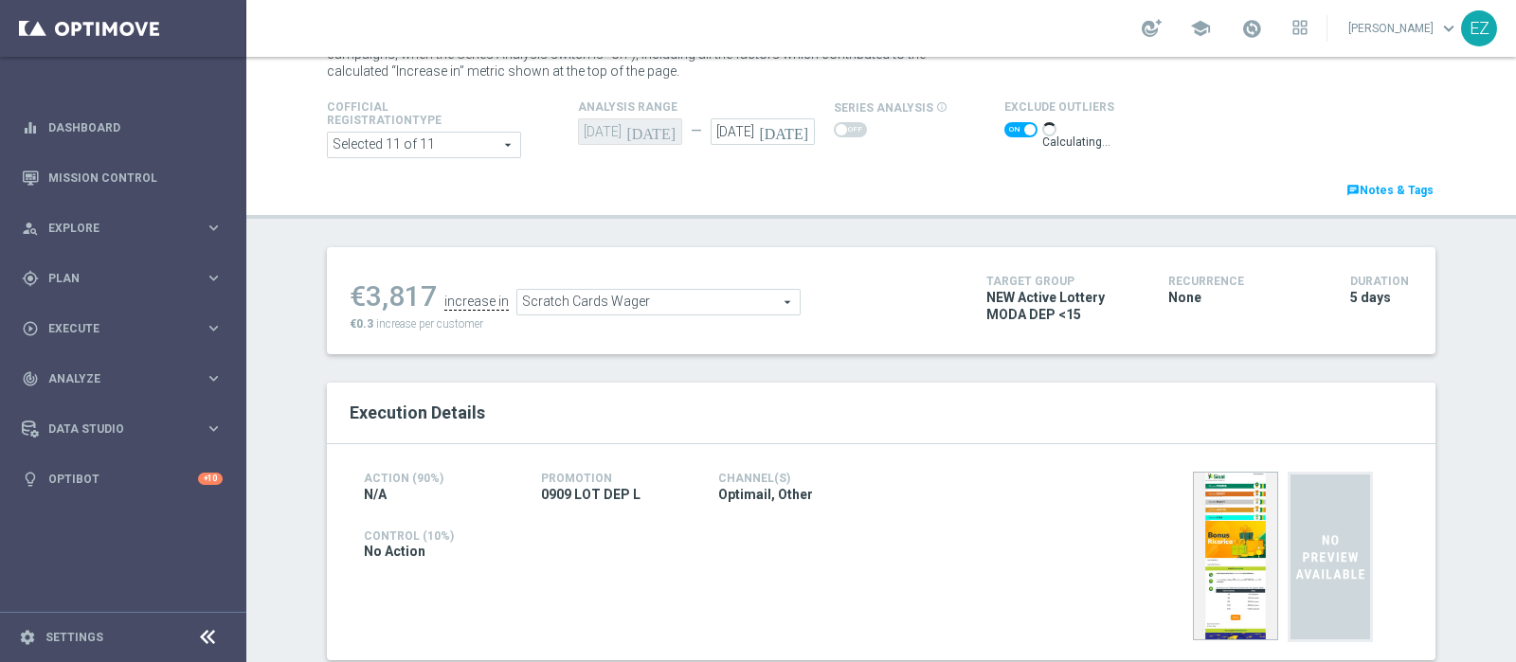
scroll to position [82, 0]
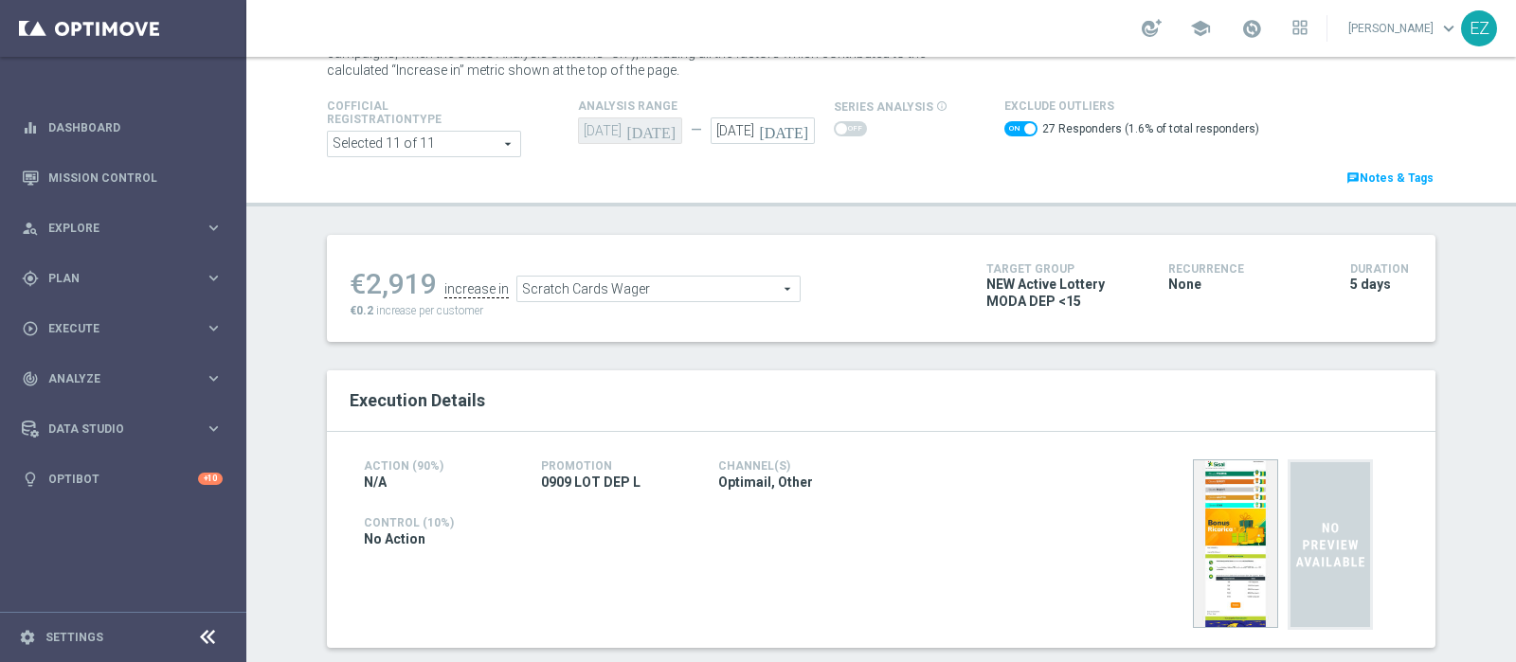
click at [720, 292] on span "Scratch Cards Wager" at bounding box center [658, 289] width 282 height 25
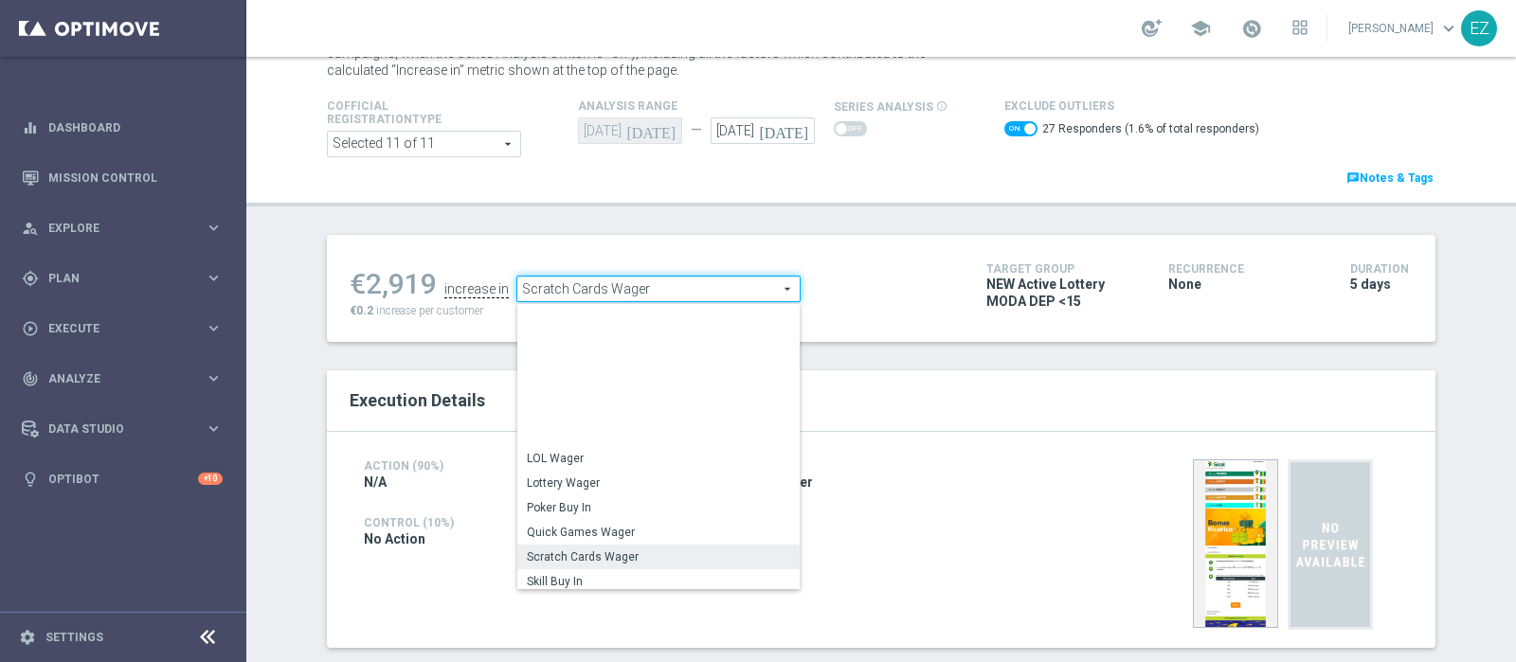
scroll to position [232, 0]
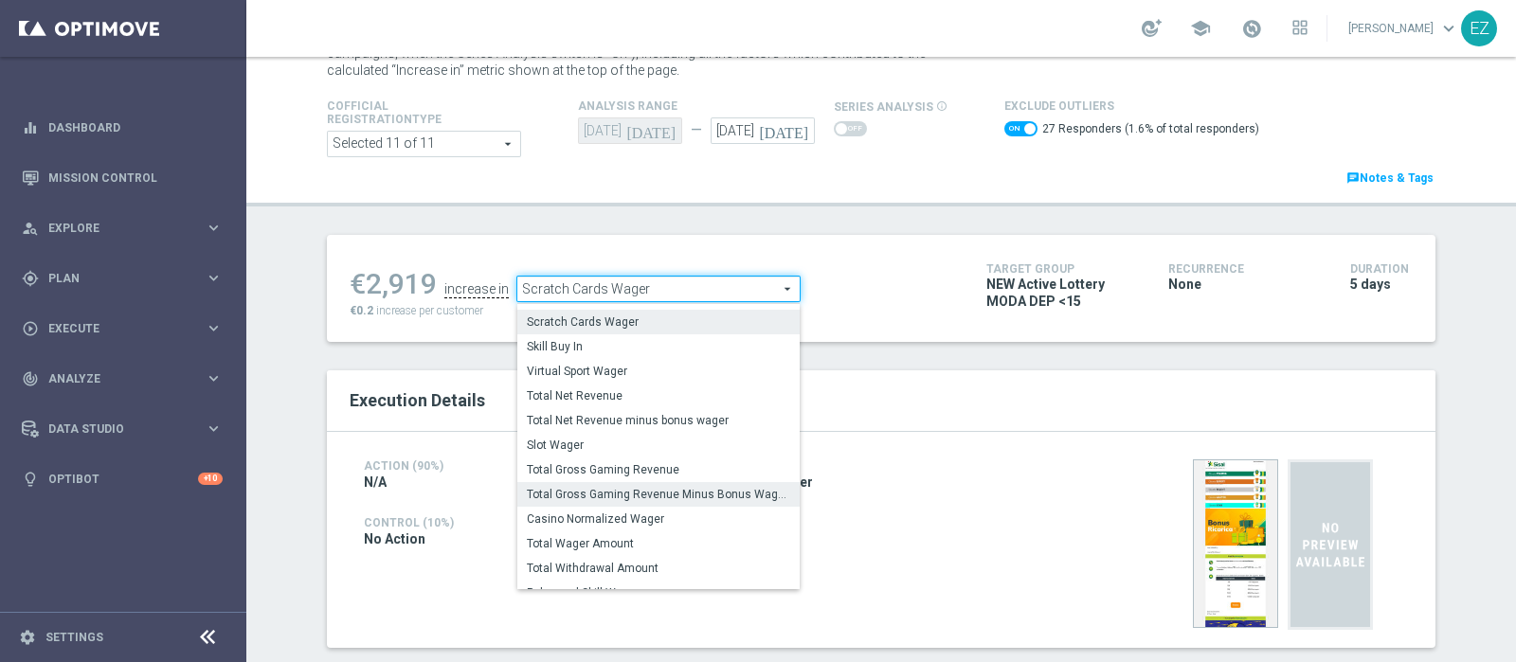
click at [606, 490] on span "Total Gross Gaming Revenue Minus Bonus Wagared" at bounding box center [658, 494] width 263 height 15
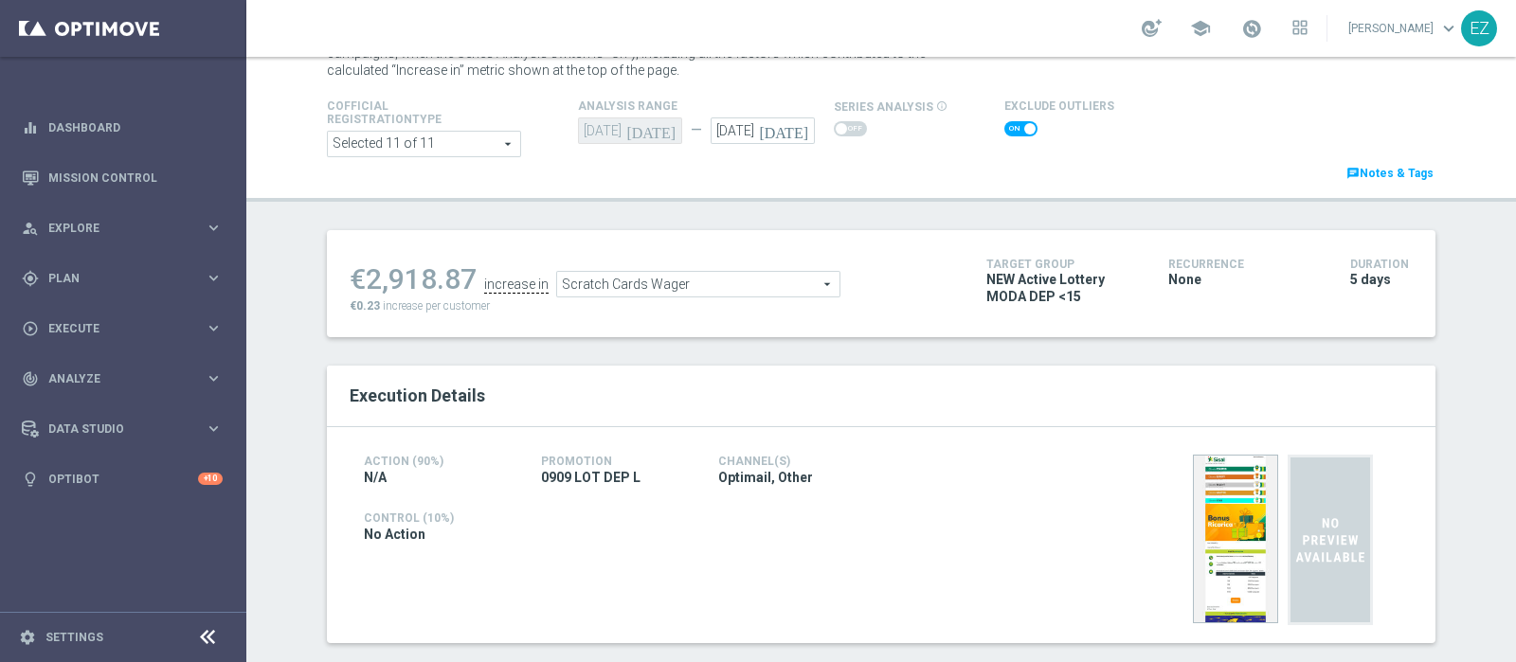
checkbox input "false"
type input "Total Gross Gaming Revenue Minus Bonus Wagared"
click at [1009, 126] on span at bounding box center [1020, 128] width 33 height 15
click at [1009, 126] on input "checkbox" at bounding box center [1020, 128] width 33 height 15
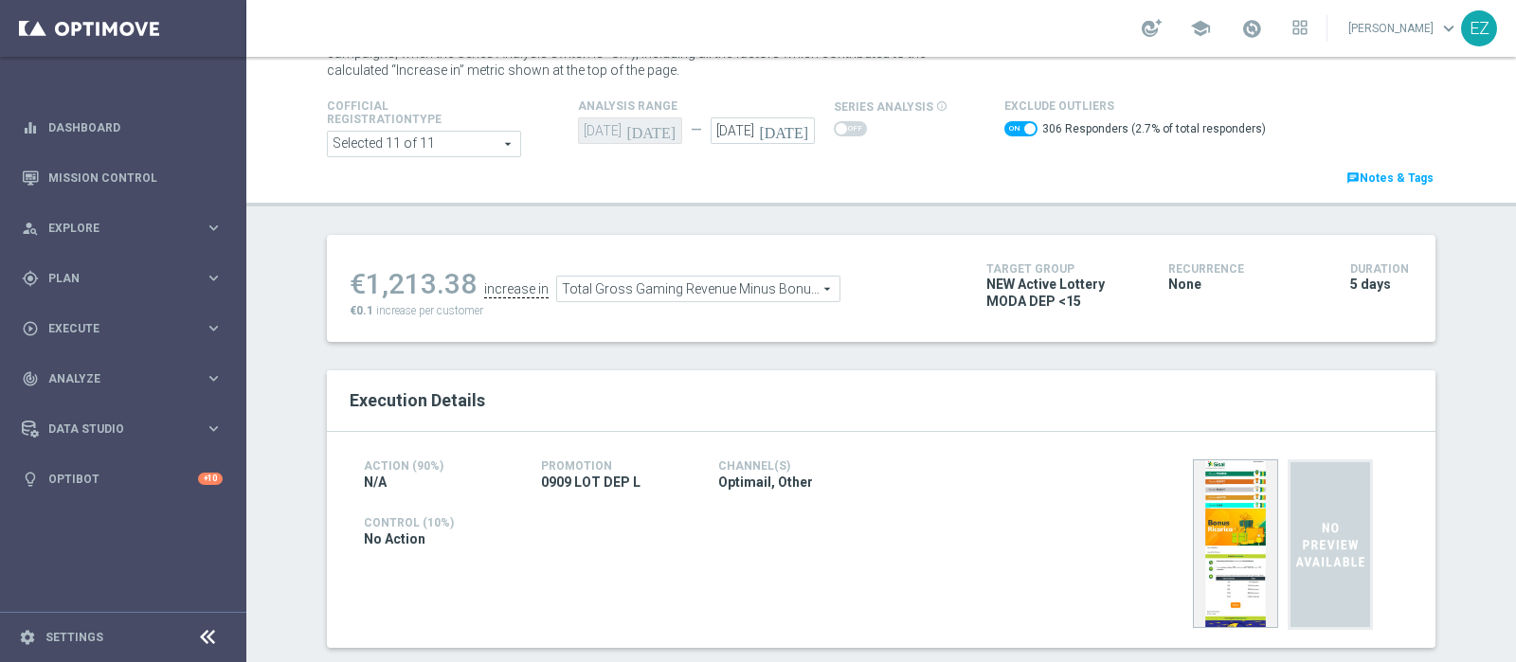
click at [791, 289] on span "Total Gross Gaming Revenue Minus Bonus Wagared" at bounding box center [698, 289] width 282 height 25
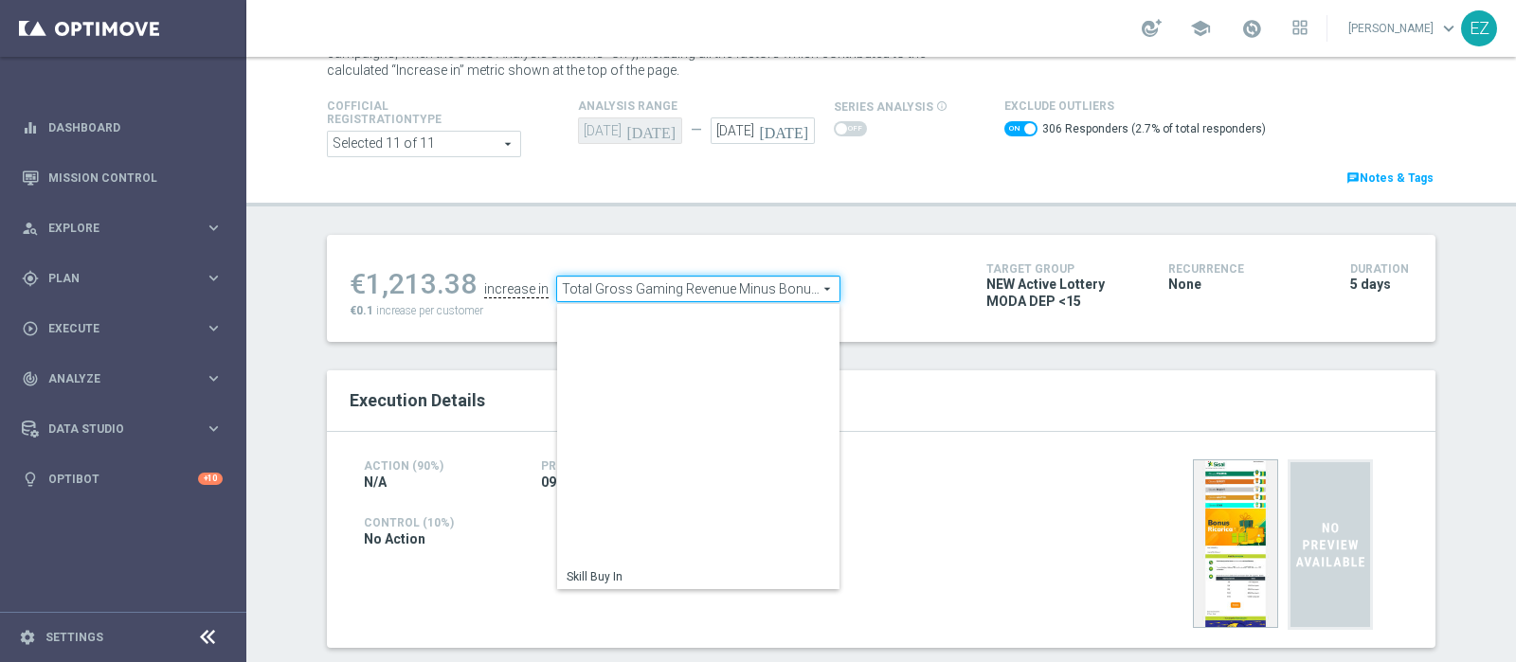
scroll to position [271, 0]
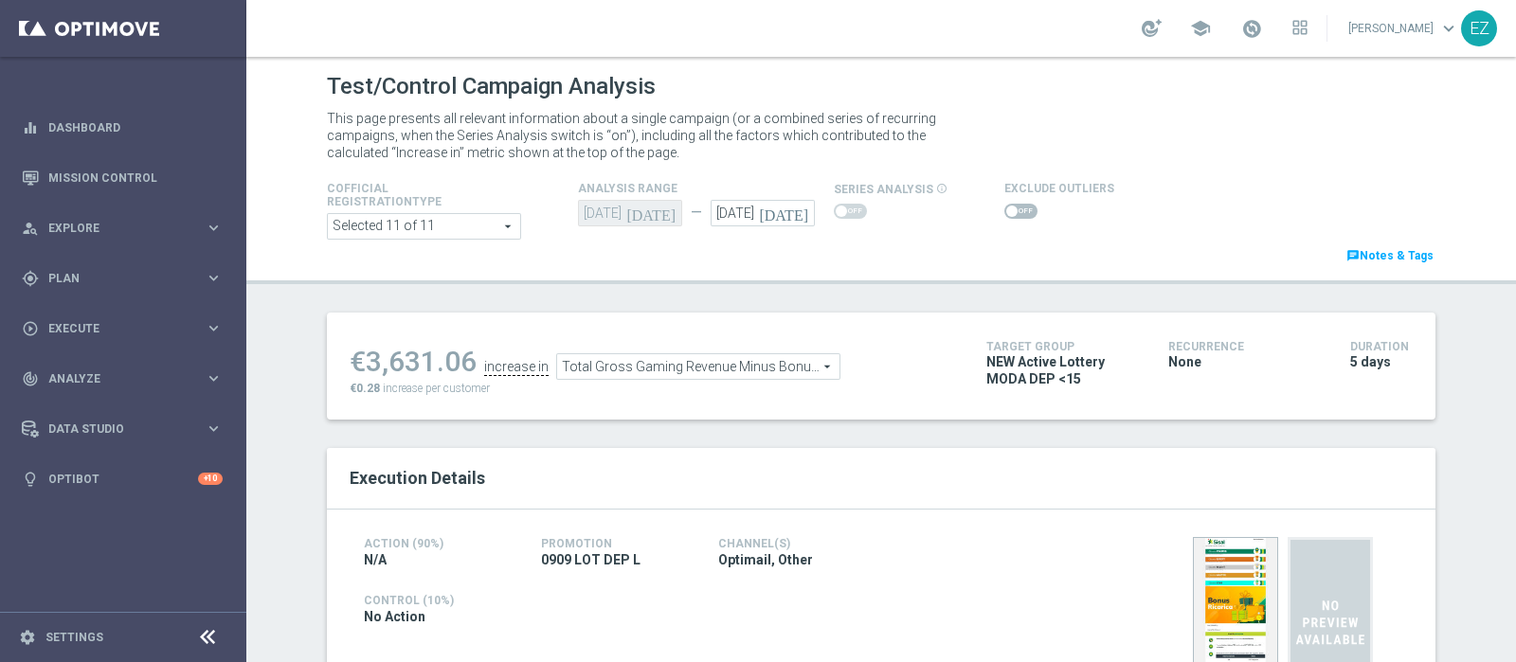
scroll to position [0, 0]
click at [1004, 217] on span at bounding box center [1020, 211] width 33 height 15
click at [1004, 217] on input "checkbox" at bounding box center [1020, 211] width 33 height 15
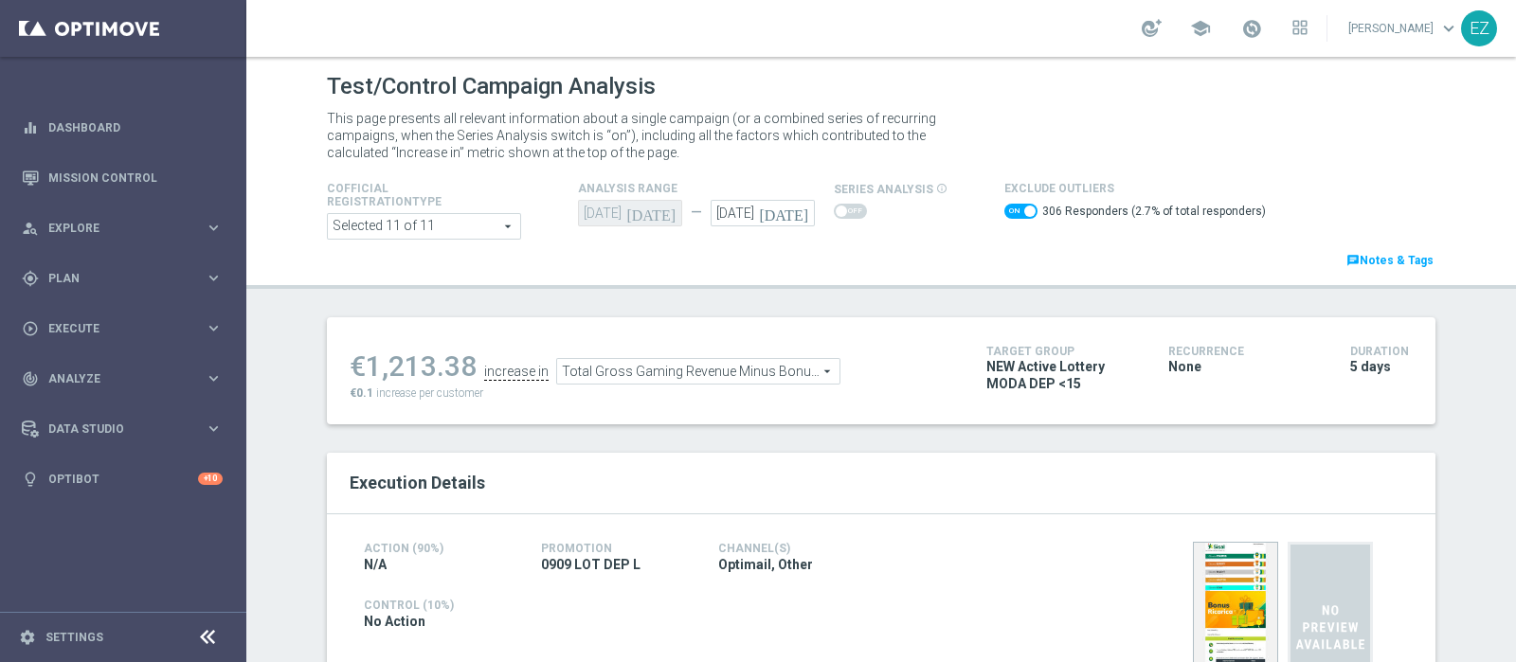
scroll to position [1, 0]
click at [1024, 210] on span at bounding box center [1029, 210] width 11 height 11
click at [1013, 210] on input "checkbox" at bounding box center [1020, 210] width 33 height 15
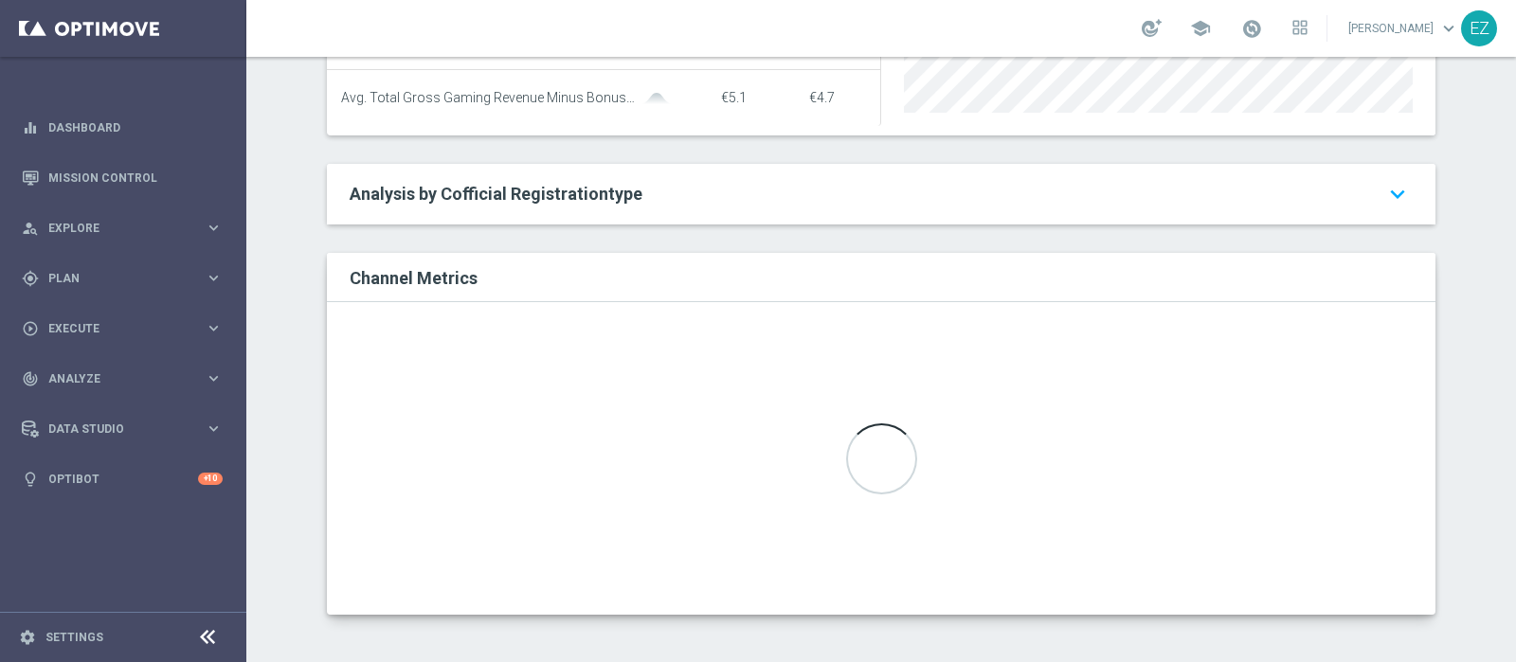
scroll to position [0, 0]
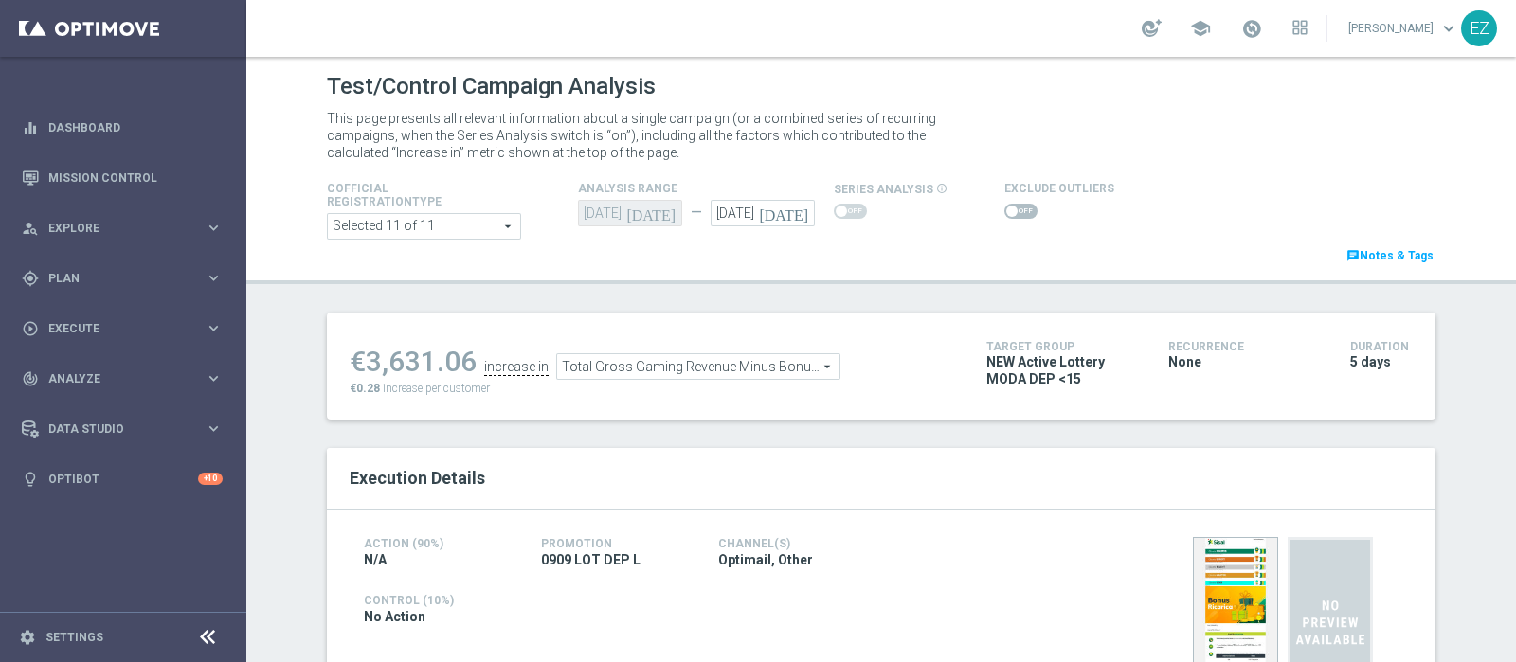
click at [1004, 206] on span at bounding box center [1020, 211] width 33 height 15
click at [1004, 206] on input "checkbox" at bounding box center [1020, 211] width 33 height 15
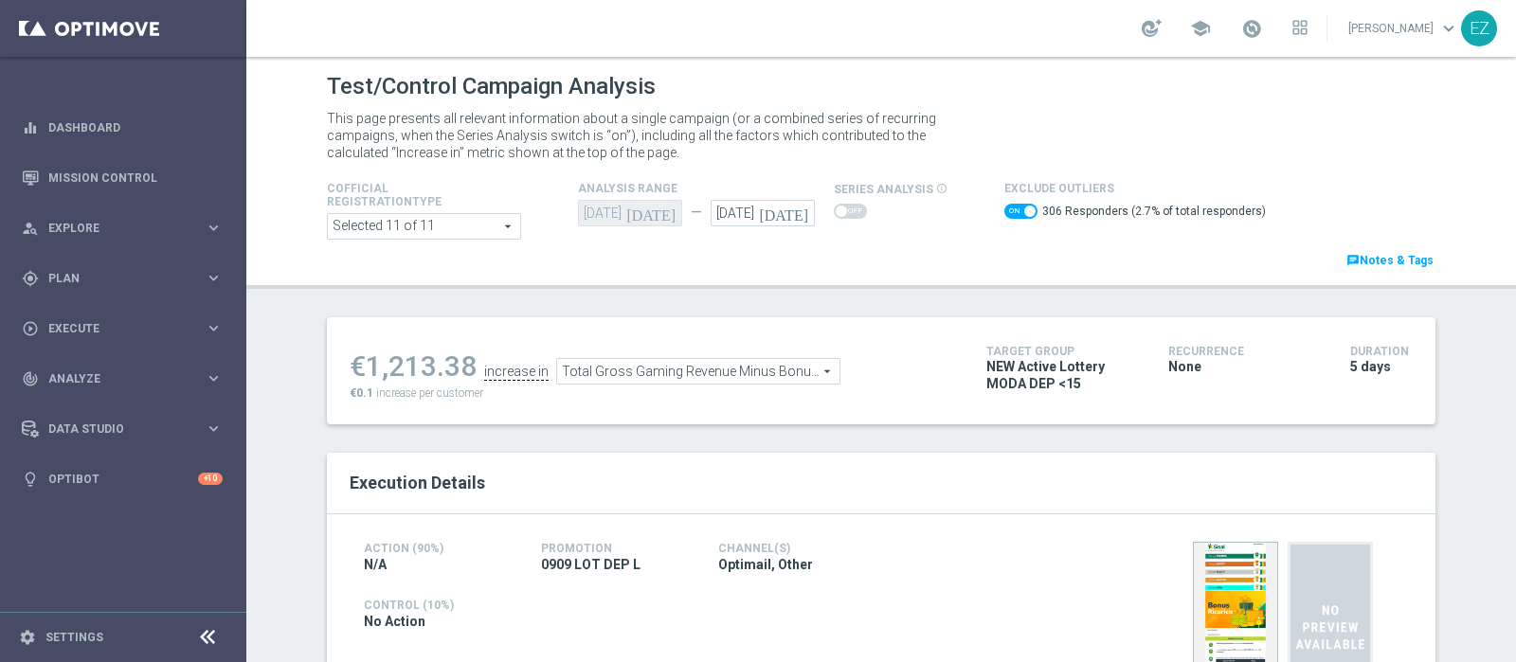
click at [1004, 213] on span at bounding box center [1020, 211] width 33 height 15
click at [1004, 213] on input "checkbox" at bounding box center [1020, 211] width 33 height 15
checkbox input "false"
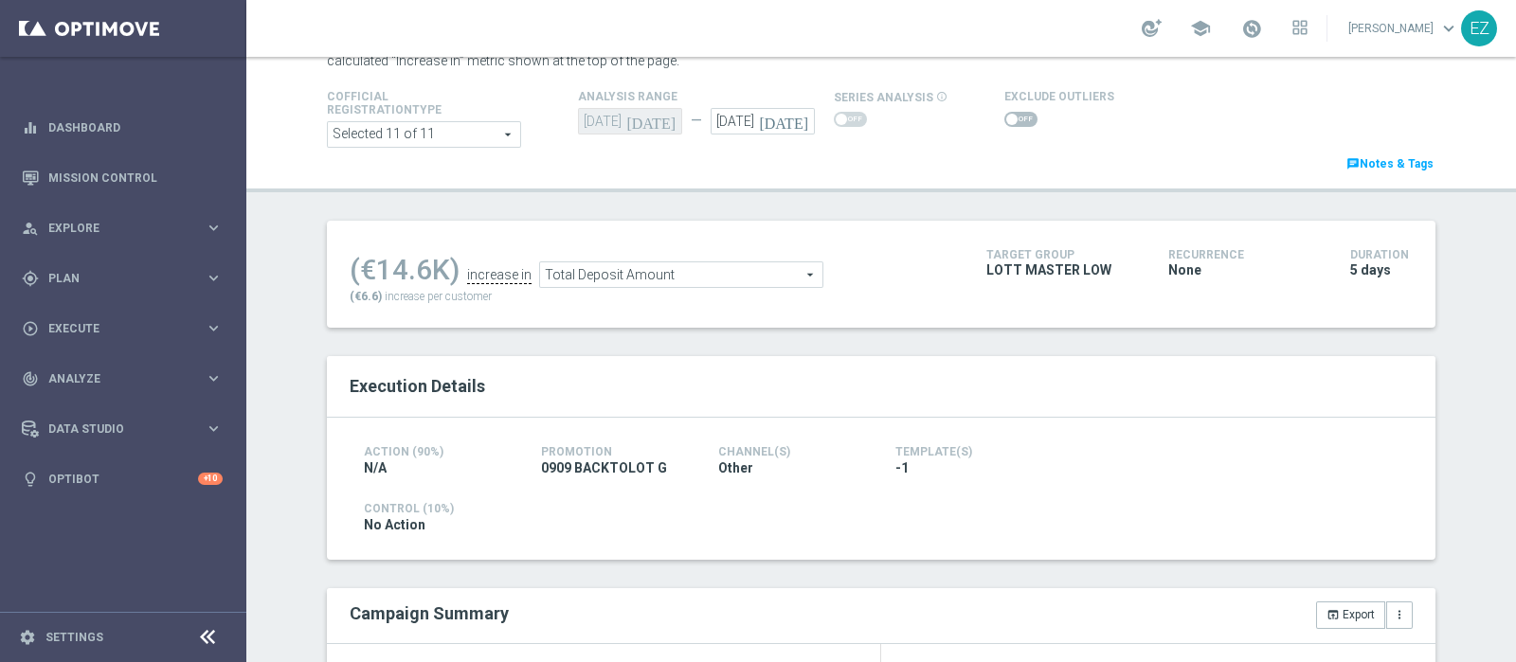
scroll to position [91, 0]
click at [1006, 116] on span at bounding box center [1020, 120] width 33 height 15
click at [1006, 116] on input "checkbox" at bounding box center [1020, 120] width 33 height 15
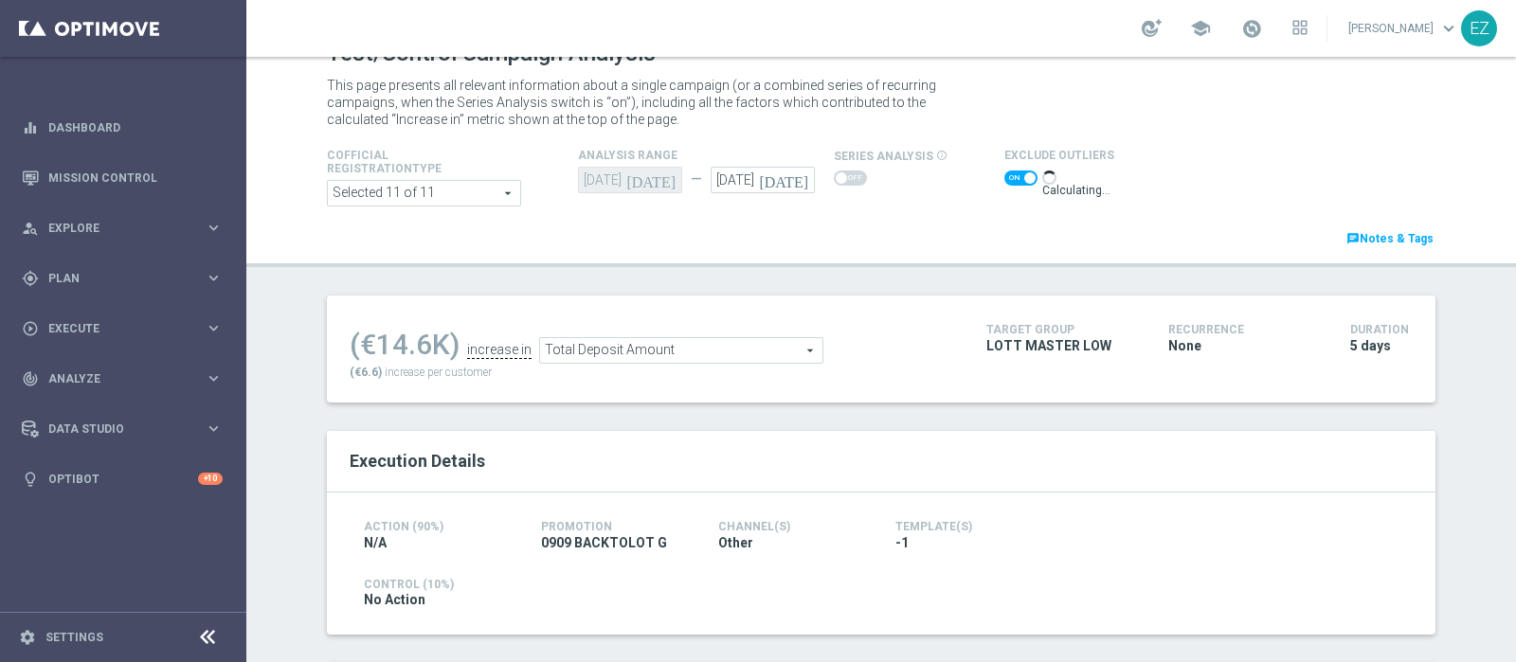
scroll to position [0, 0]
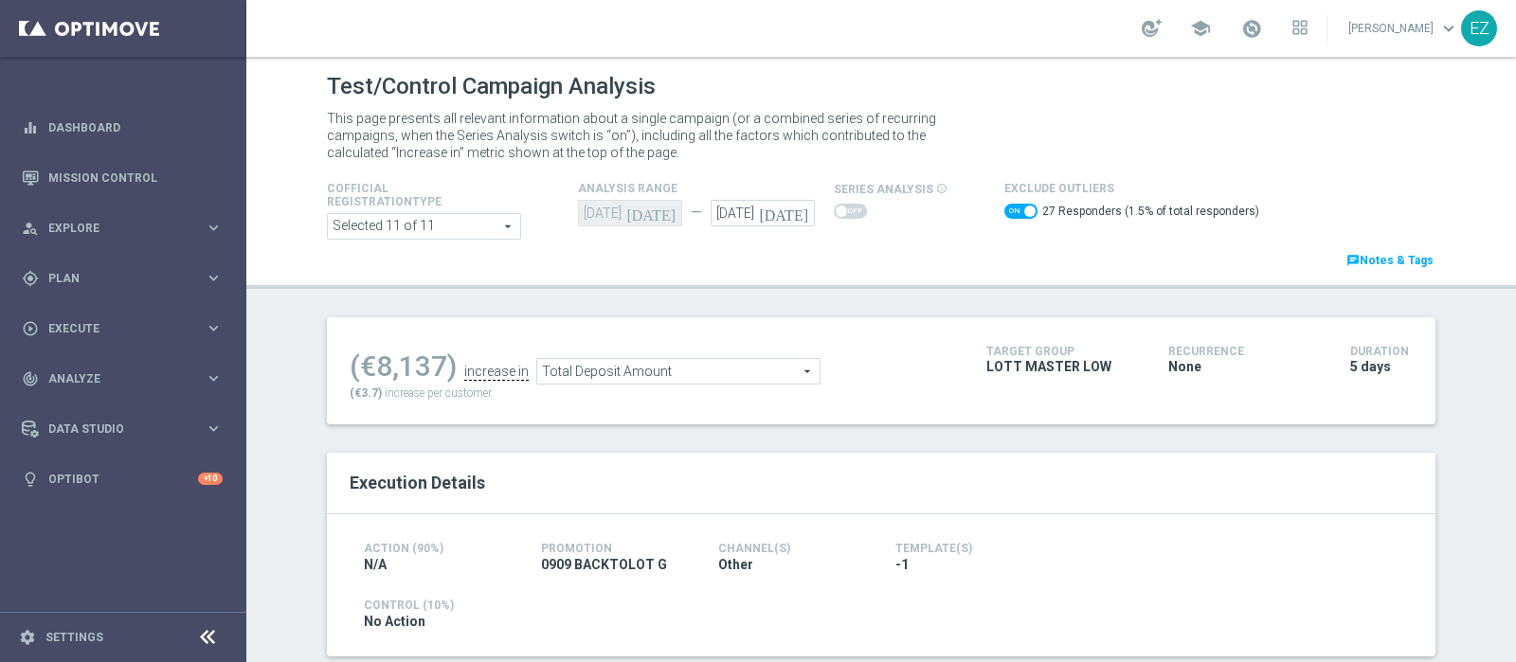
click at [690, 372] on span "Total Deposit Amount" at bounding box center [678, 371] width 282 height 25
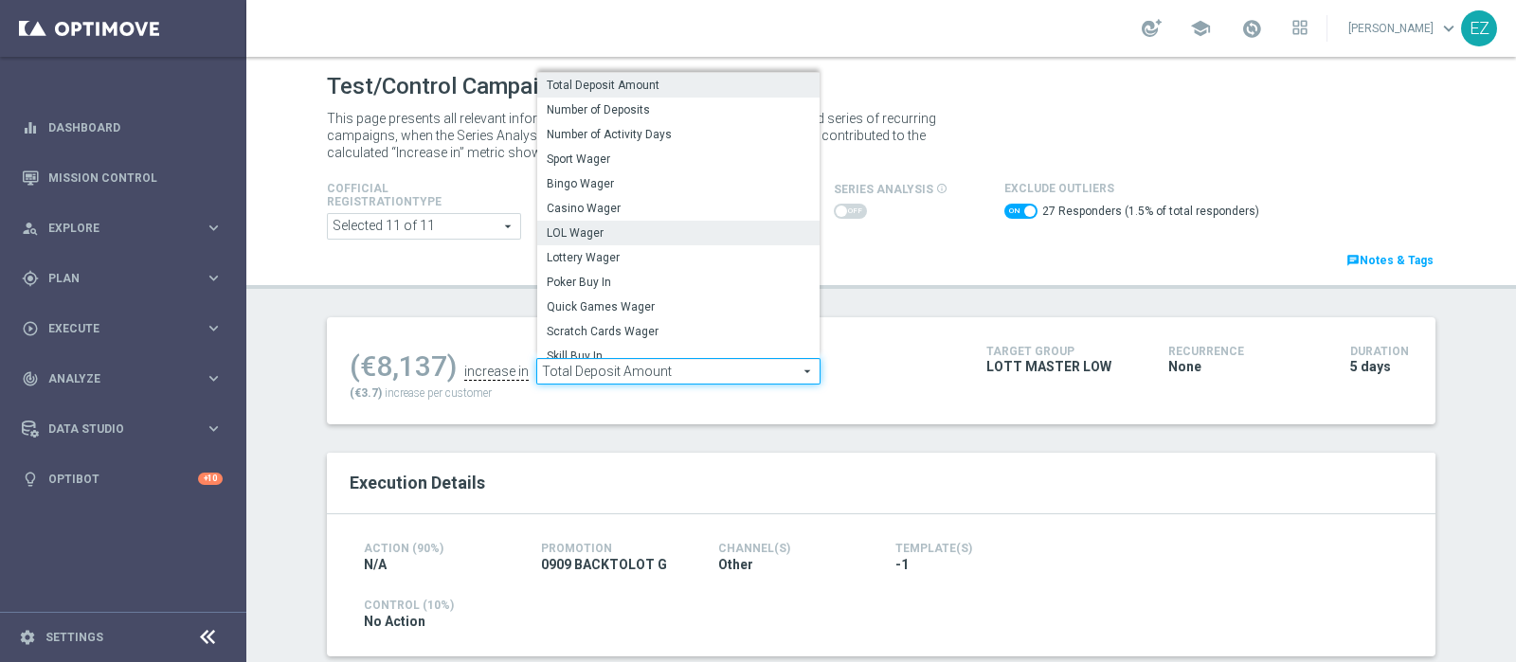
click at [588, 240] on label "LOL Wager" at bounding box center [678, 233] width 282 height 25
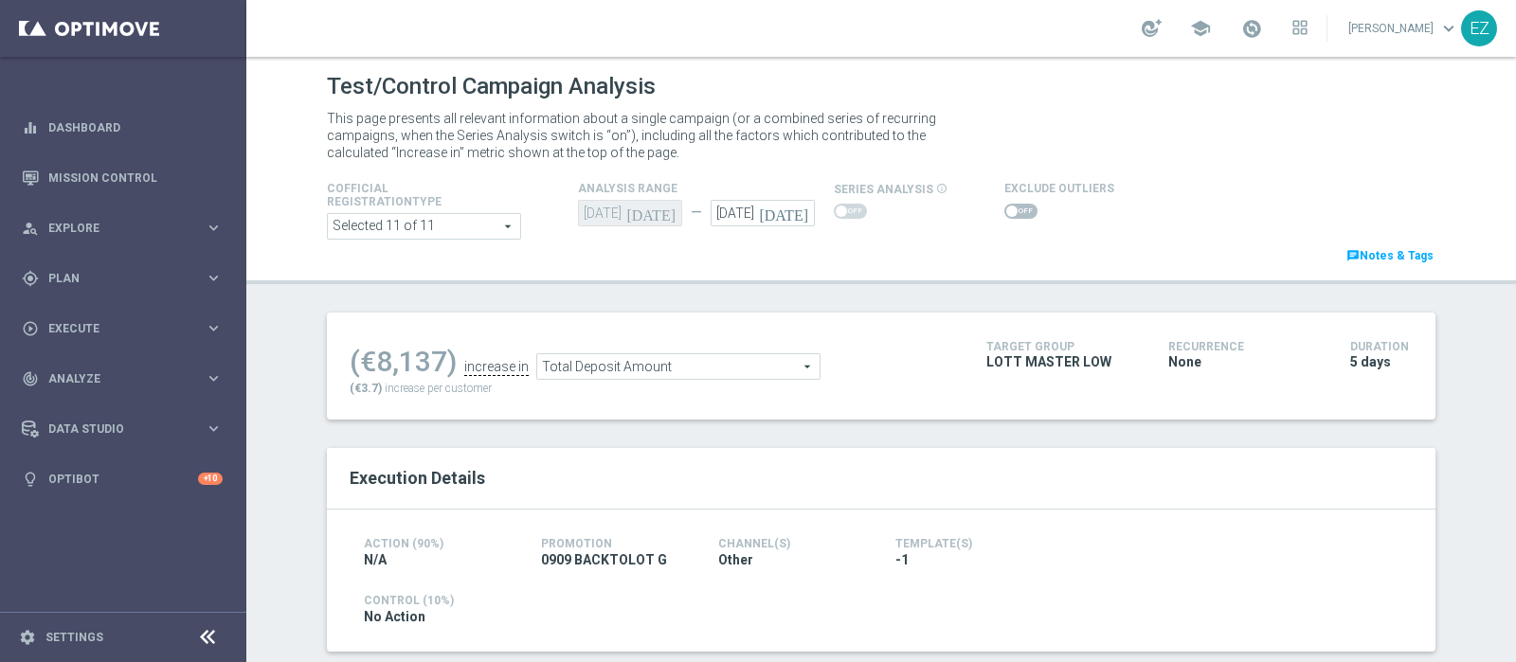
checkbox input "false"
type input "LOL Wager"
click at [1009, 213] on span at bounding box center [1020, 211] width 33 height 15
click at [1009, 213] on input "checkbox" at bounding box center [1020, 211] width 33 height 15
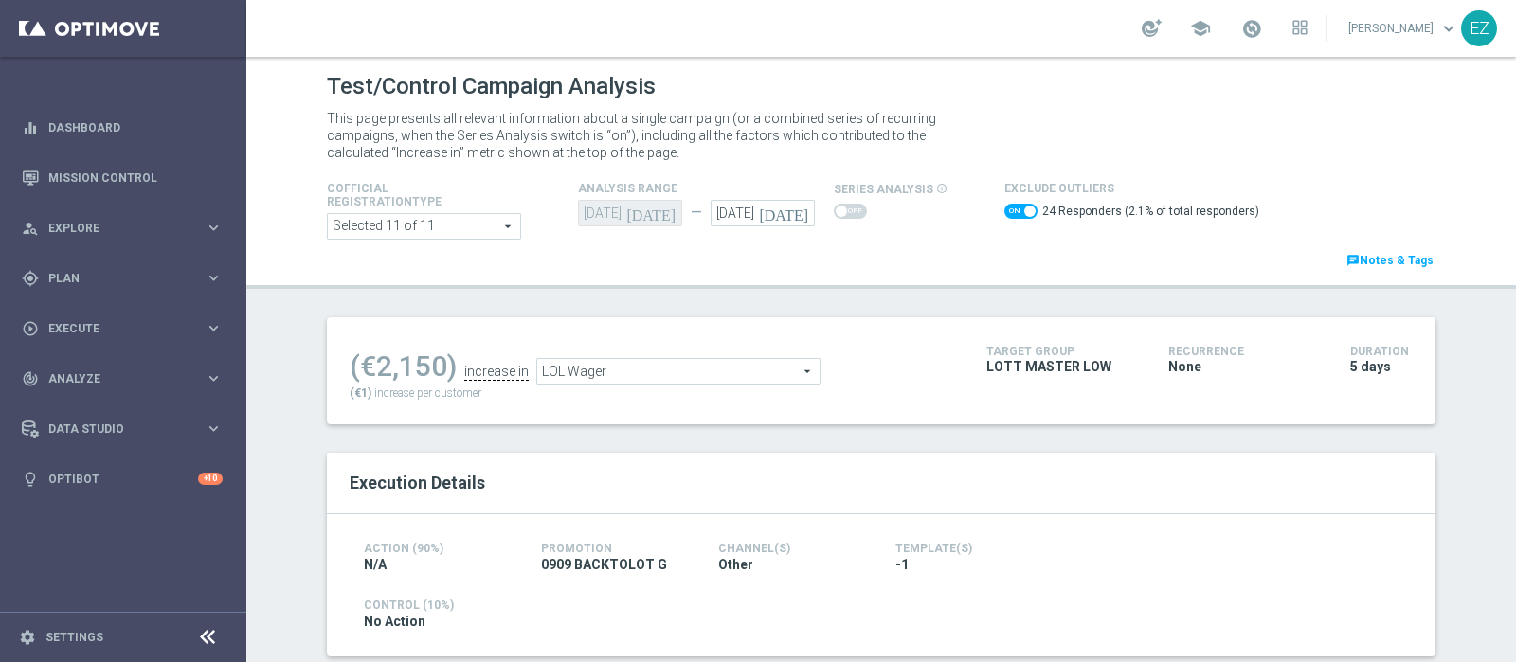
click at [770, 374] on span "LOL Wager" at bounding box center [678, 371] width 282 height 25
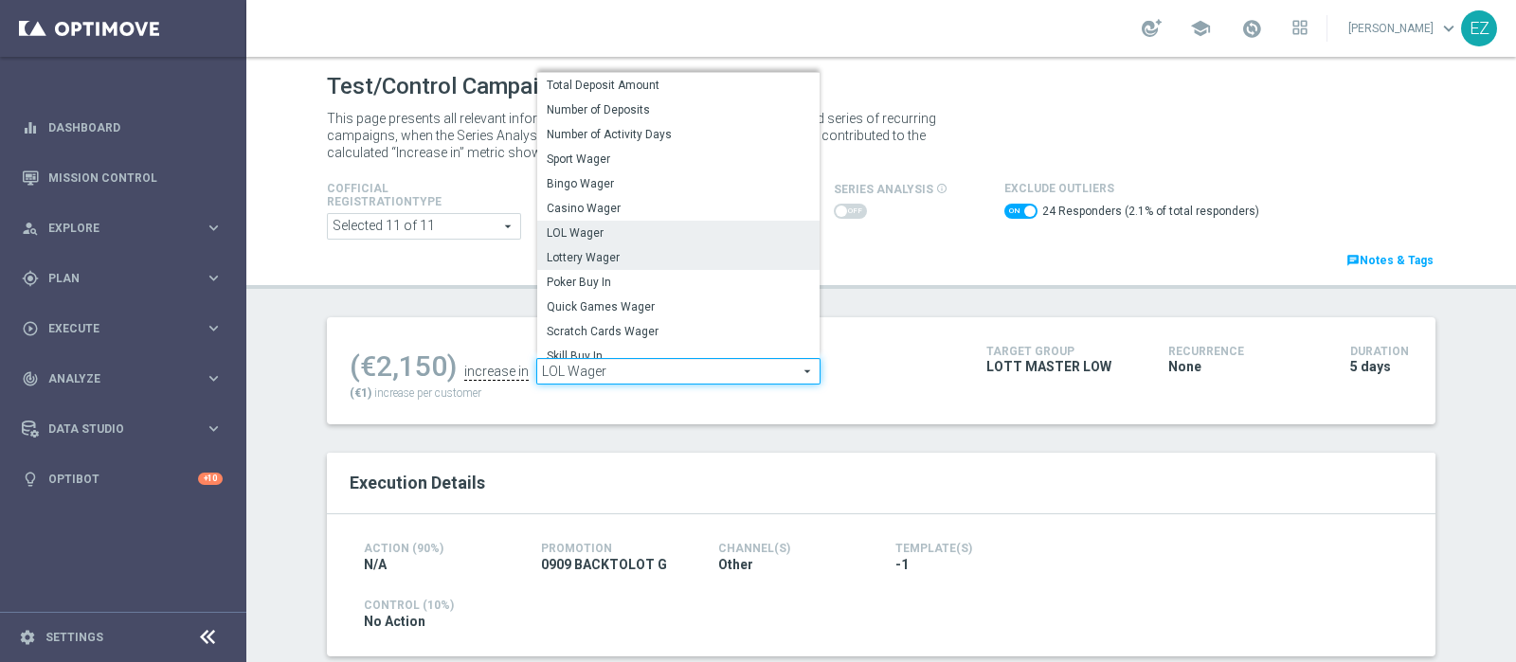
click at [638, 262] on span "Lottery Wager" at bounding box center [678, 257] width 263 height 15
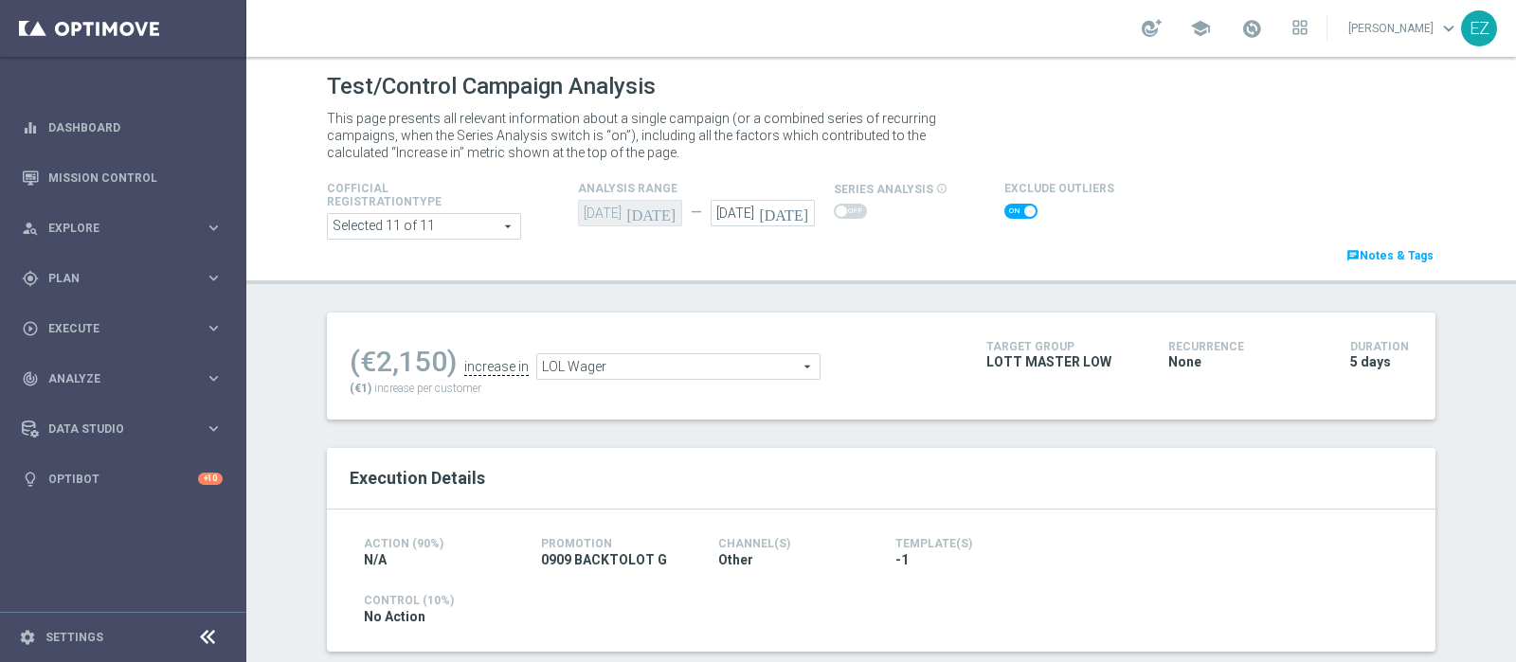
checkbox input "false"
type input "Lottery Wager"
click at [1004, 211] on span at bounding box center [1020, 211] width 33 height 15
click at [1004, 211] on input "checkbox" at bounding box center [1020, 211] width 33 height 15
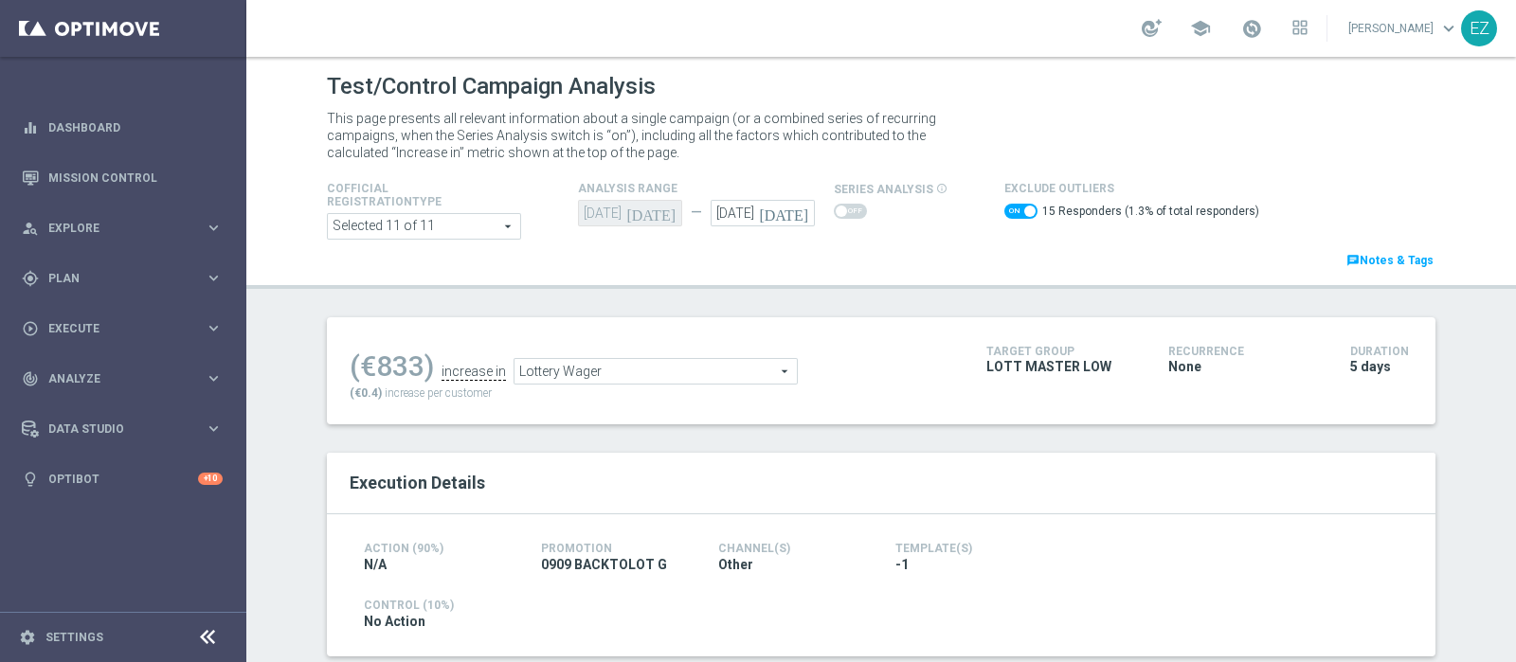
click at [691, 386] on div "(€833) increase in Lottery Wager Lottery Wager arrow_drop_down search (€0.4) in…" at bounding box center [654, 371] width 608 height 62
click at [691, 373] on span "Lottery Wager" at bounding box center [655, 371] width 282 height 25
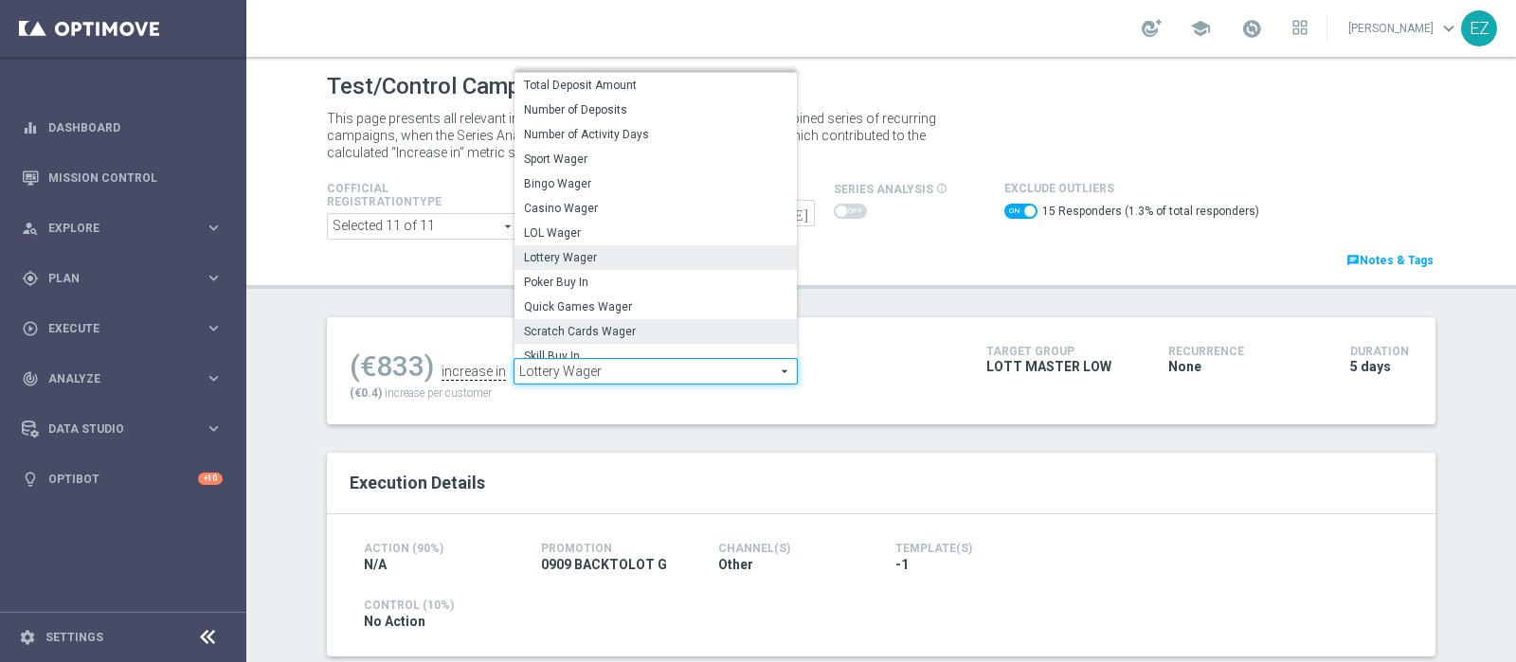
click at [641, 332] on span "Scratch Cards Wager" at bounding box center [655, 331] width 263 height 15
checkbox input "false"
type input "Scratch Cards Wager"
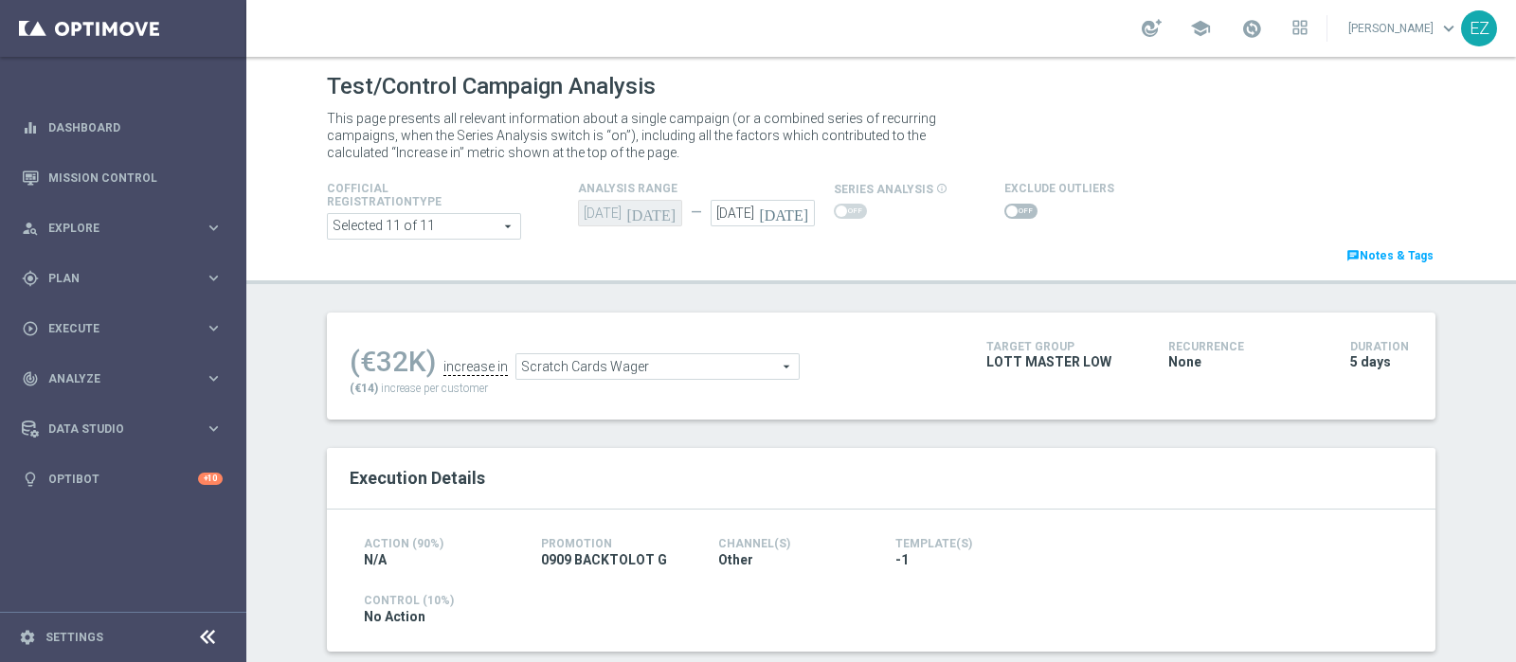
click at [1004, 218] on span at bounding box center [1020, 211] width 33 height 15
click at [1004, 218] on input "checkbox" at bounding box center [1020, 211] width 33 height 15
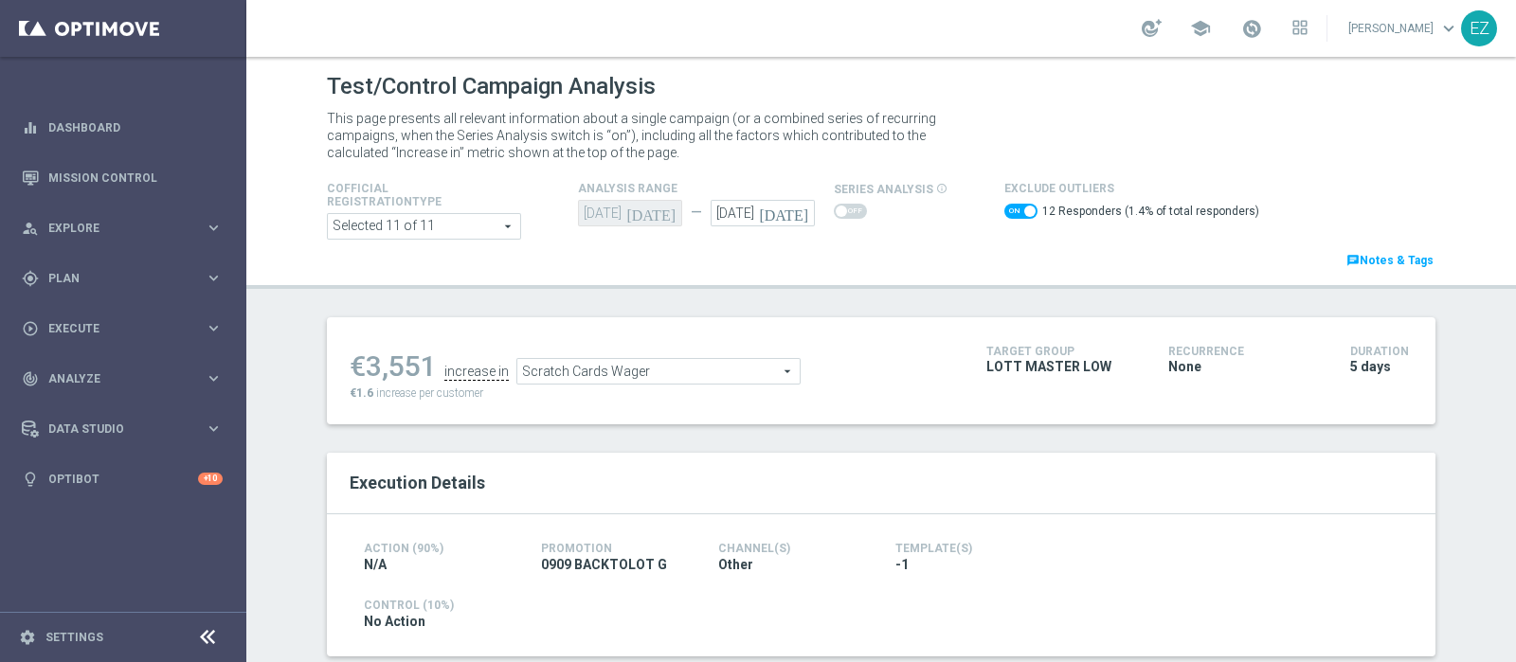
click at [757, 364] on span "Scratch Cards Wager" at bounding box center [658, 371] width 282 height 25
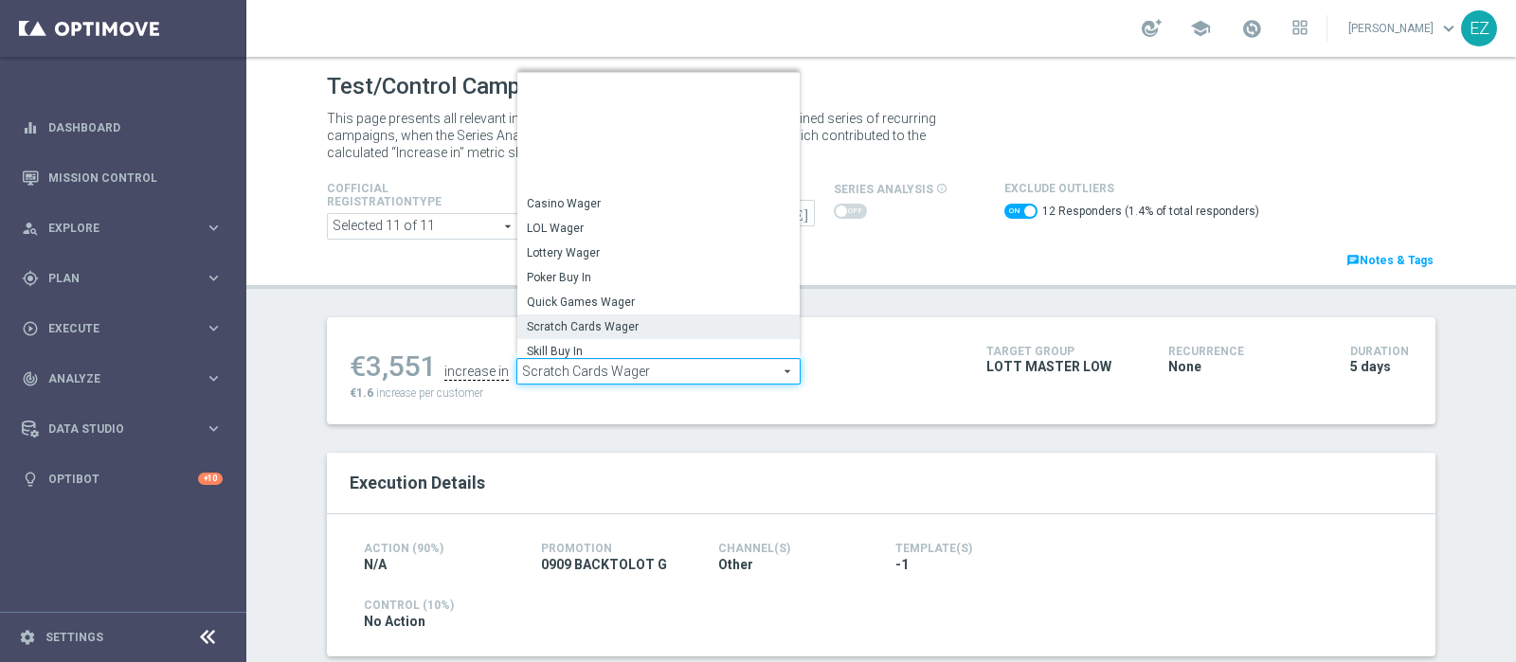
scroll to position [148, 0]
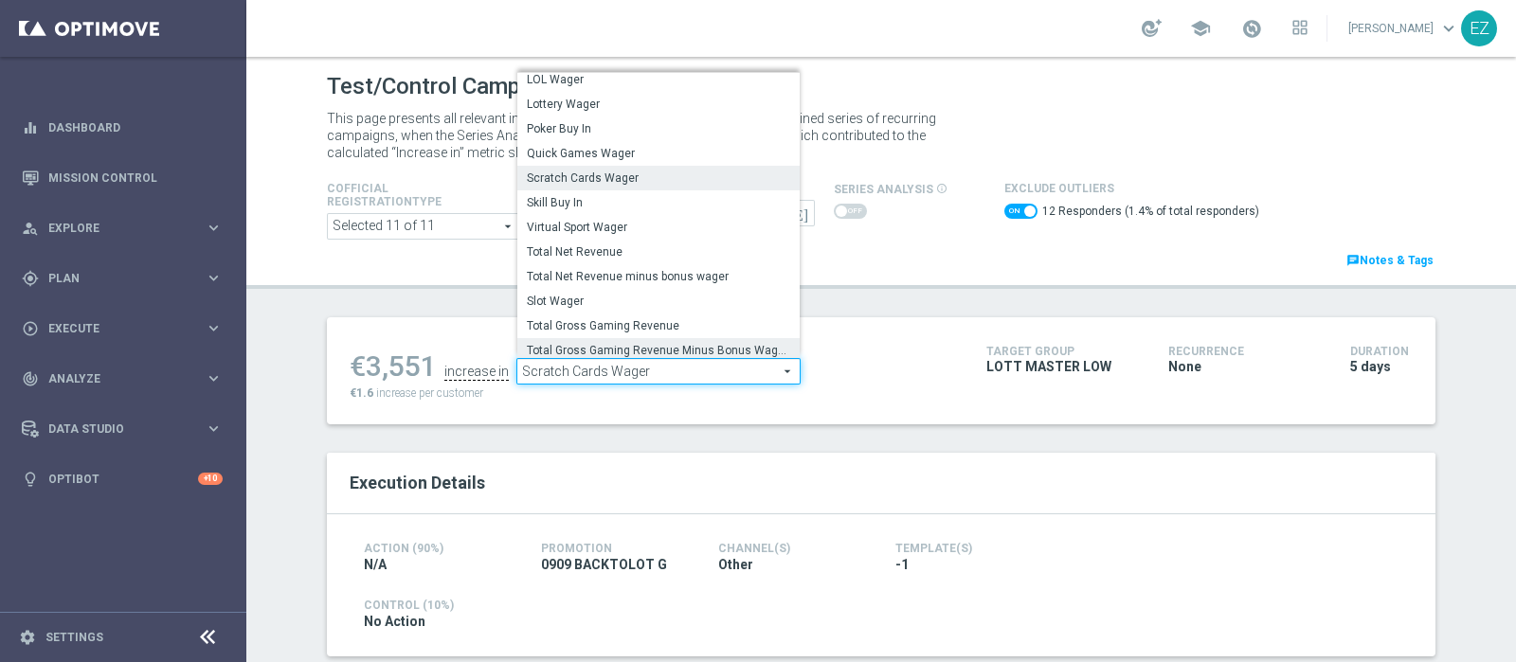
click at [665, 343] on span "Total Gross Gaming Revenue Minus Bonus Wagared" at bounding box center [658, 350] width 263 height 15
checkbox input "false"
type input "Total Gross Gaming Revenue Minus Bonus Wagared"
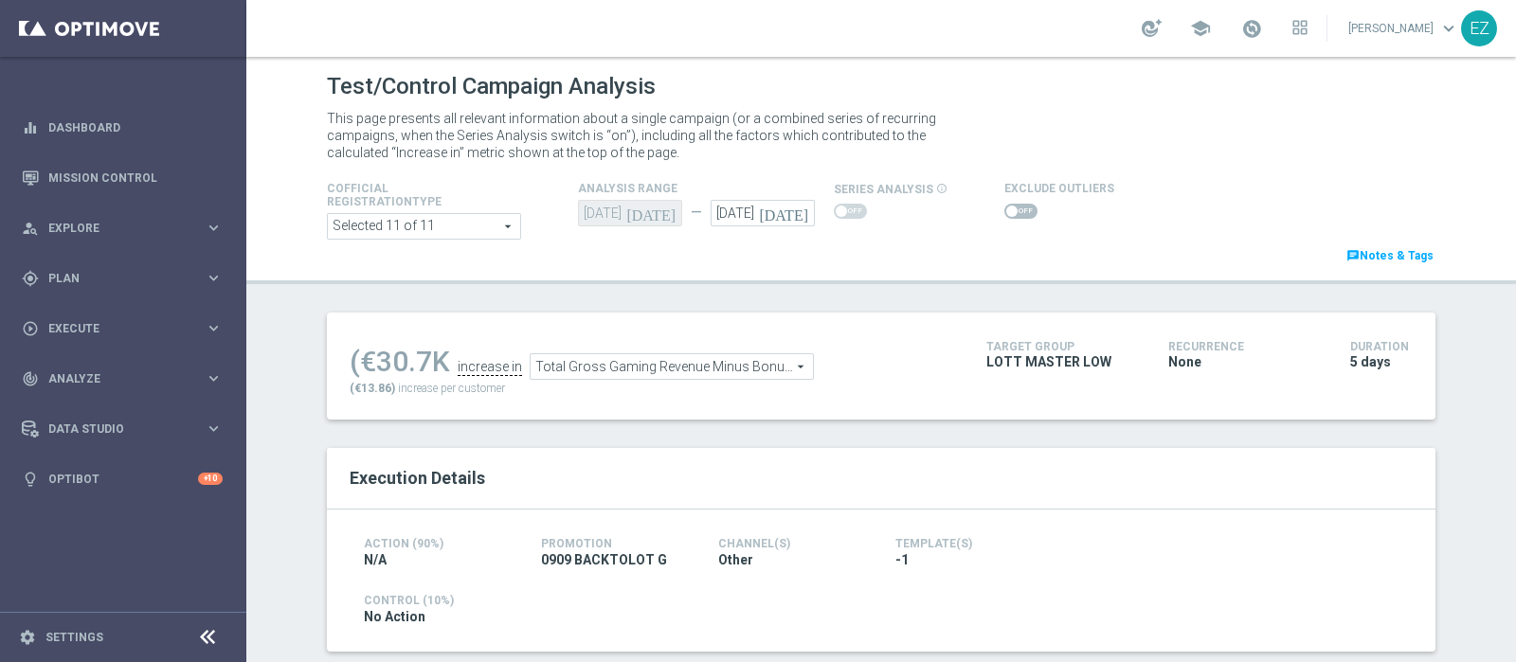
click at [1004, 213] on span at bounding box center [1020, 211] width 33 height 15
click at [1004, 213] on input "checkbox" at bounding box center [1020, 211] width 33 height 15
checkbox input "true"
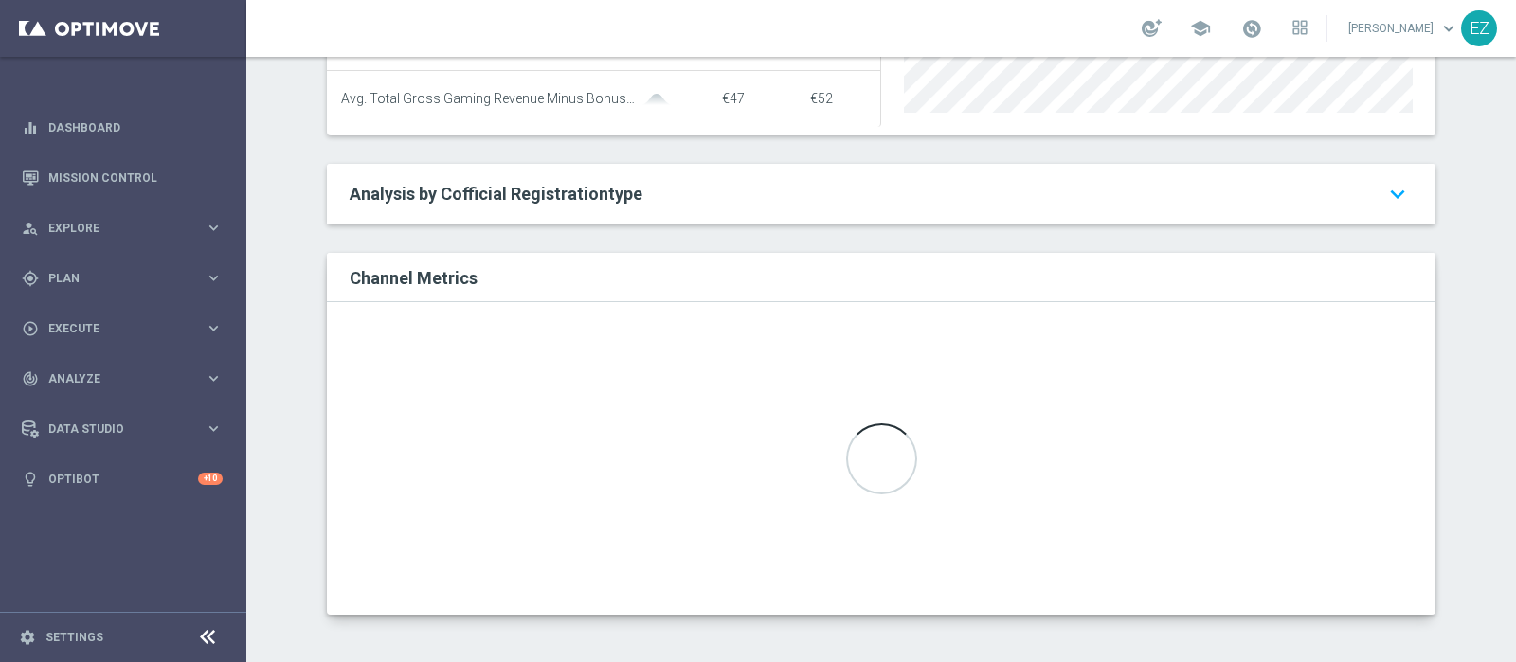
scroll to position [441, 0]
